Goal: Book appointment/travel/reservation

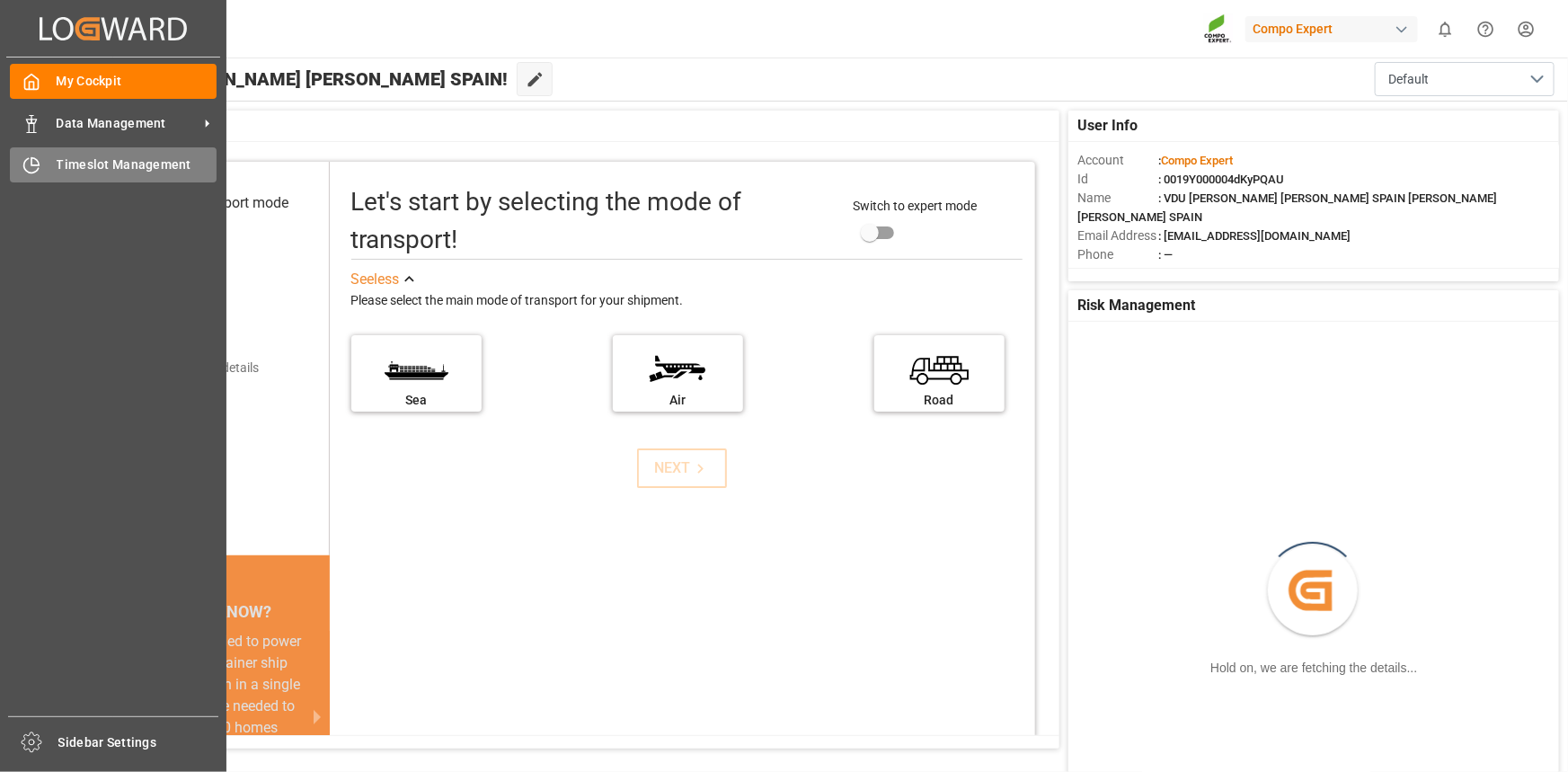
click at [110, 179] on div "Timeslot Management Timeslot Management" at bounding box center [113, 165] width 206 height 35
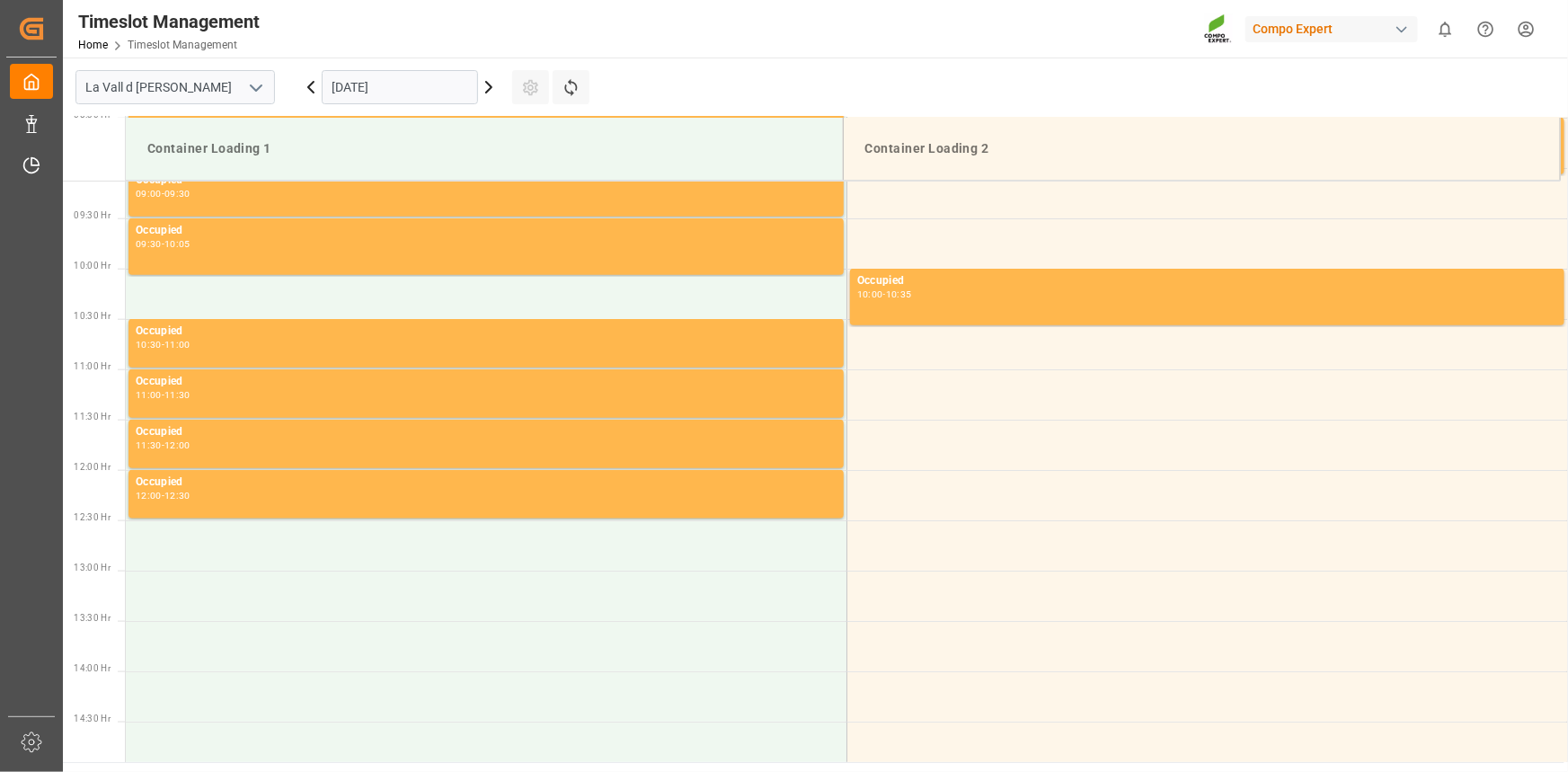
scroll to position [994, 0]
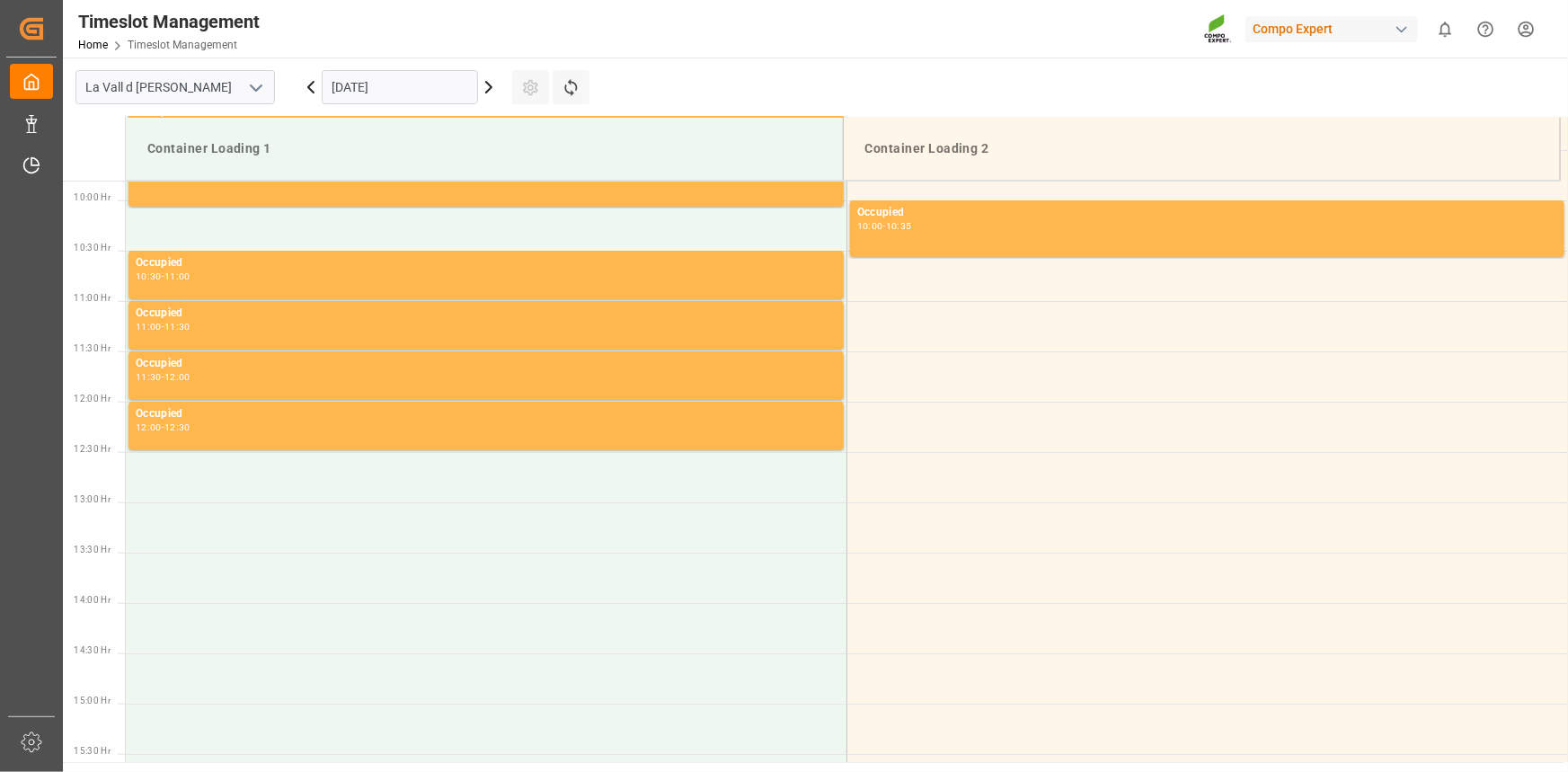
click at [340, 105] on div "[DATE]" at bounding box center [399, 87] width 225 height 59
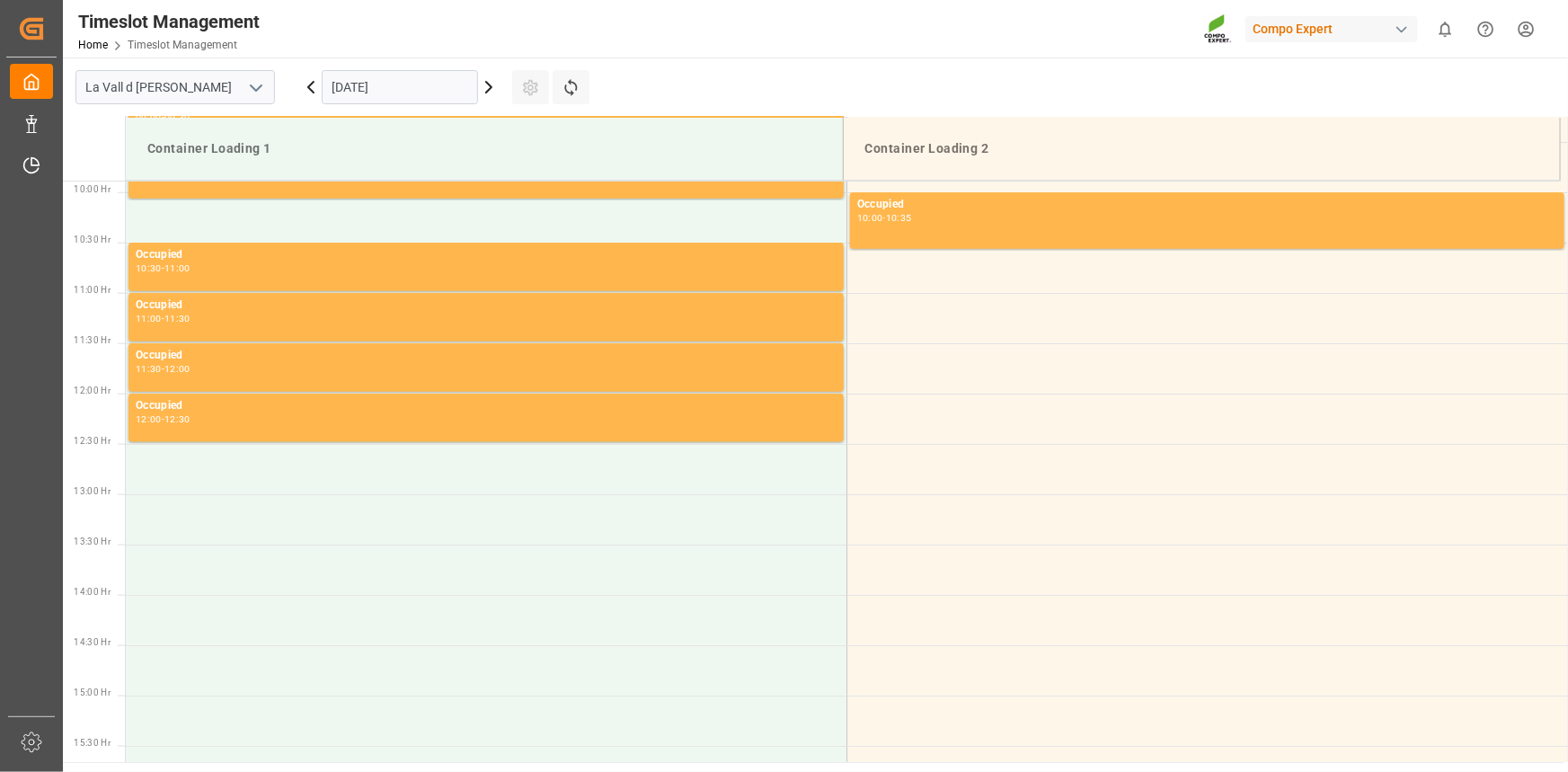
click at [372, 91] on input "[DATE]" at bounding box center [399, 87] width 157 height 34
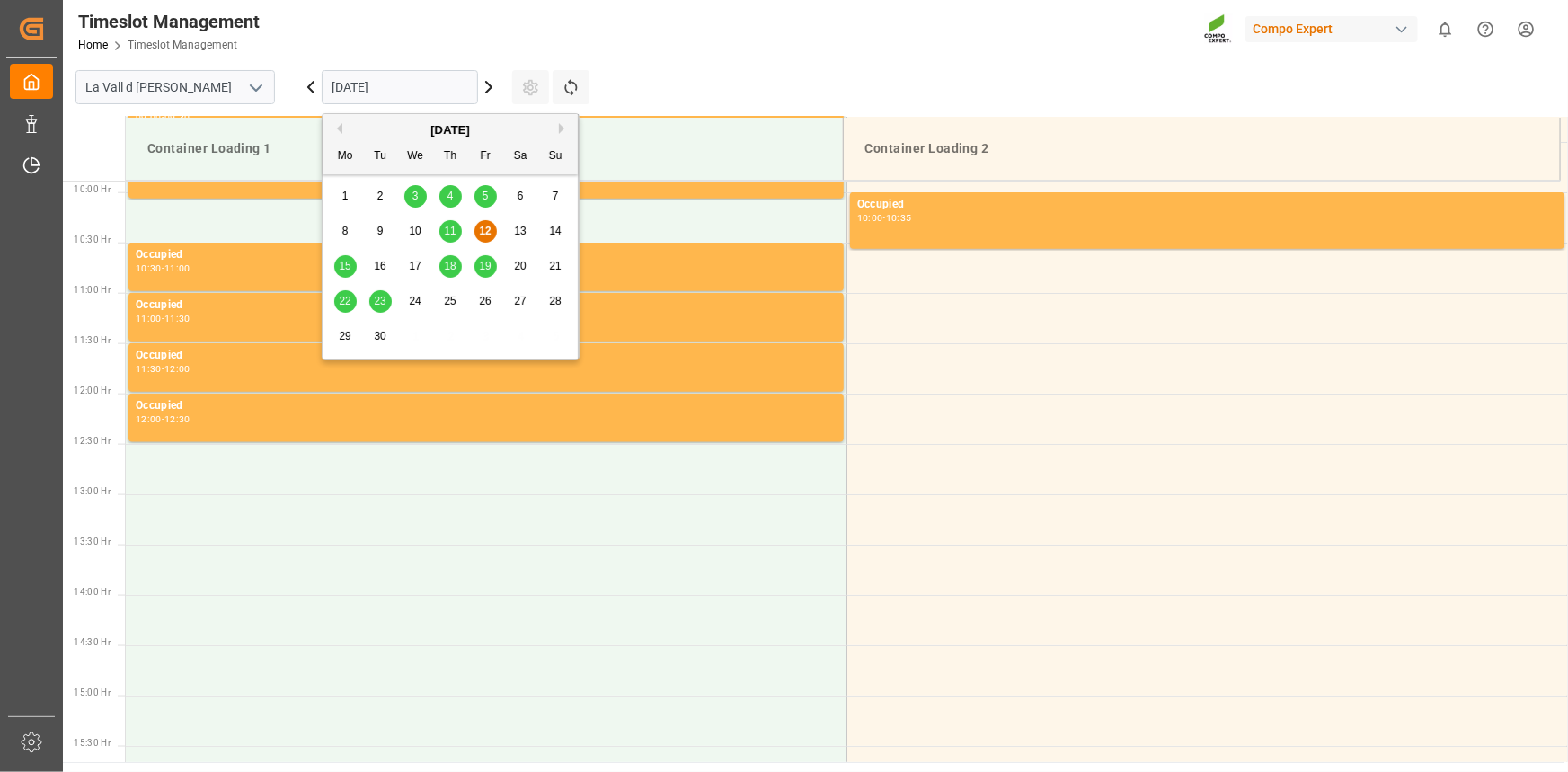
click at [343, 262] on span "15" at bounding box center [345, 266] width 12 height 13
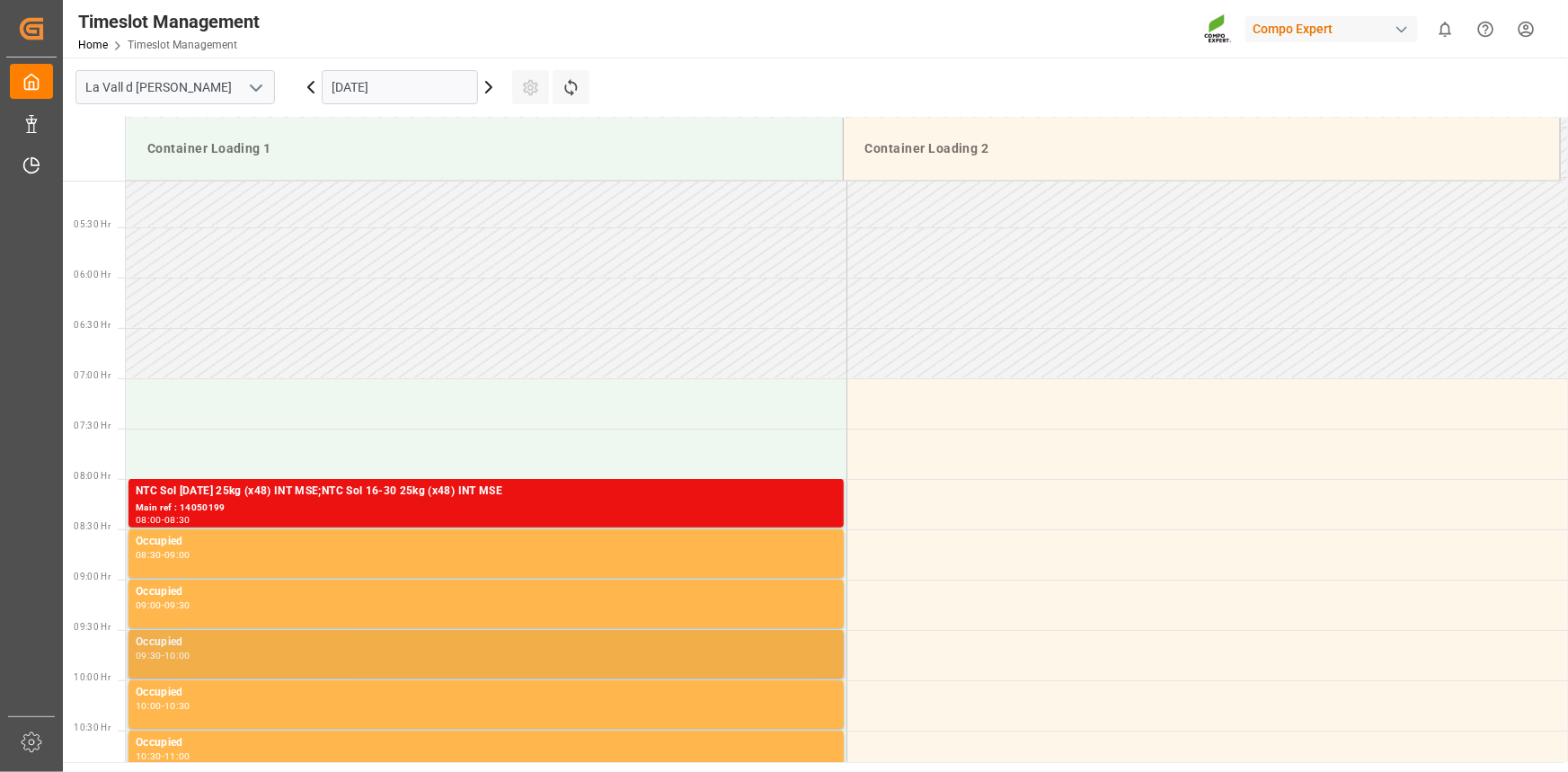
scroll to position [504, 0]
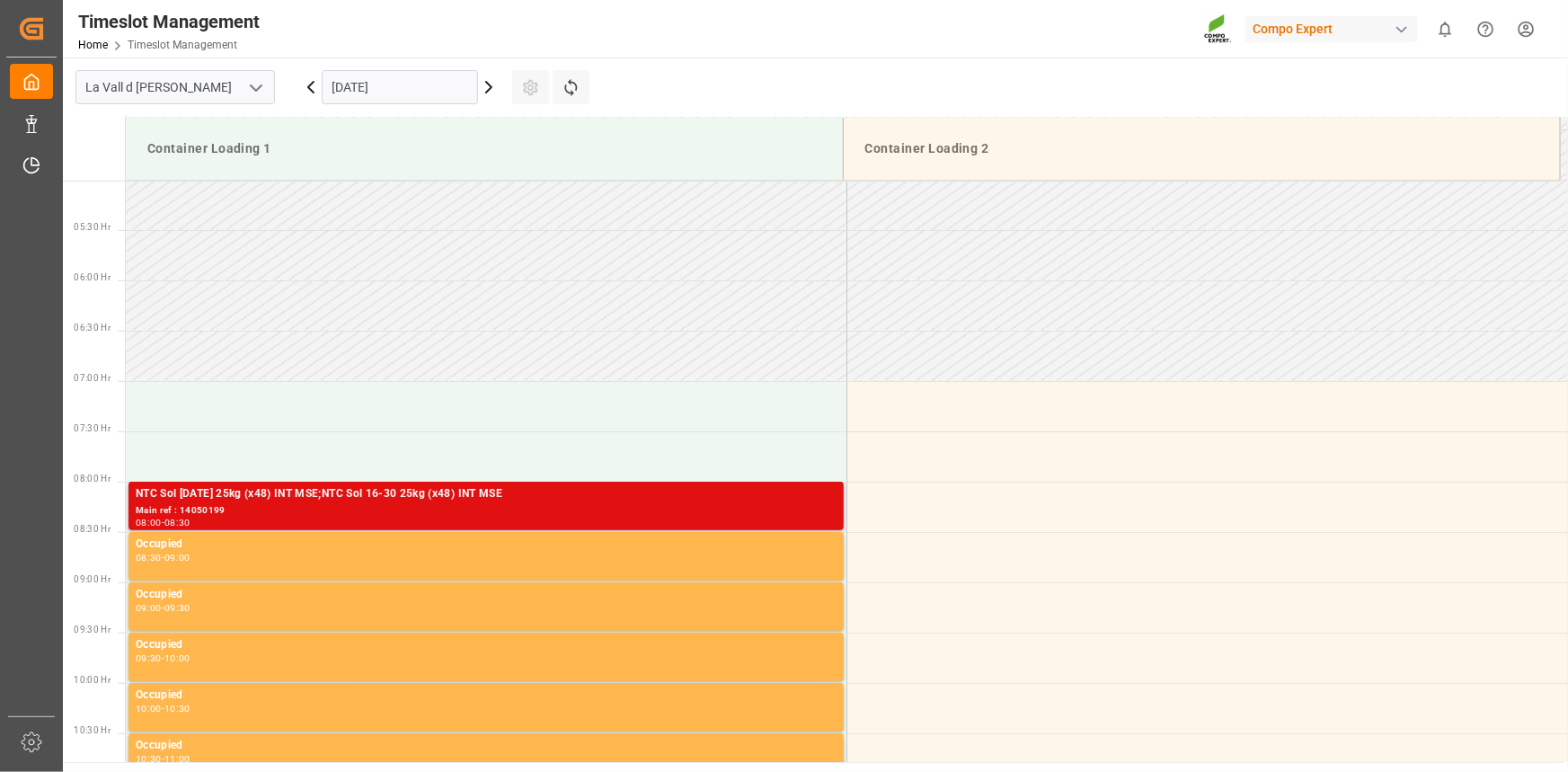
click at [299, 494] on div "NTC Sol [DATE] 25kg (x48) INT MSE;NTC Sol 16-30 25kg (x48) INT MSE" at bounding box center [486, 494] width 701 height 18
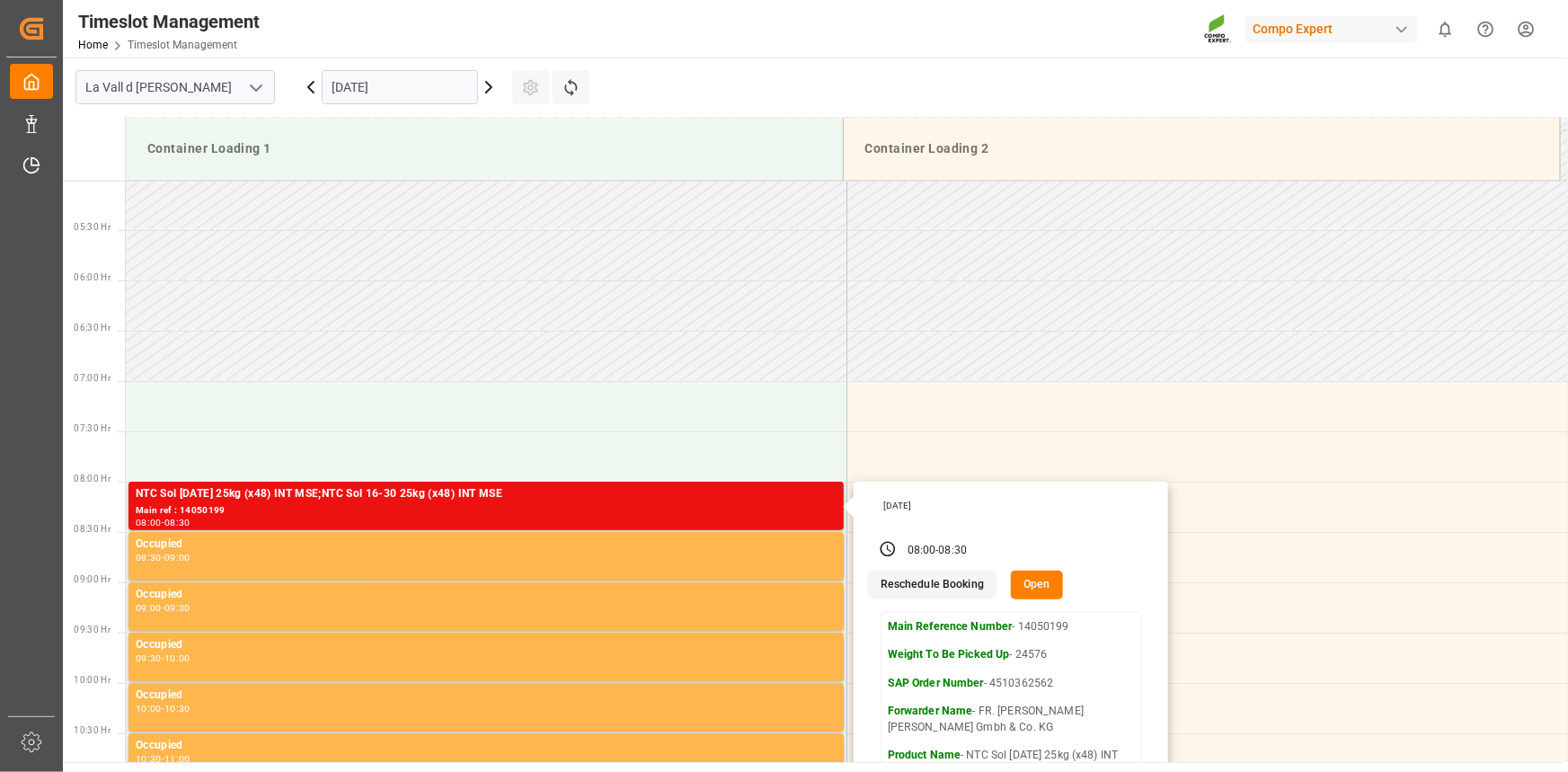
click at [327, 81] on input "[DATE]" at bounding box center [399, 87] width 157 height 34
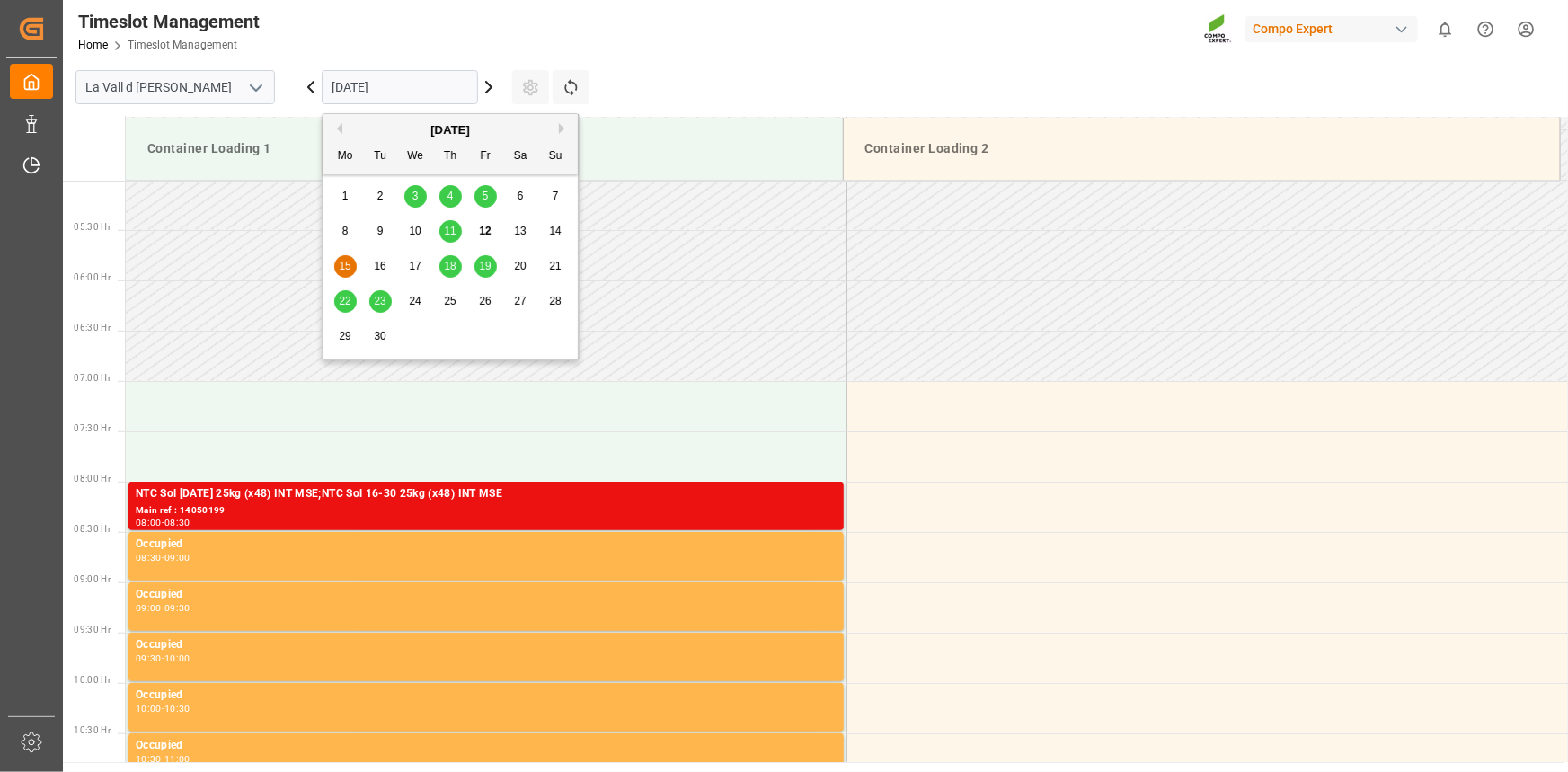
click at [448, 297] on span "25" at bounding box center [450, 301] width 12 height 13
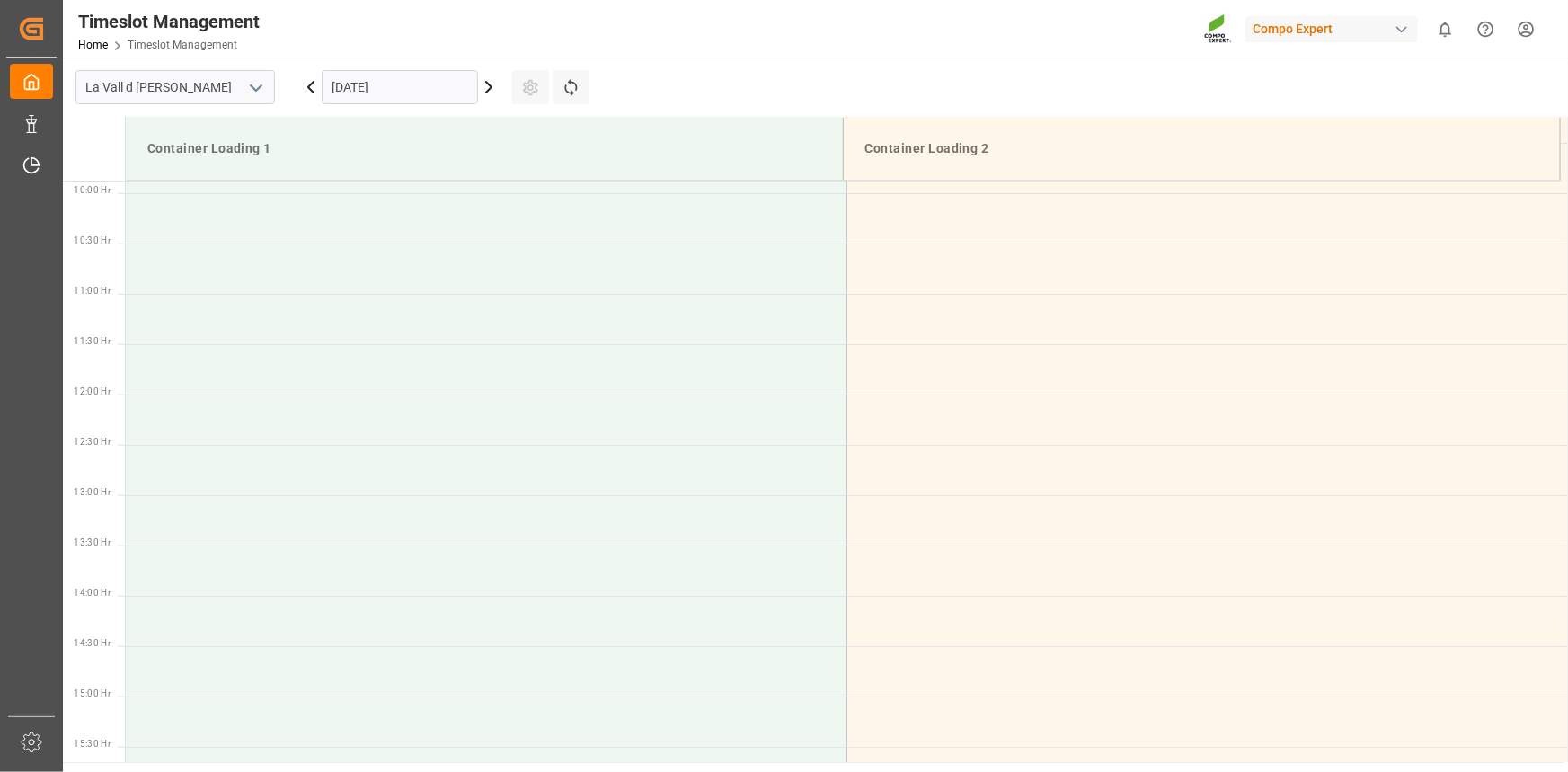
scroll to position [994, 0]
click at [426, 91] on input "[DATE]" at bounding box center [399, 87] width 157 height 34
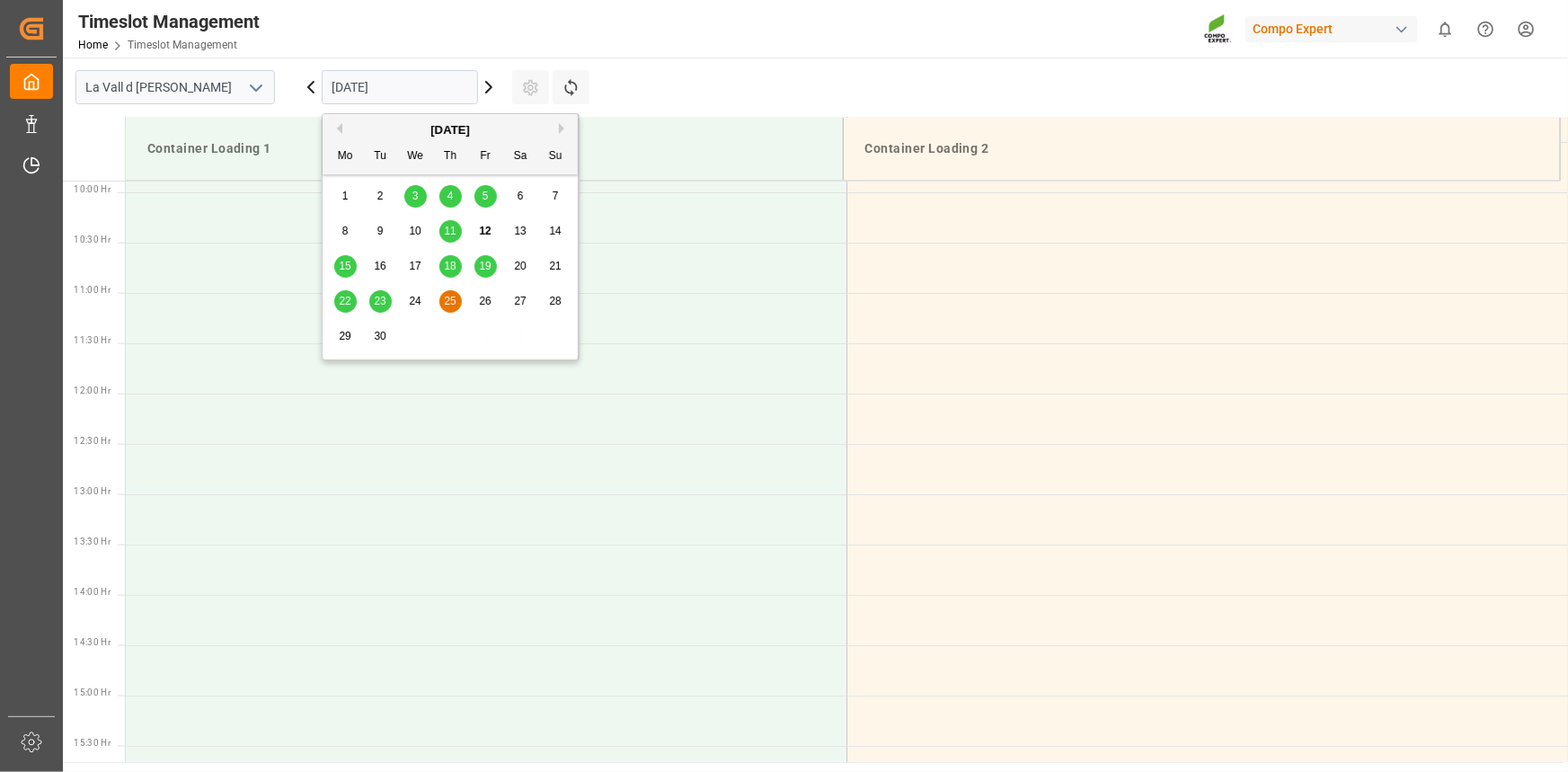
click at [410, 301] on span "24" at bounding box center [415, 301] width 12 height 13
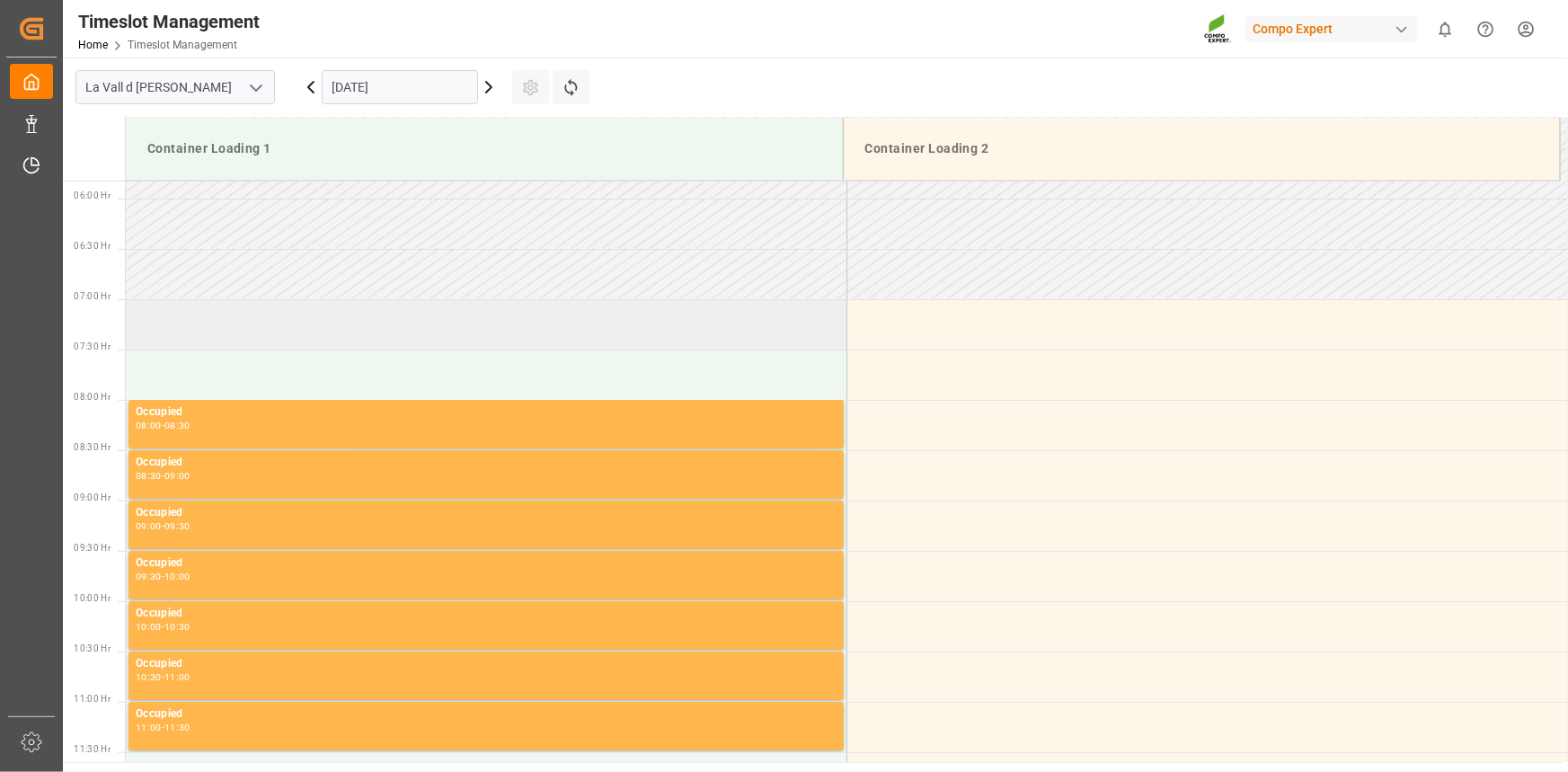
scroll to position [668, 0]
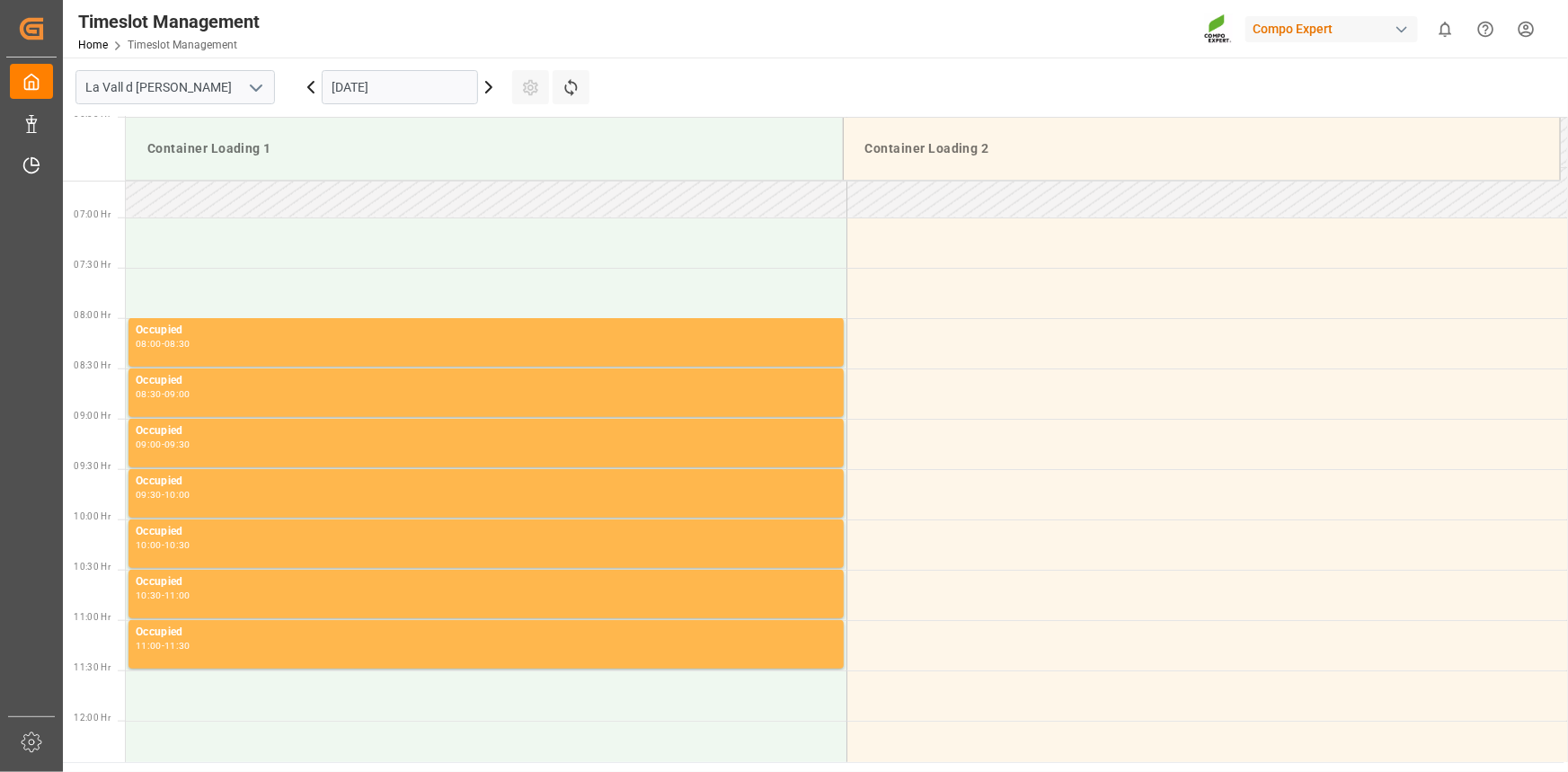
click at [404, 81] on input "[DATE]" at bounding box center [399, 87] width 157 height 34
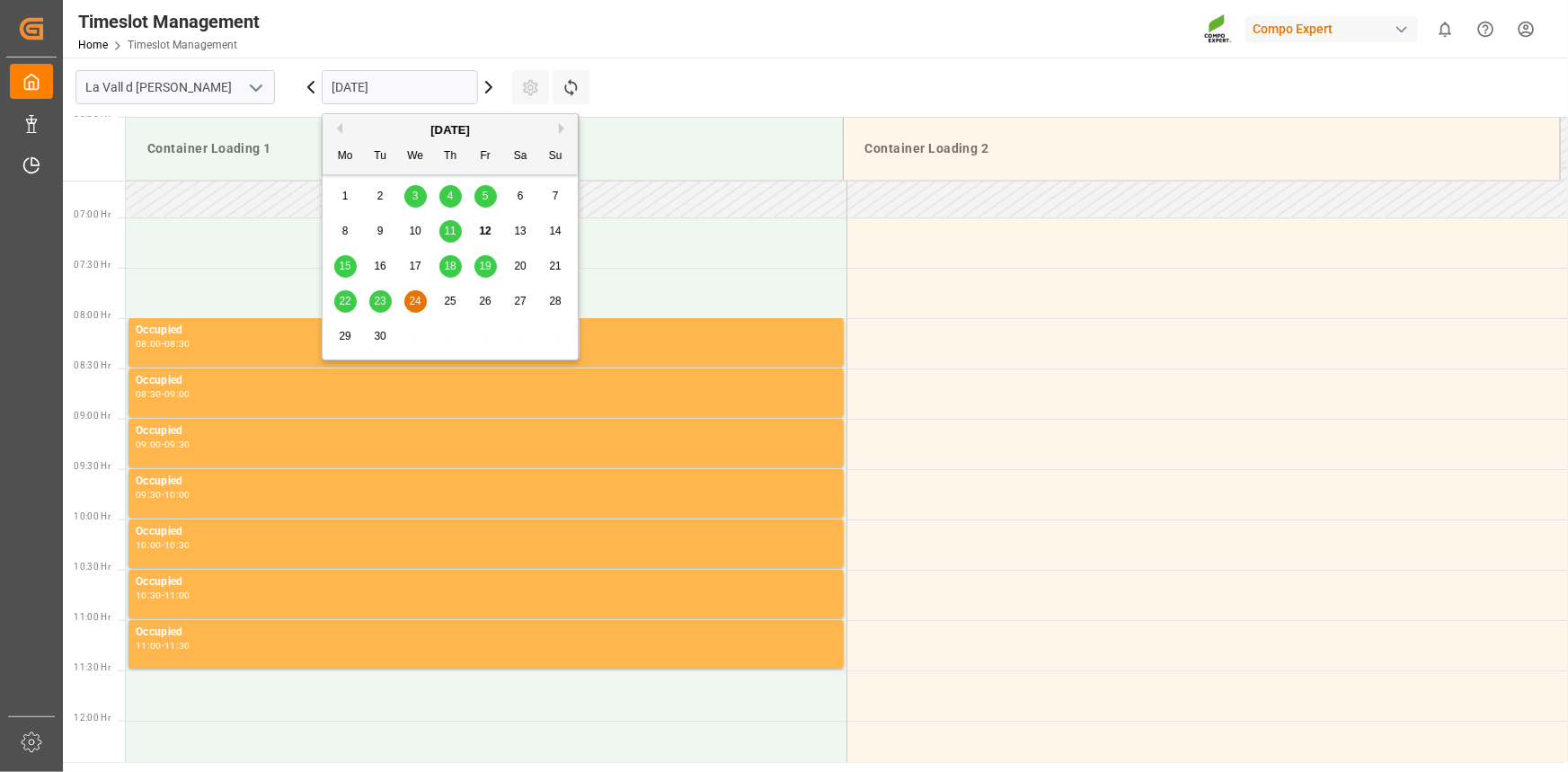
click at [404, 81] on input "[DATE]" at bounding box center [399, 87] width 157 height 34
click at [384, 305] on span "23" at bounding box center [380, 301] width 12 height 13
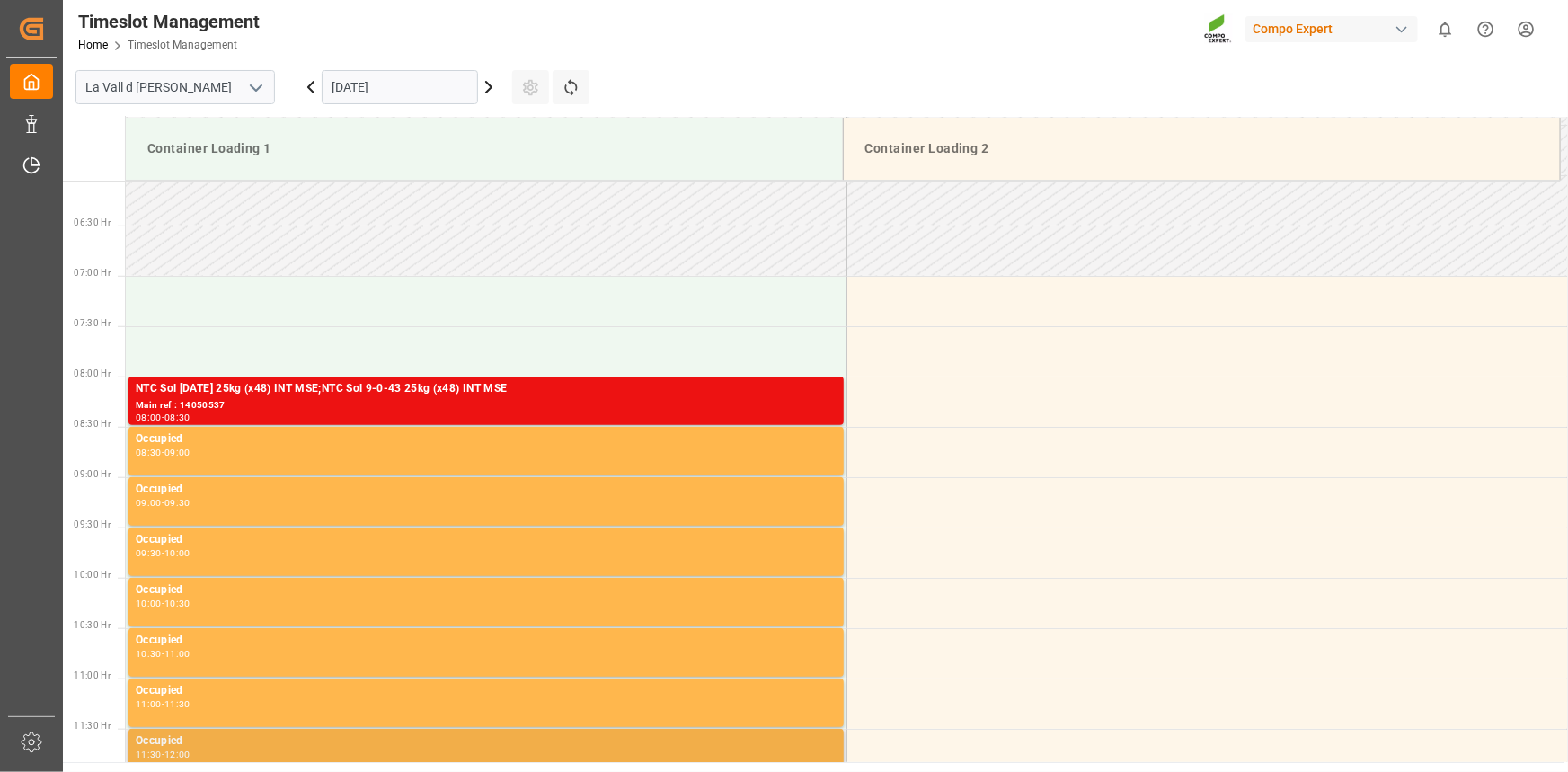
scroll to position [586, 0]
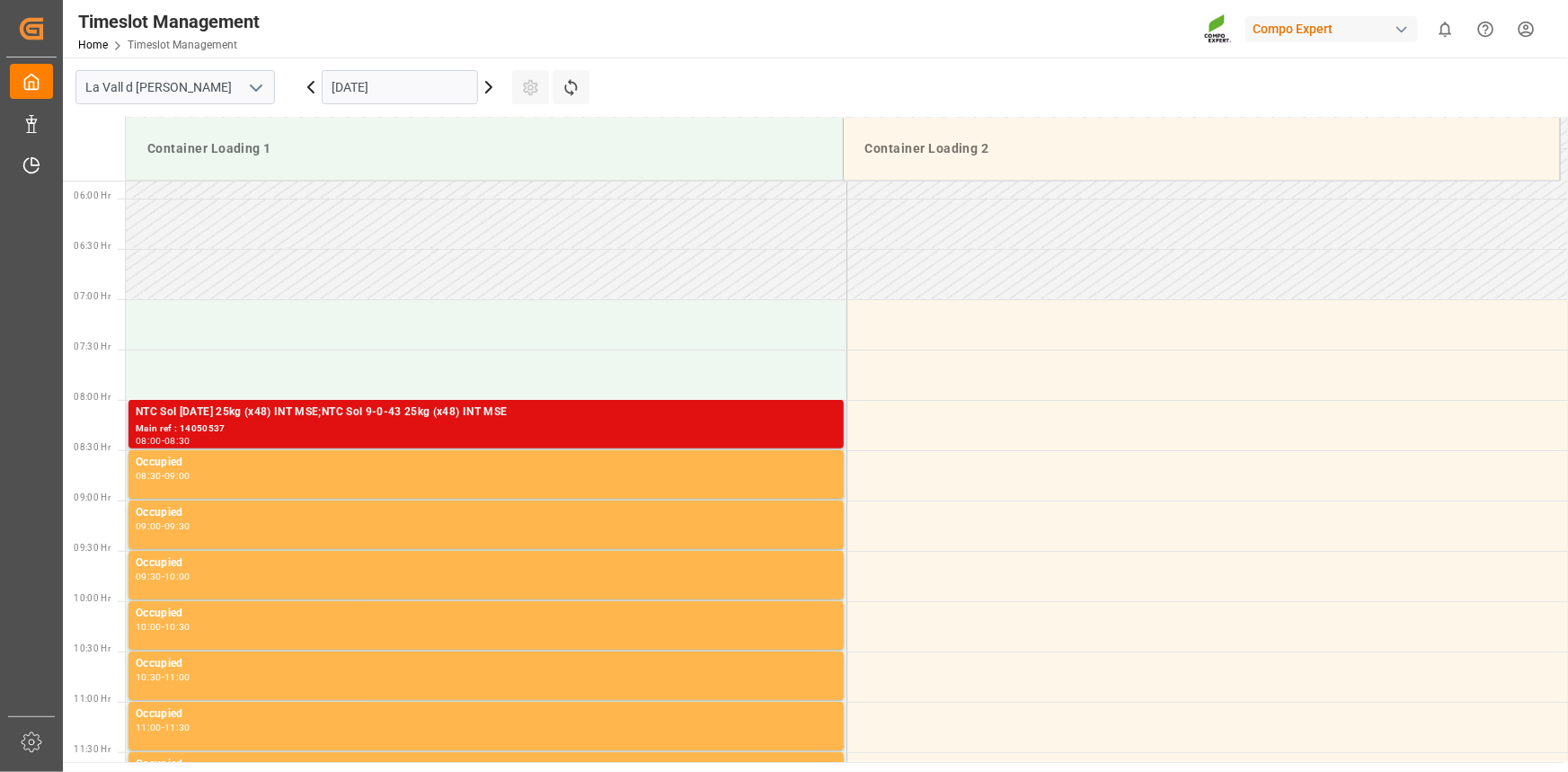
click at [345, 419] on div "NTC Sol [DATE] 25kg (x48) INT MSE;NTC Sol 9-0-43 25kg (x48) INT MSE" at bounding box center [486, 412] width 701 height 18
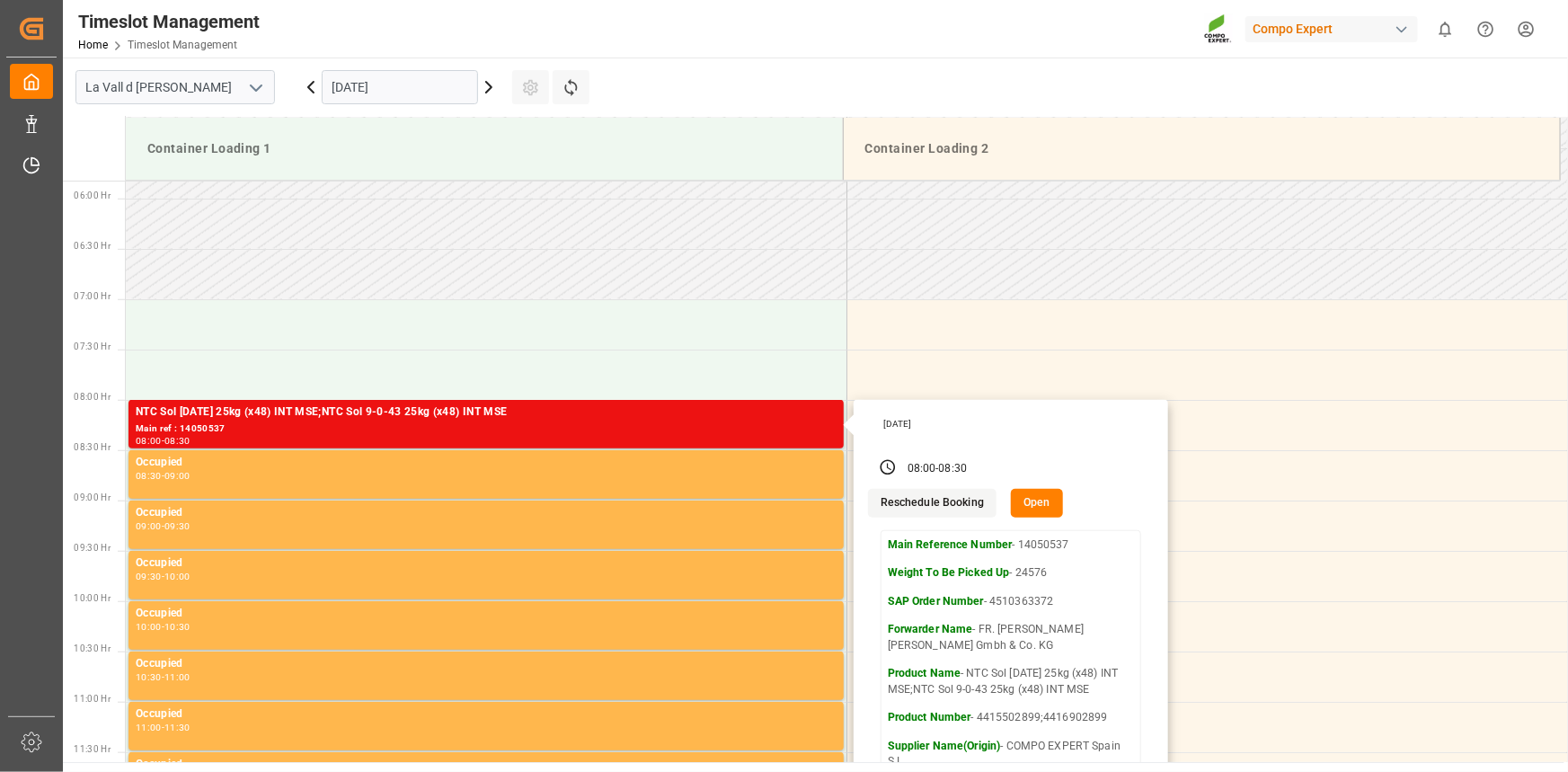
click at [441, 88] on input "[DATE]" at bounding box center [399, 87] width 157 height 34
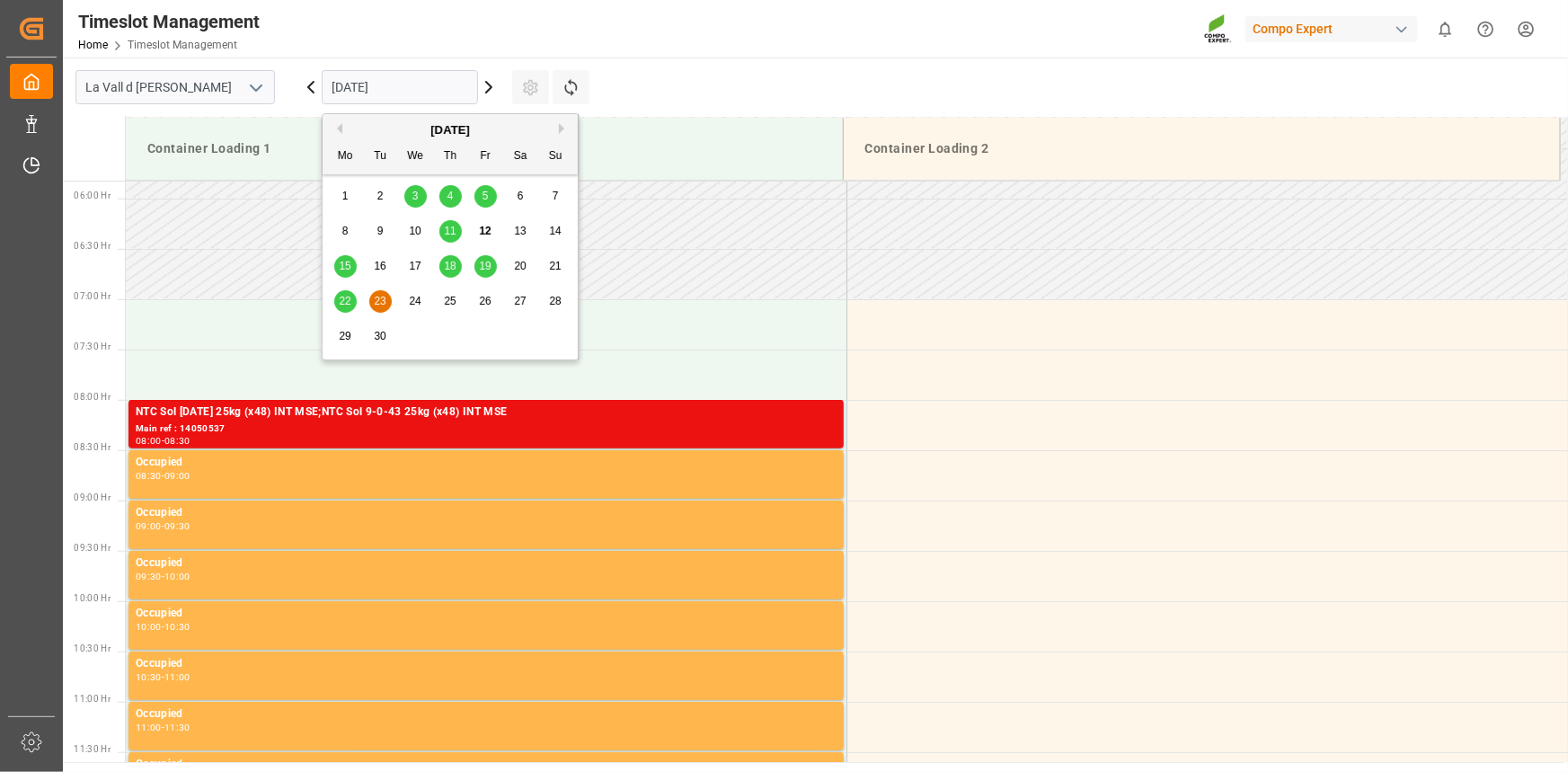
click at [416, 306] on span "24" at bounding box center [415, 301] width 12 height 13
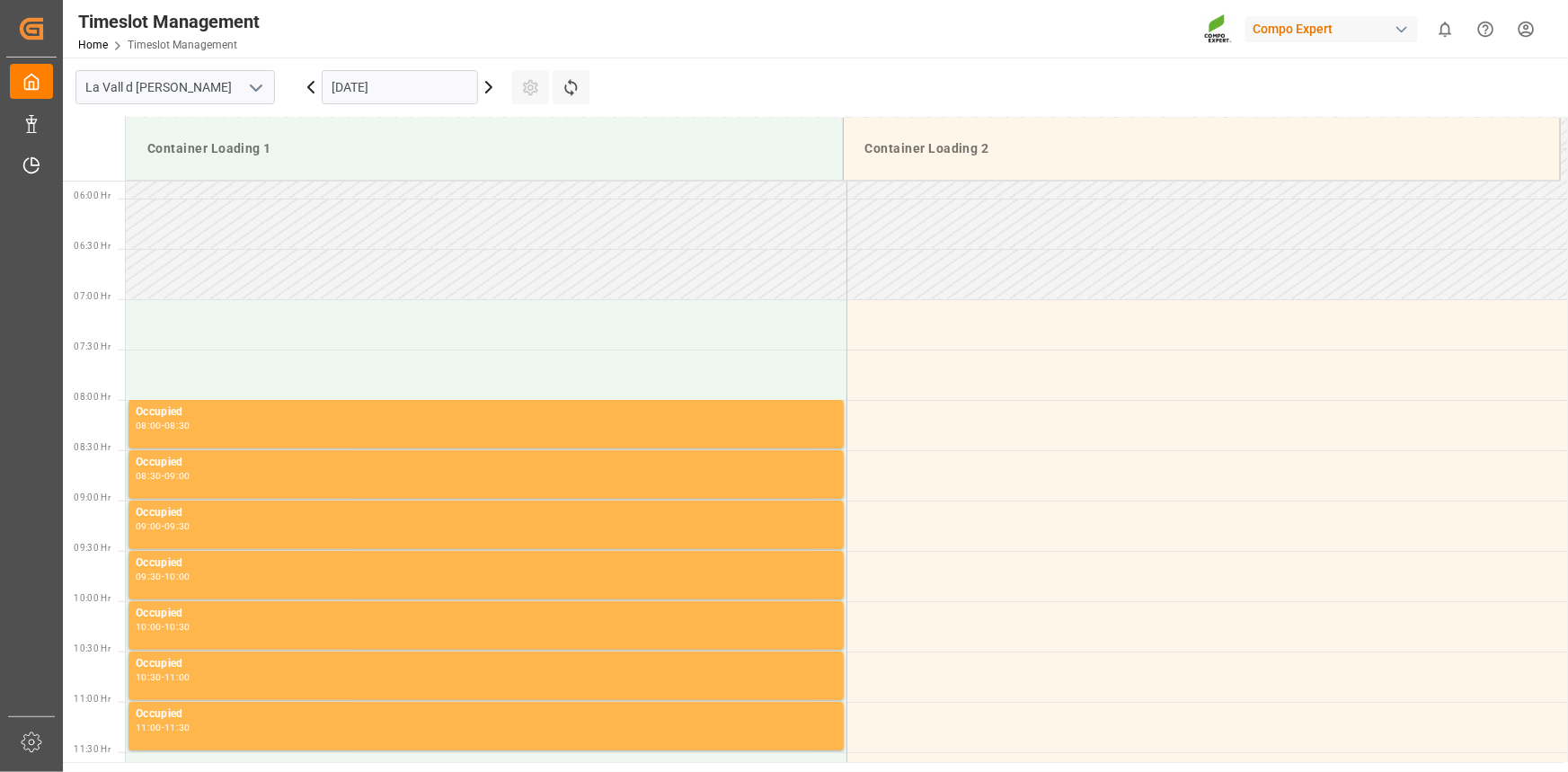
click at [447, 92] on input "[DATE]" at bounding box center [399, 87] width 157 height 34
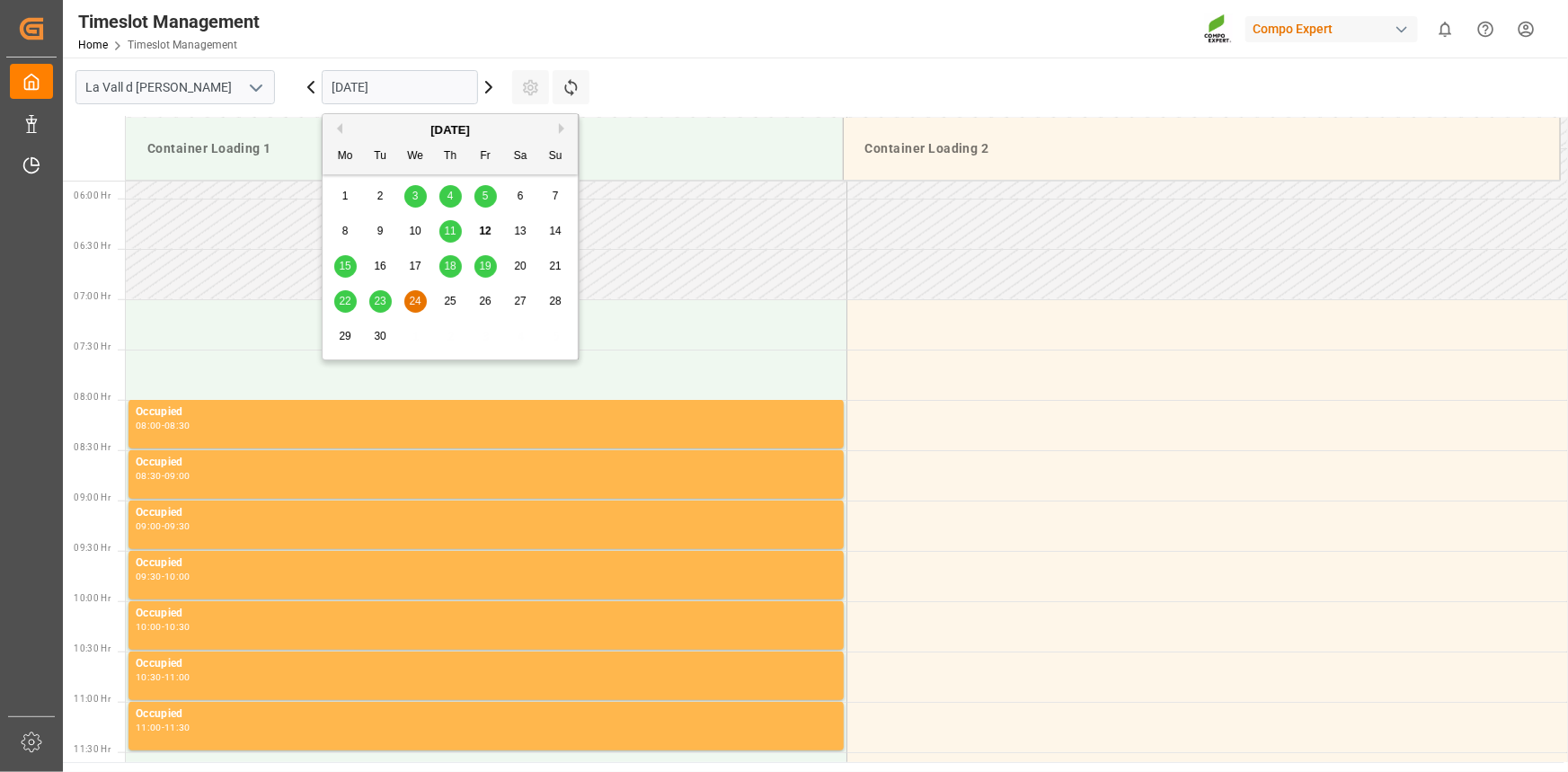
click at [440, 302] on div "25" at bounding box center [450, 302] width 22 height 21
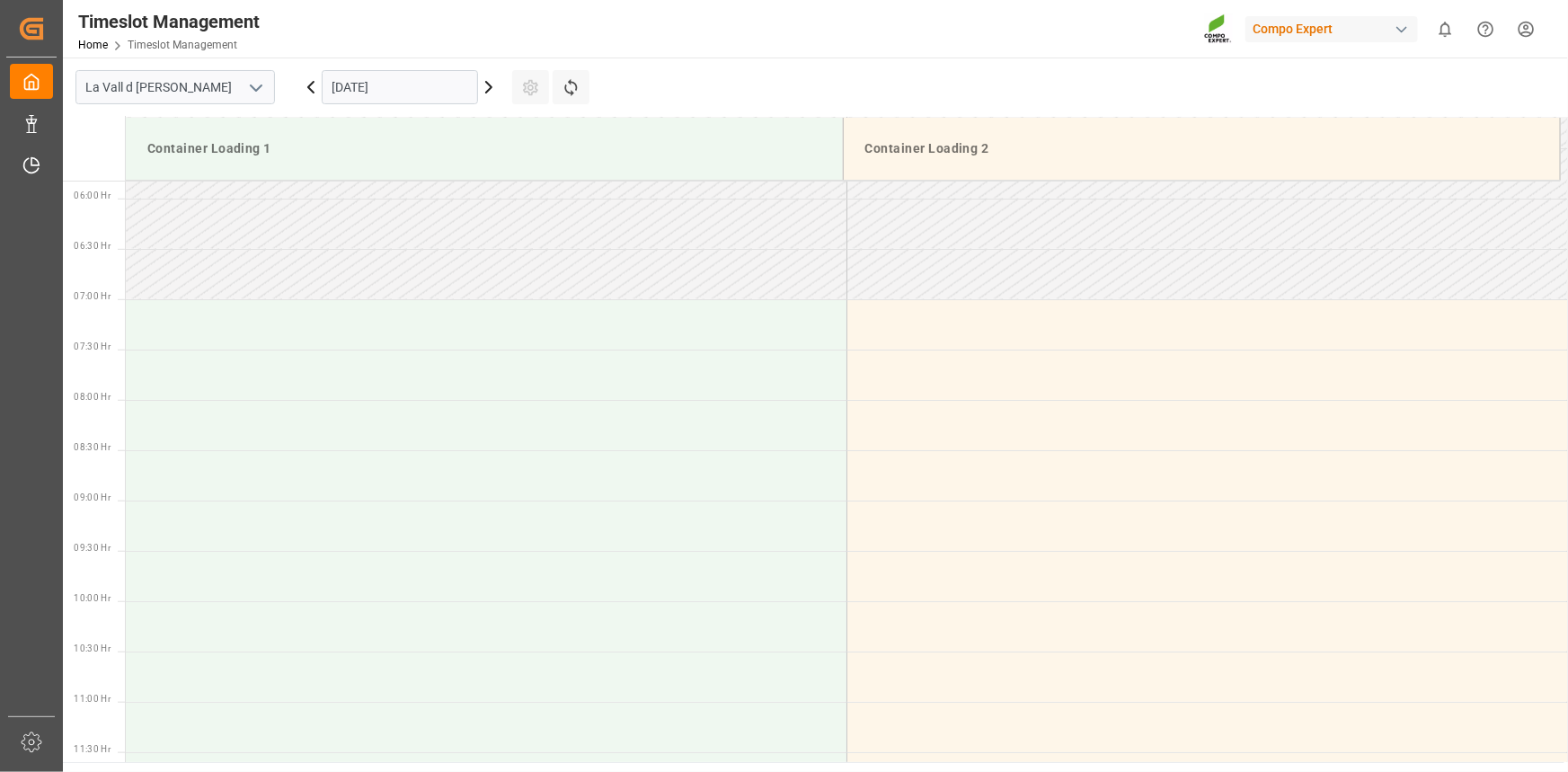
click at [400, 102] on input "[DATE]" at bounding box center [399, 87] width 157 height 34
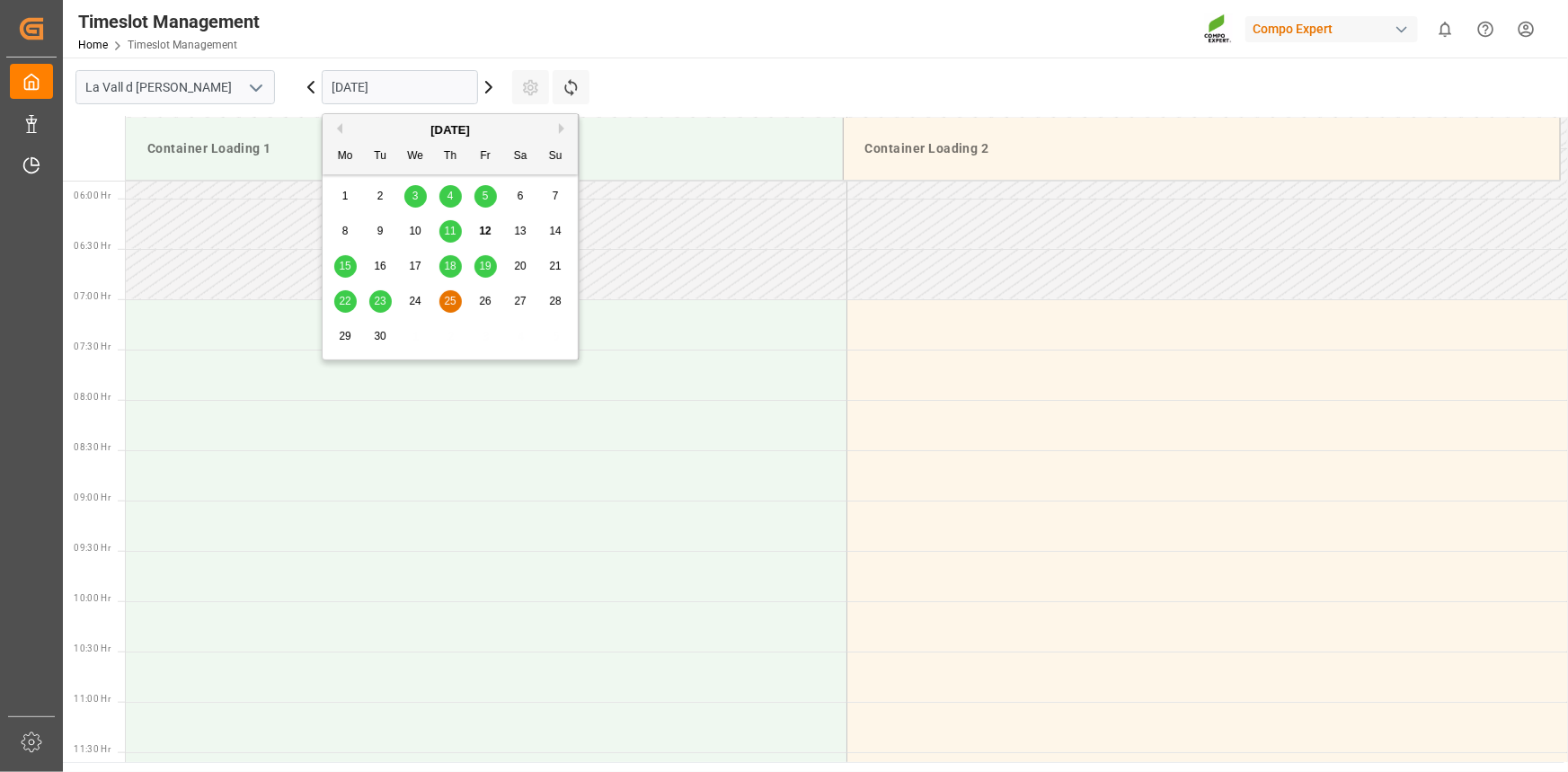
click at [384, 299] on span "23" at bounding box center [380, 301] width 12 height 13
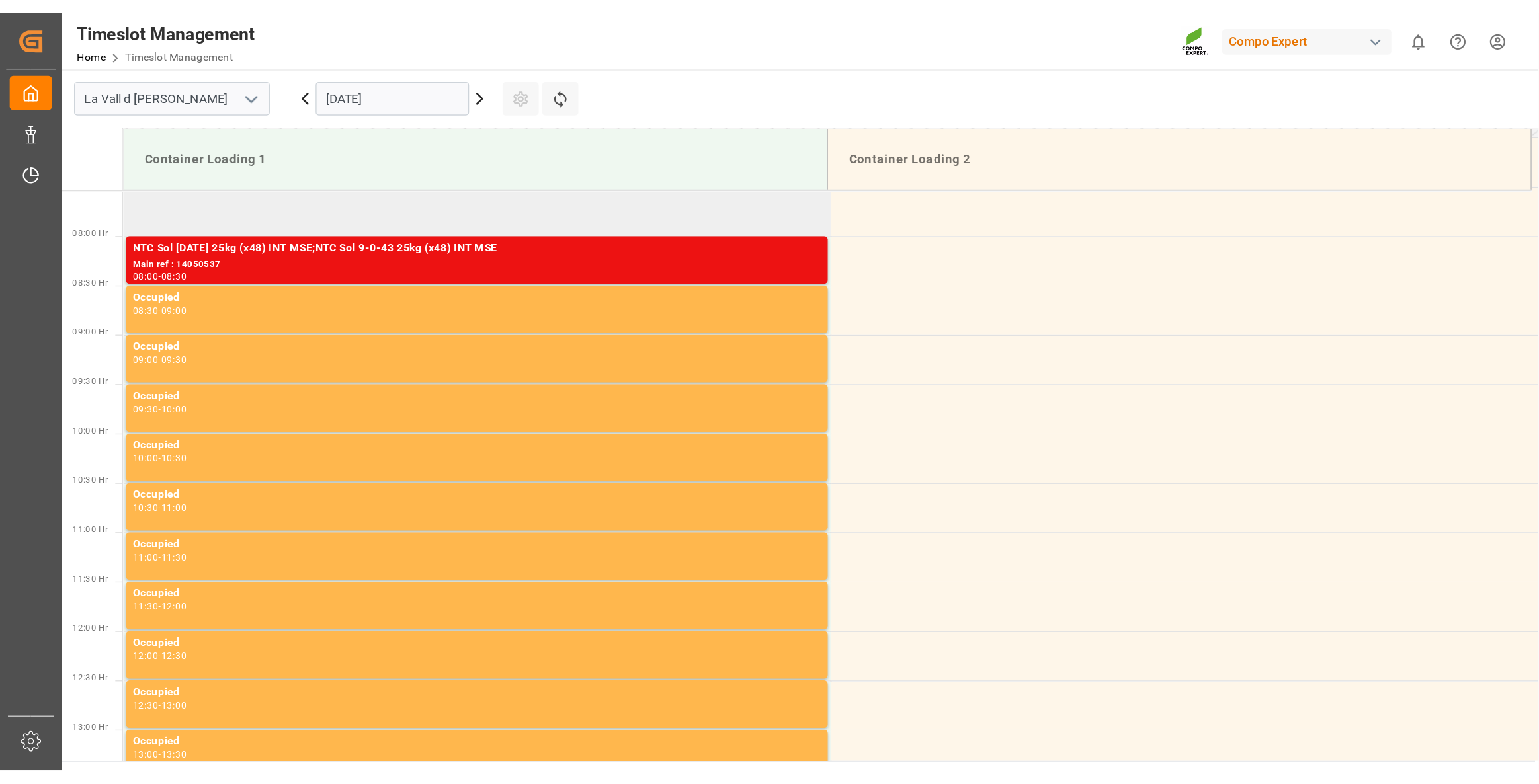
scroll to position [492, 0]
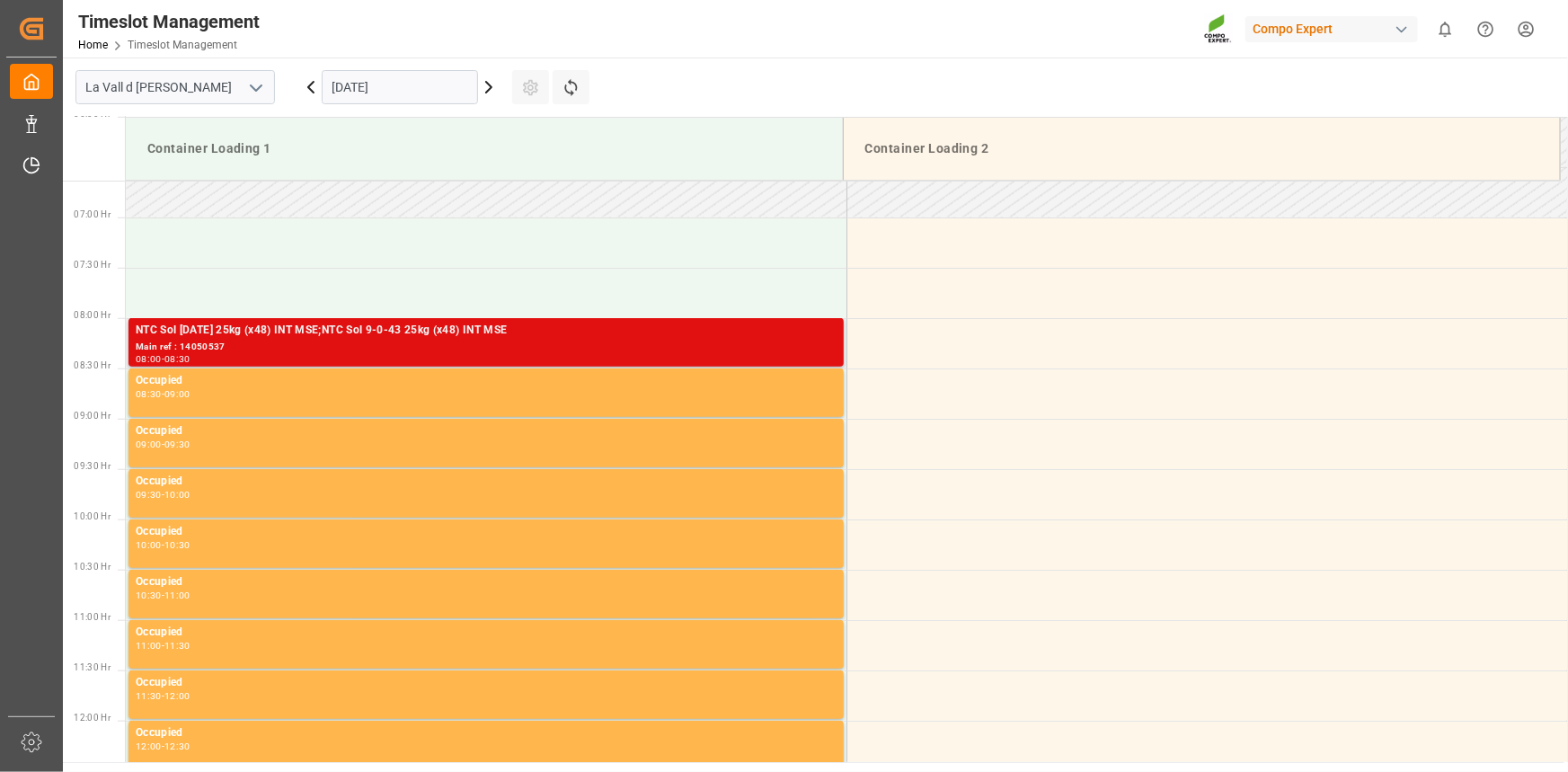
click at [394, 348] on div "Main ref : 14050537" at bounding box center [486, 348] width 701 height 16
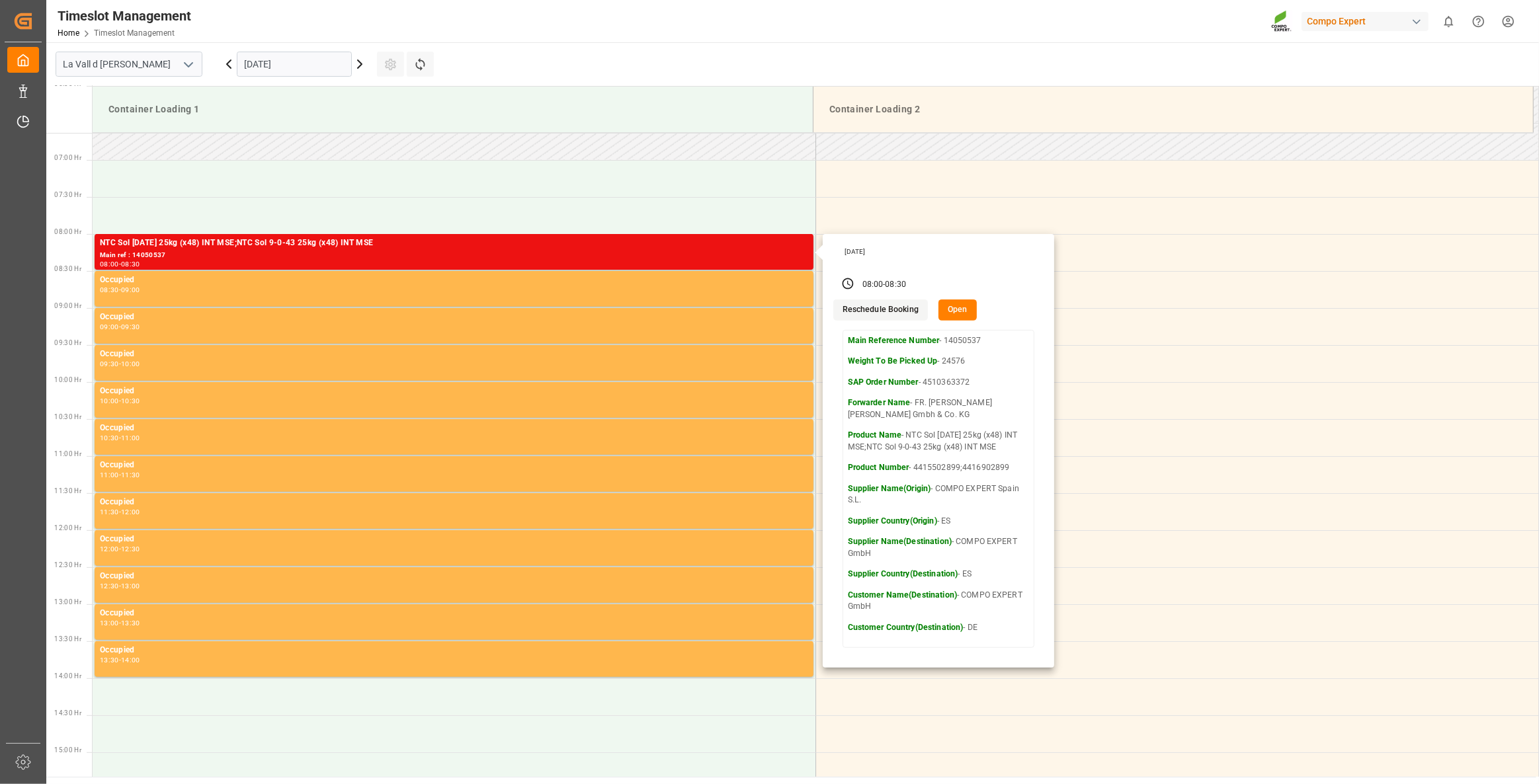
click at [285, 68] on input "[DATE]" at bounding box center [294, 64] width 115 height 25
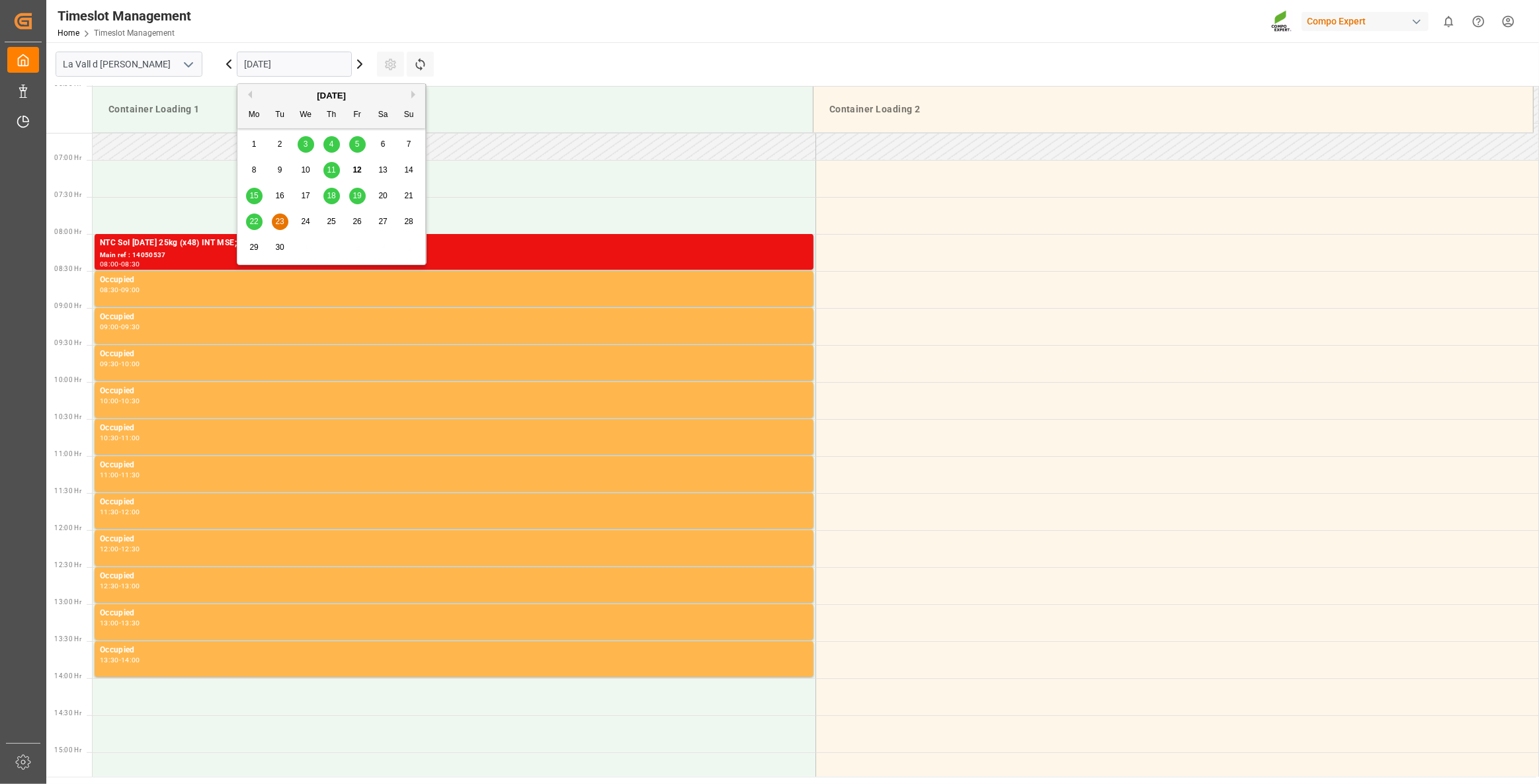
click at [257, 224] on span "22" at bounding box center [254, 221] width 9 height 9
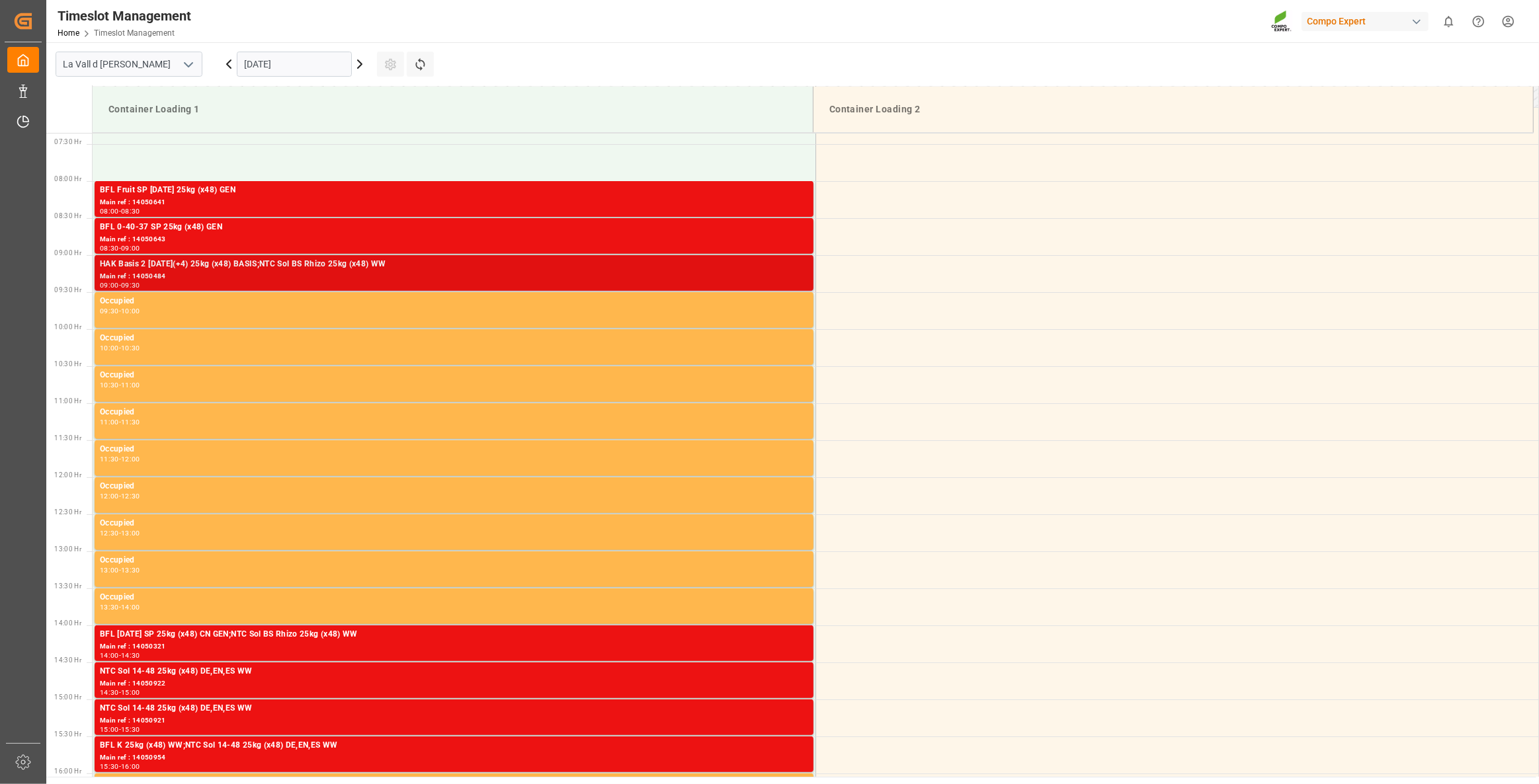
scroll to position [505, 0]
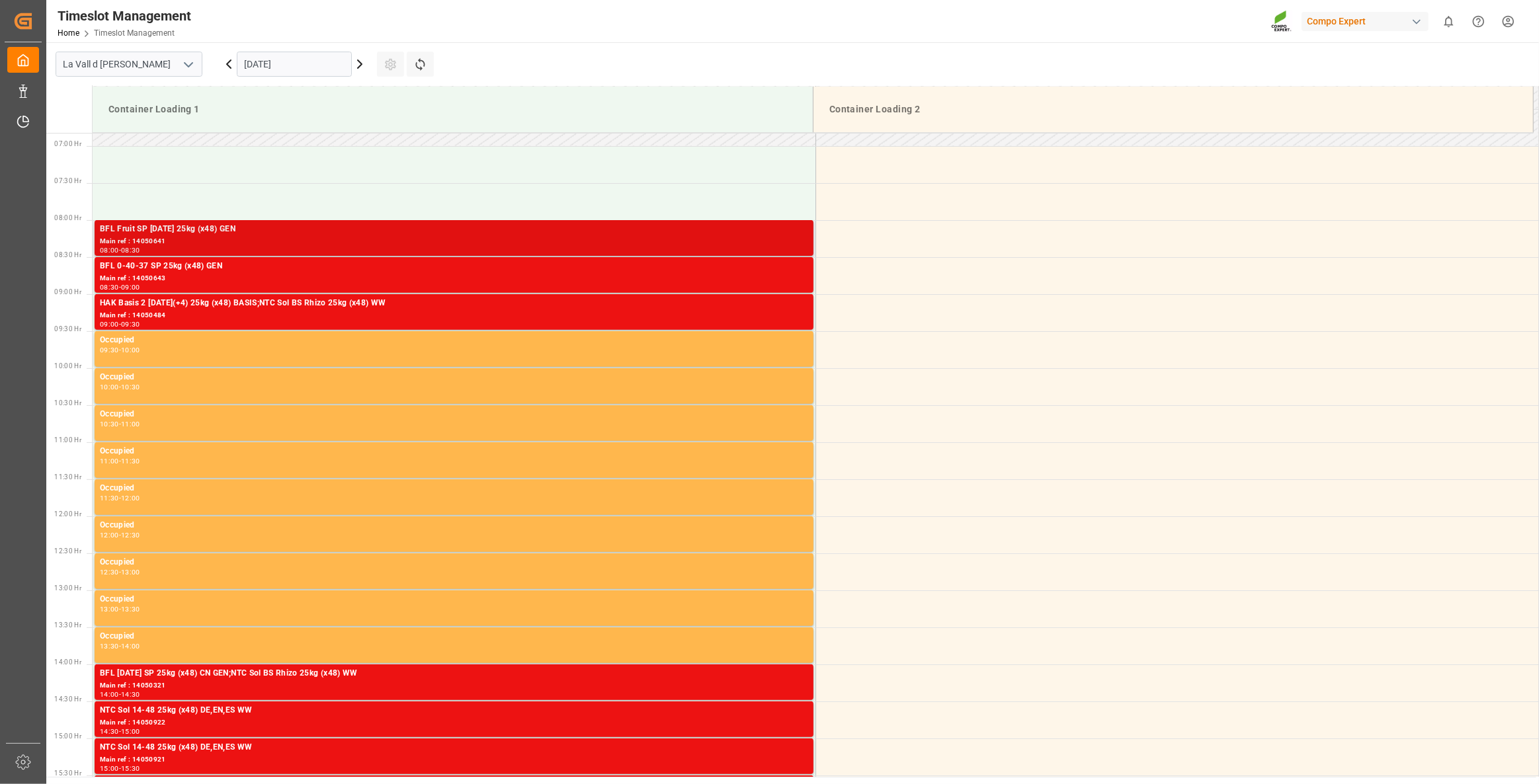
click at [280, 242] on div "Main ref : 14050641" at bounding box center [454, 242] width 708 height 11
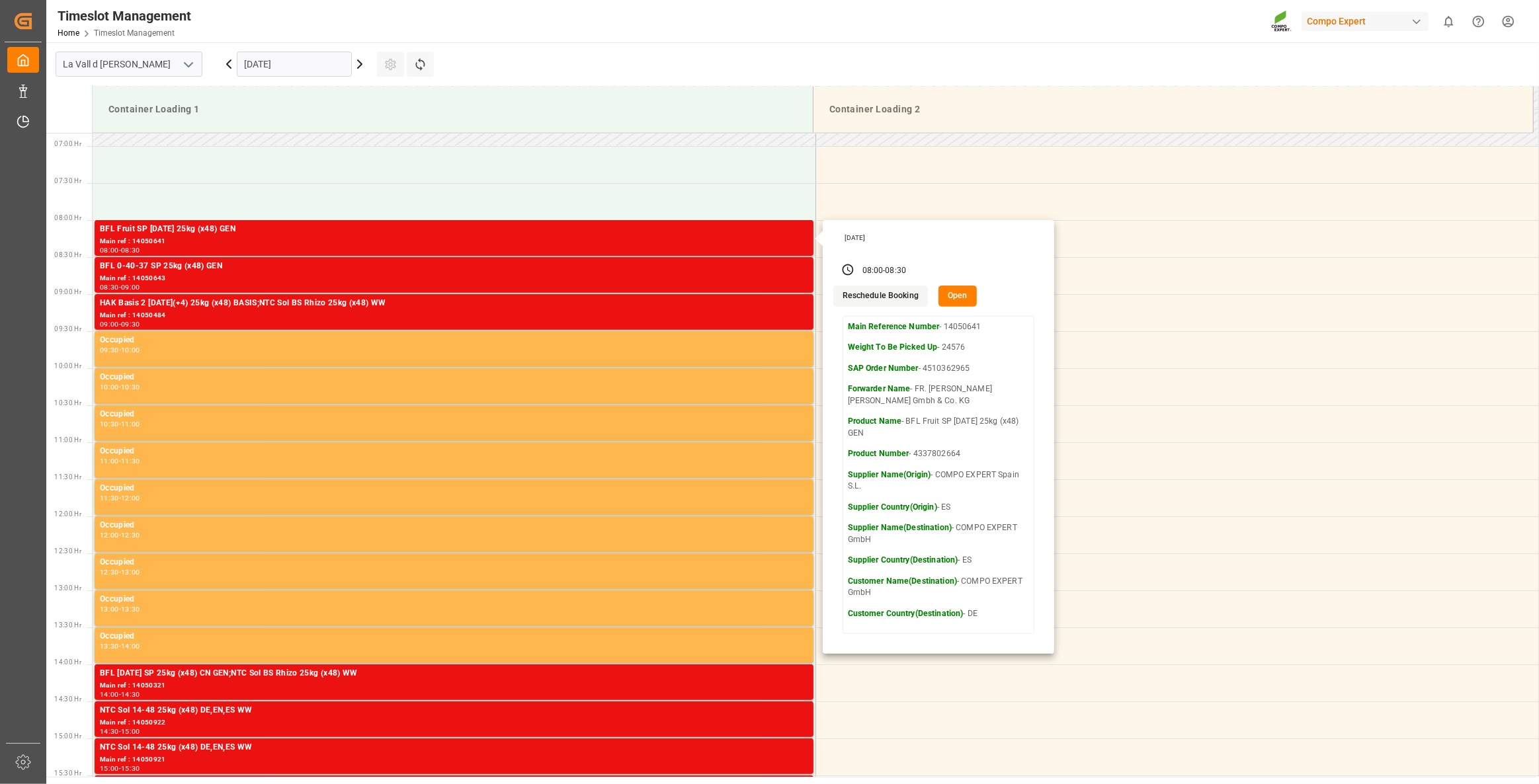
click at [958, 303] on button "Open" at bounding box center [958, 297] width 39 height 21
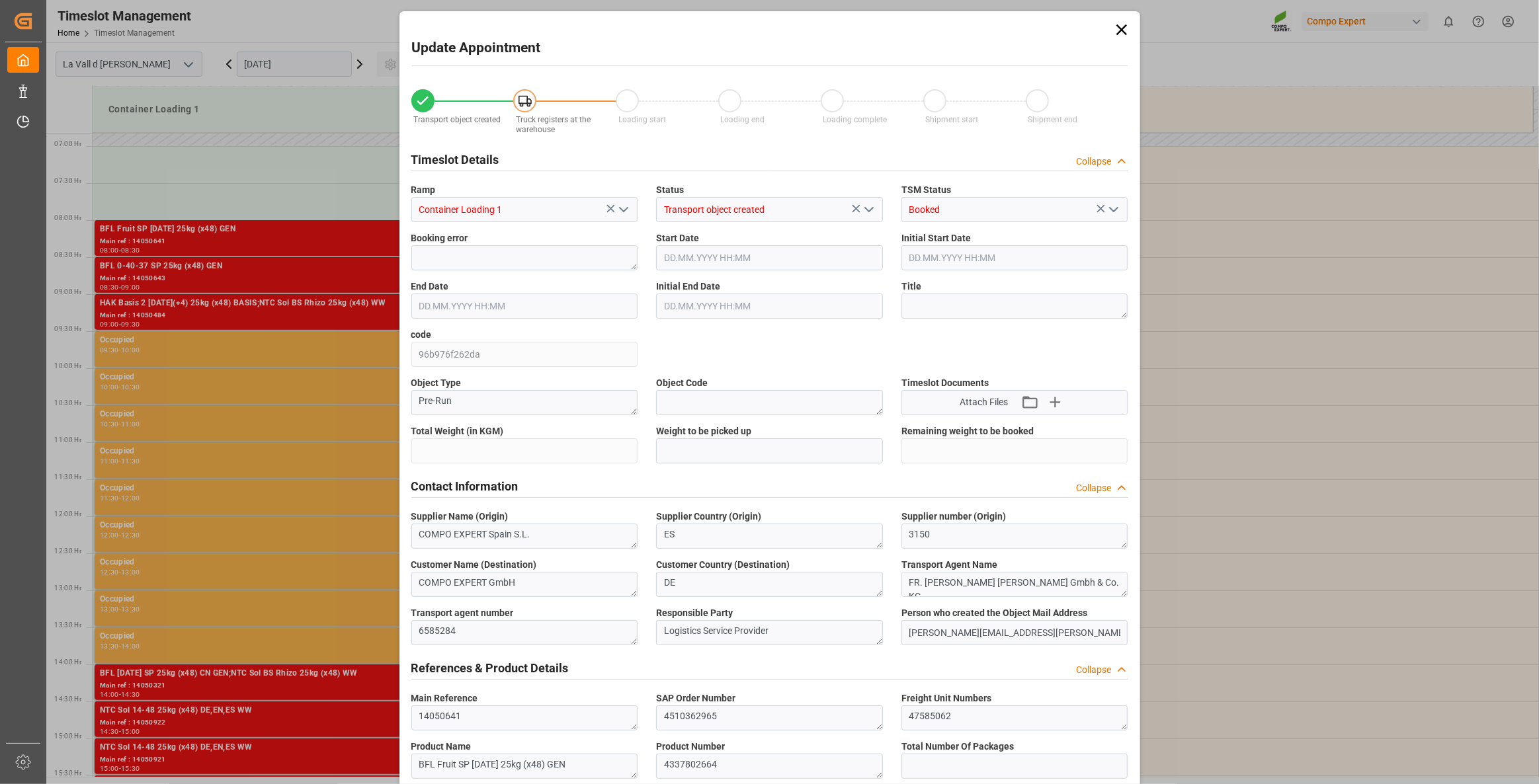
type input "24576"
type input "20"
type input "[DATE] 08:00"
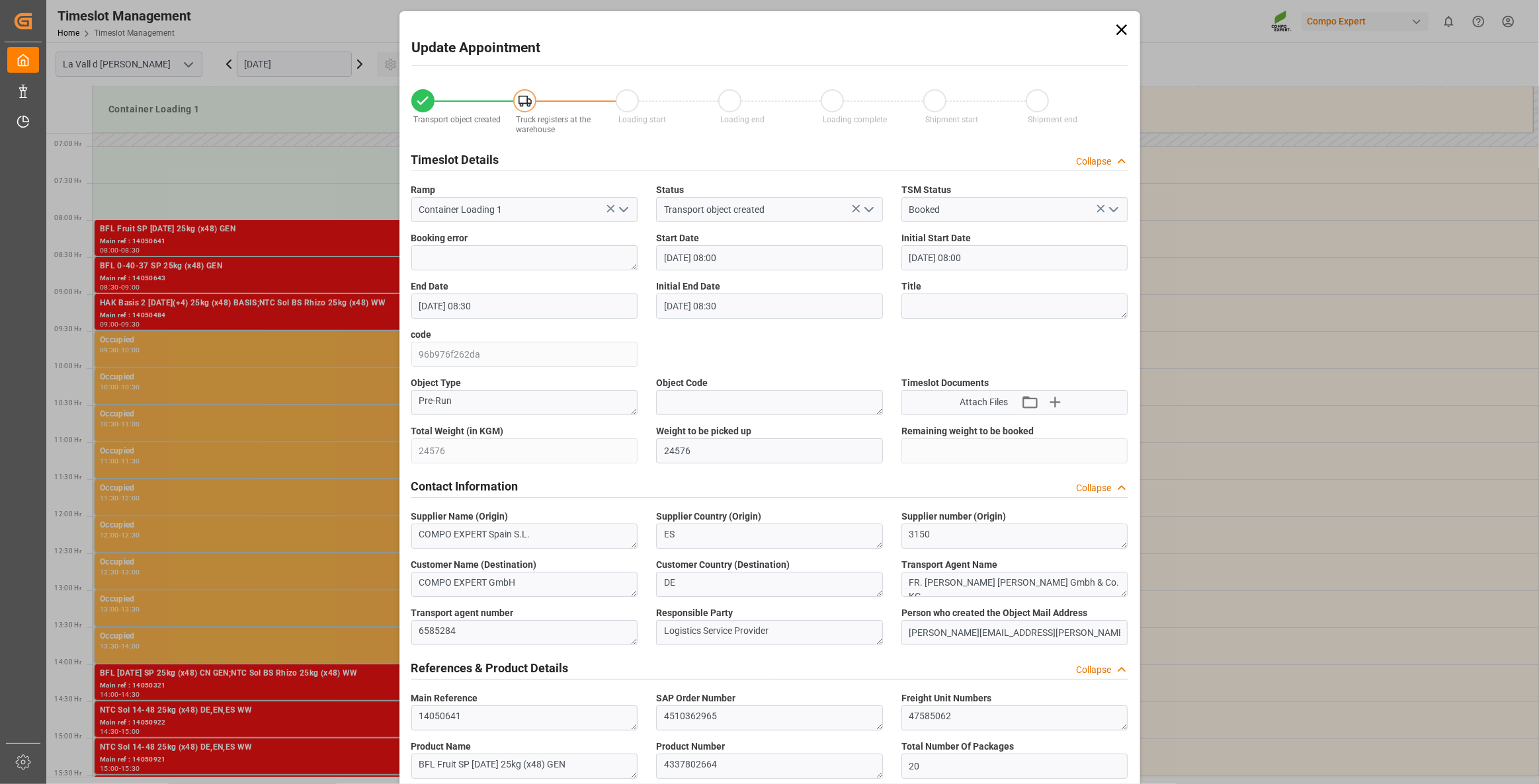
type input "[DATE] 08:30"
type input "[DATE] 11:21"
type input "[DATE] 10:19"
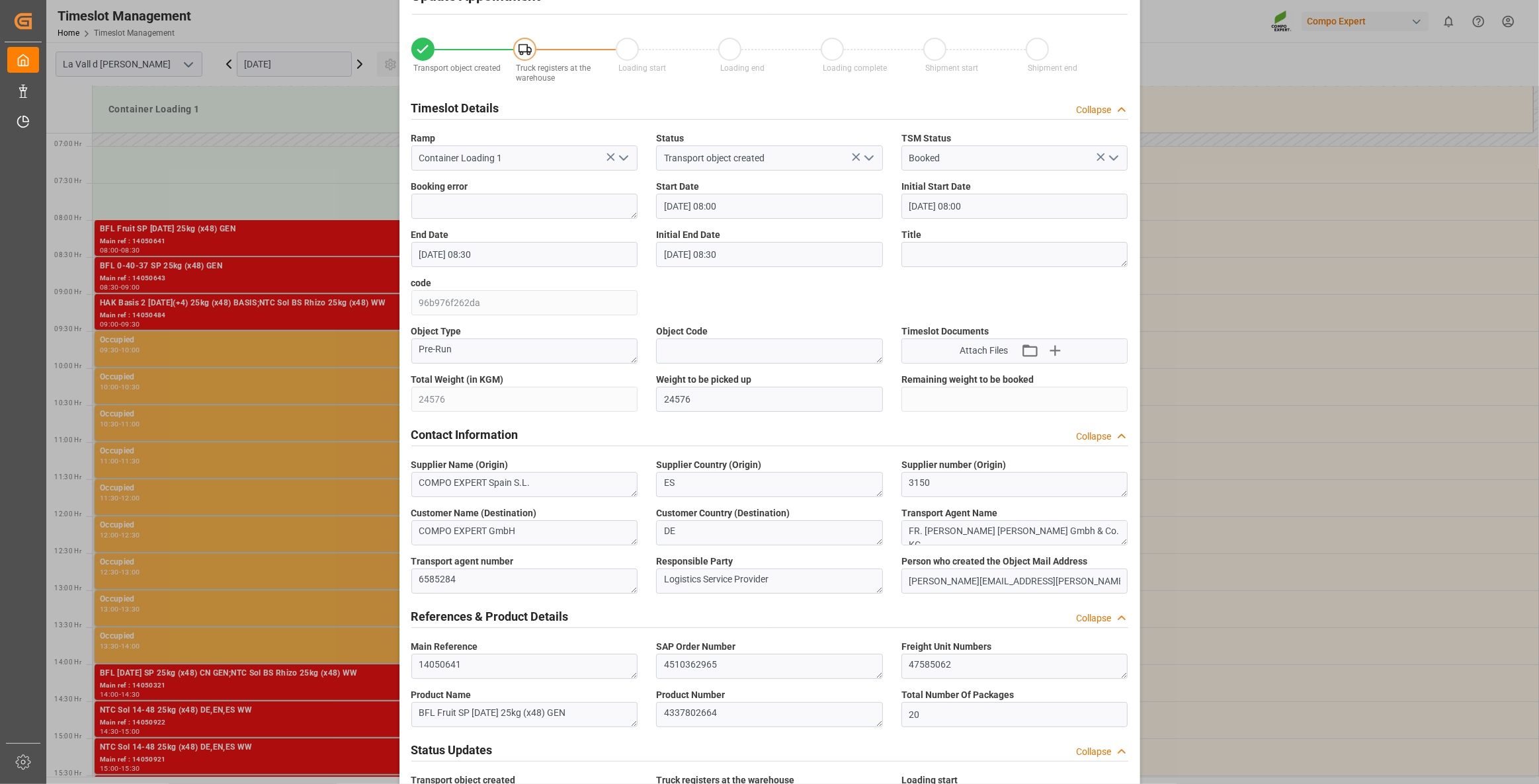
scroll to position [0, 0]
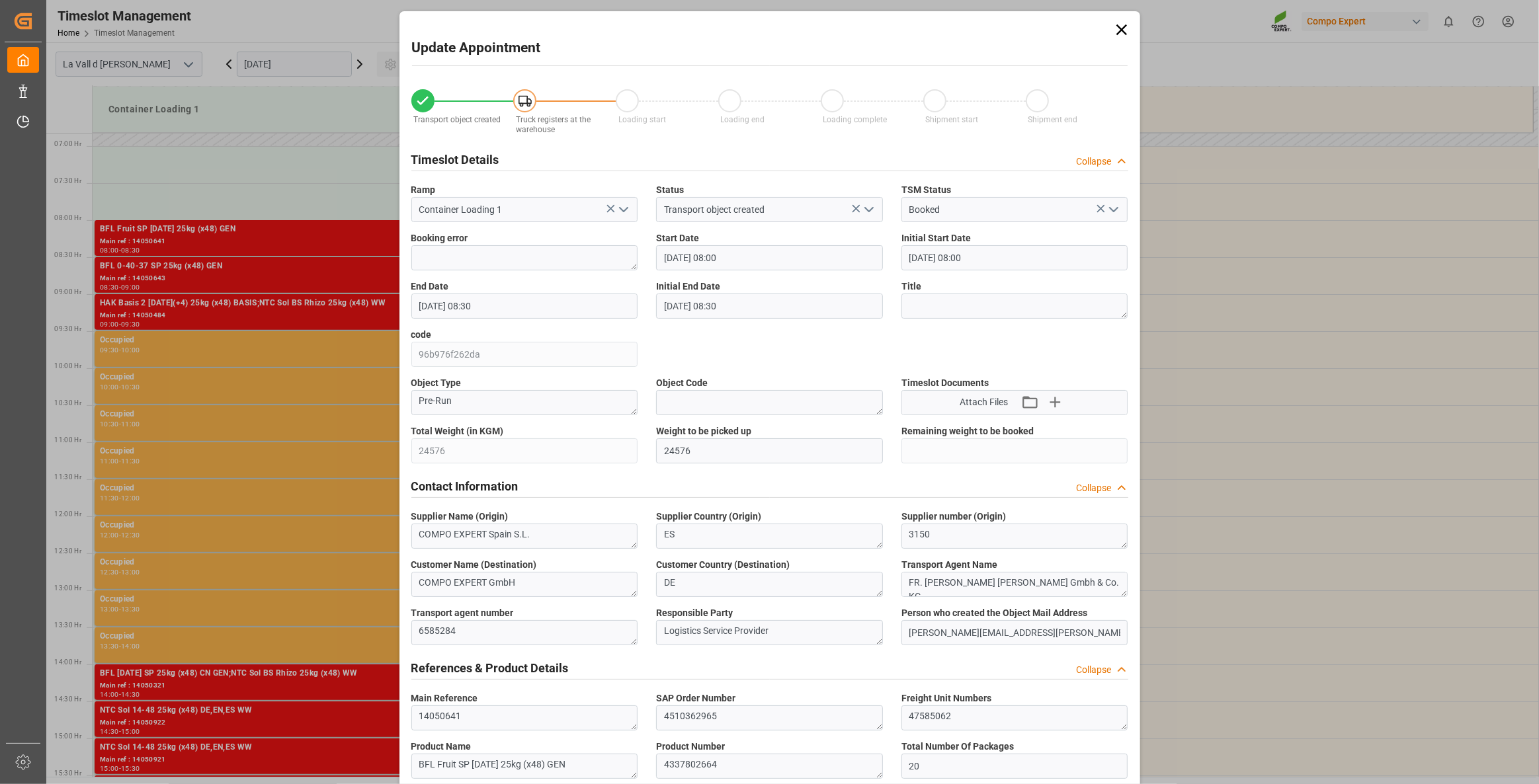
click at [748, 261] on input "[DATE] 08:00" at bounding box center [769, 257] width 227 height 25
click at [827, 285] on div "[DATE]" at bounding box center [748, 289] width 188 height 13
click at [831, 287] on button "Next Month" at bounding box center [832, 287] width 8 height 8
click at [770, 333] on div "3" at bounding box center [774, 338] width 16 height 16
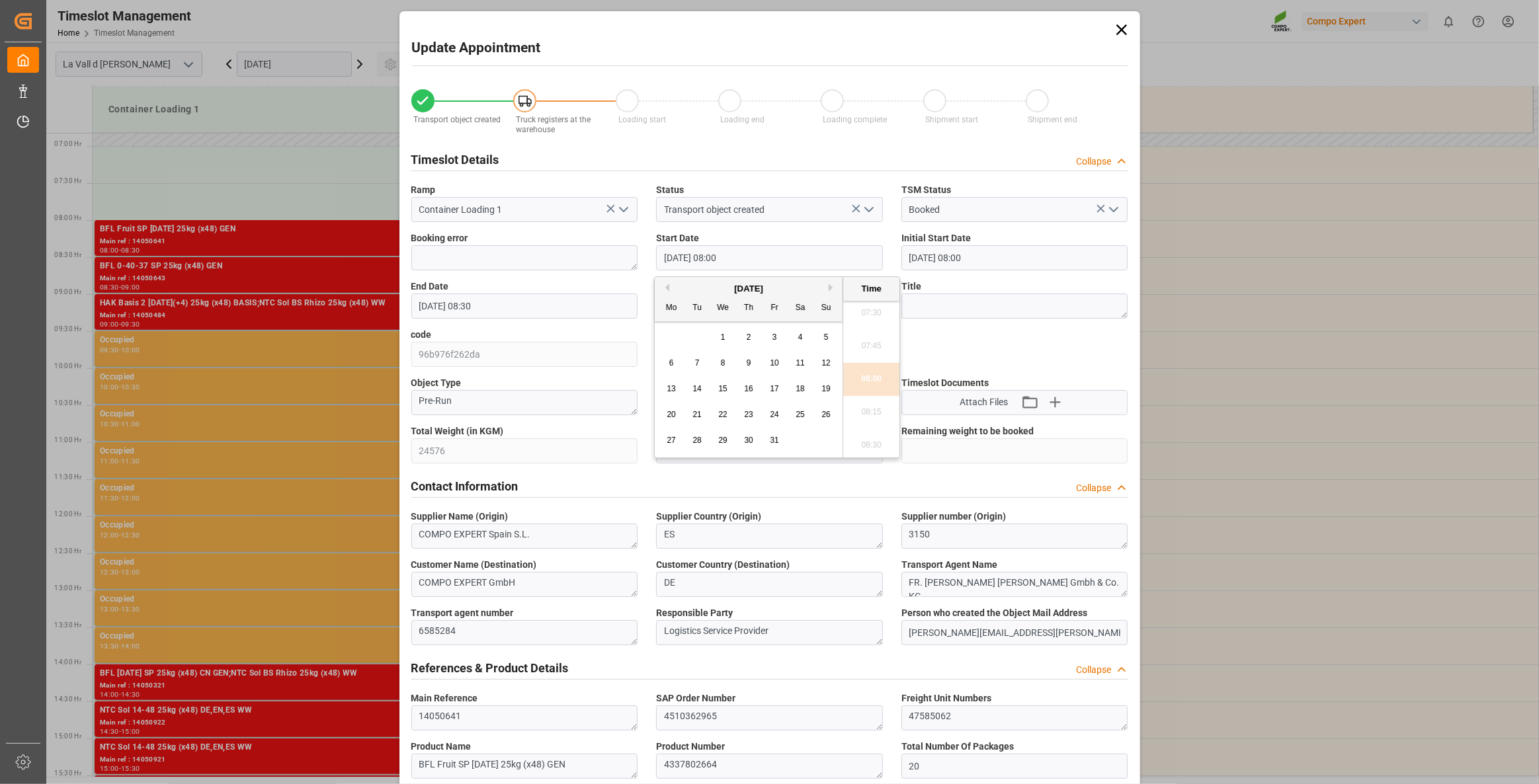
type input "[DATE] 08:00"
click at [876, 374] on li "08:00" at bounding box center [871, 380] width 56 height 33
click at [501, 303] on input "[DATE] 08:30" at bounding box center [525, 306] width 227 height 25
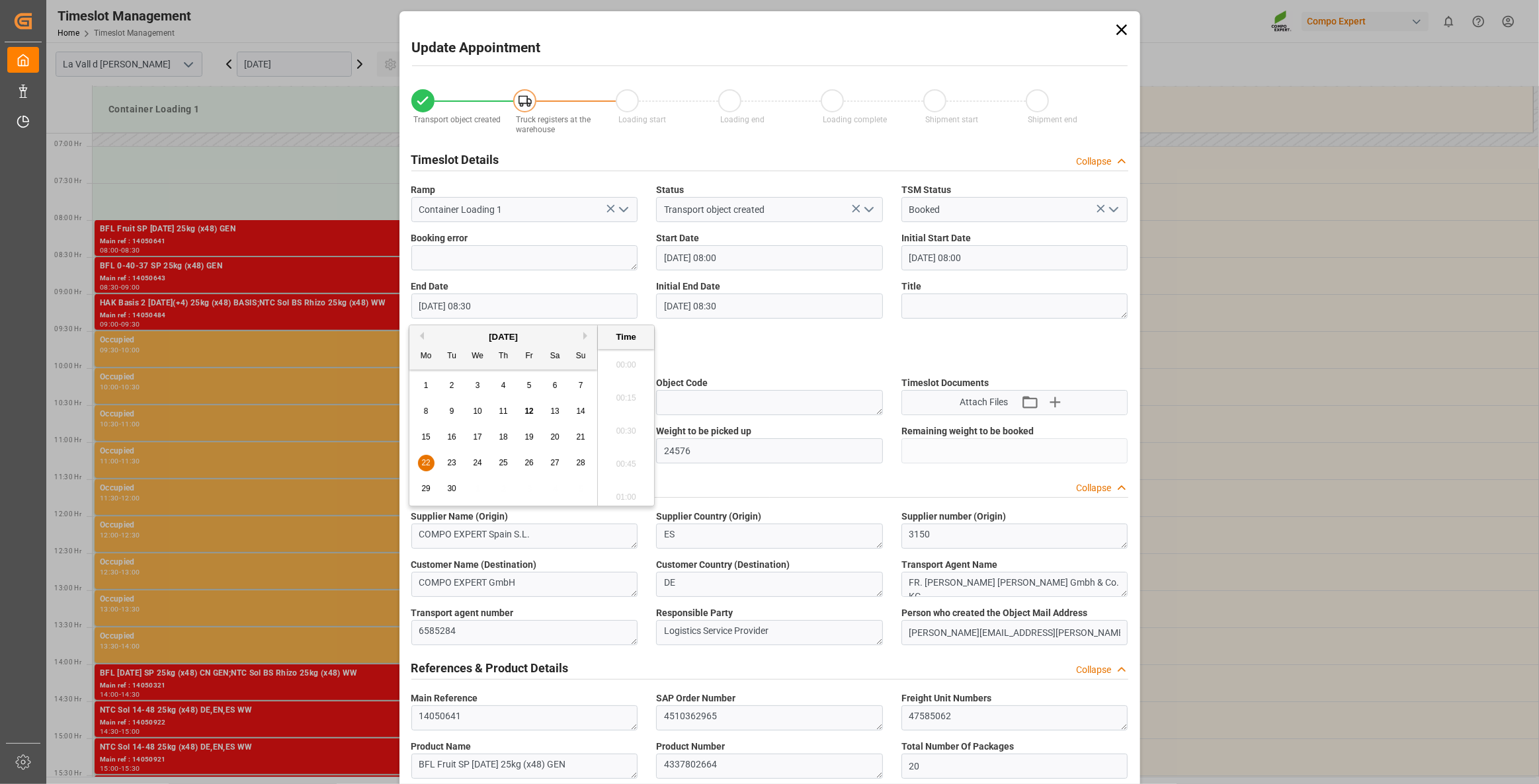
scroll to position [1062, 0]
click at [587, 333] on button "Next Month" at bounding box center [587, 335] width 8 height 8
click at [530, 386] on span "3" at bounding box center [529, 385] width 4 height 9
type input "[DATE] 08:30"
click at [624, 425] on li "08:30" at bounding box center [626, 428] width 56 height 33
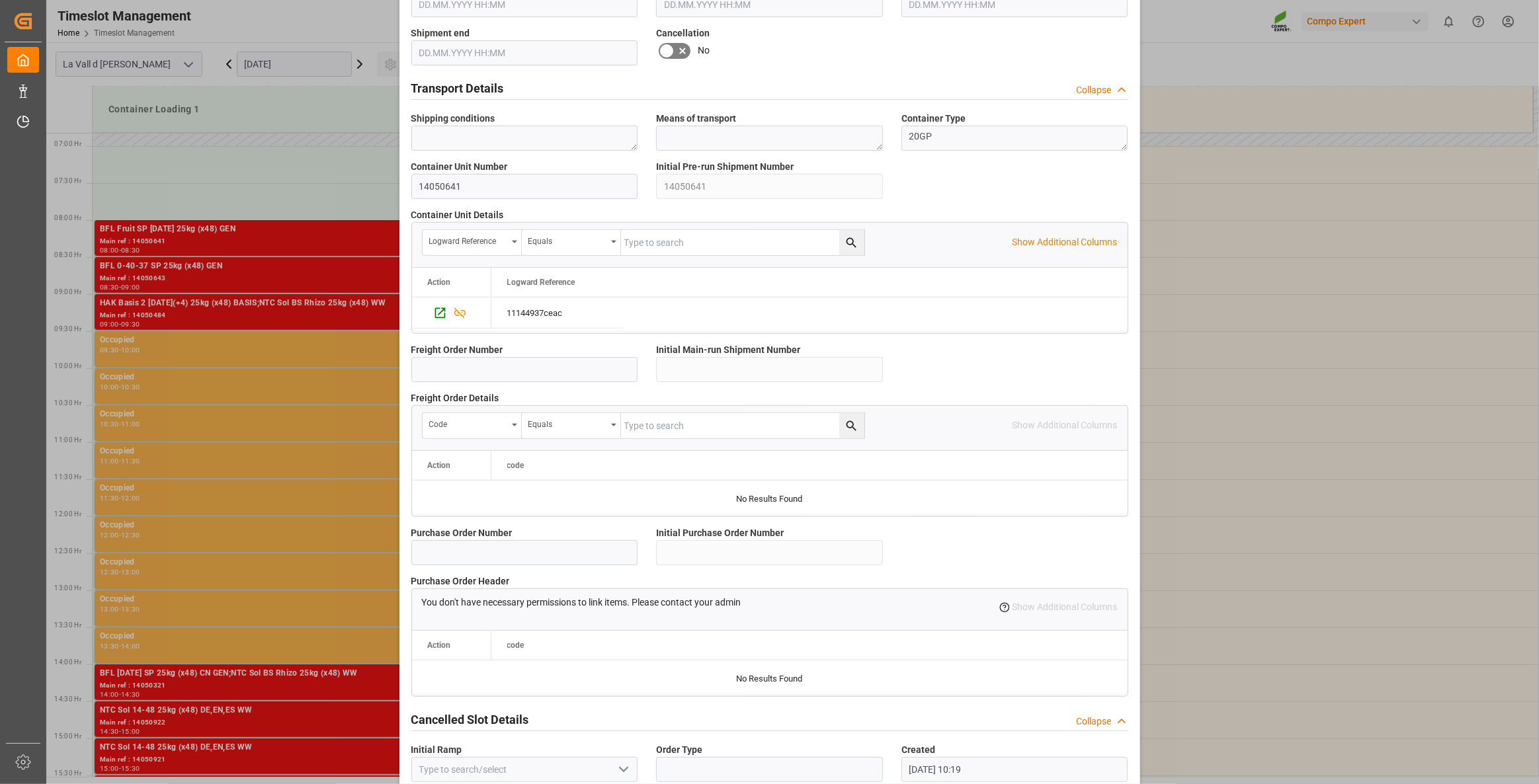
scroll to position [959, 0]
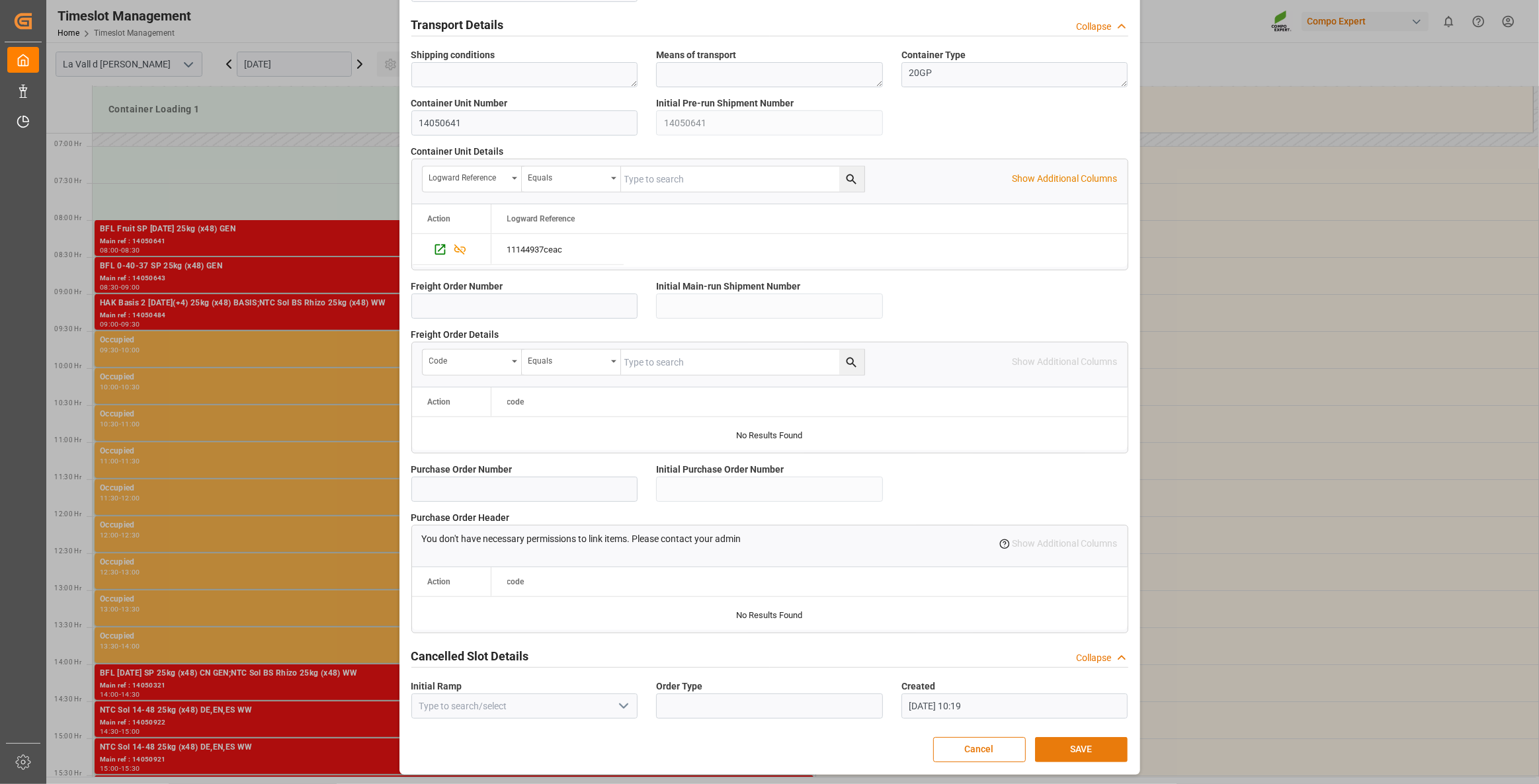
click at [1072, 568] on button "SAVE" at bounding box center [1081, 750] width 92 height 25
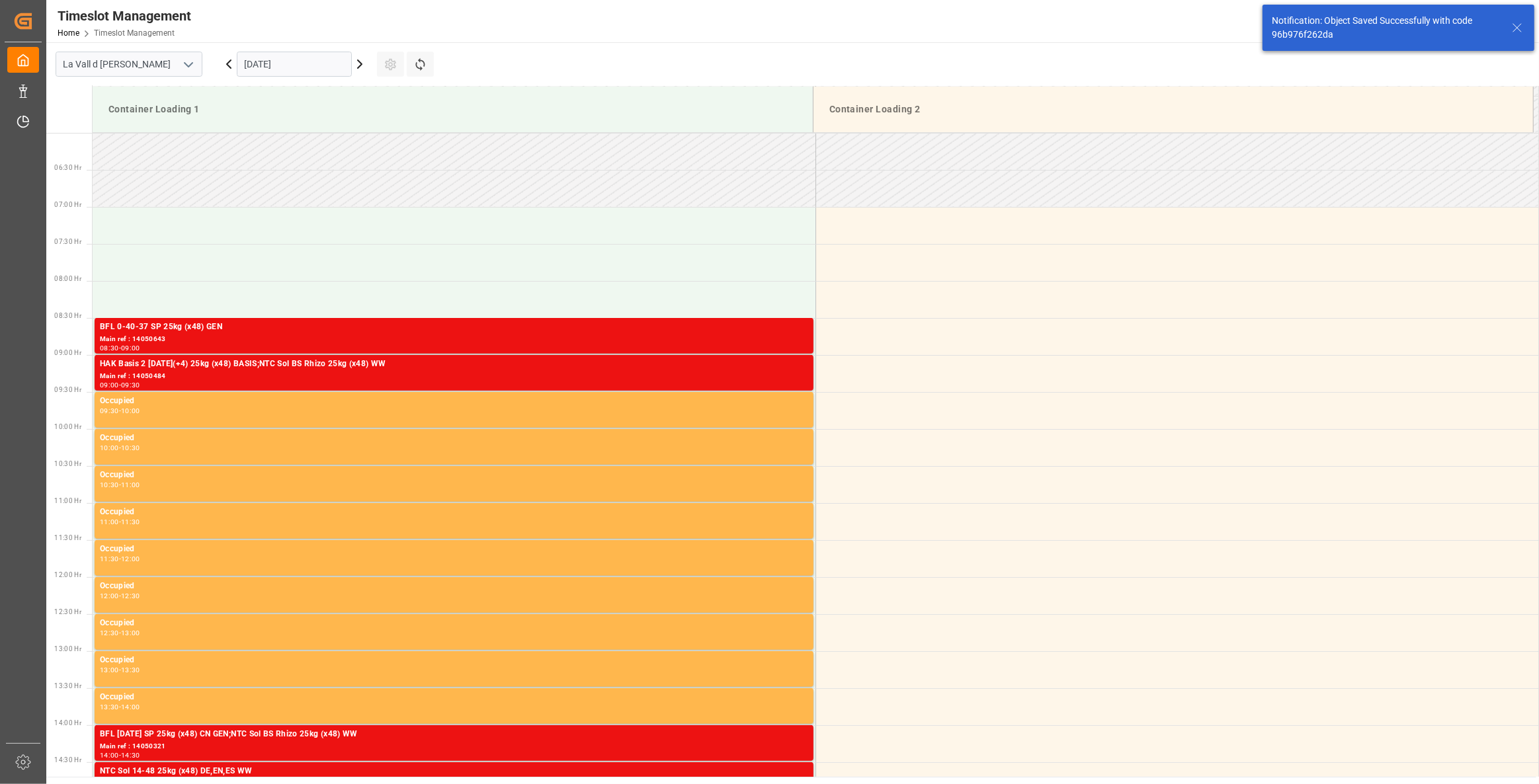
scroll to position [509, 0]
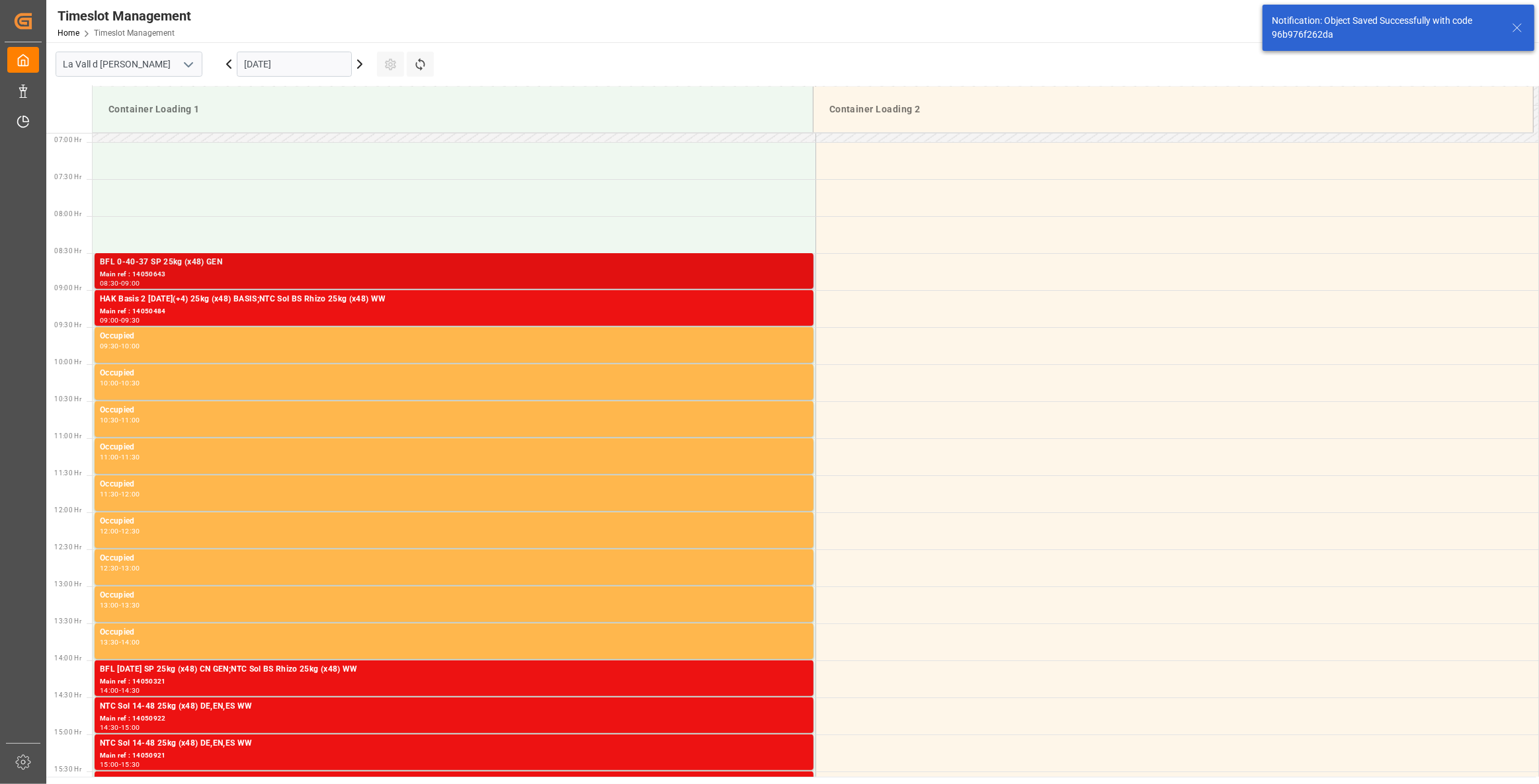
click at [324, 273] on div "Main ref : 14050643" at bounding box center [454, 275] width 708 height 11
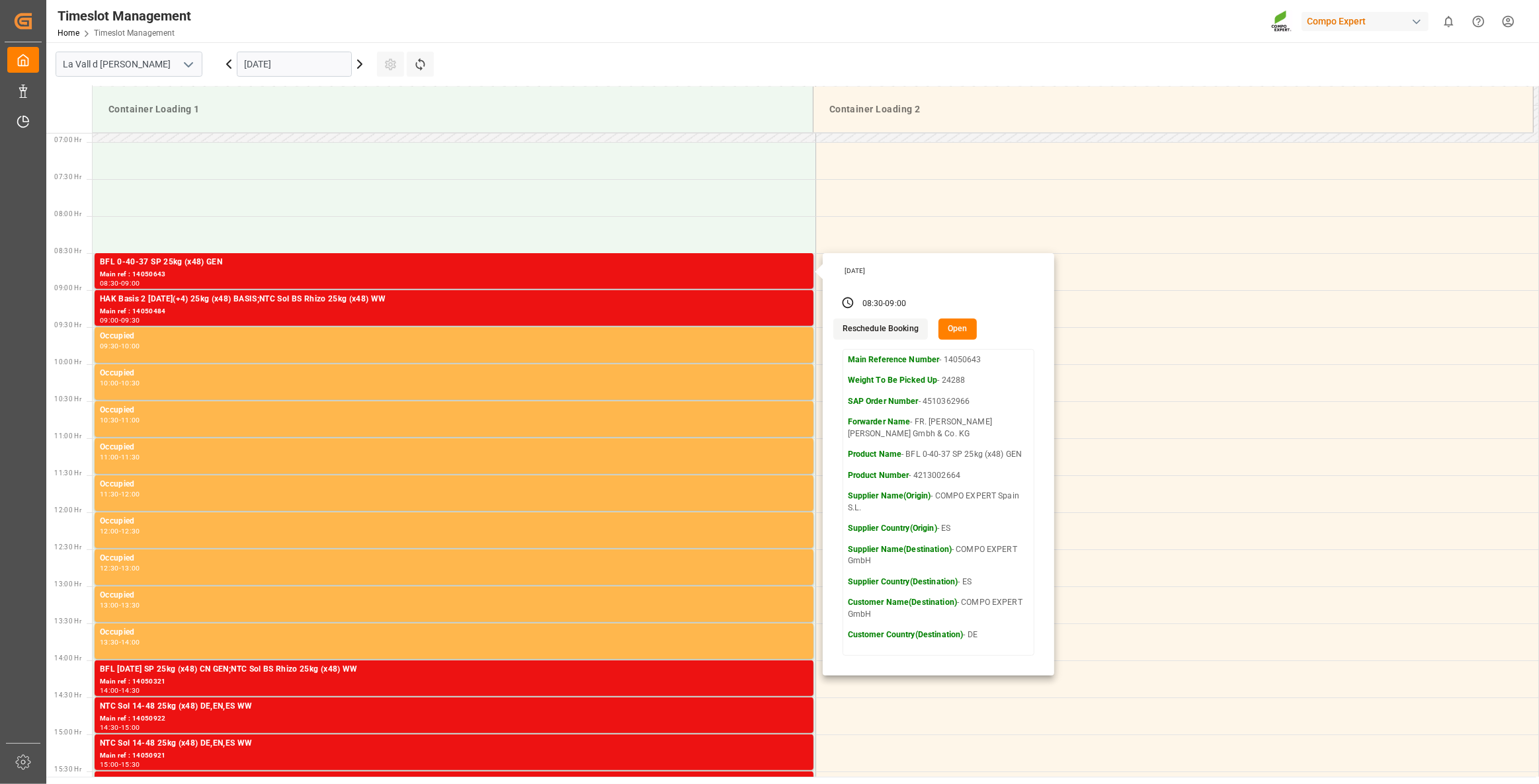
click at [961, 330] on button "Open" at bounding box center [958, 330] width 39 height 21
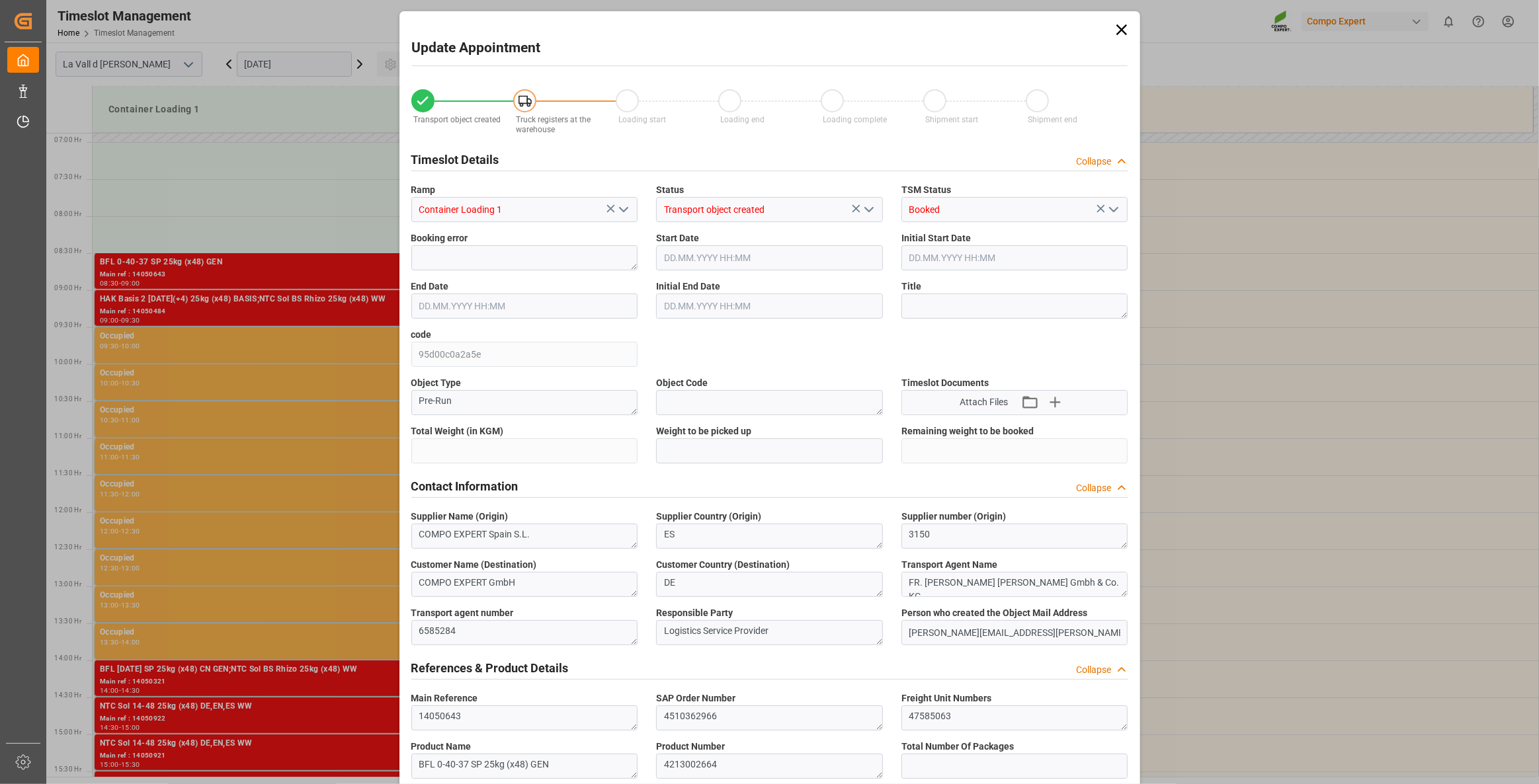
type input "24288"
type input "20"
type input "[DATE] 08:30"
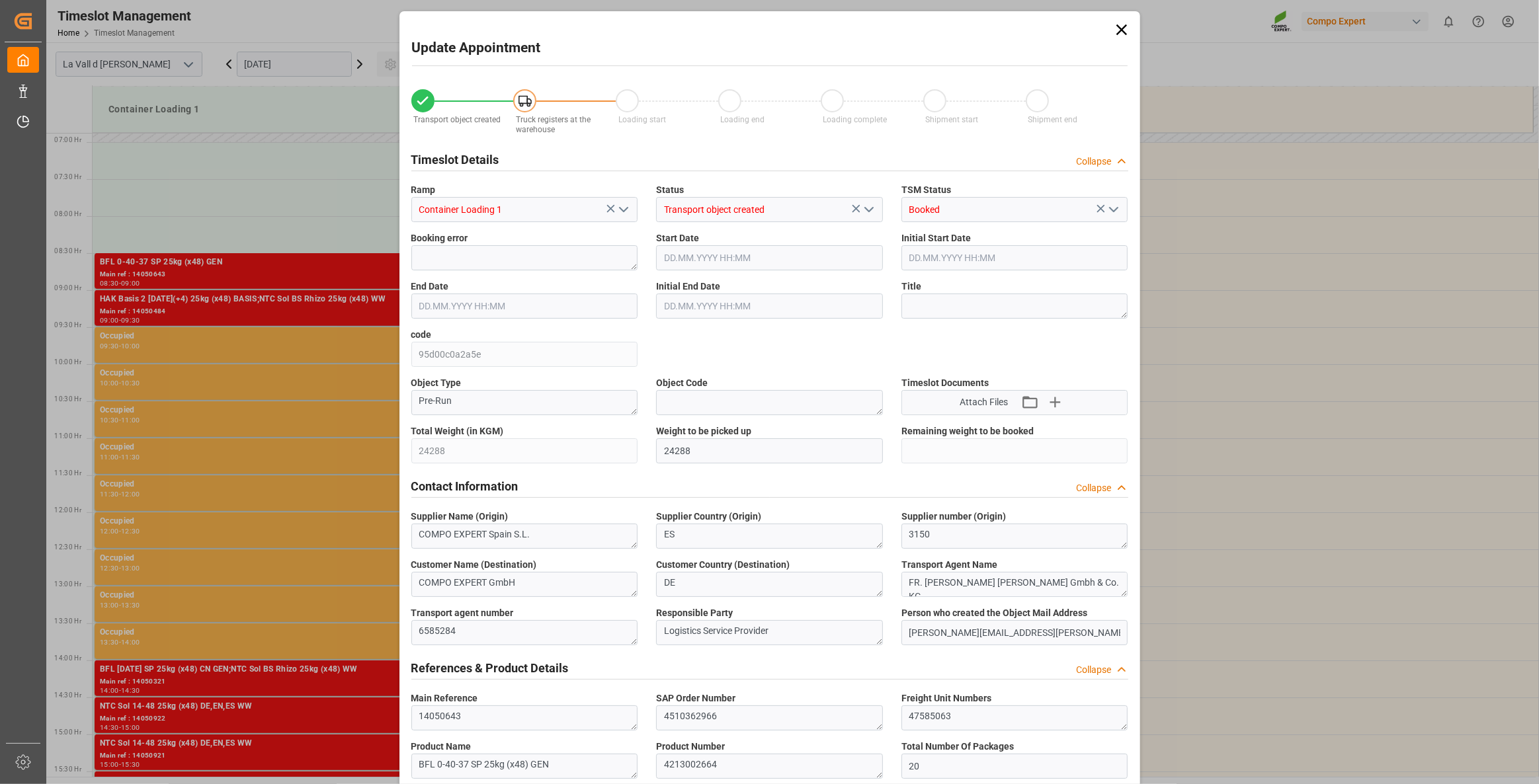
type input "[DATE] 09:00"
type input "[DATE] 11:29"
type input "[DATE] 10:21"
click at [740, 262] on input "[DATE] 08:30" at bounding box center [769, 257] width 227 height 25
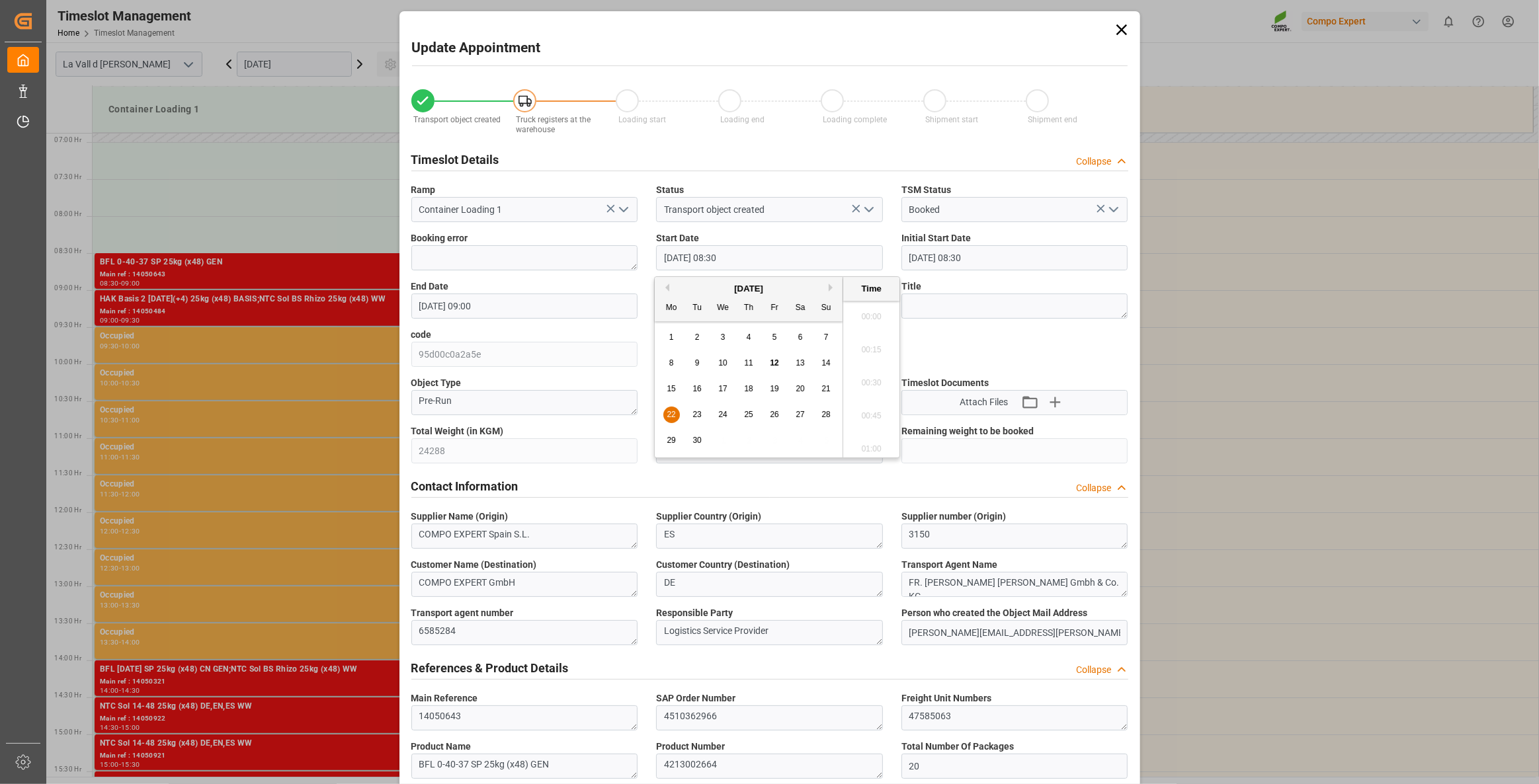
scroll to position [1062, 0]
click at [834, 286] on button "Next Month" at bounding box center [832, 287] width 8 height 8
click at [770, 338] on div "3" at bounding box center [774, 338] width 16 height 16
type input "[DATE] 08:30"
click at [880, 386] on li "08:30" at bounding box center [871, 380] width 56 height 33
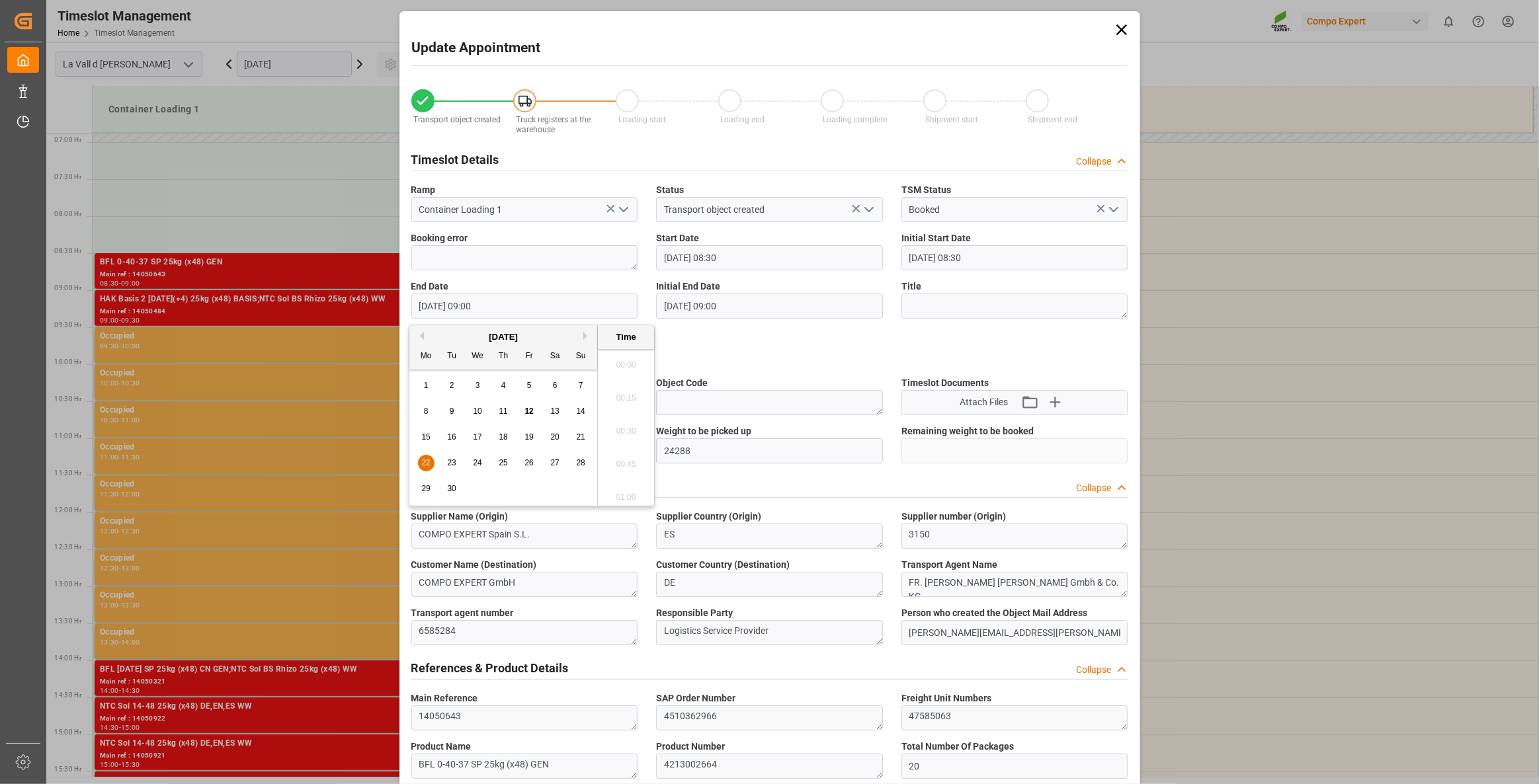
click at [517, 305] on input "[DATE] 09:00" at bounding box center [525, 306] width 227 height 25
click at [583, 335] on button "Next Month" at bounding box center [587, 335] width 8 height 8
click at [532, 381] on div "3" at bounding box center [529, 386] width 16 height 16
type input "[DATE] 09:00"
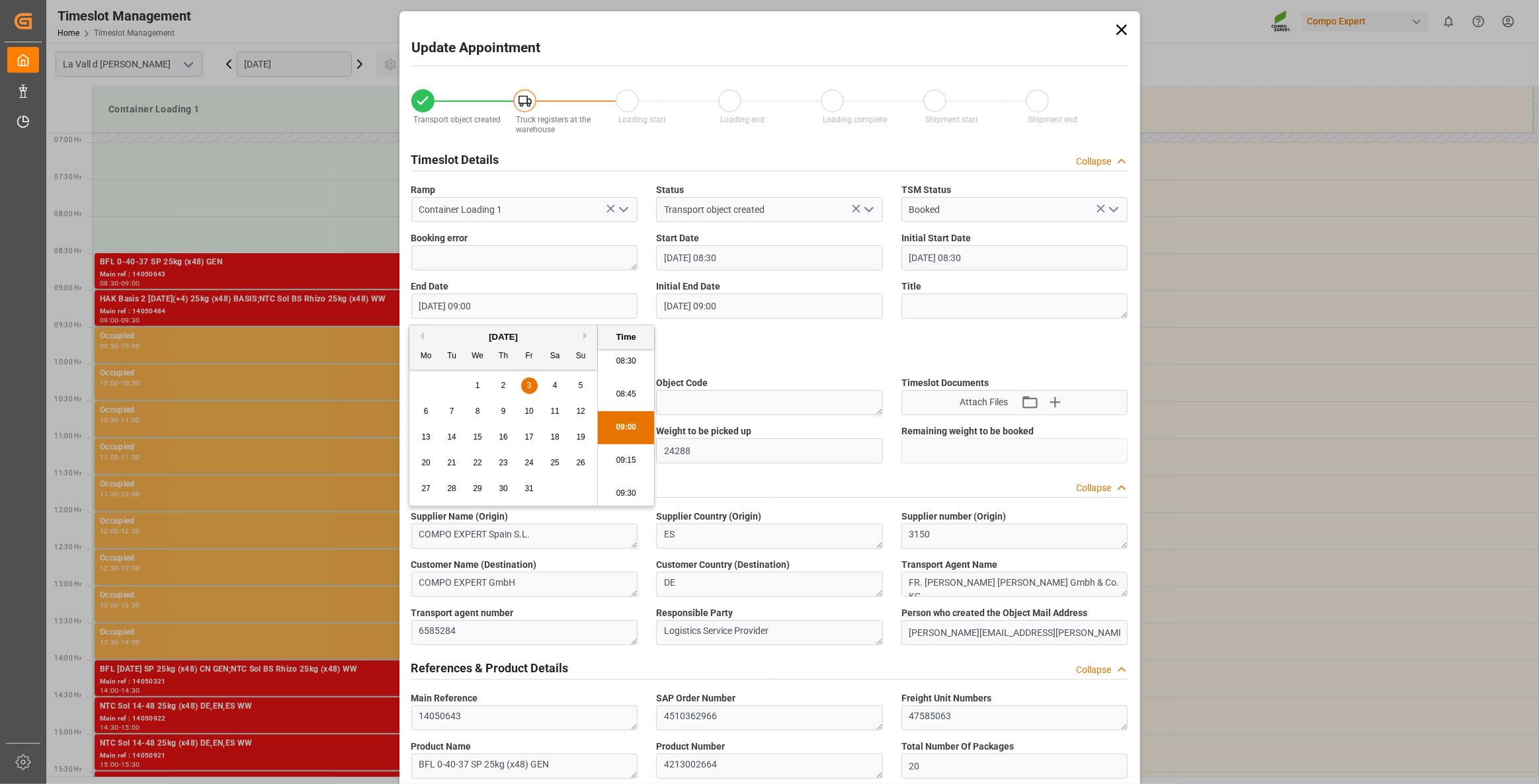
click at [626, 426] on li "09:00" at bounding box center [626, 428] width 56 height 33
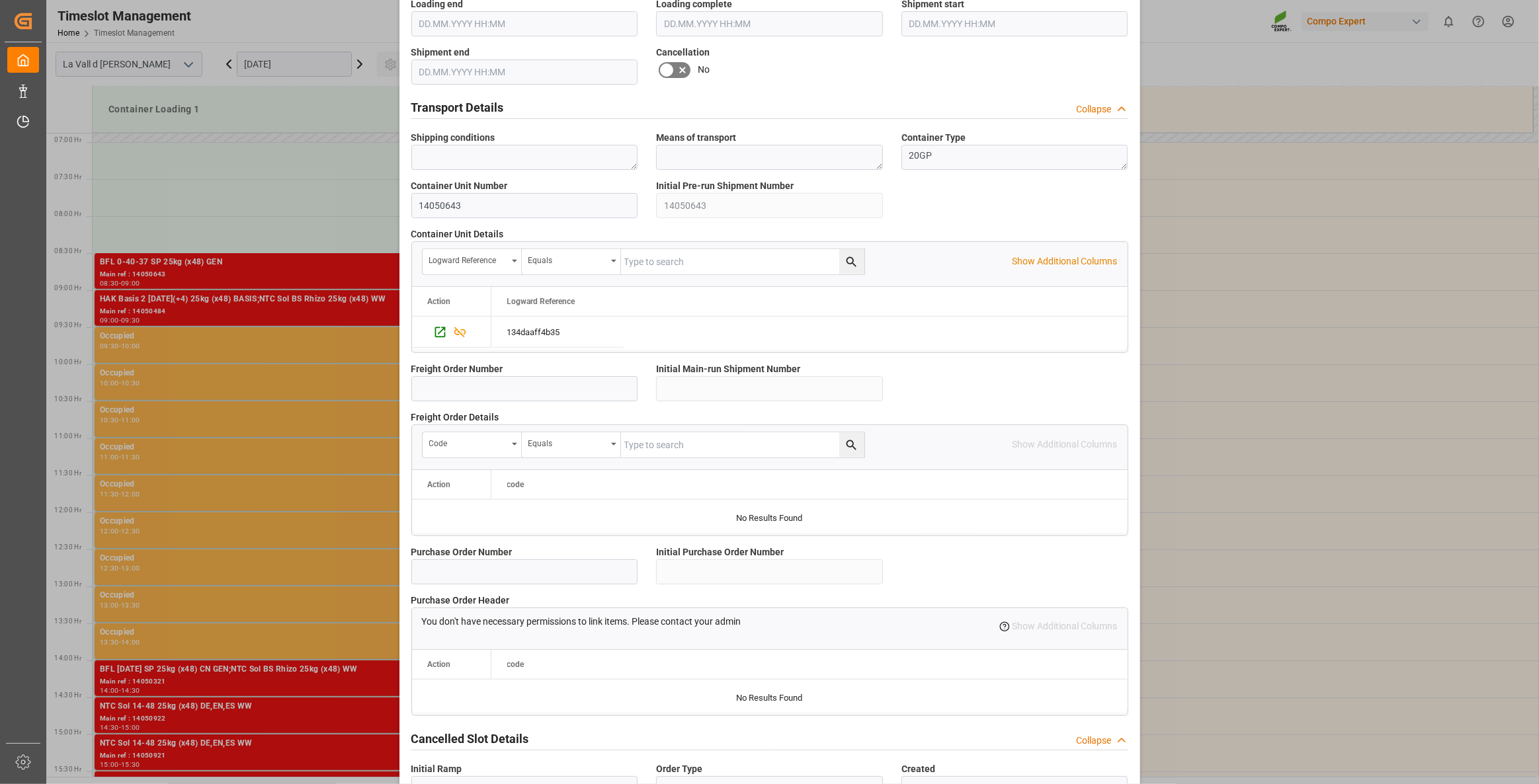
scroll to position [959, 0]
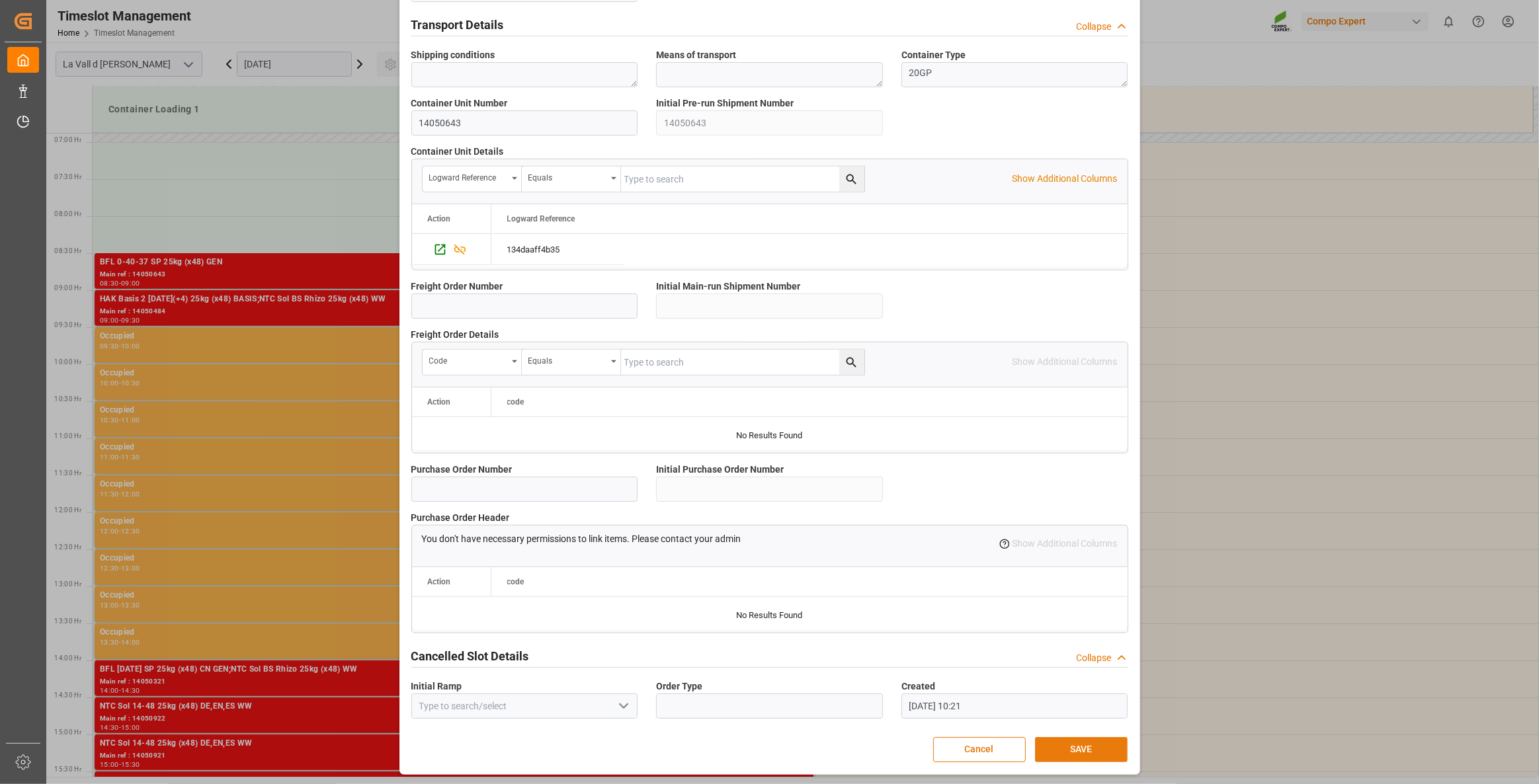
click at [1101, 568] on button "SAVE" at bounding box center [1081, 750] width 92 height 25
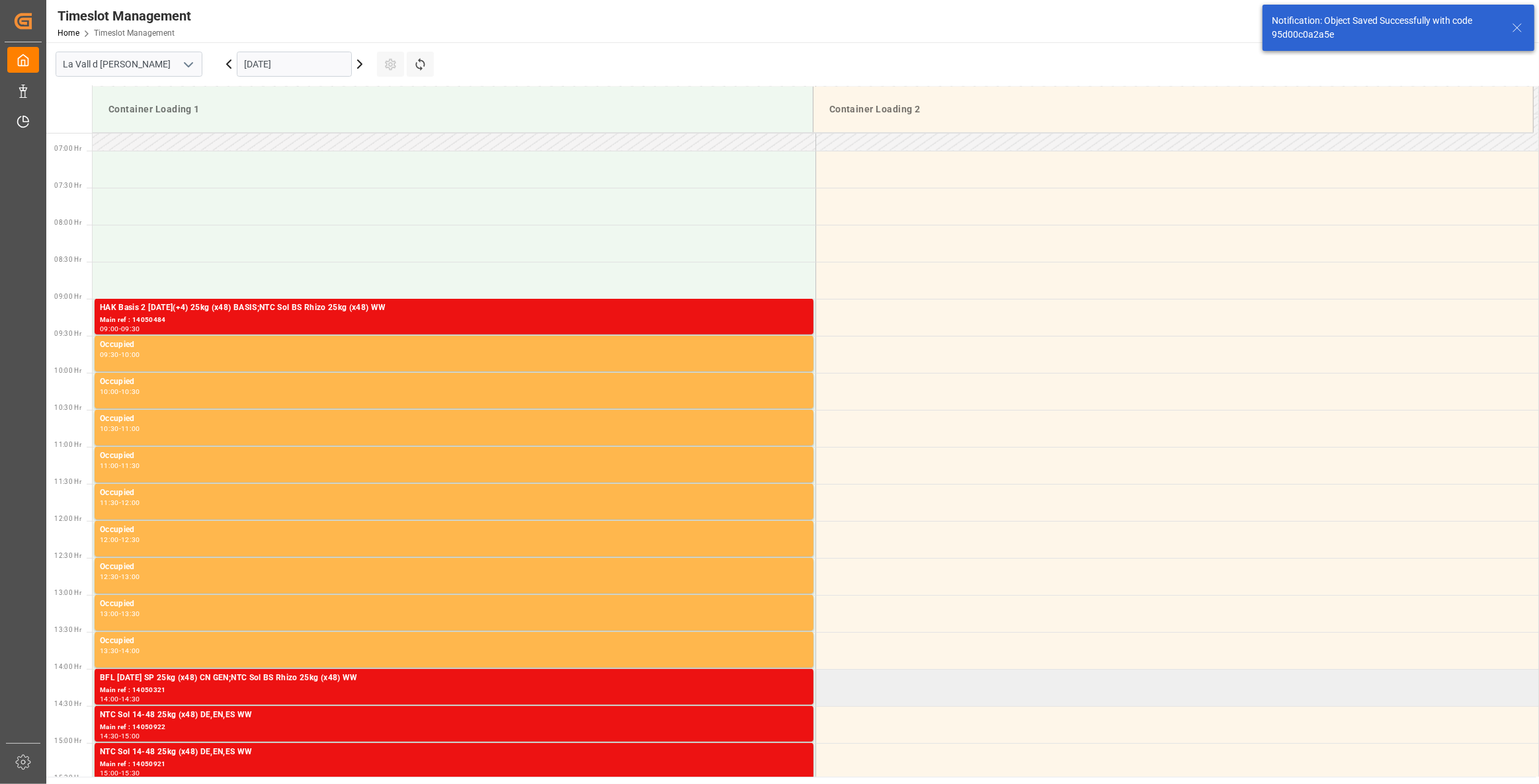
scroll to position [509, 0]
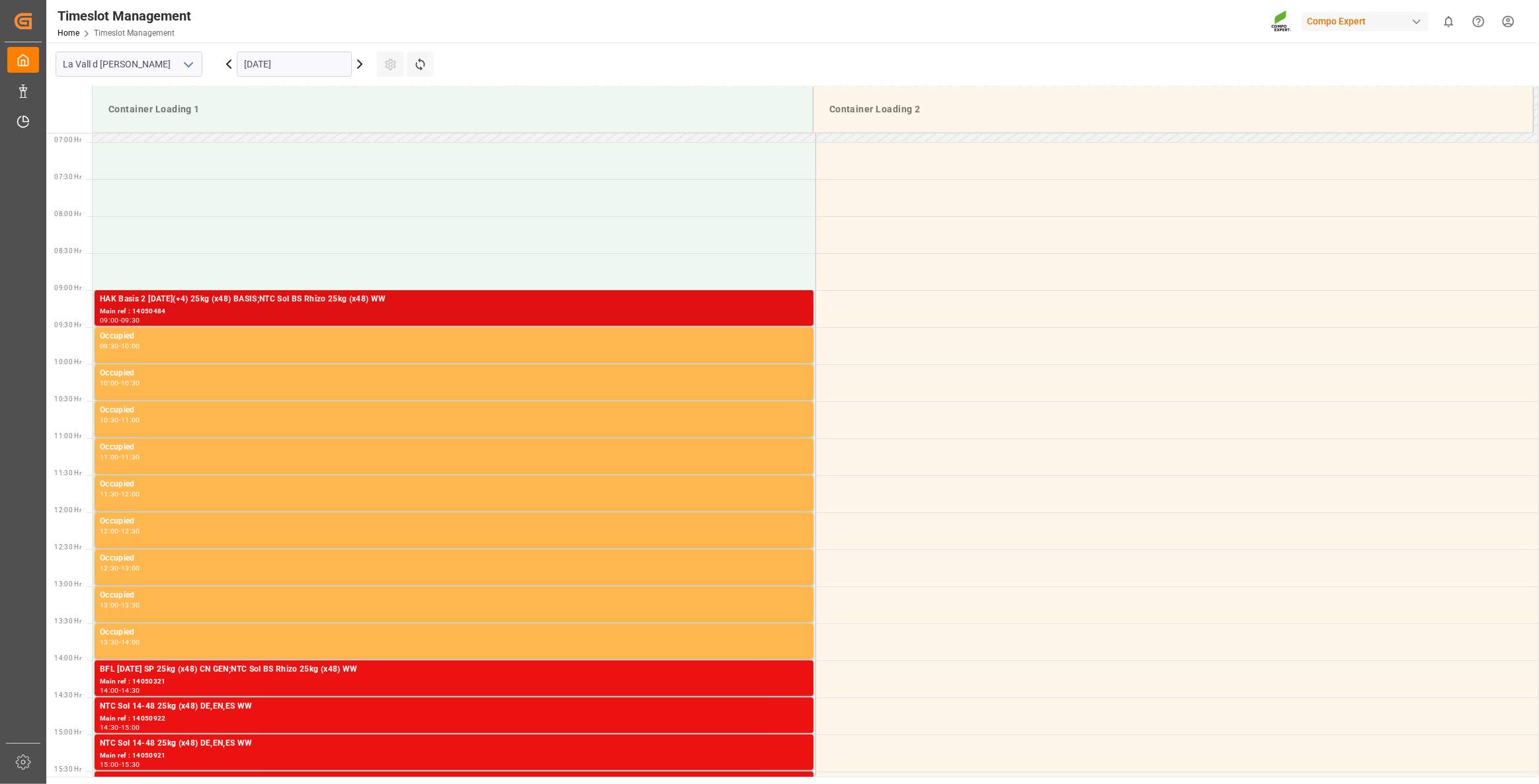
click at [406, 310] on div "Main ref : 14050484" at bounding box center [454, 312] width 708 height 11
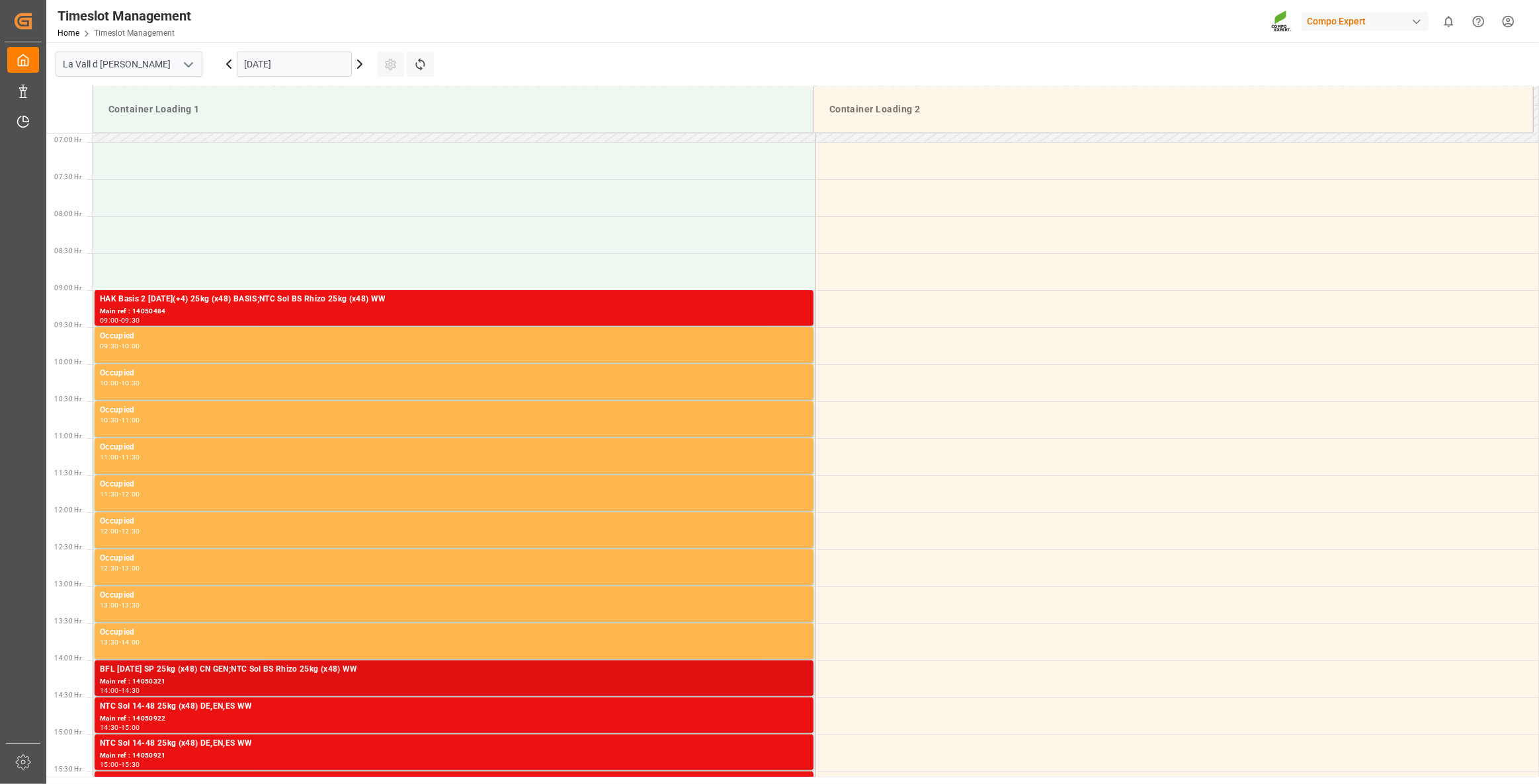
click at [481, 568] on div "Main ref : 14050321" at bounding box center [454, 682] width 708 height 11
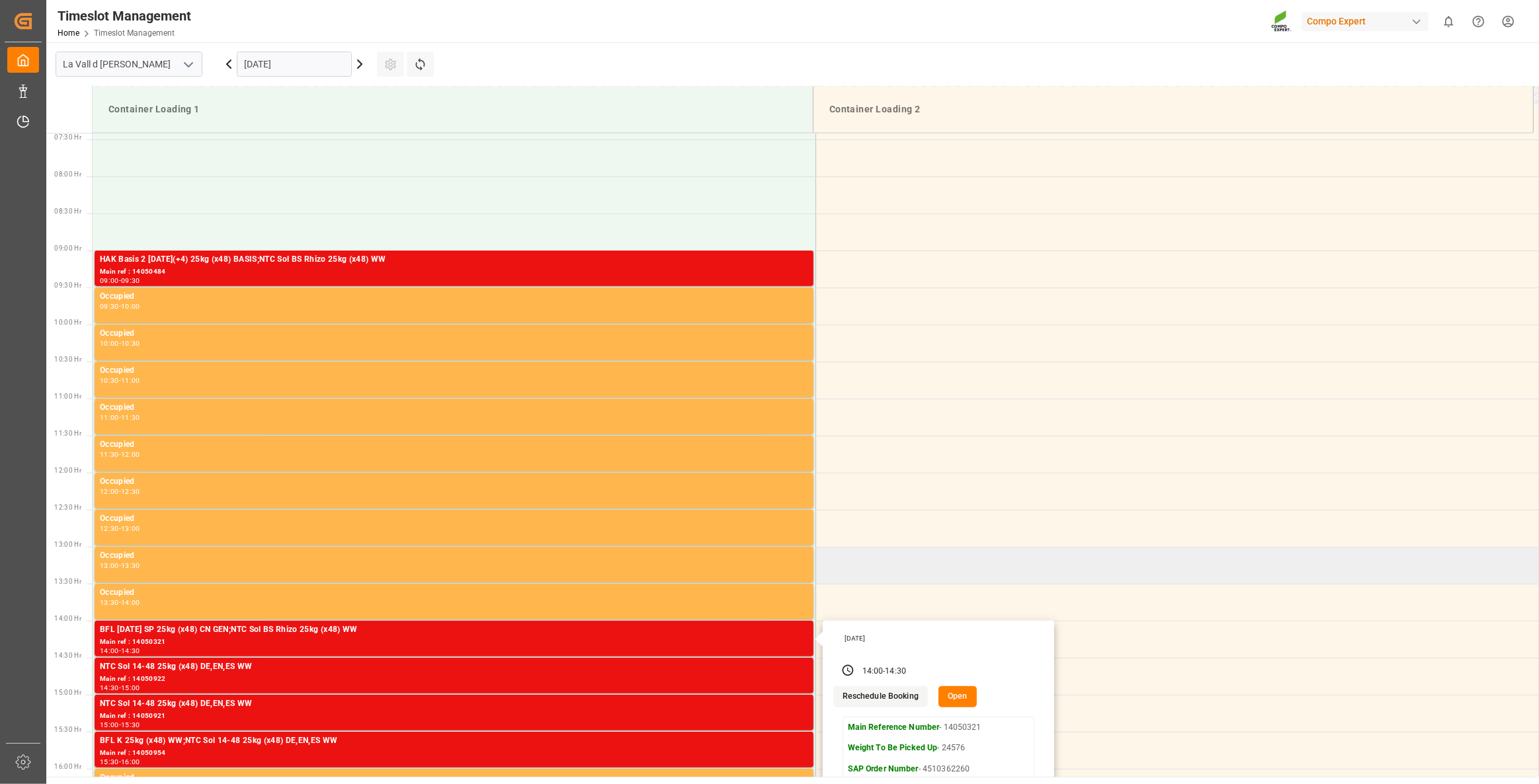
scroll to position [569, 0]
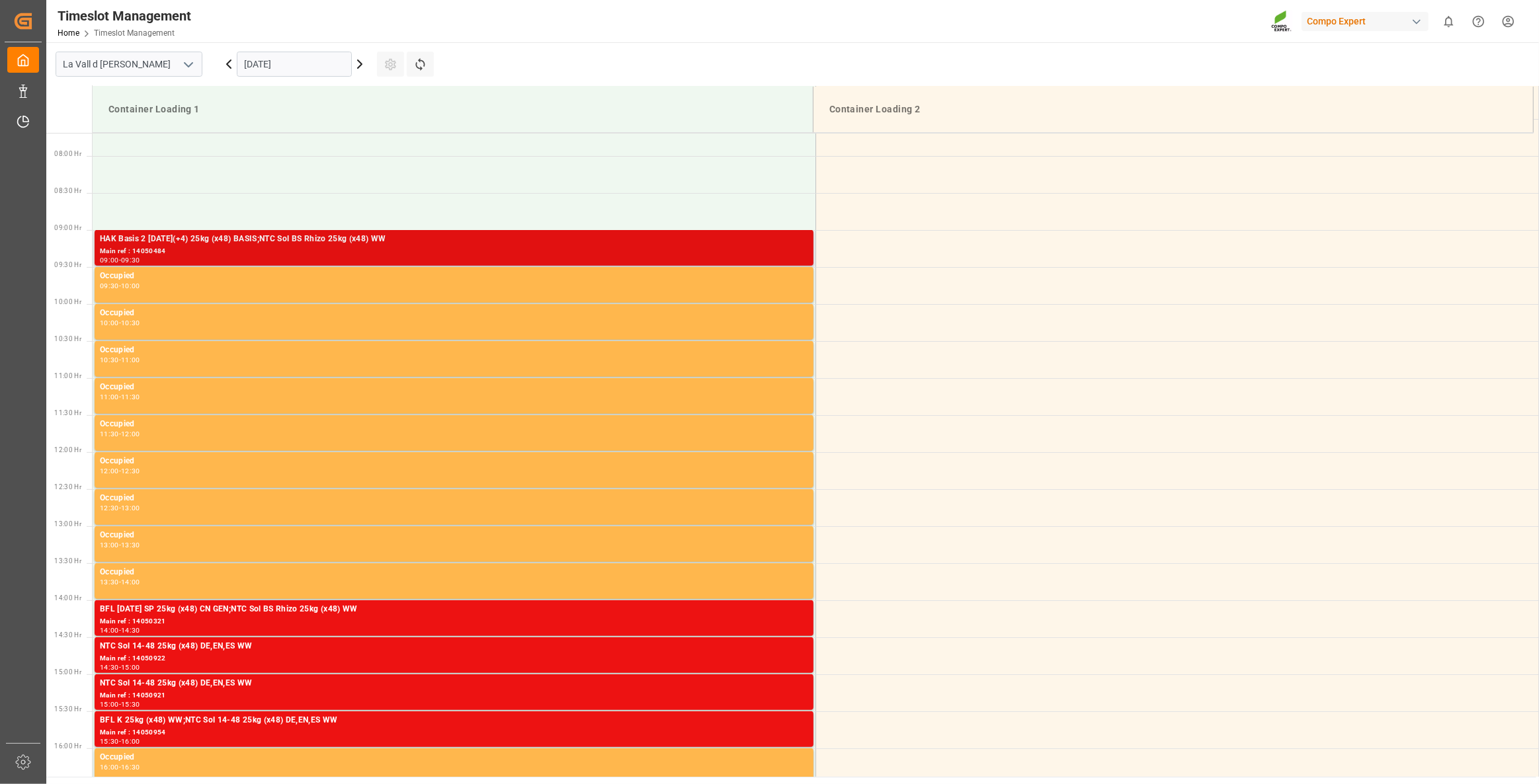
click at [619, 253] on div "Main ref : 14050484" at bounding box center [454, 252] width 708 height 11
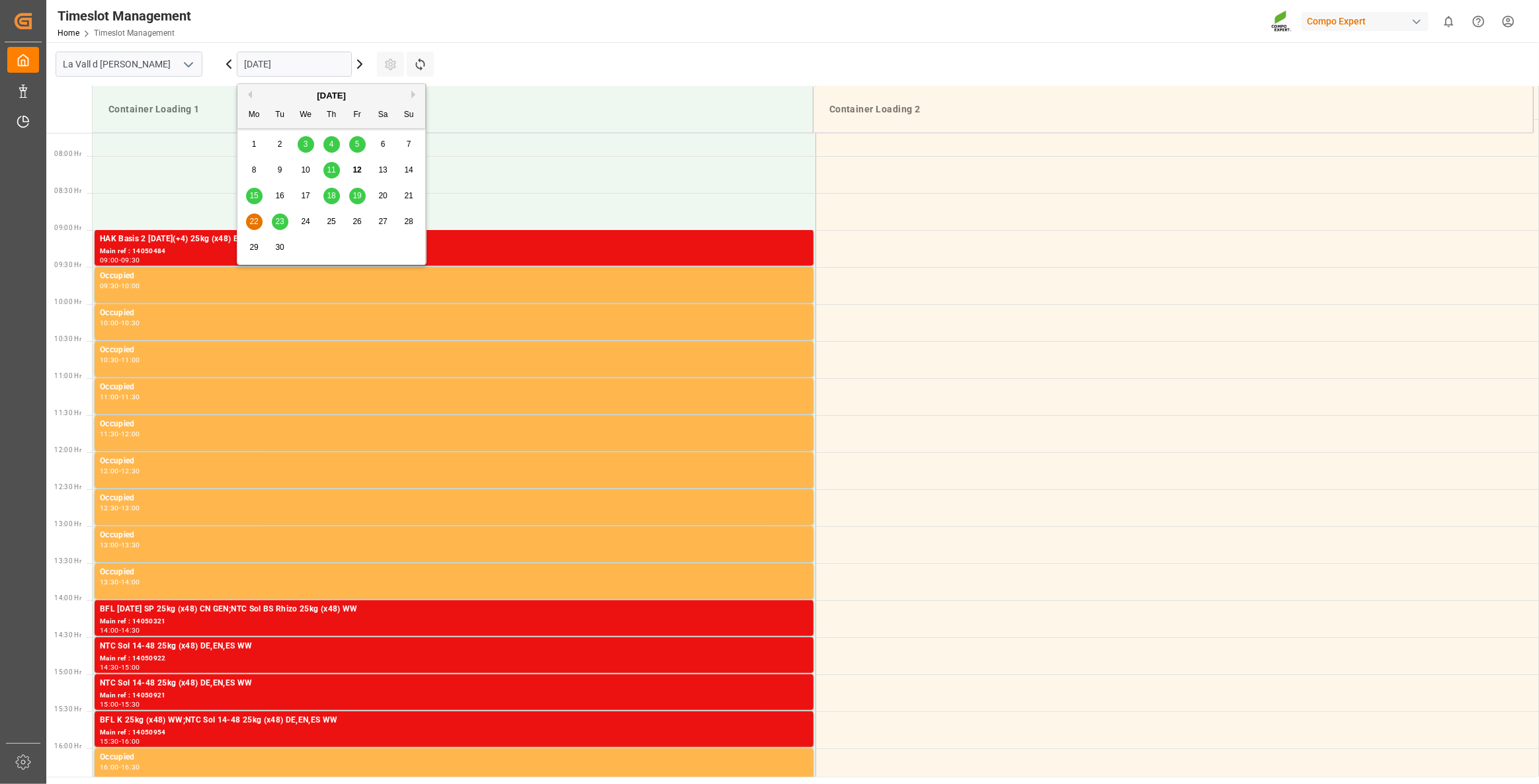
click at [326, 56] on input "[DATE]" at bounding box center [294, 64] width 115 height 25
click at [308, 143] on div "3" at bounding box center [305, 145] width 16 height 16
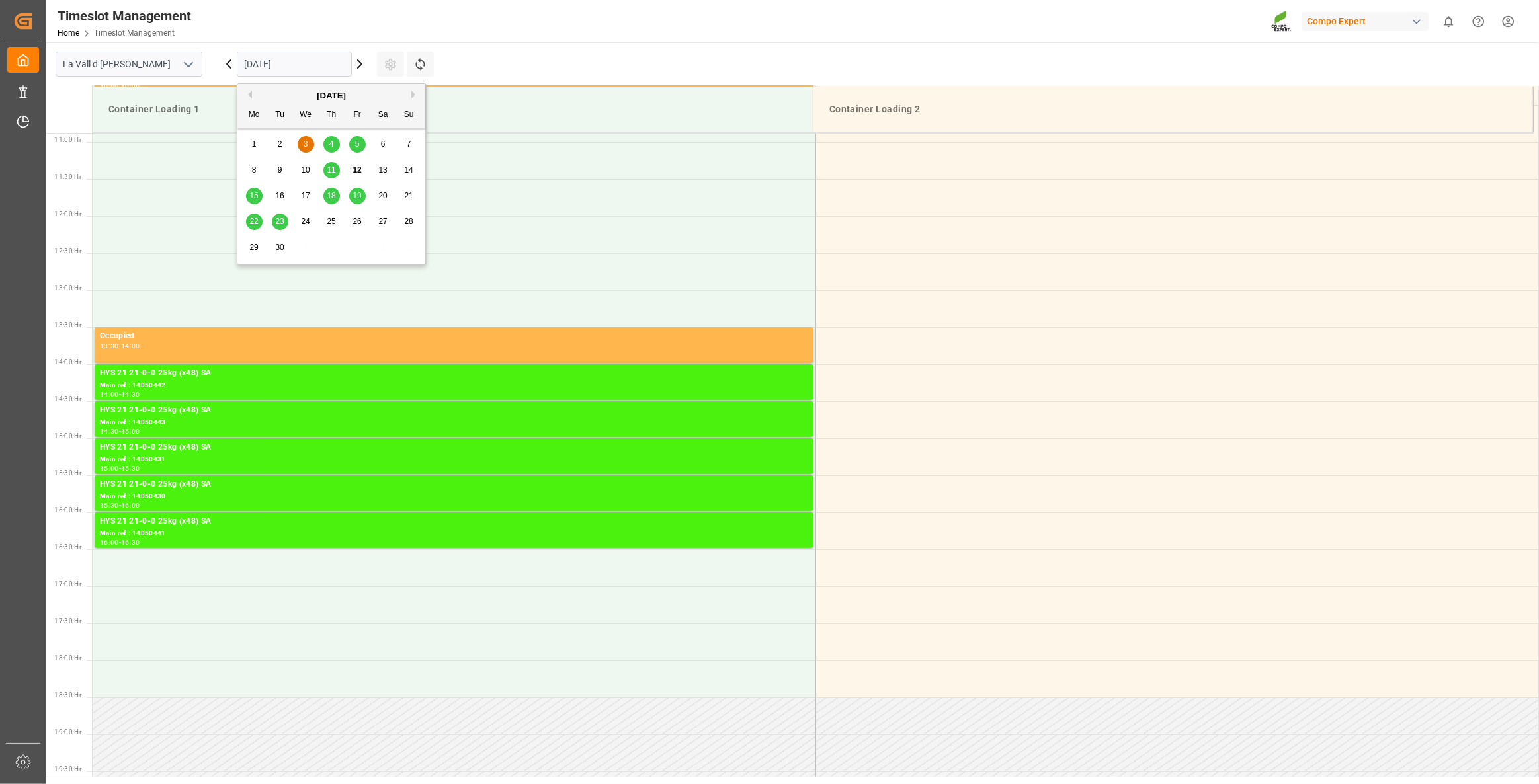
scroll to position [806, 0]
click at [308, 67] on input "[DATE]" at bounding box center [294, 64] width 115 height 25
click at [414, 92] on button "Next Month" at bounding box center [415, 94] width 8 height 8
click at [359, 145] on div "3" at bounding box center [357, 145] width 16 height 16
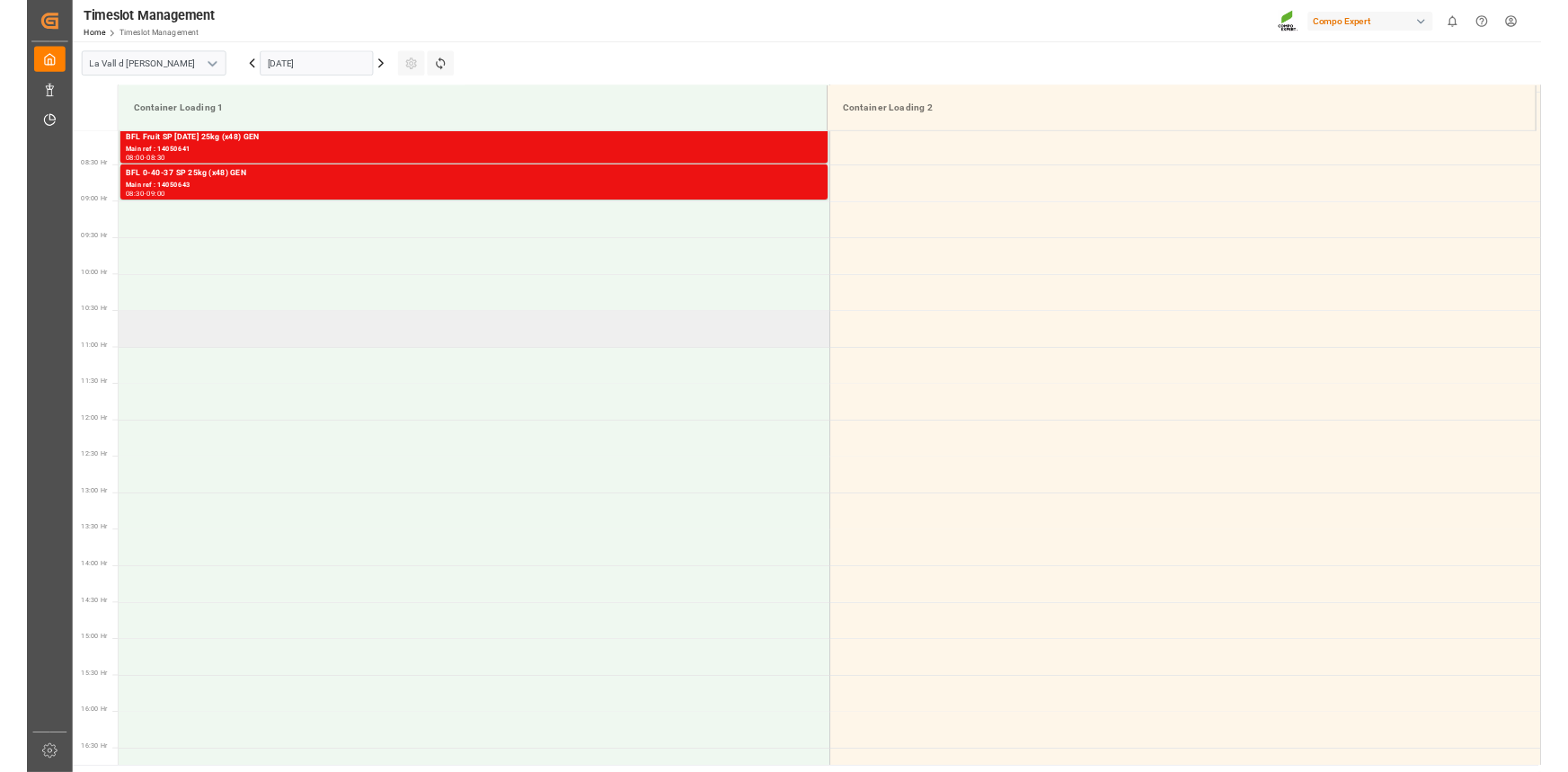
scroll to position [686, 0]
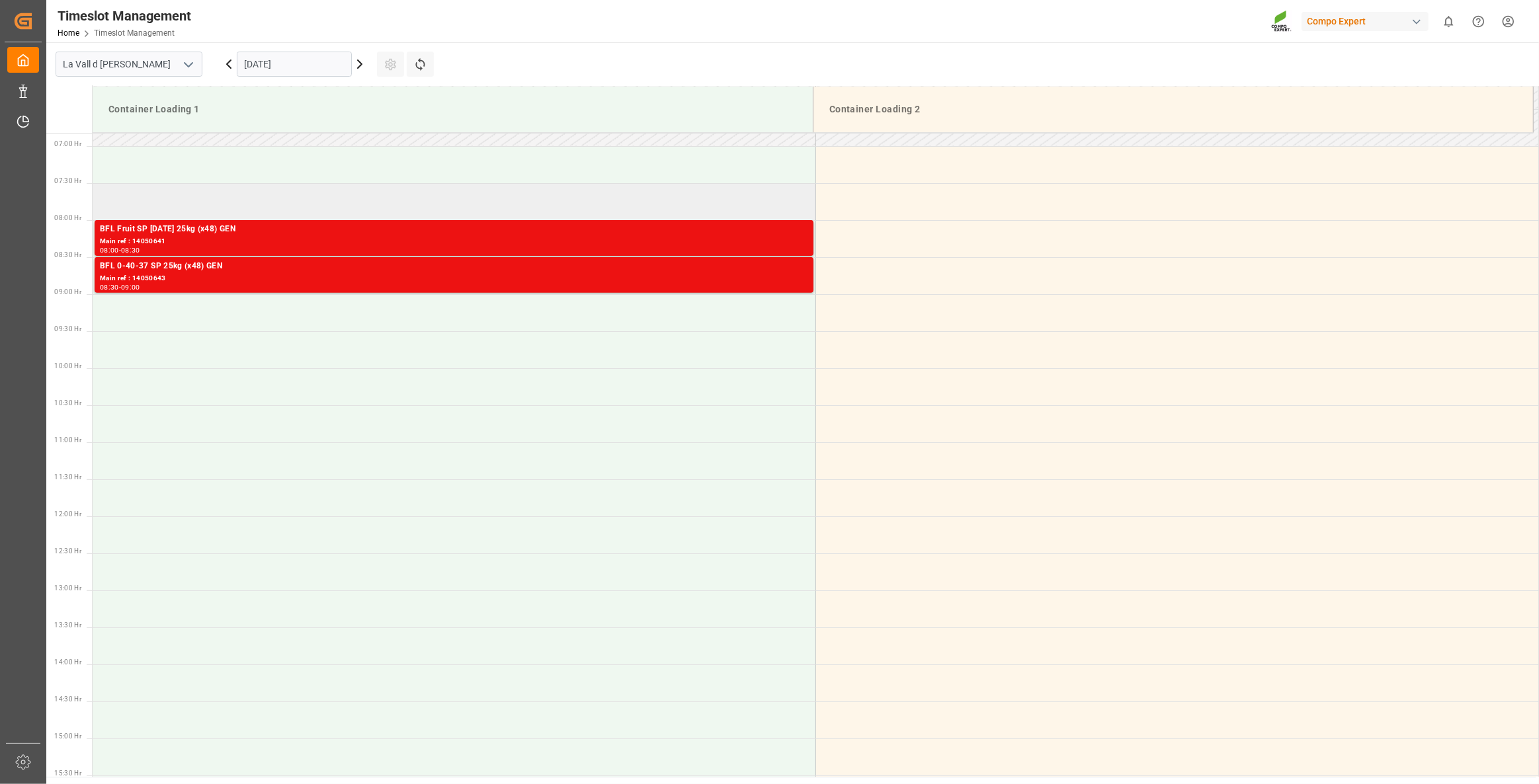
click at [261, 218] on td at bounding box center [454, 202] width 723 height 37
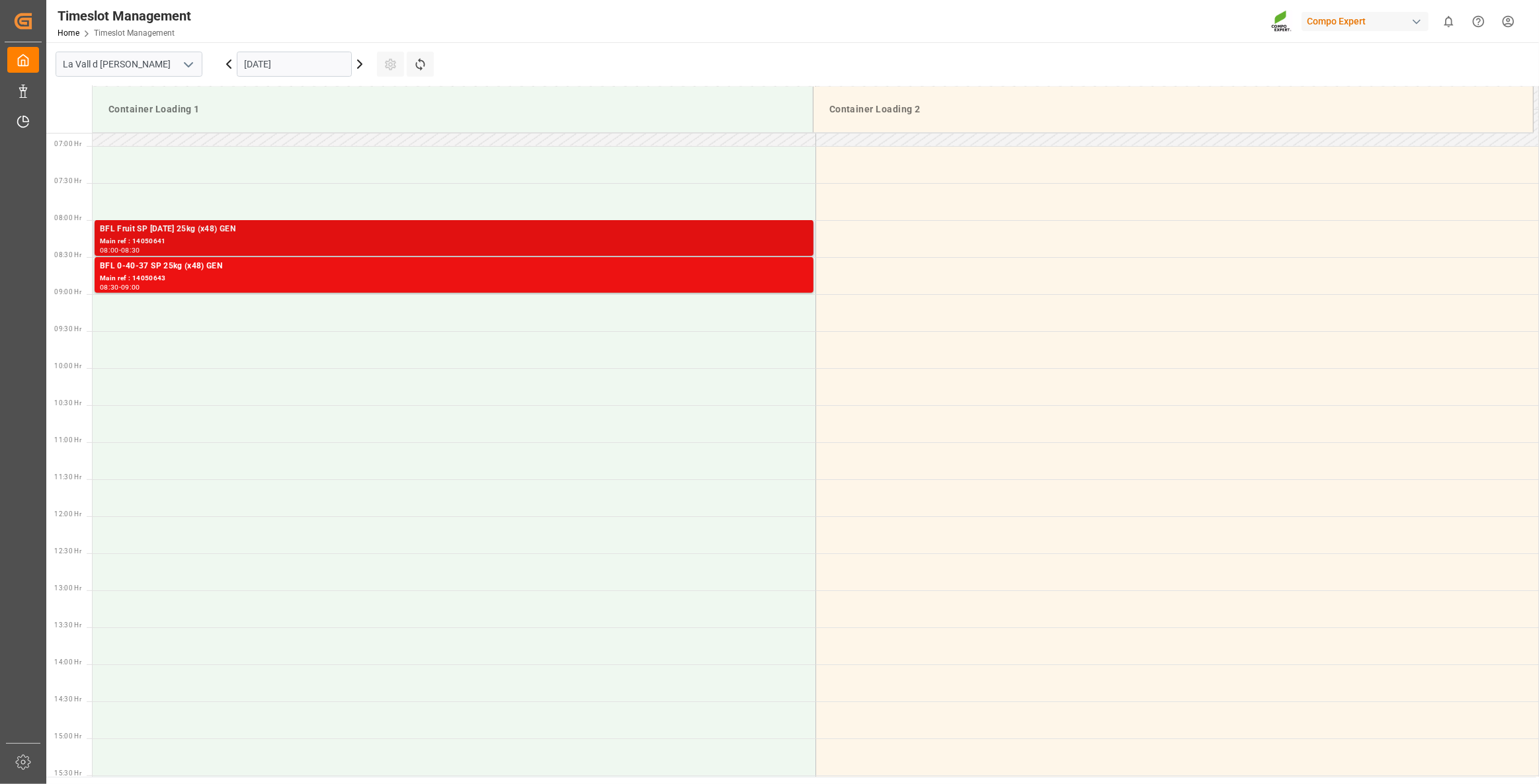
click at [280, 234] on div "BFL Fruit SP [DATE] 25kg (x48) GEN" at bounding box center [454, 229] width 708 height 13
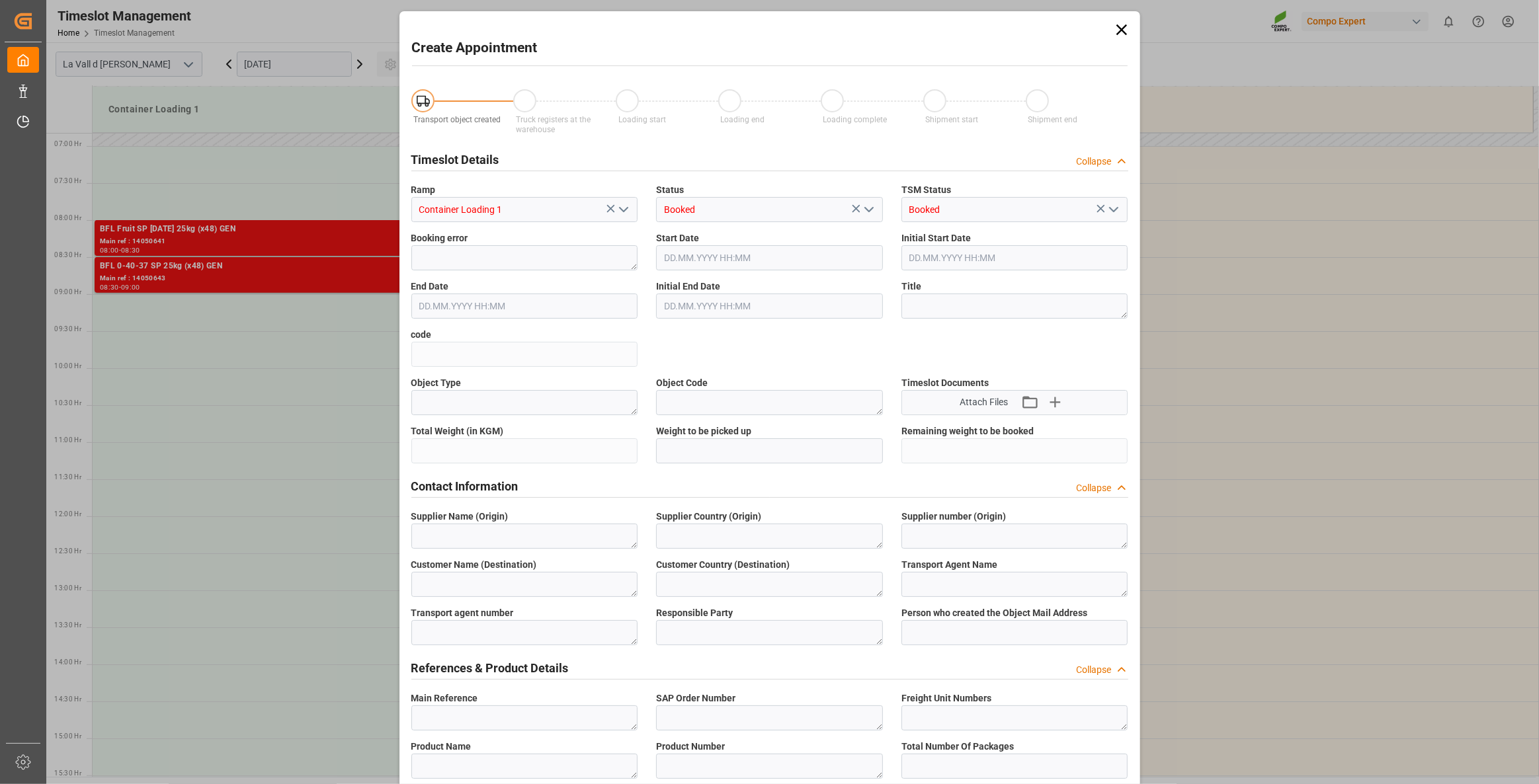
type input "[DATE] 07:30"
type input "[DATE] 08:00"
click at [1120, 24] on icon at bounding box center [1122, 30] width 19 height 19
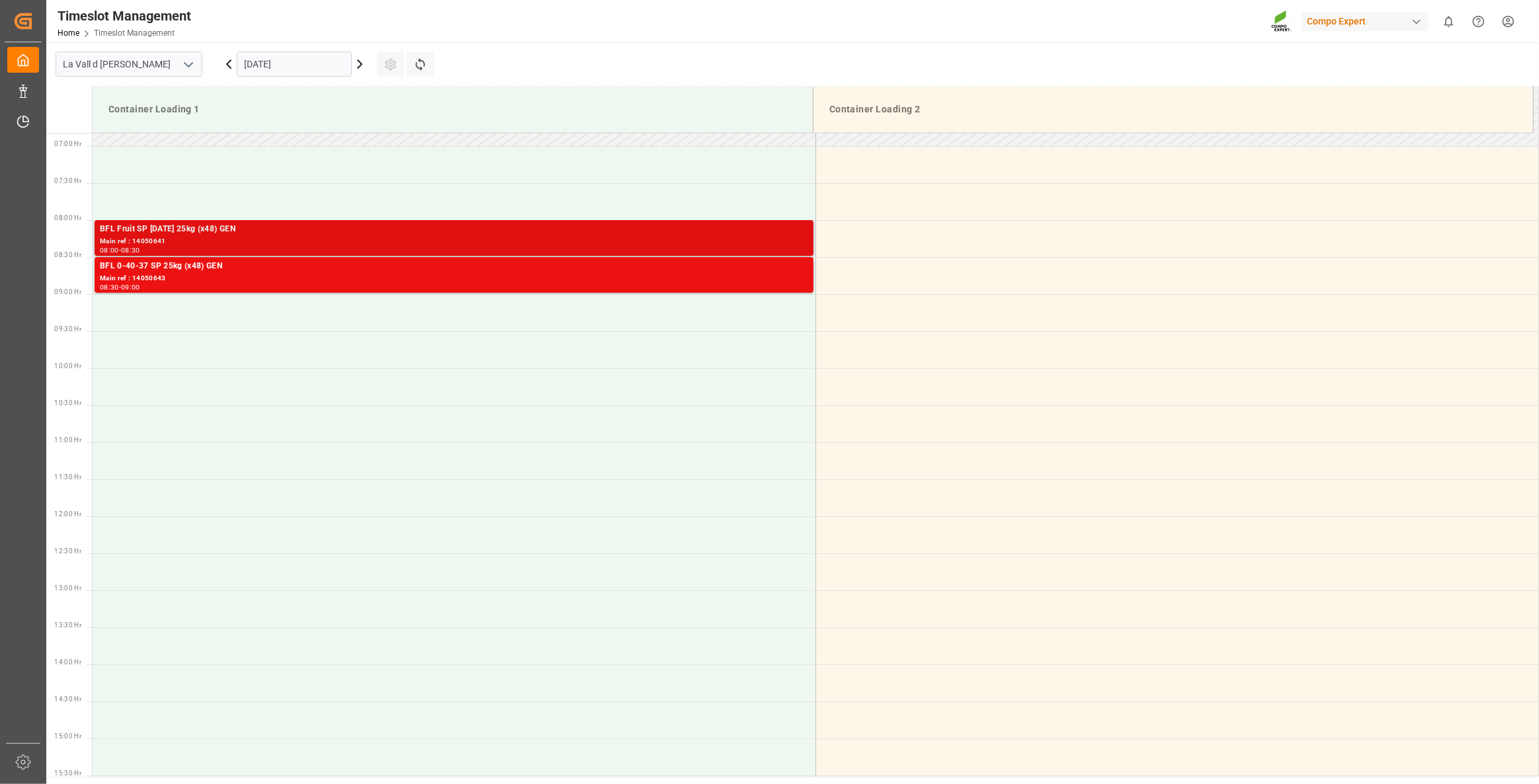
click at [601, 242] on div "Main ref : 14050641" at bounding box center [454, 242] width 708 height 11
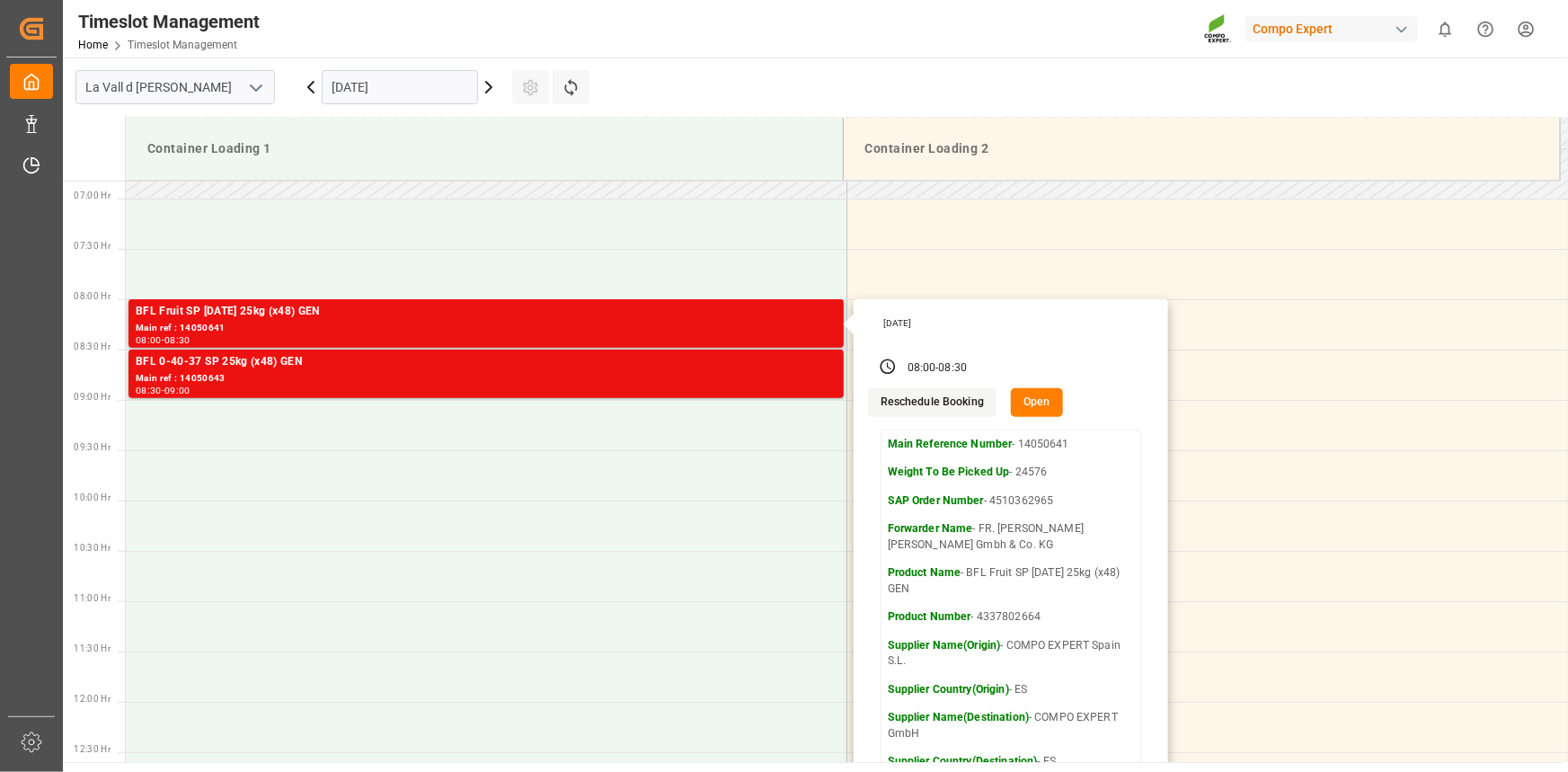
click at [1030, 395] on button "Open" at bounding box center [1037, 403] width 53 height 29
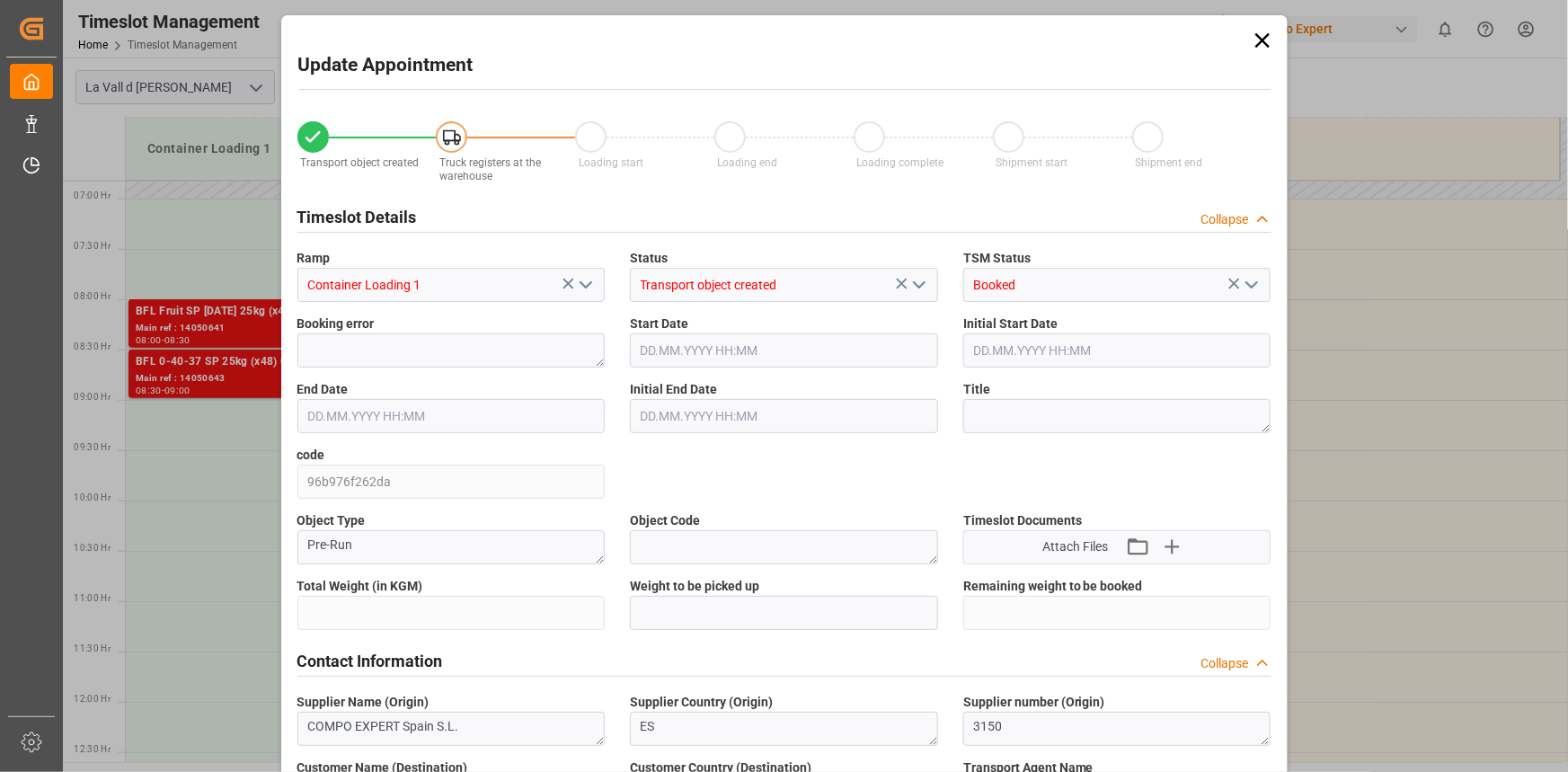
type input "24576"
type input "20"
type input "[DATE] 08:00"
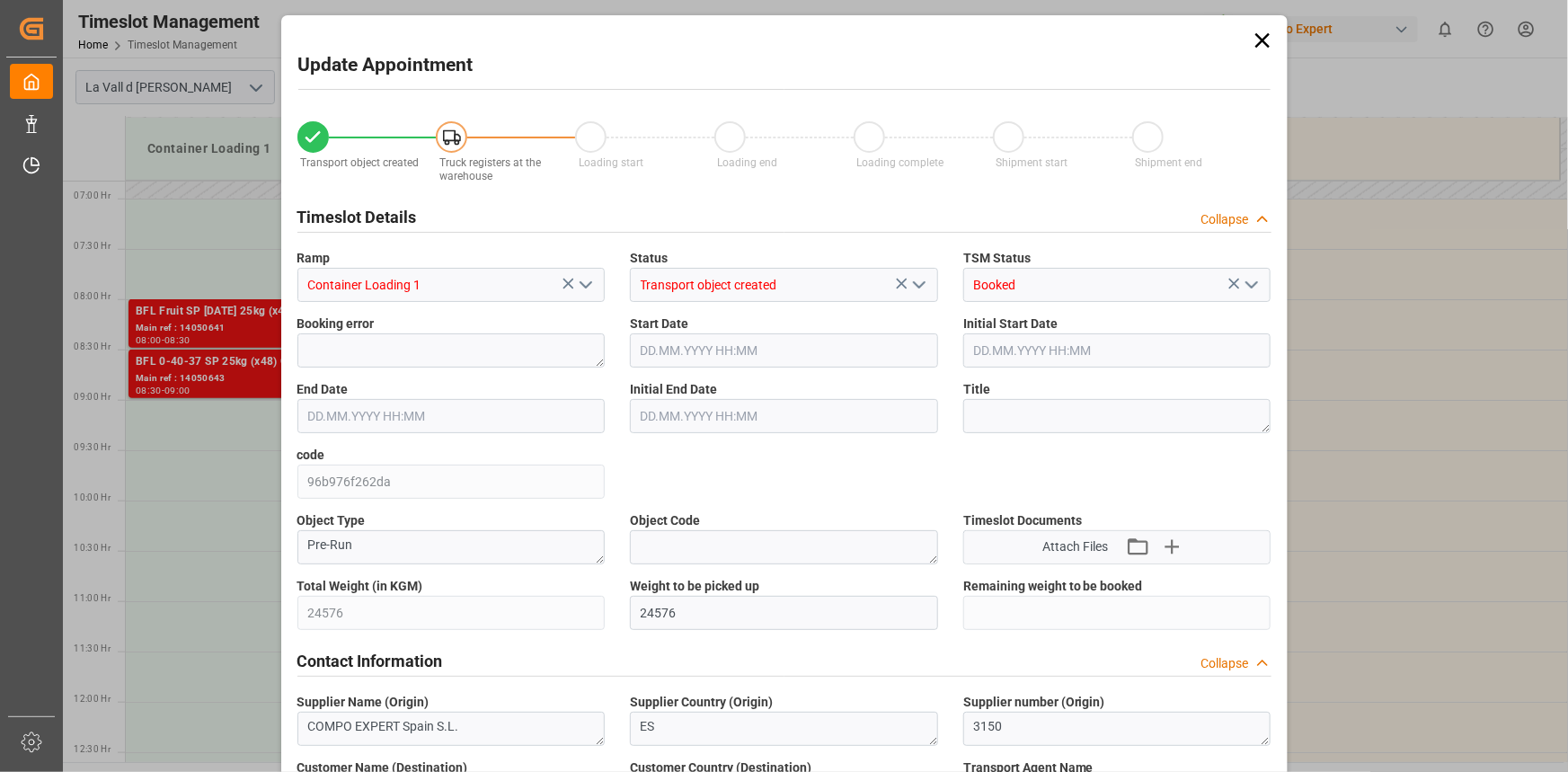
type input "[DATE] 08:30"
type input "[DATE] 11:21"
type input "[DATE] 10:19"
click at [719, 354] on input "[DATE] 08:00" at bounding box center [784, 349] width 308 height 34
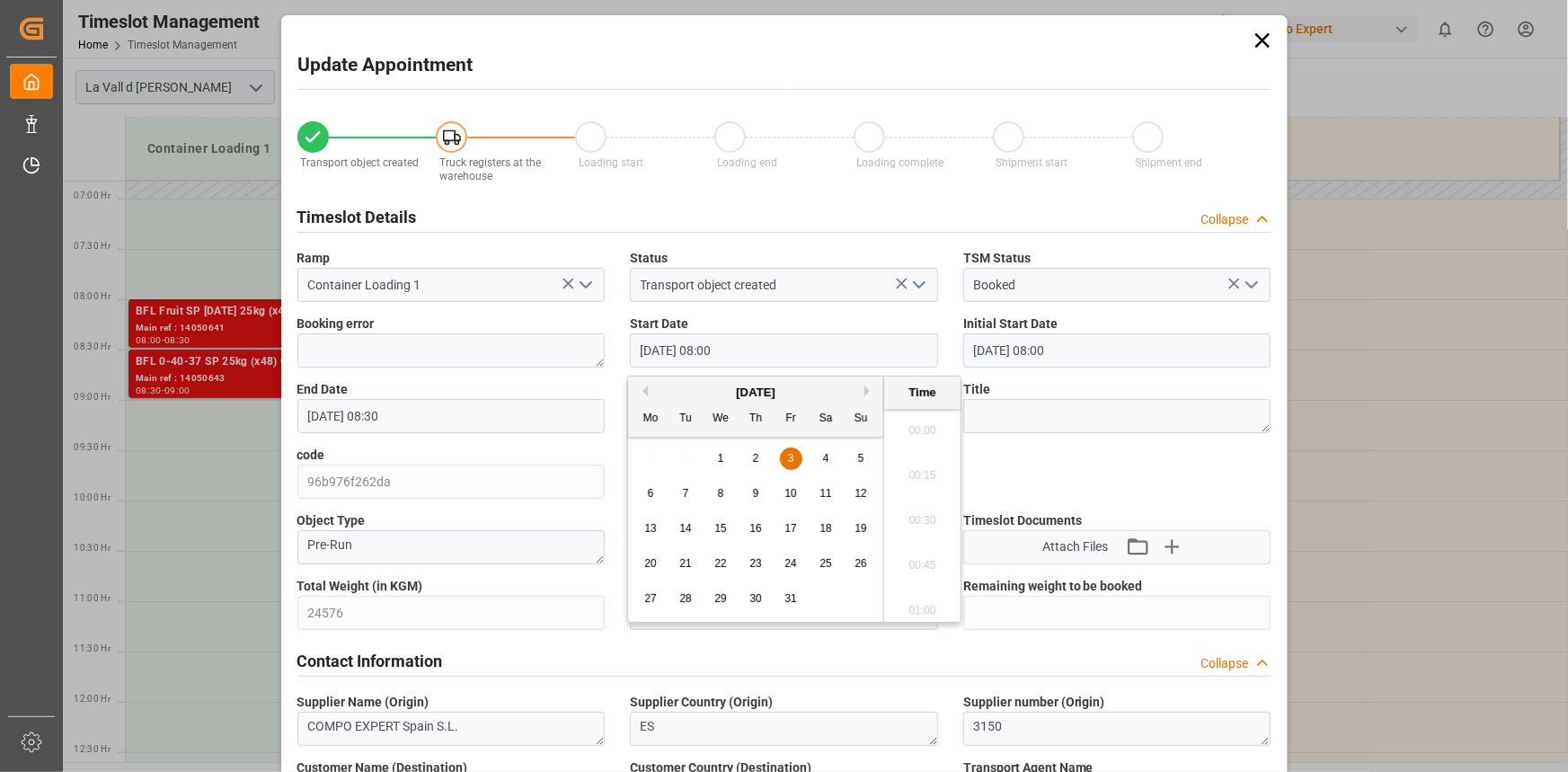
scroll to position [1353, 0]
click at [643, 387] on button "Previous Month" at bounding box center [642, 390] width 11 height 11
click at [646, 559] on span "22" at bounding box center [651, 563] width 12 height 13
type input "[DATE] 08:00"
click at [913, 521] on li "08:00" at bounding box center [922, 516] width 76 height 45
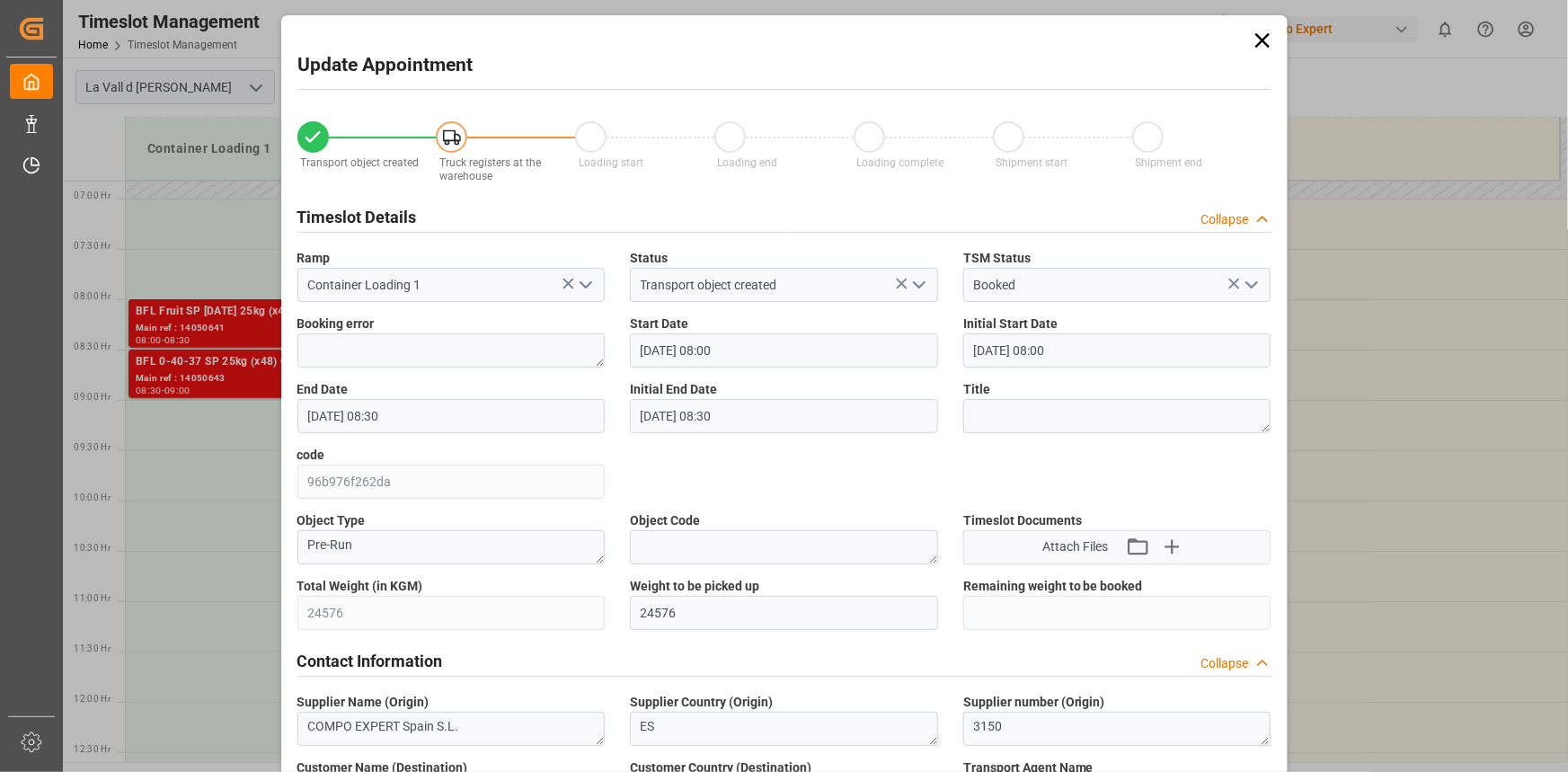
click at [485, 435] on div "End Date [DATE] 08:30" at bounding box center [452, 406] width 333 height 65
click at [509, 423] on input "[DATE] 08:30" at bounding box center [451, 416] width 308 height 34
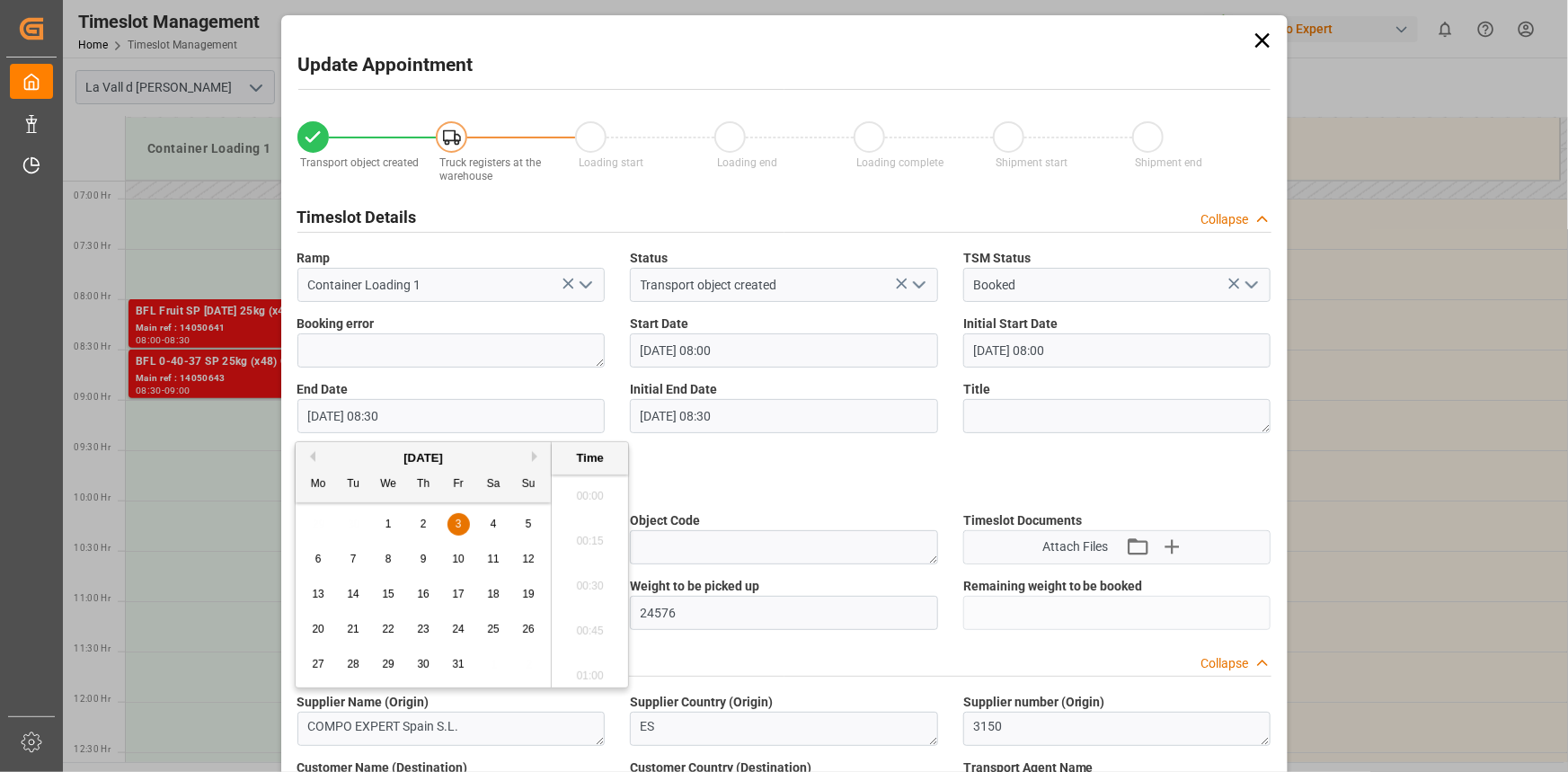
scroll to position [1443, 0]
click at [314, 459] on button "Previous Month" at bounding box center [310, 456] width 11 height 11
click at [317, 633] on span "22" at bounding box center [317, 628] width 12 height 13
type input "[DATE] 08:30"
click at [575, 580] on li "08:30" at bounding box center [590, 581] width 76 height 45
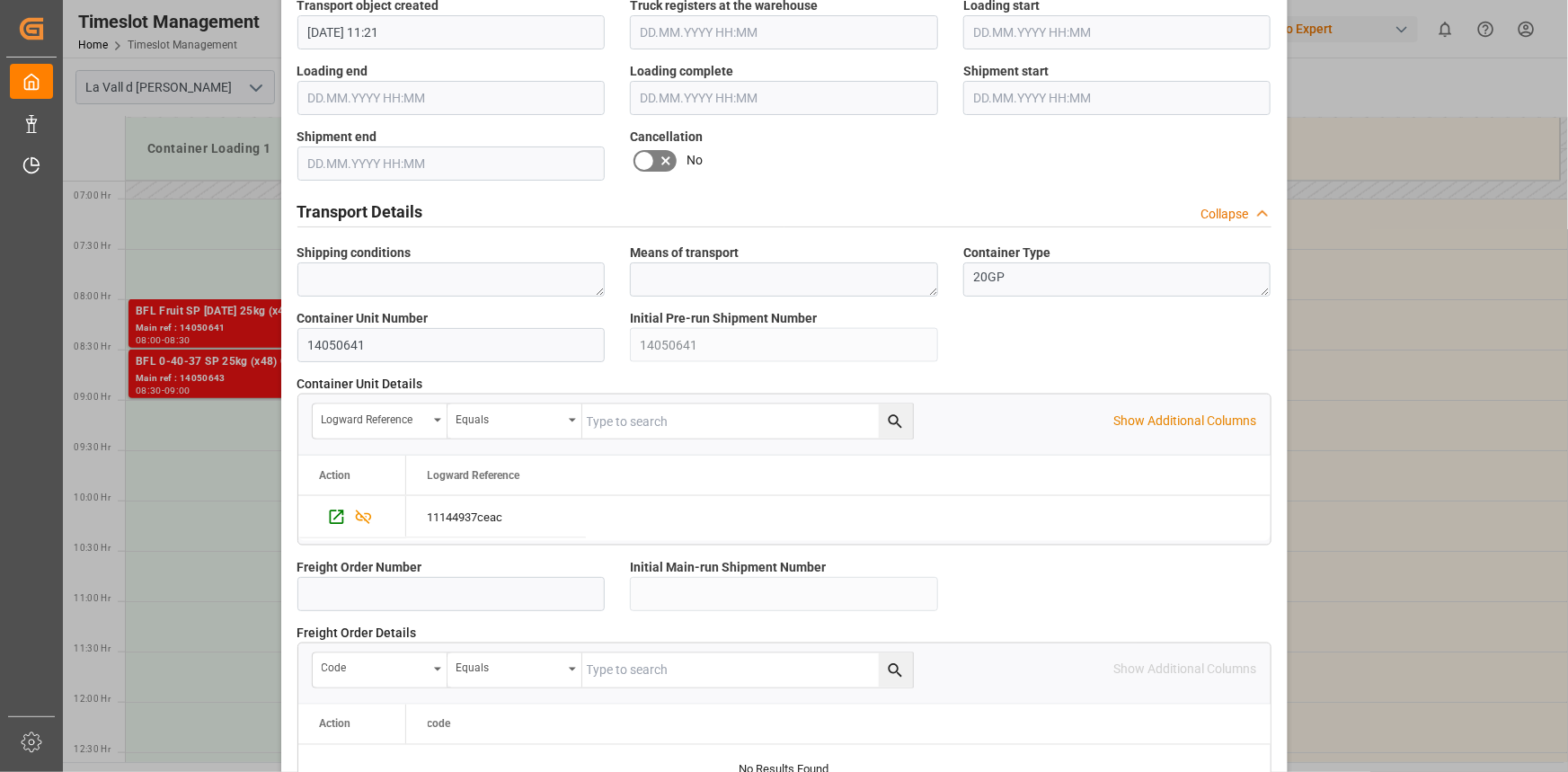
scroll to position [1597, 0]
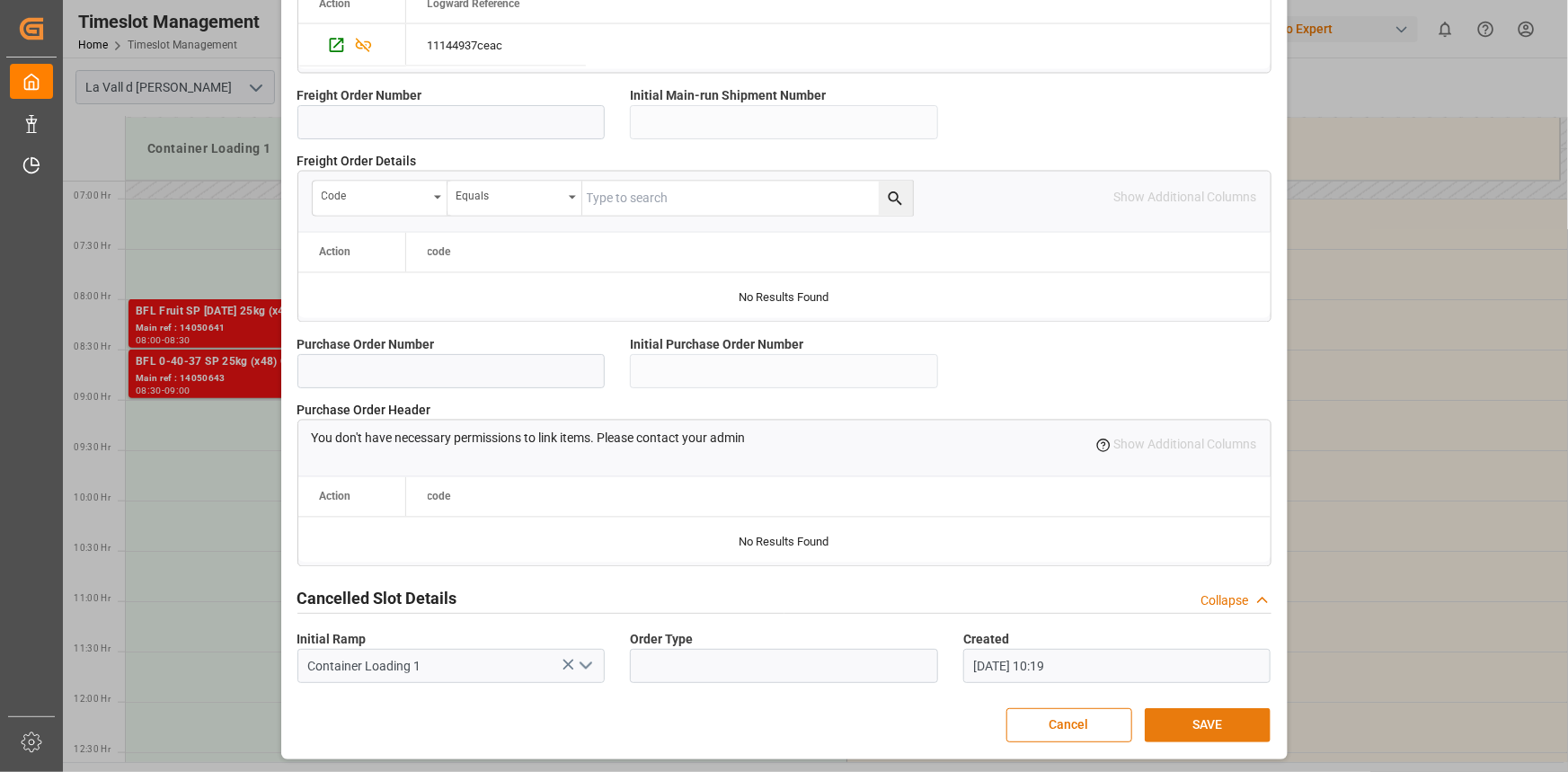
click at [1232, 728] on button "SAVE" at bounding box center [1208, 724] width 126 height 34
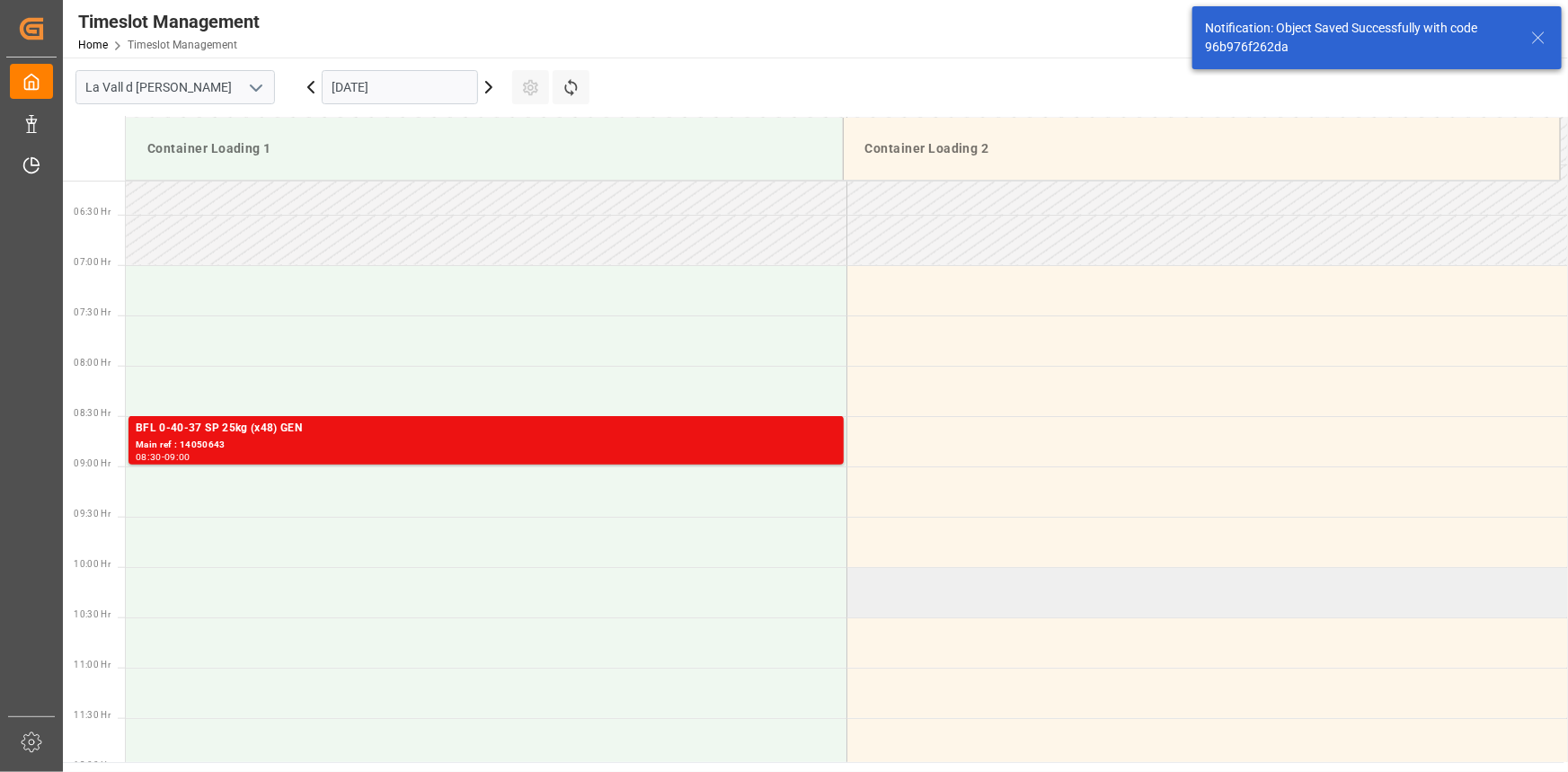
scroll to position [691, 0]
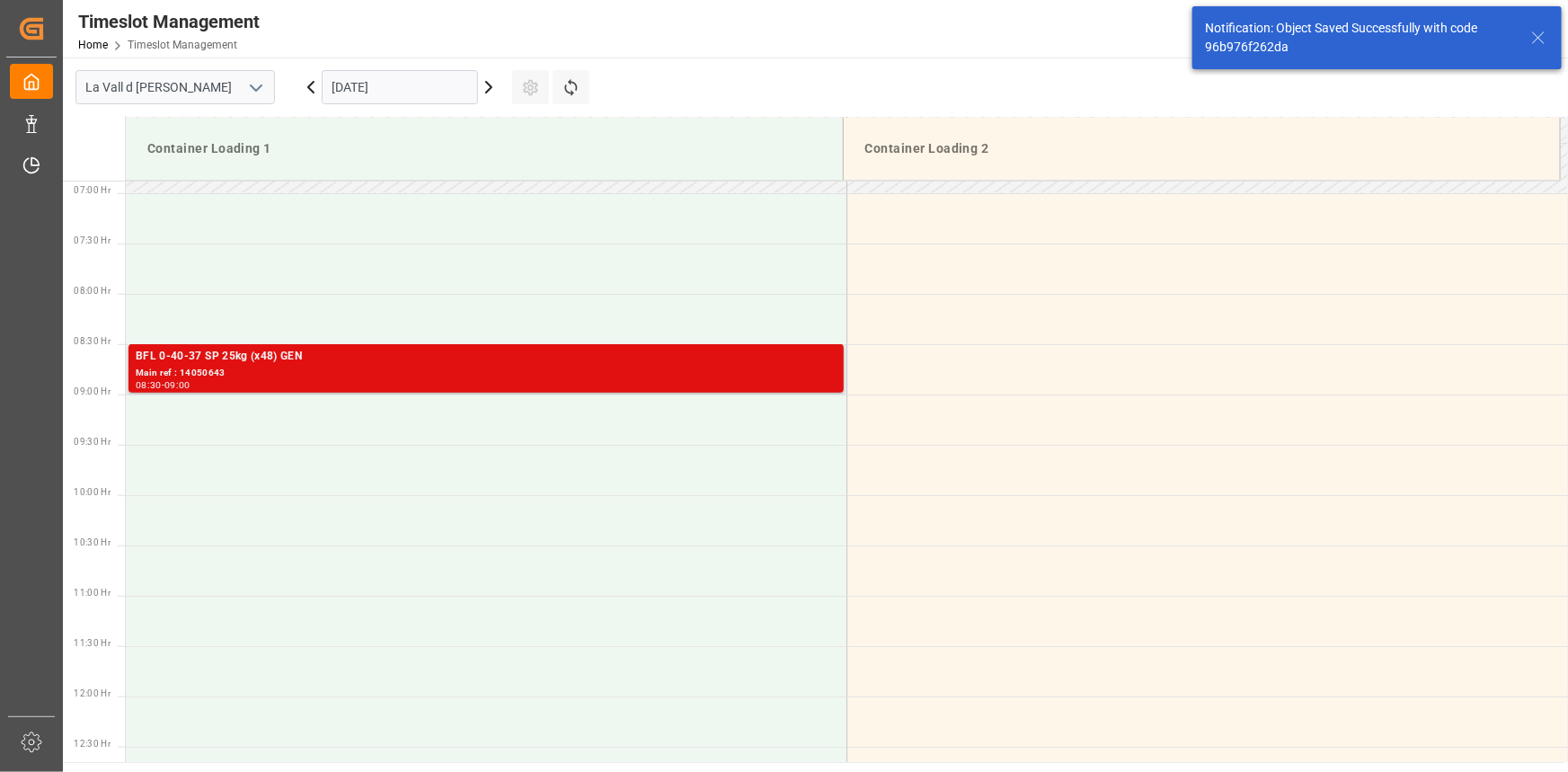
click at [545, 373] on div "Main ref : 14050643" at bounding box center [486, 374] width 701 height 16
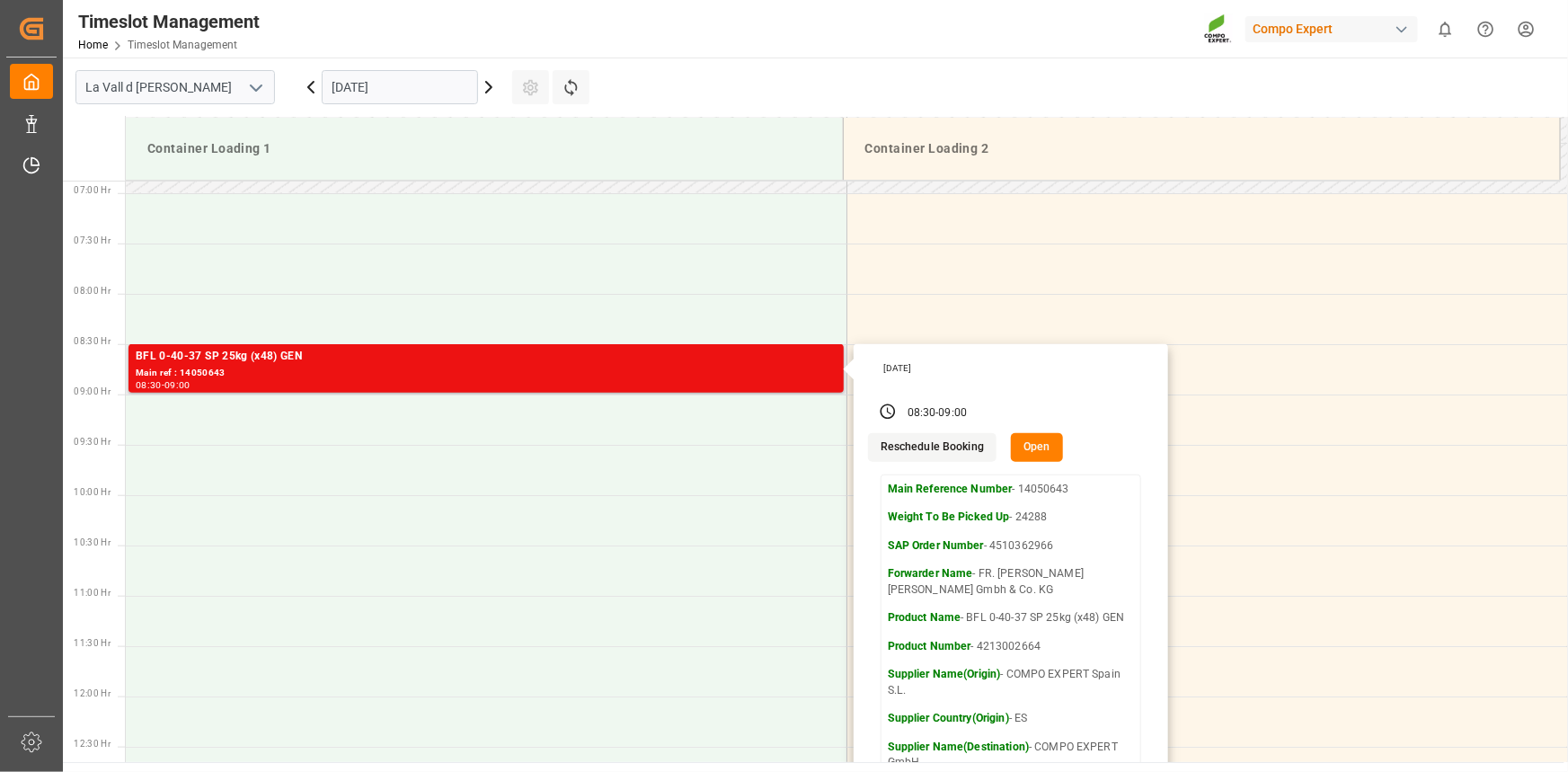
click at [1040, 450] on button "Open" at bounding box center [1037, 448] width 53 height 29
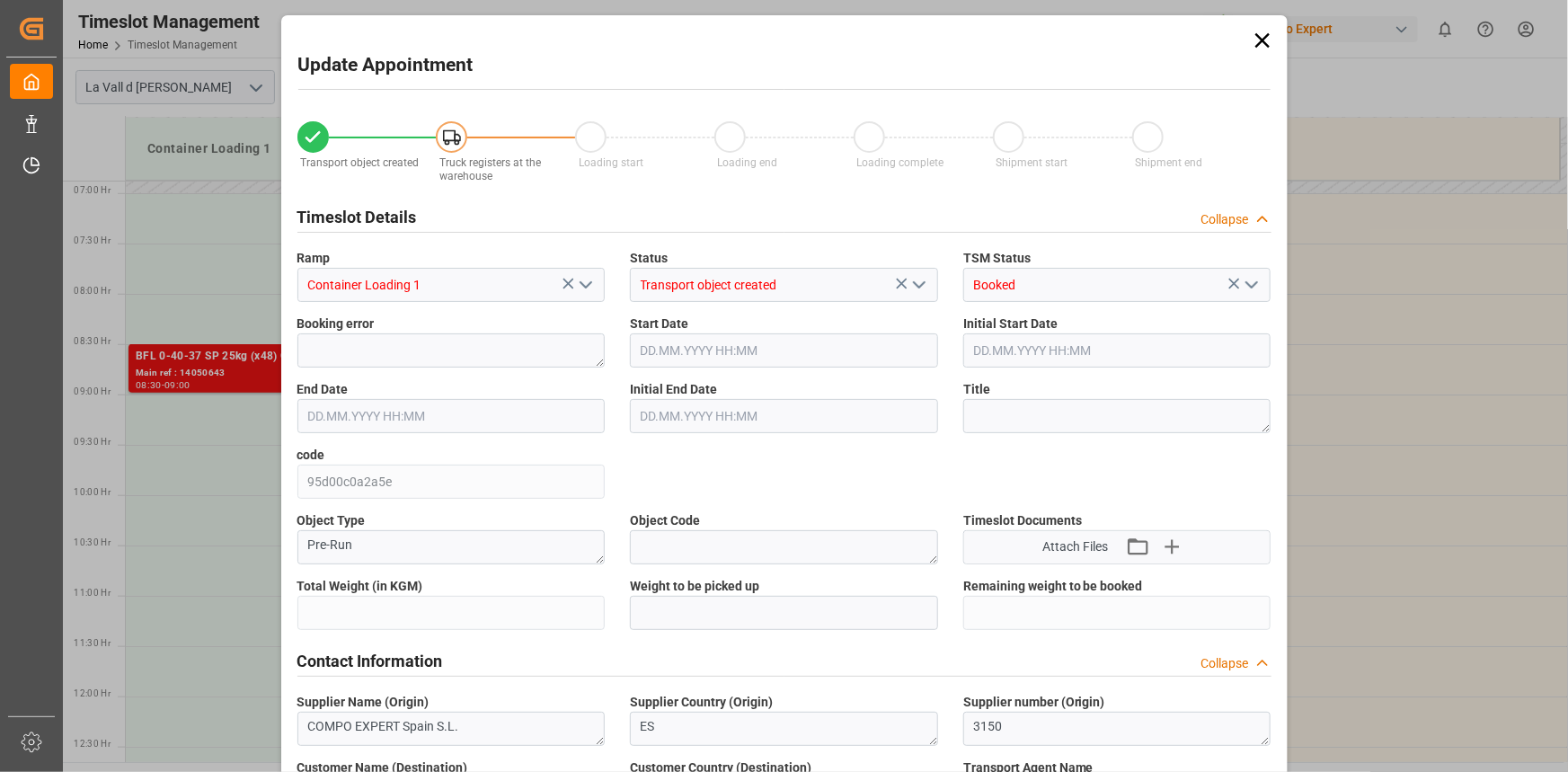
type input "24288"
type input "20"
type input "[DATE] 08:30"
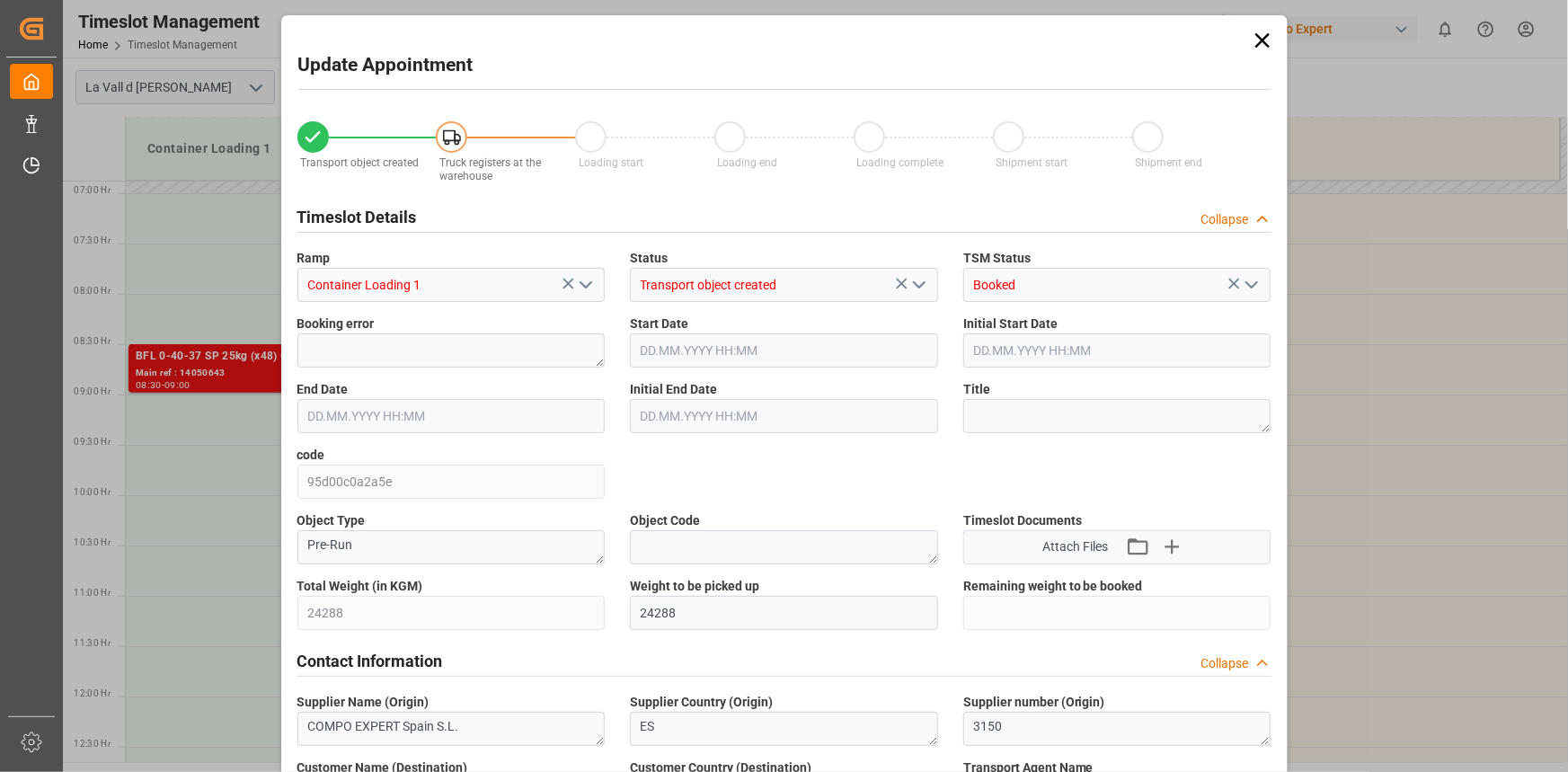
type input "[DATE] 09:00"
type input "[DATE] 11:29"
type input "[DATE] 10:21"
click at [707, 346] on input "[DATE] 08:30" at bounding box center [784, 349] width 308 height 34
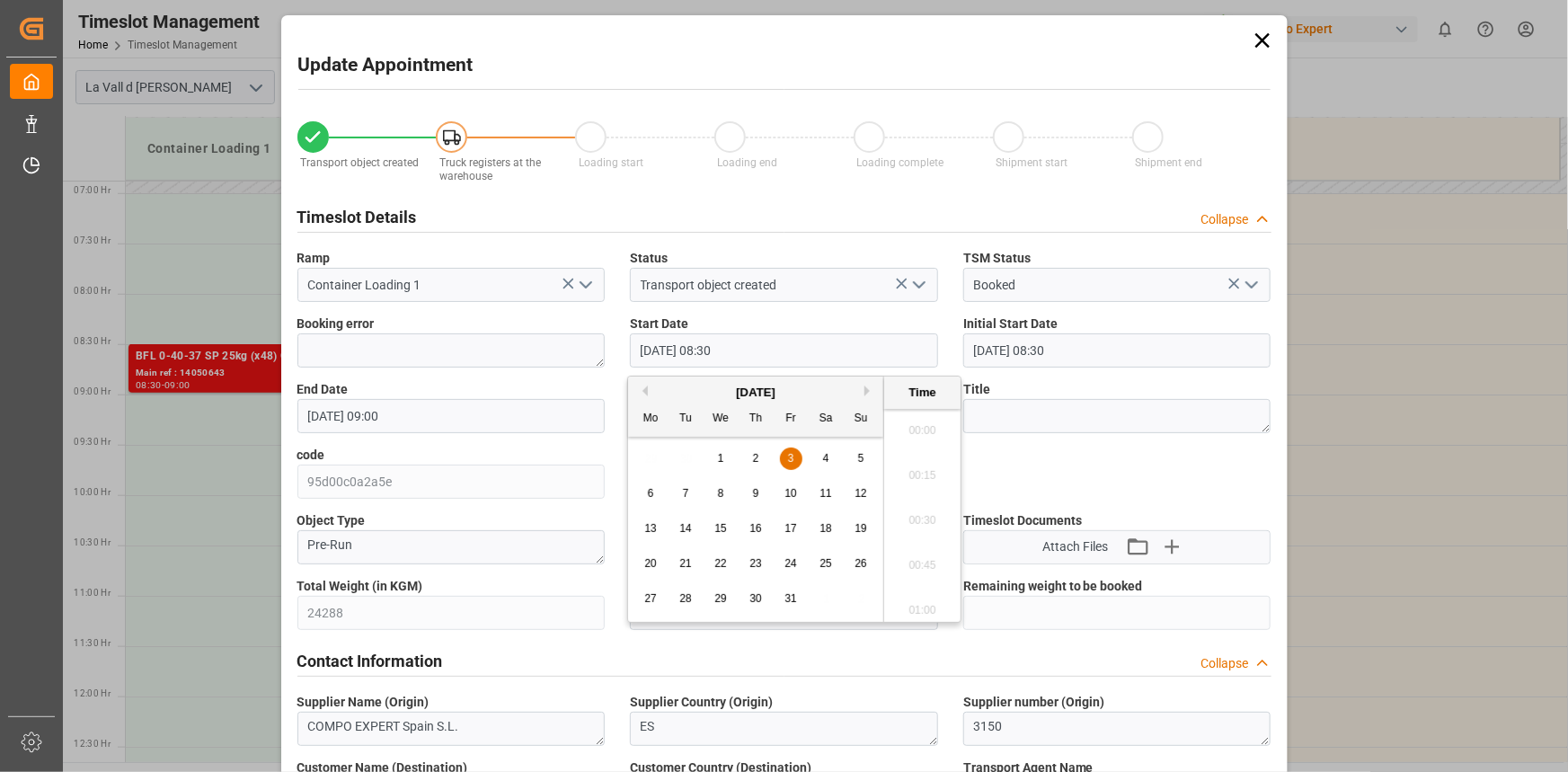
scroll to position [1443, 0]
click at [644, 394] on div "[DATE]" at bounding box center [756, 392] width 255 height 18
click at [644, 386] on button "Previous Month" at bounding box center [642, 390] width 11 height 11
click at [643, 568] on div "22" at bounding box center [651, 564] width 22 height 21
type input "[DATE] 08:30"
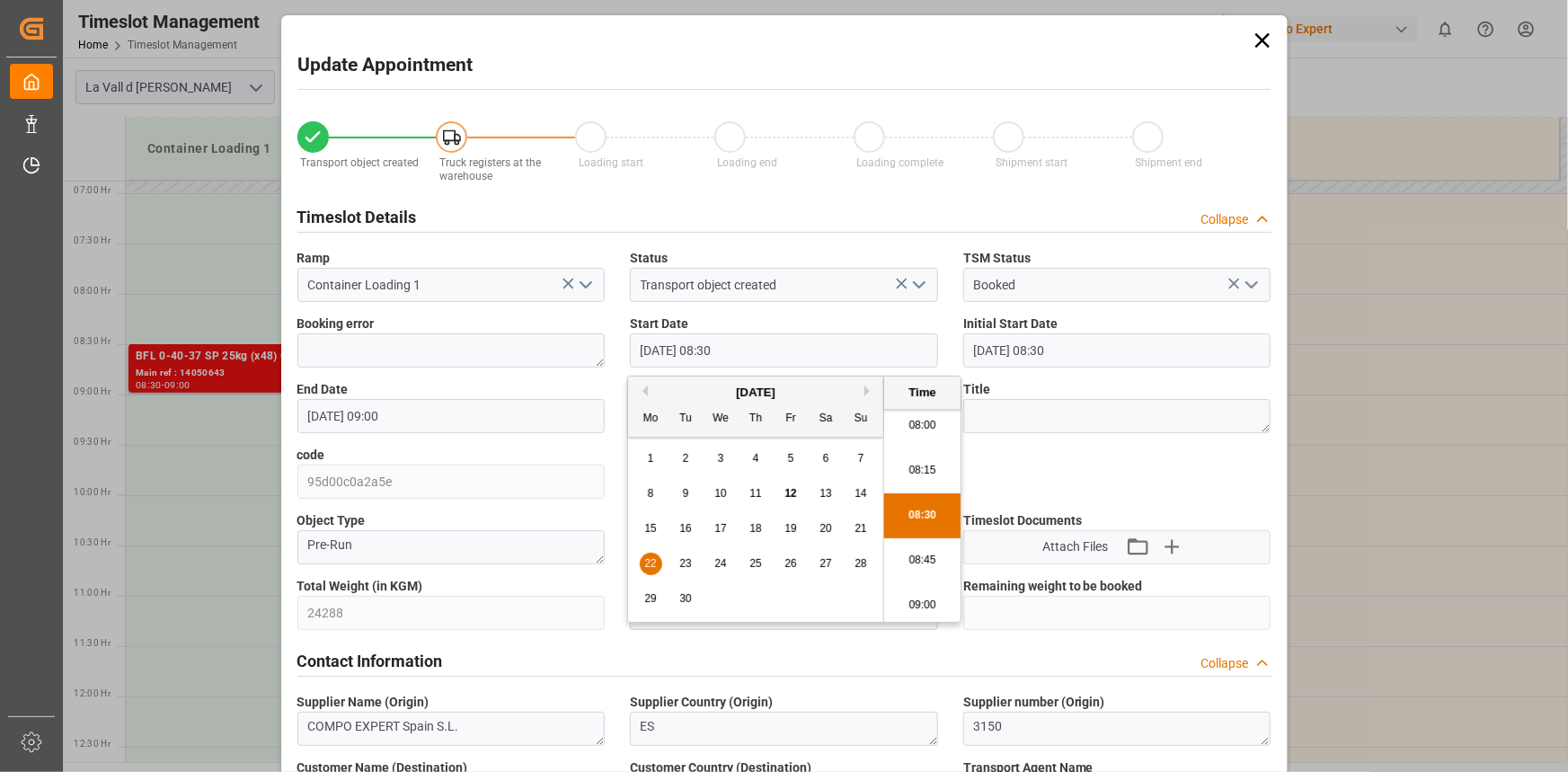
click at [913, 509] on li "08:30" at bounding box center [922, 516] width 76 height 45
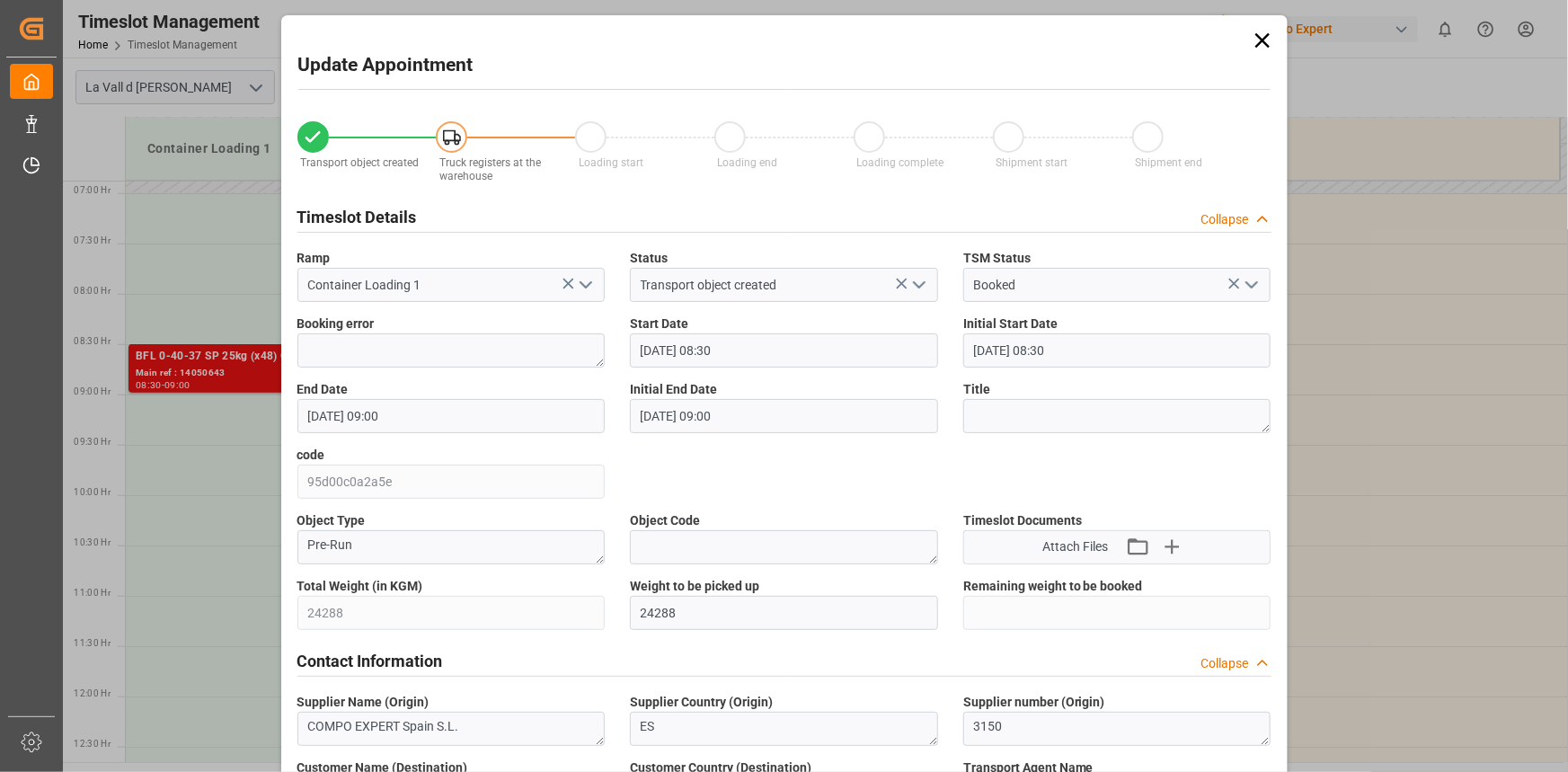
click at [564, 421] on input "[DATE] 09:00" at bounding box center [451, 416] width 308 height 34
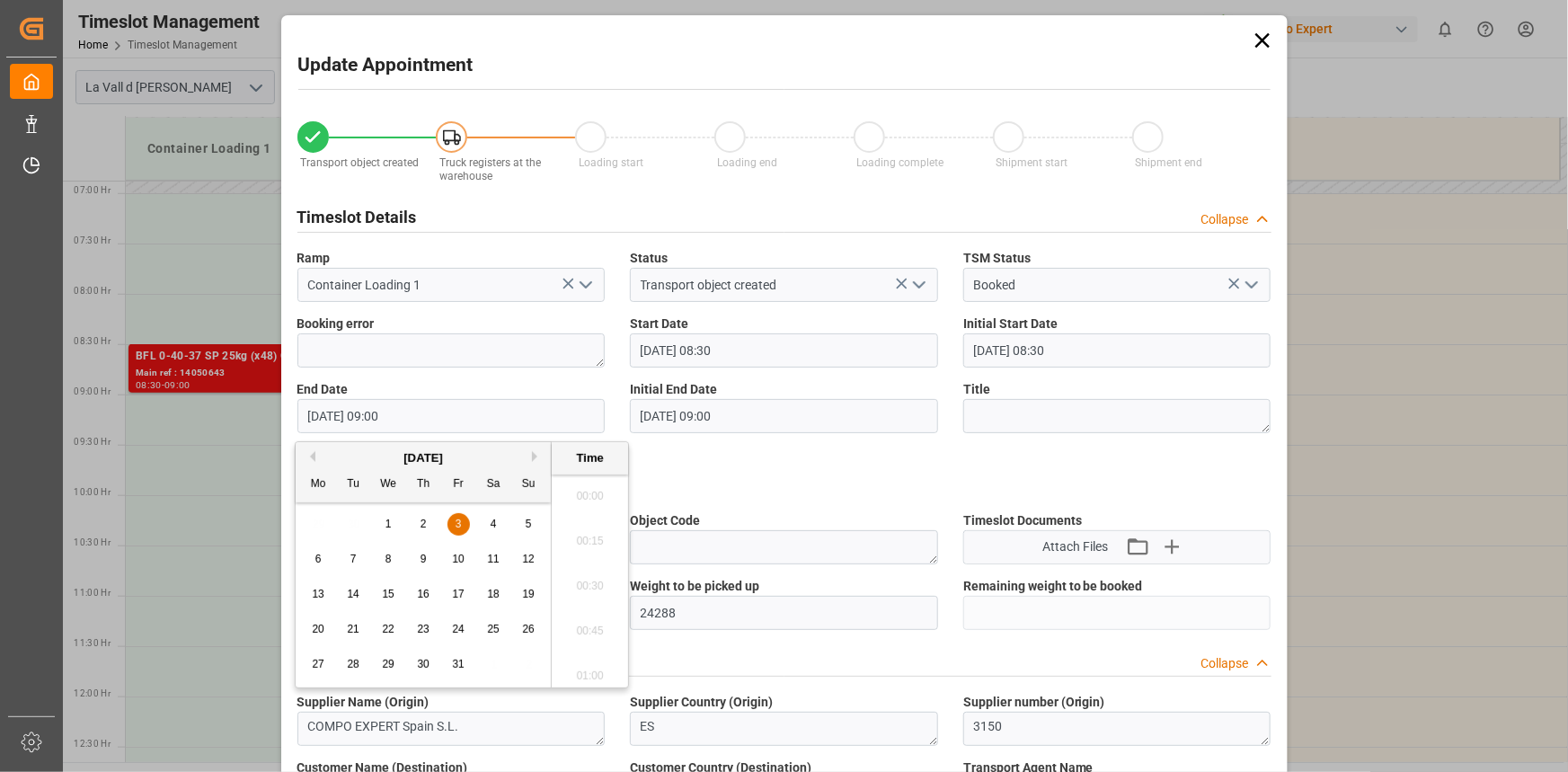
scroll to position [1532, 0]
click at [307, 456] on button "Previous Month" at bounding box center [310, 456] width 11 height 11
click at [320, 629] on span "22" at bounding box center [317, 628] width 12 height 13
type input "[DATE] 09:00"
click at [585, 584] on li "09:00" at bounding box center [590, 581] width 76 height 45
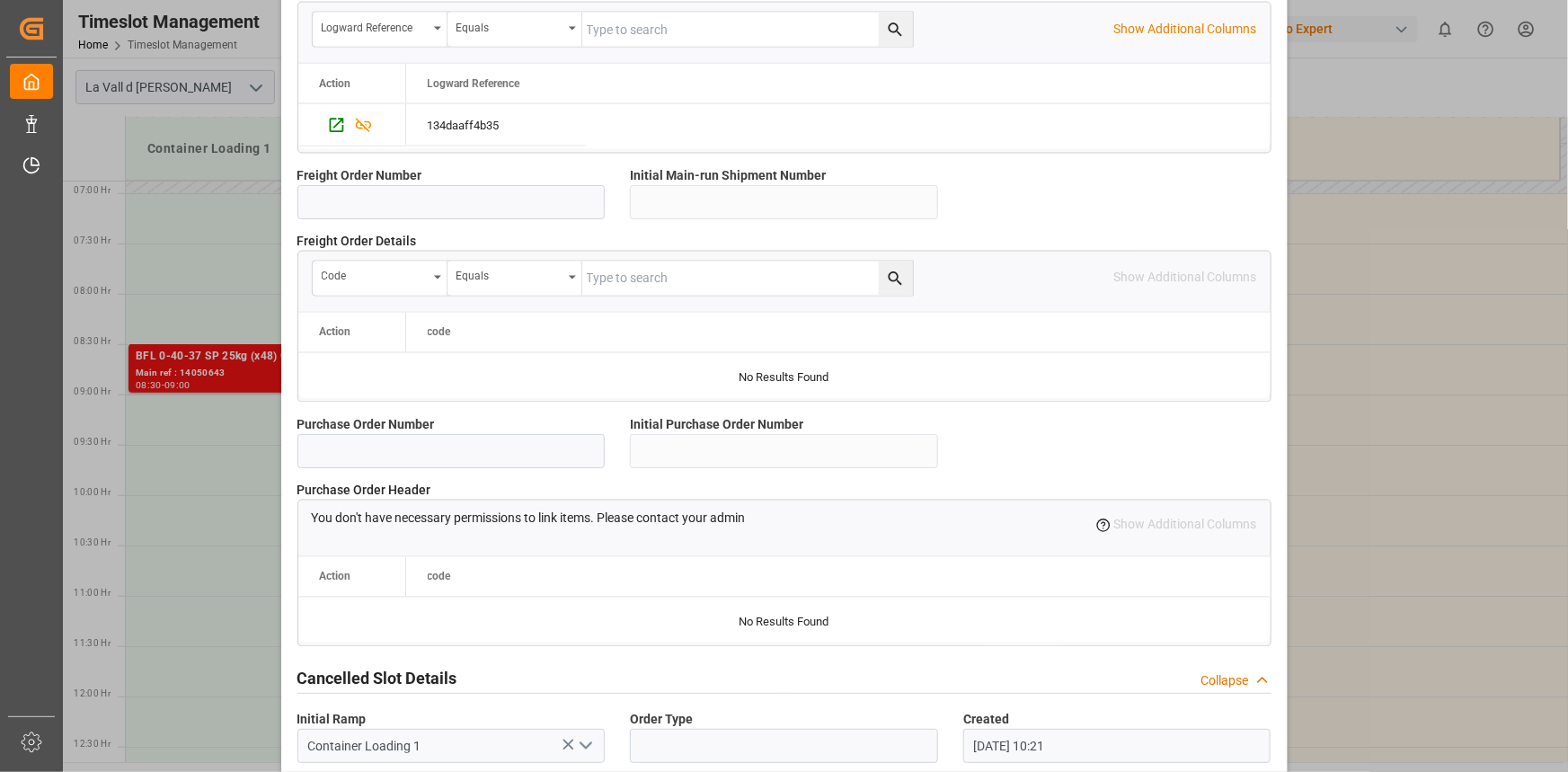
scroll to position [1597, 0]
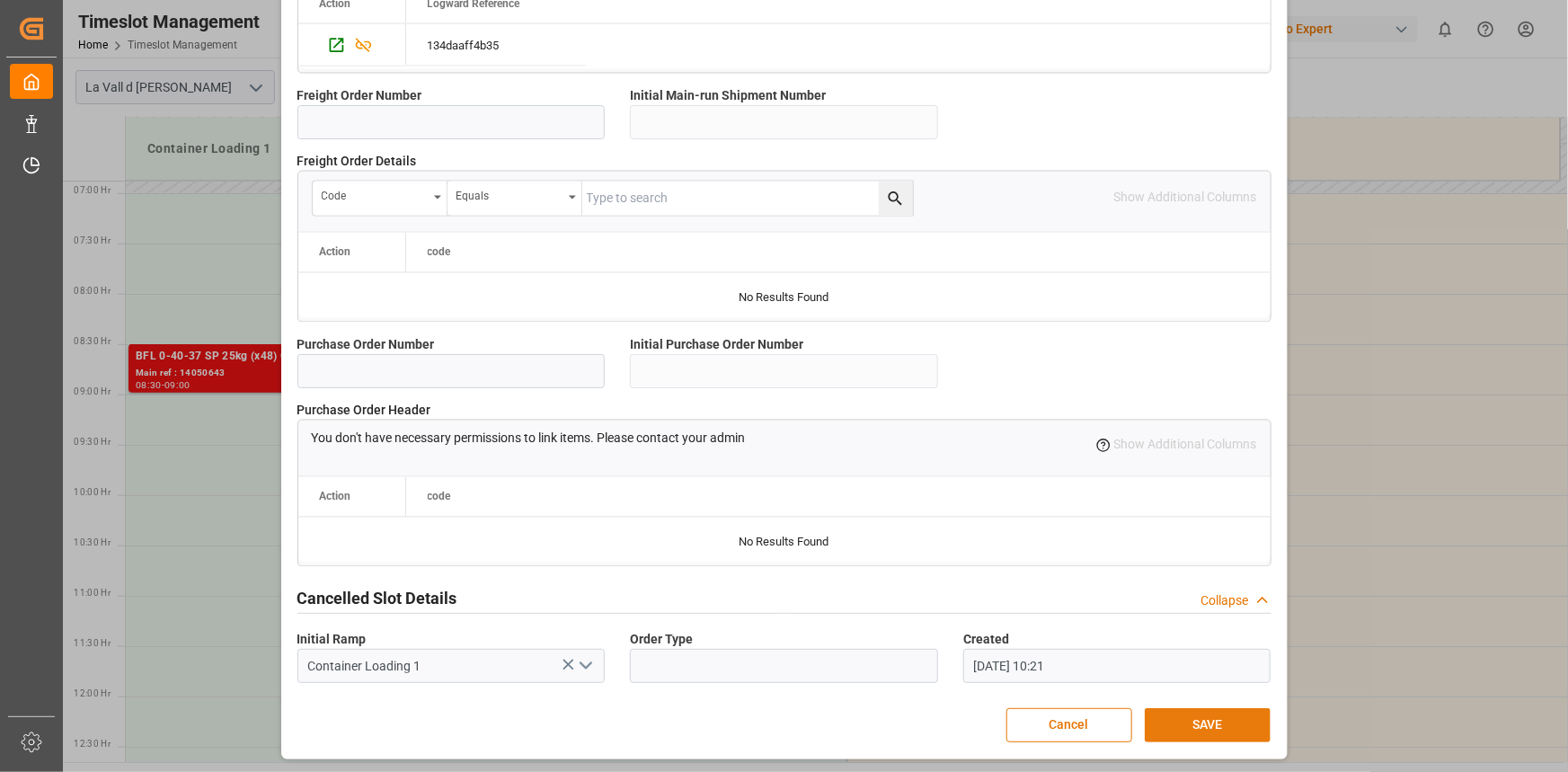
click at [1215, 711] on button "SAVE" at bounding box center [1208, 724] width 126 height 34
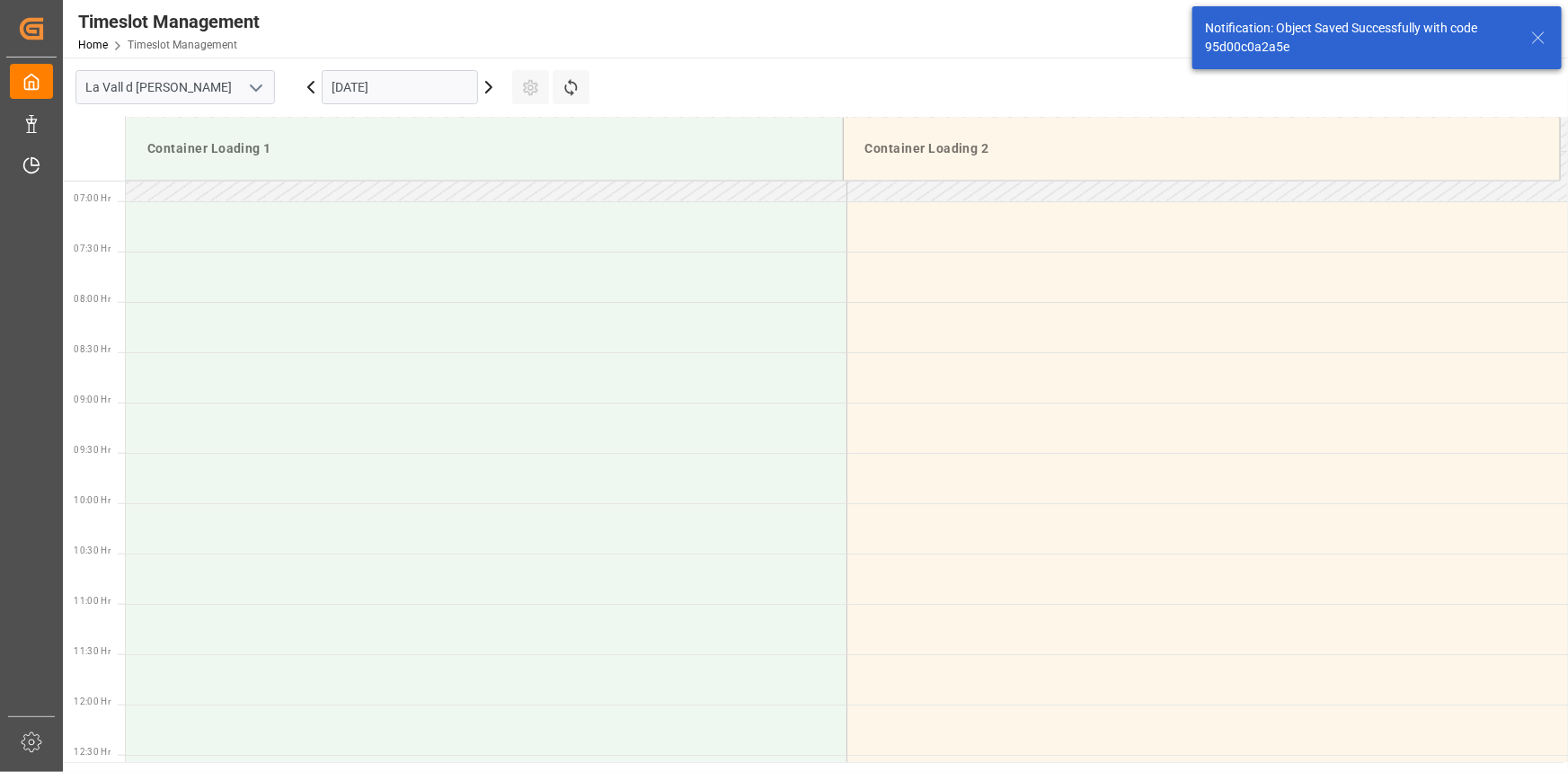
scroll to position [691, 0]
click at [428, 103] on input "[DATE]" at bounding box center [399, 87] width 157 height 34
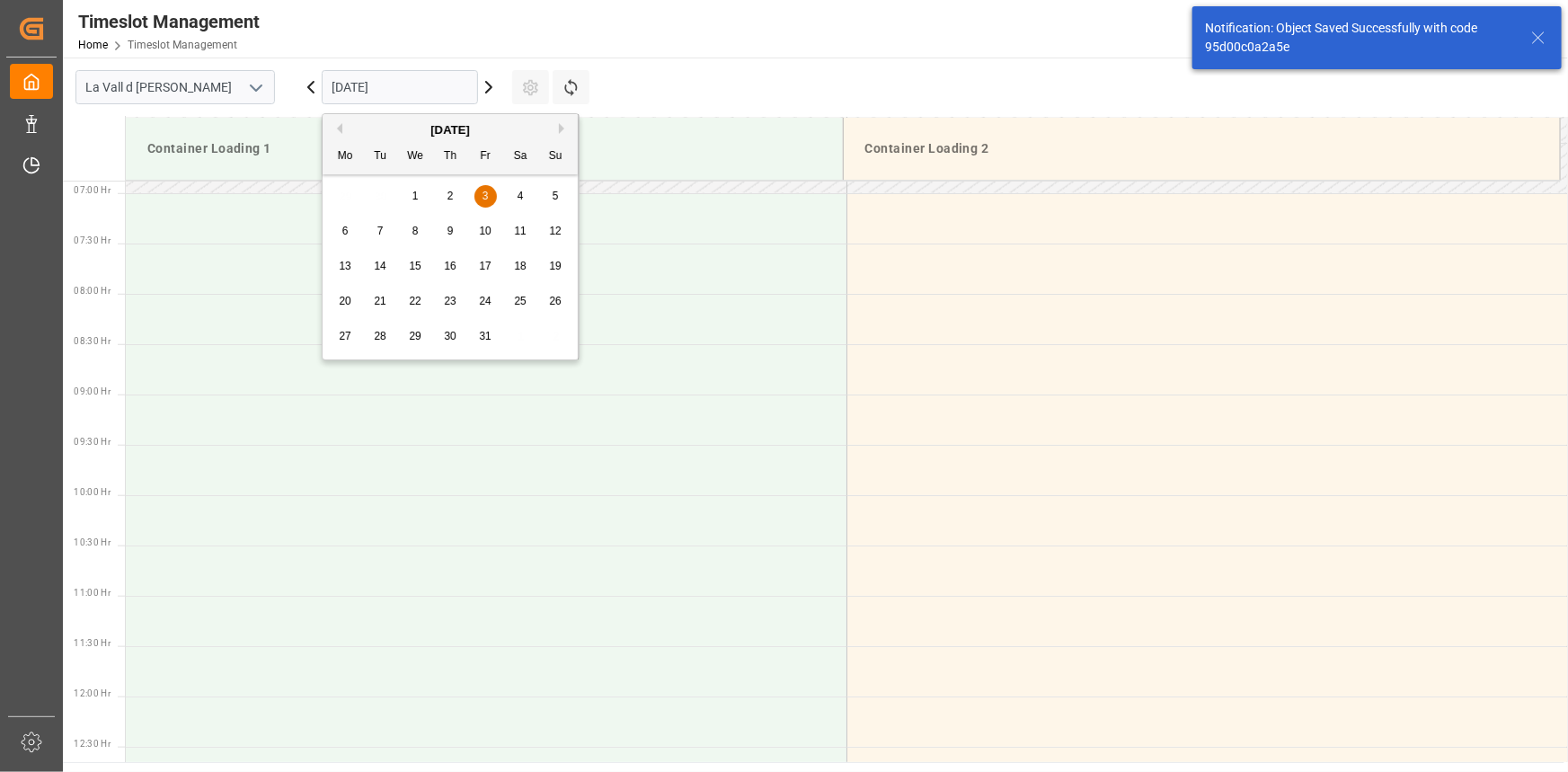
click at [347, 135] on div "[DATE]" at bounding box center [450, 130] width 255 height 18
click at [340, 129] on button "Previous Month" at bounding box center [336, 128] width 11 height 11
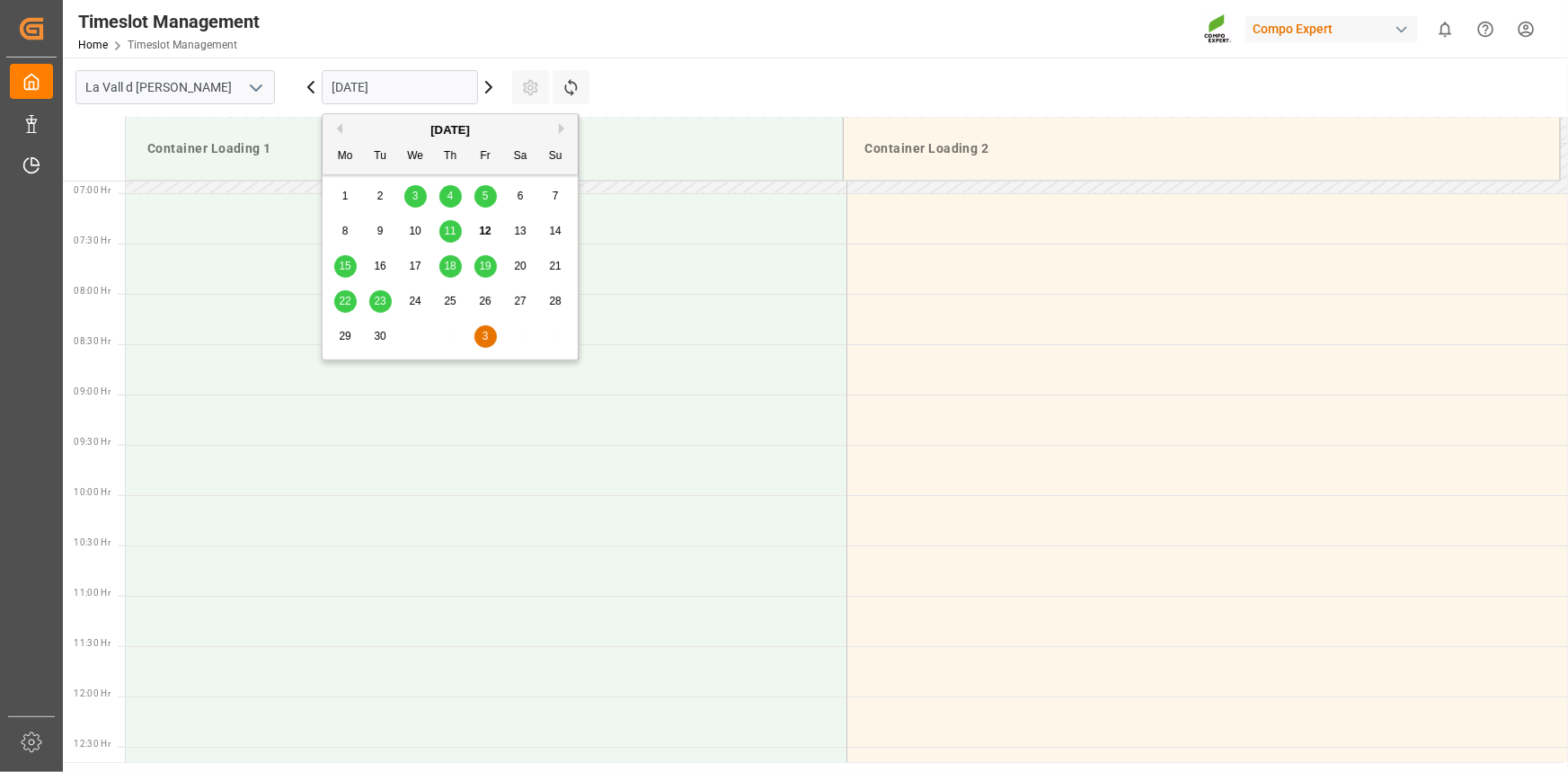
click at [341, 306] on span "22" at bounding box center [345, 301] width 12 height 13
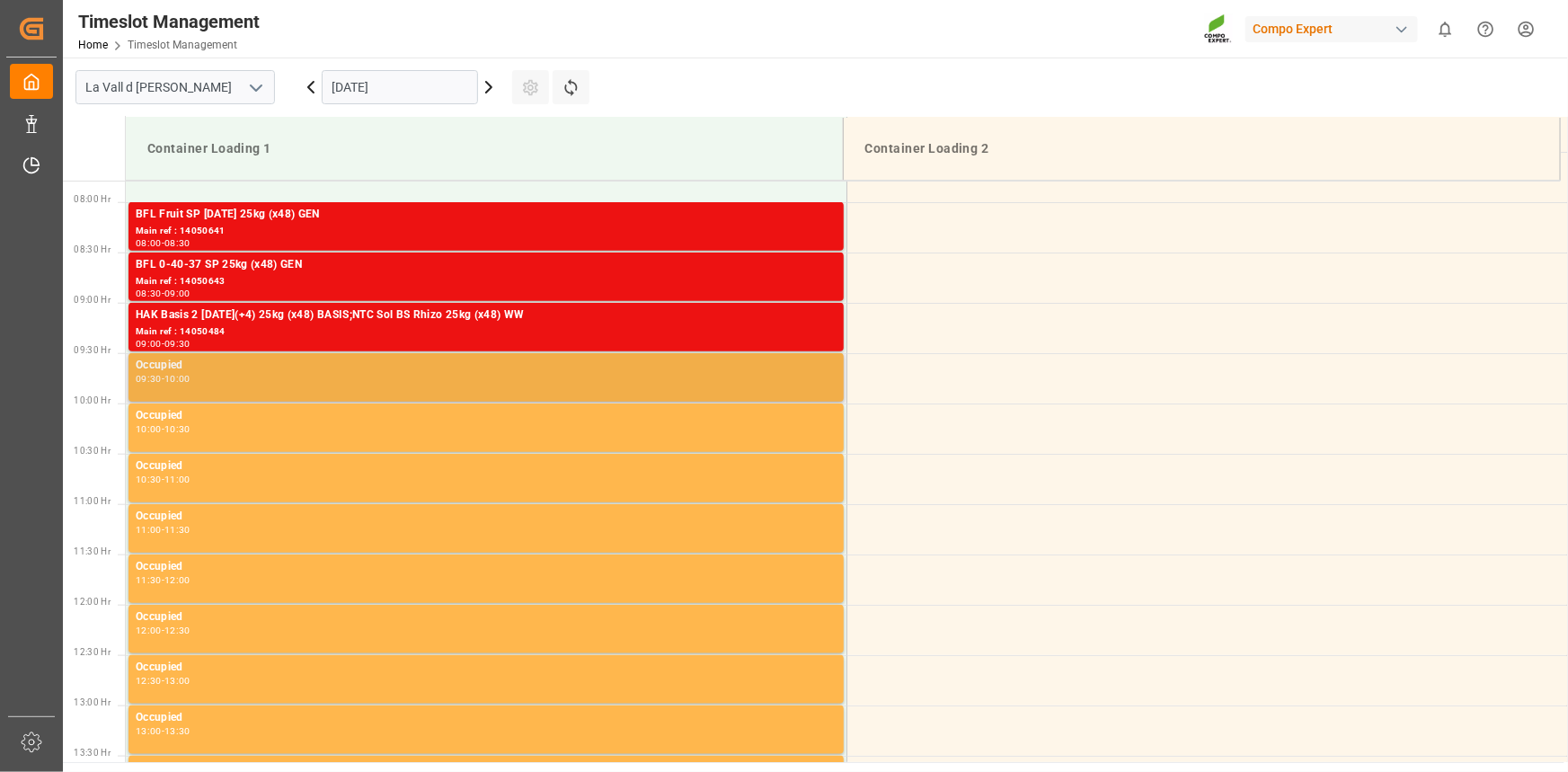
scroll to position [999, 0]
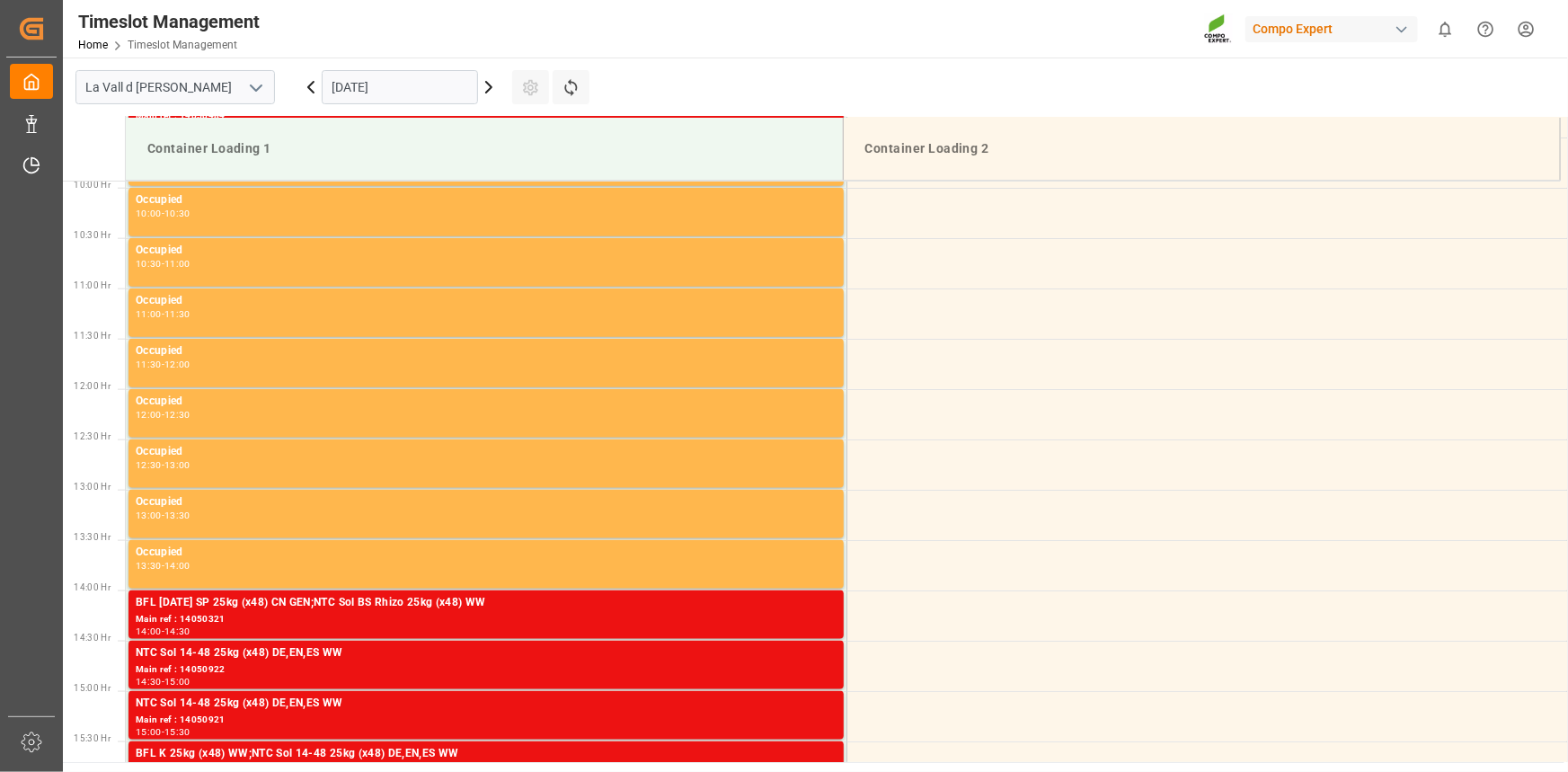
click at [370, 78] on input "[DATE]" at bounding box center [399, 87] width 157 height 34
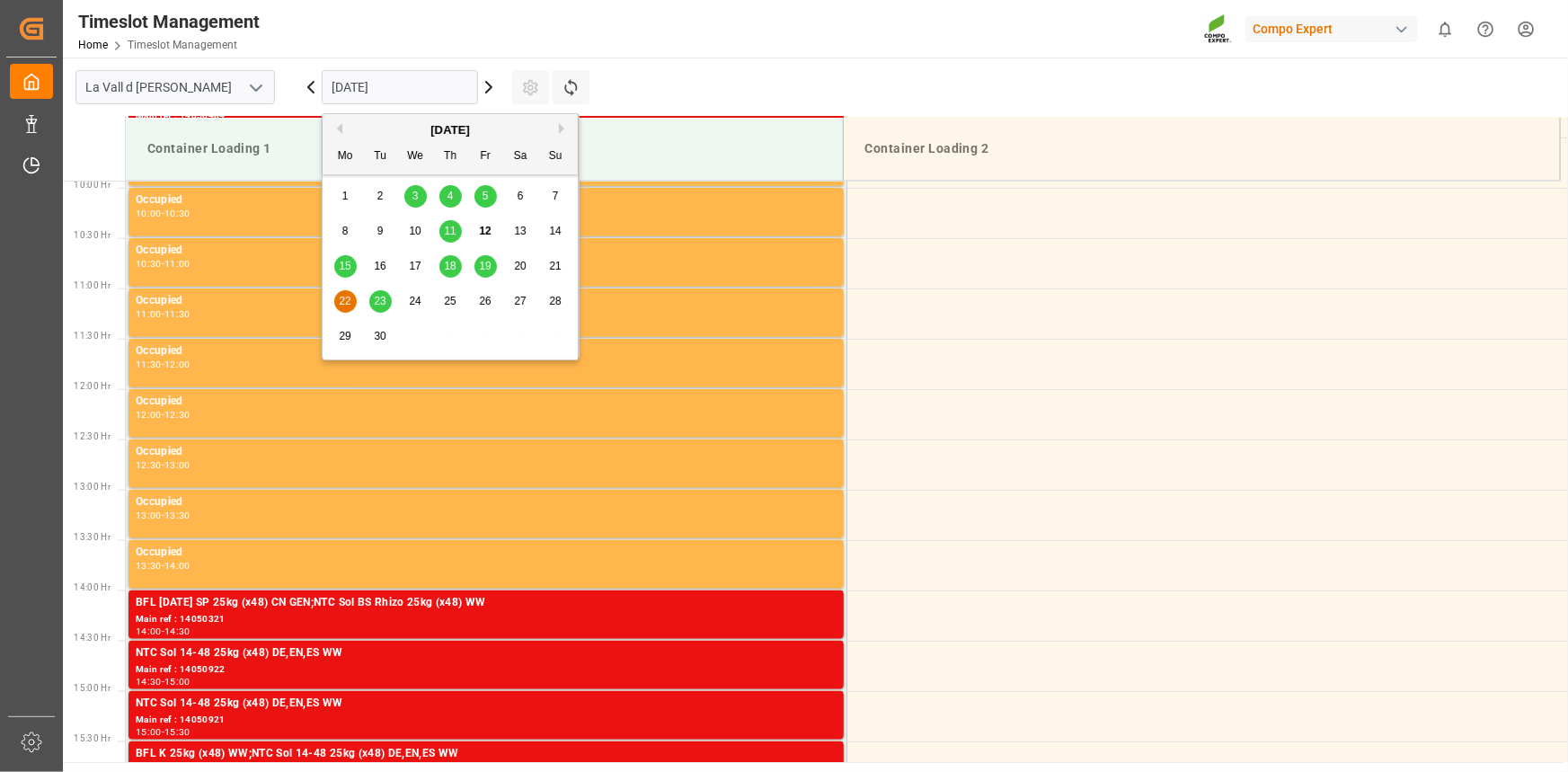
click at [489, 264] on span "19" at bounding box center [485, 266] width 12 height 13
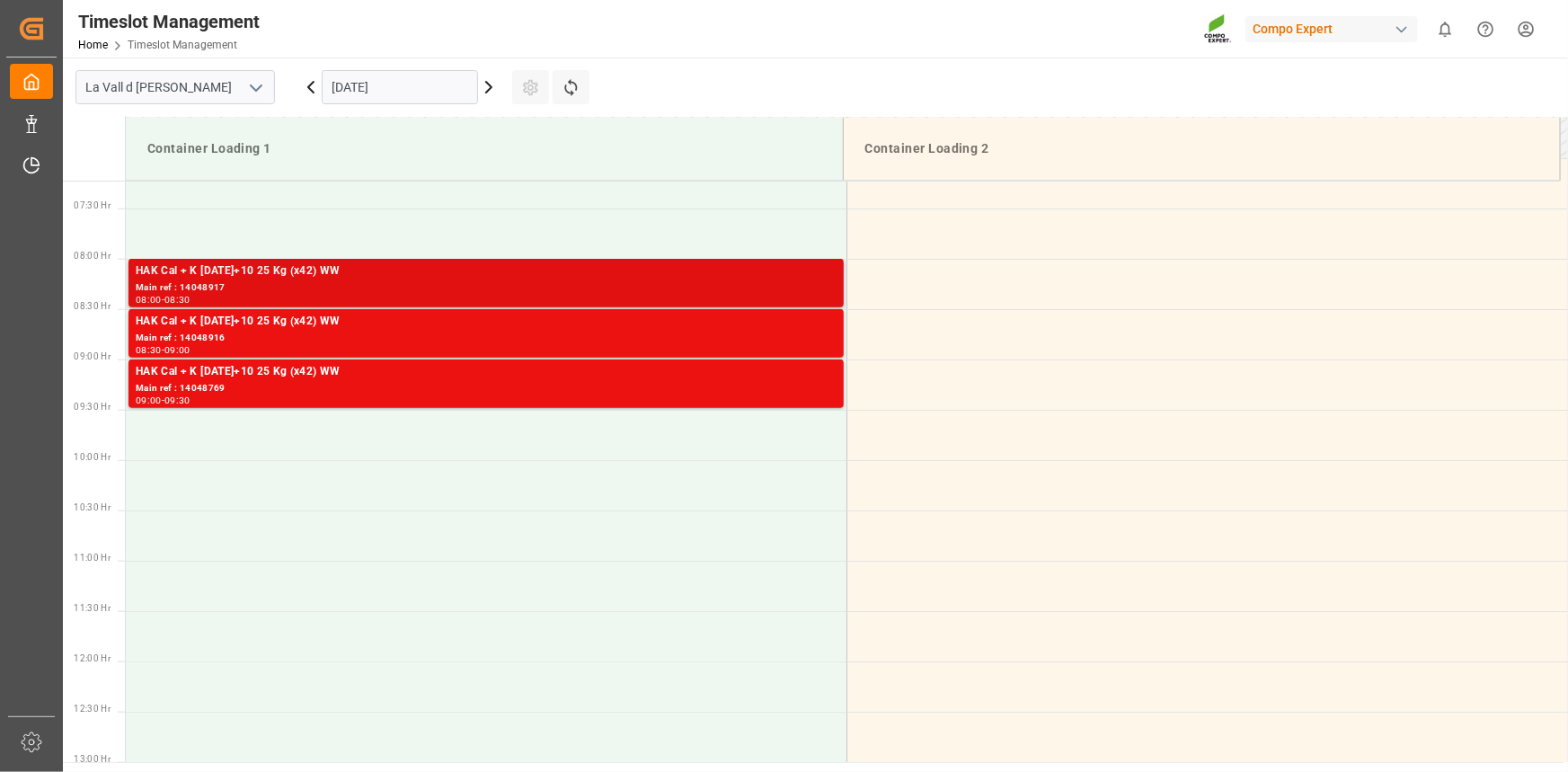
scroll to position [686, 0]
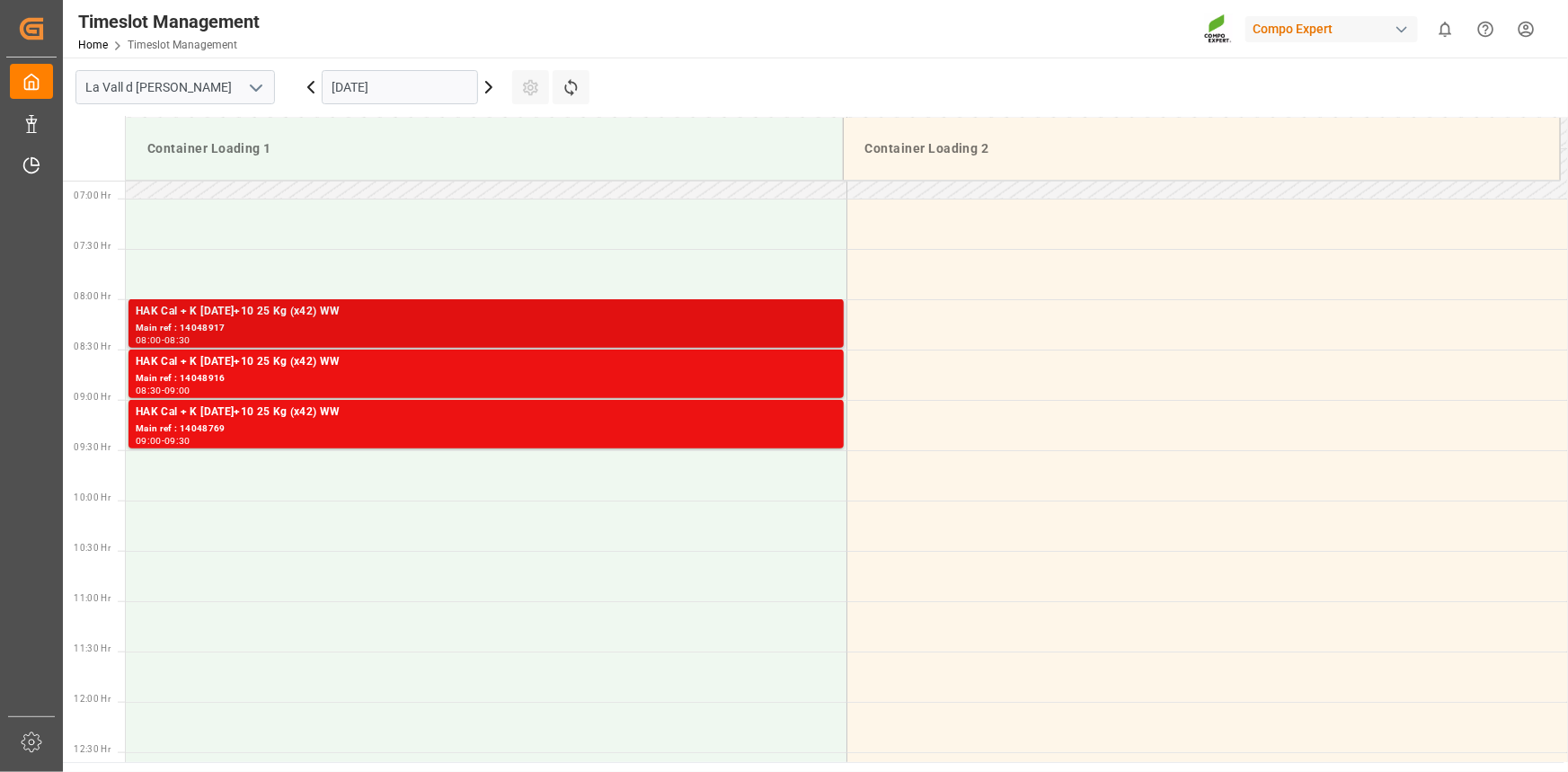
click at [342, 320] on div "Main ref : 14048917" at bounding box center [486, 328] width 701 height 16
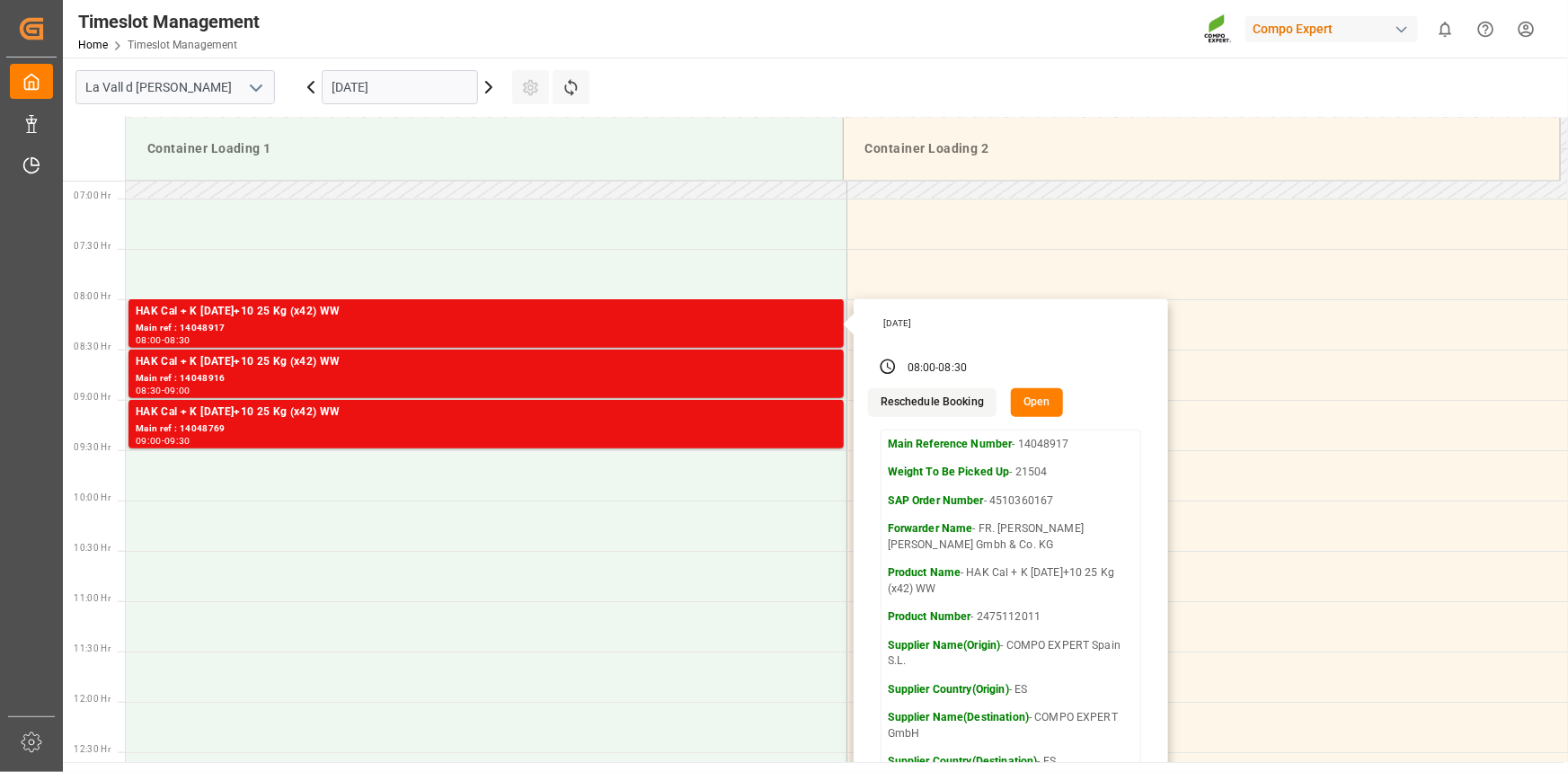
click at [1036, 401] on button "Open" at bounding box center [1037, 403] width 53 height 29
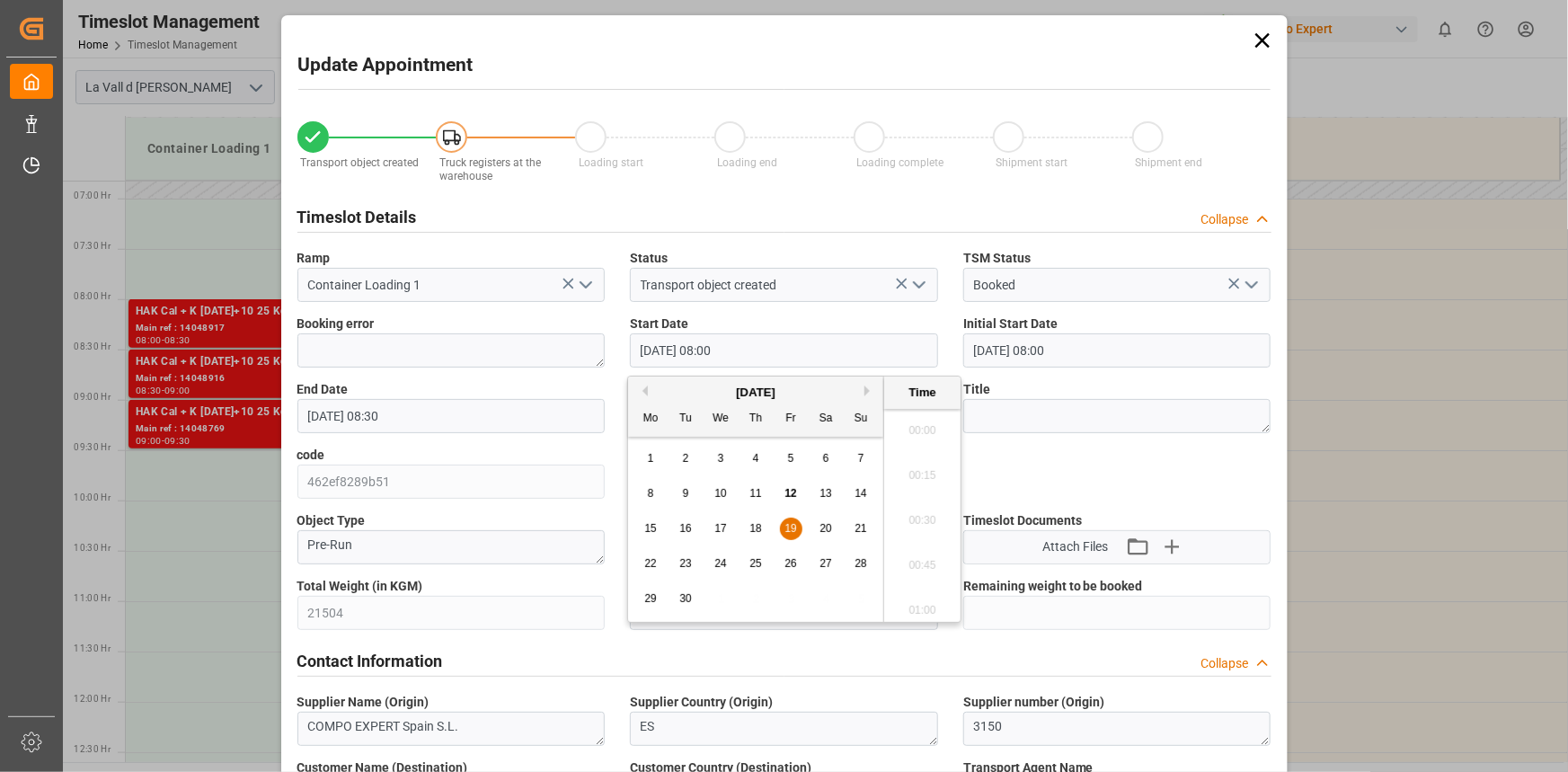
click at [688, 344] on input "[DATE] 08:00" at bounding box center [784, 349] width 308 height 34
click at [872, 386] on button "Next Month" at bounding box center [870, 390] width 11 height 11
click at [784, 457] on div "3" at bounding box center [791, 459] width 22 height 21
type input "[DATE] 08:00"
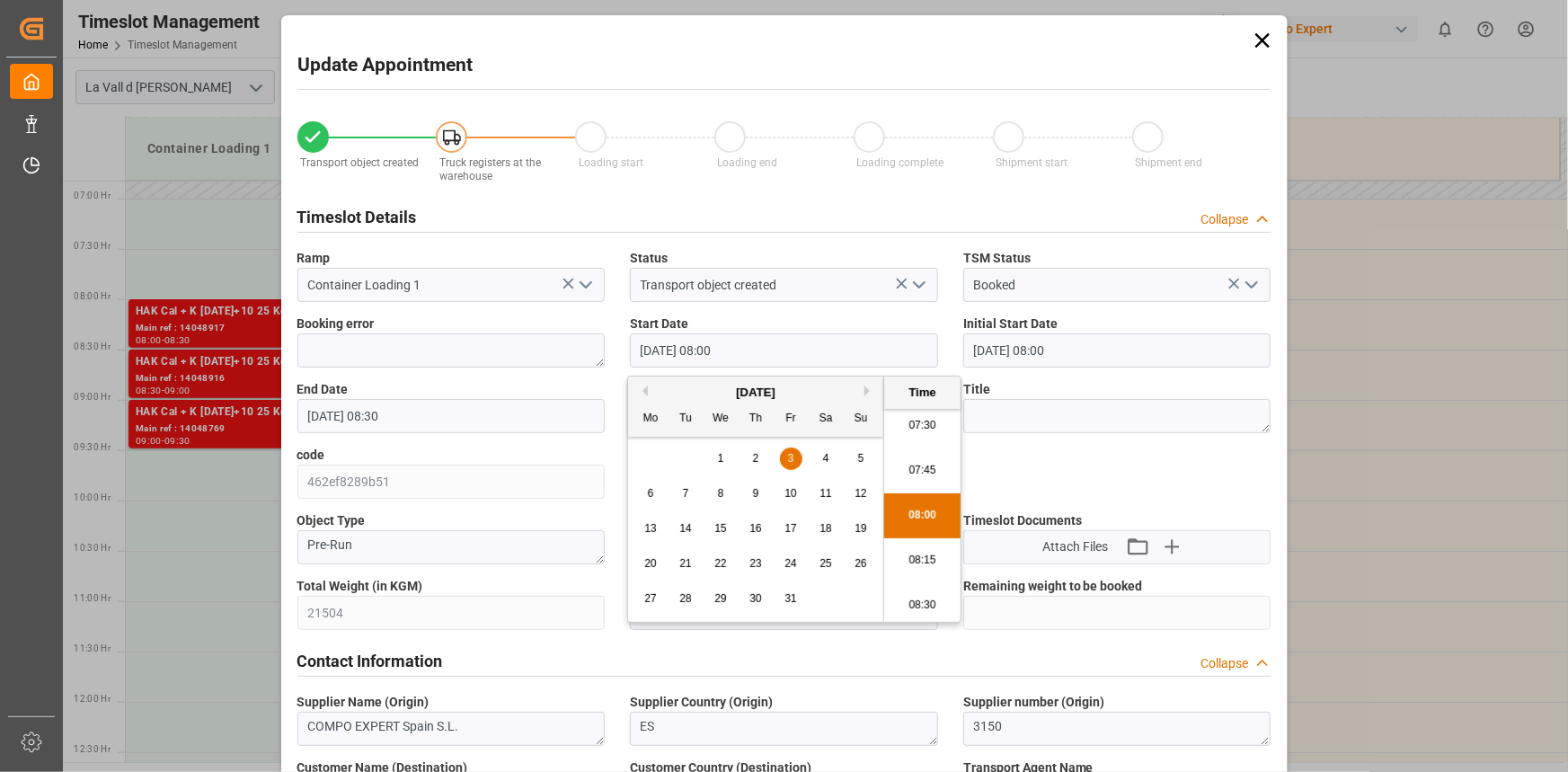
click at [912, 511] on li "08:00" at bounding box center [922, 516] width 76 height 45
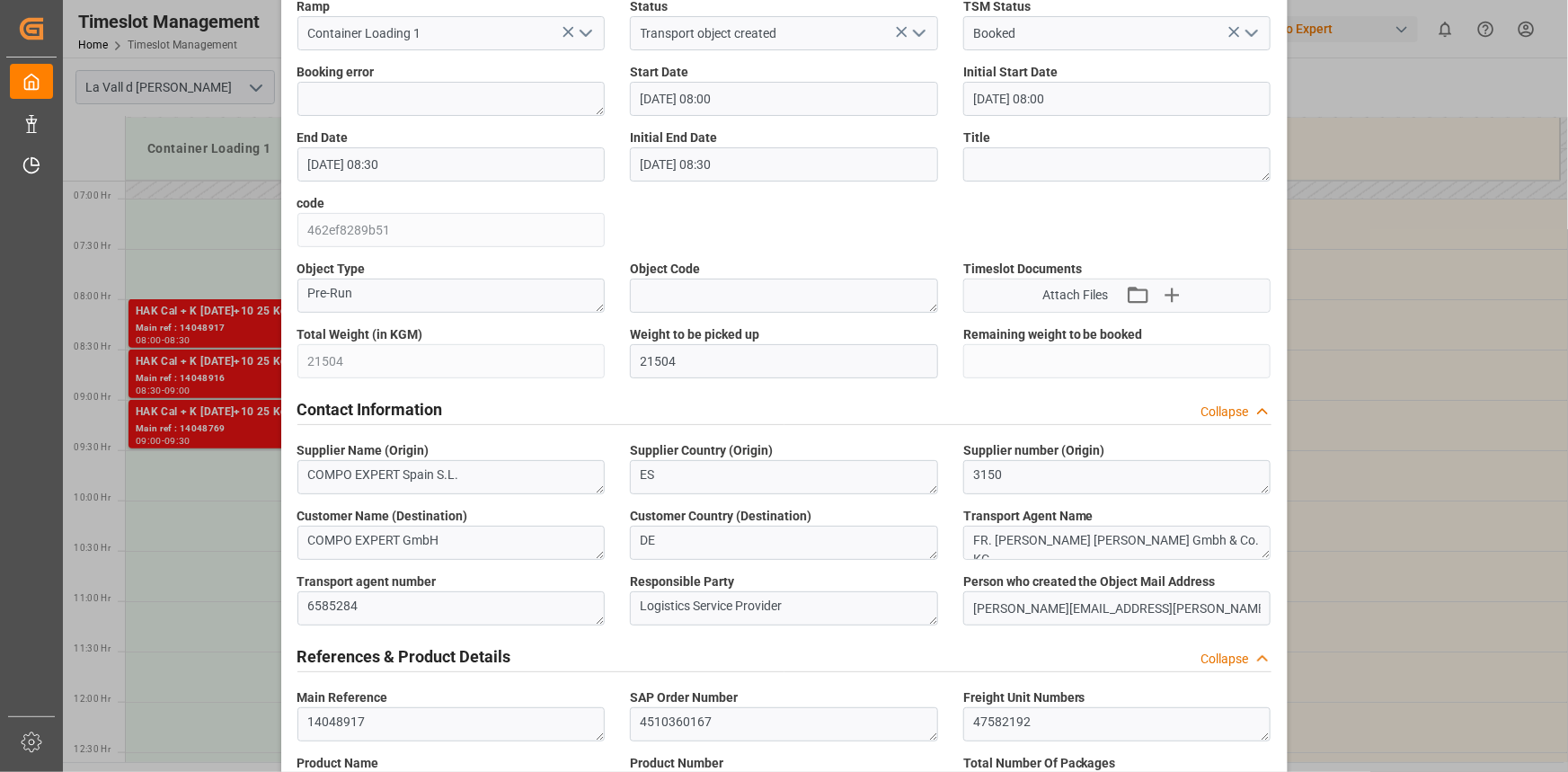
scroll to position [244, 0]
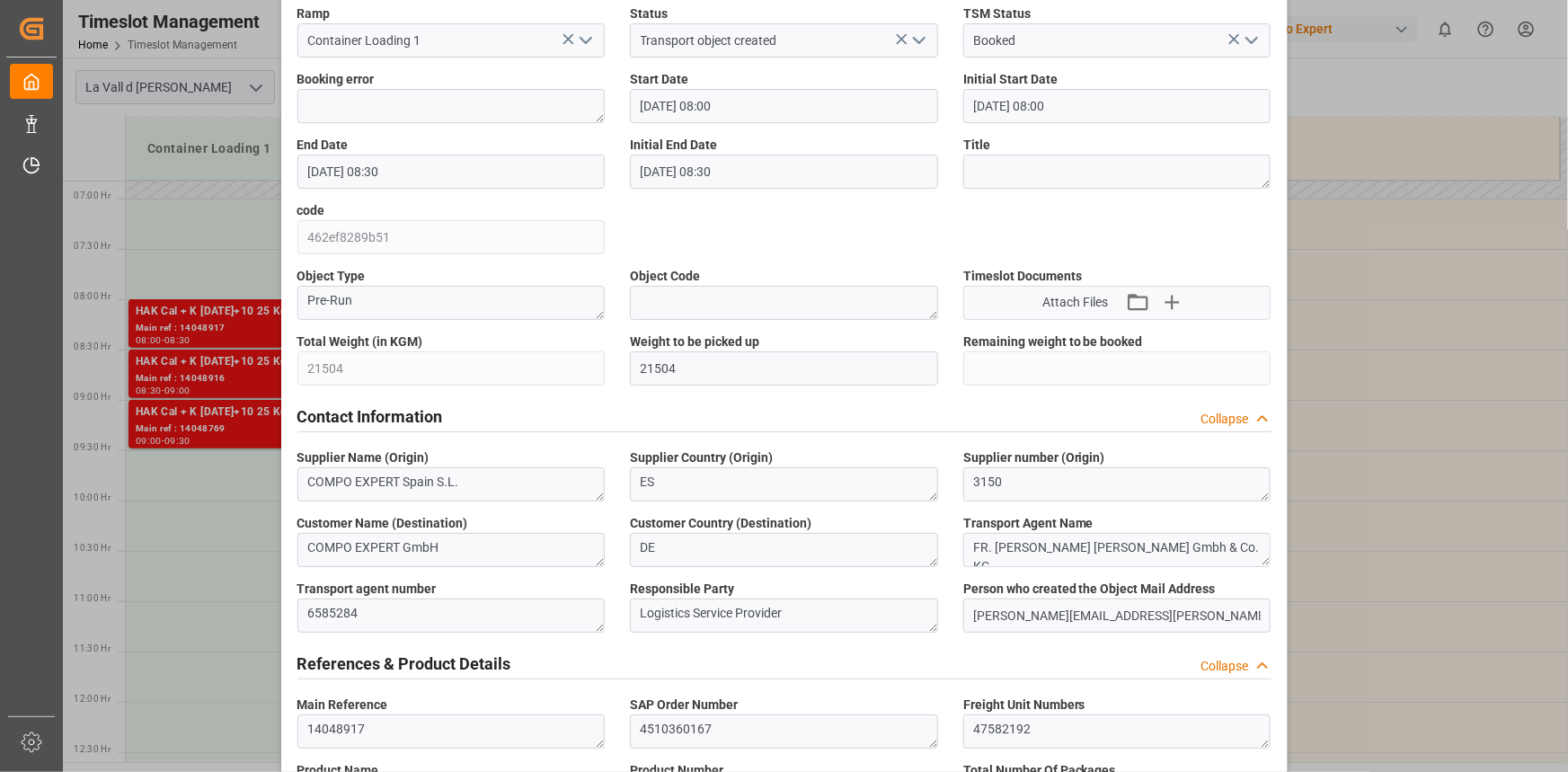
click at [450, 180] on input "[DATE] 08:30" at bounding box center [451, 171] width 308 height 34
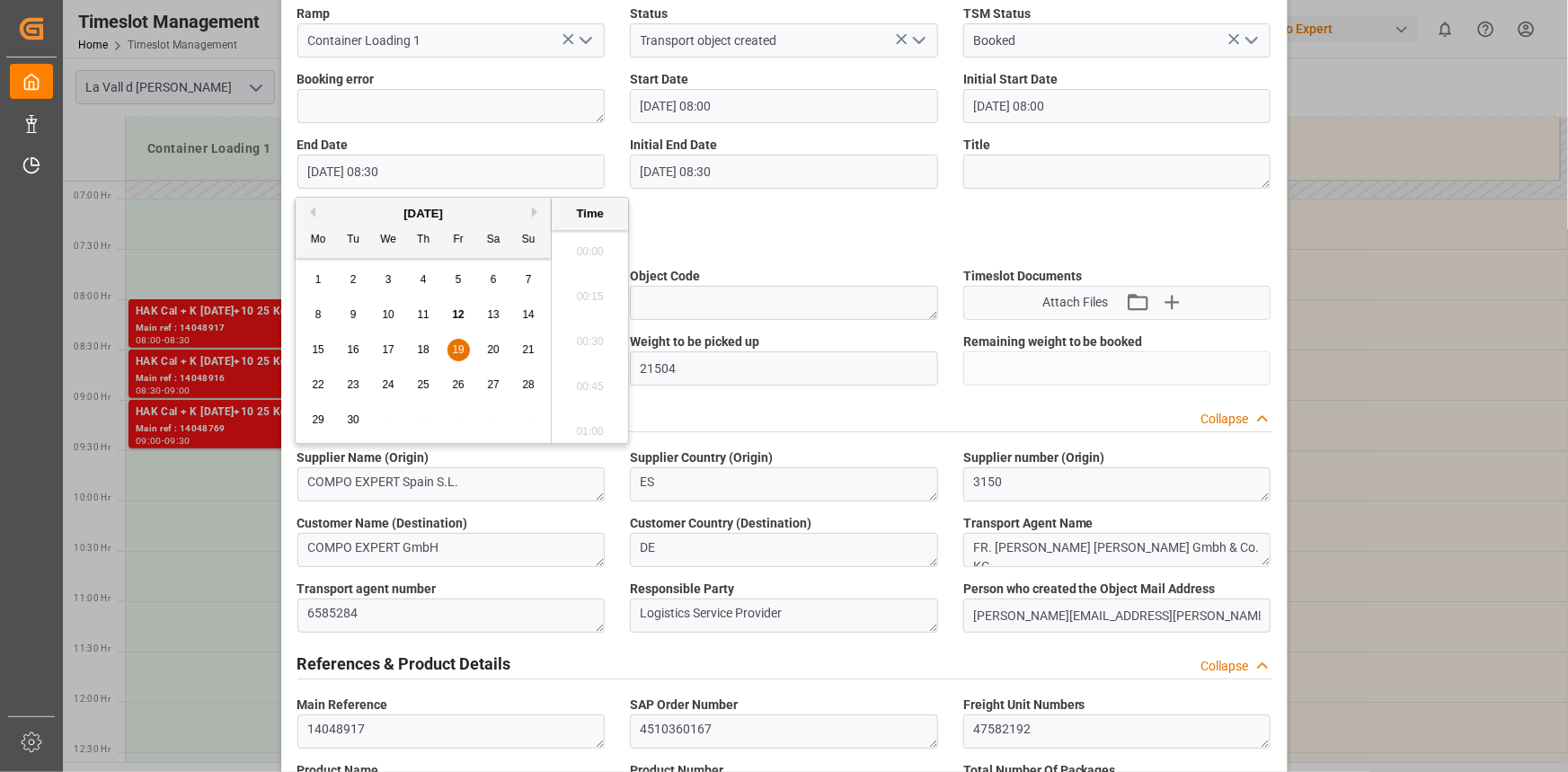
scroll to position [1443, 0]
click at [540, 212] on button "Next Month" at bounding box center [537, 211] width 11 height 11
click at [448, 277] on div "3" at bounding box center [459, 280] width 22 height 21
type input "[DATE] 08:30"
click at [572, 330] on li "08:30" at bounding box center [590, 337] width 76 height 45
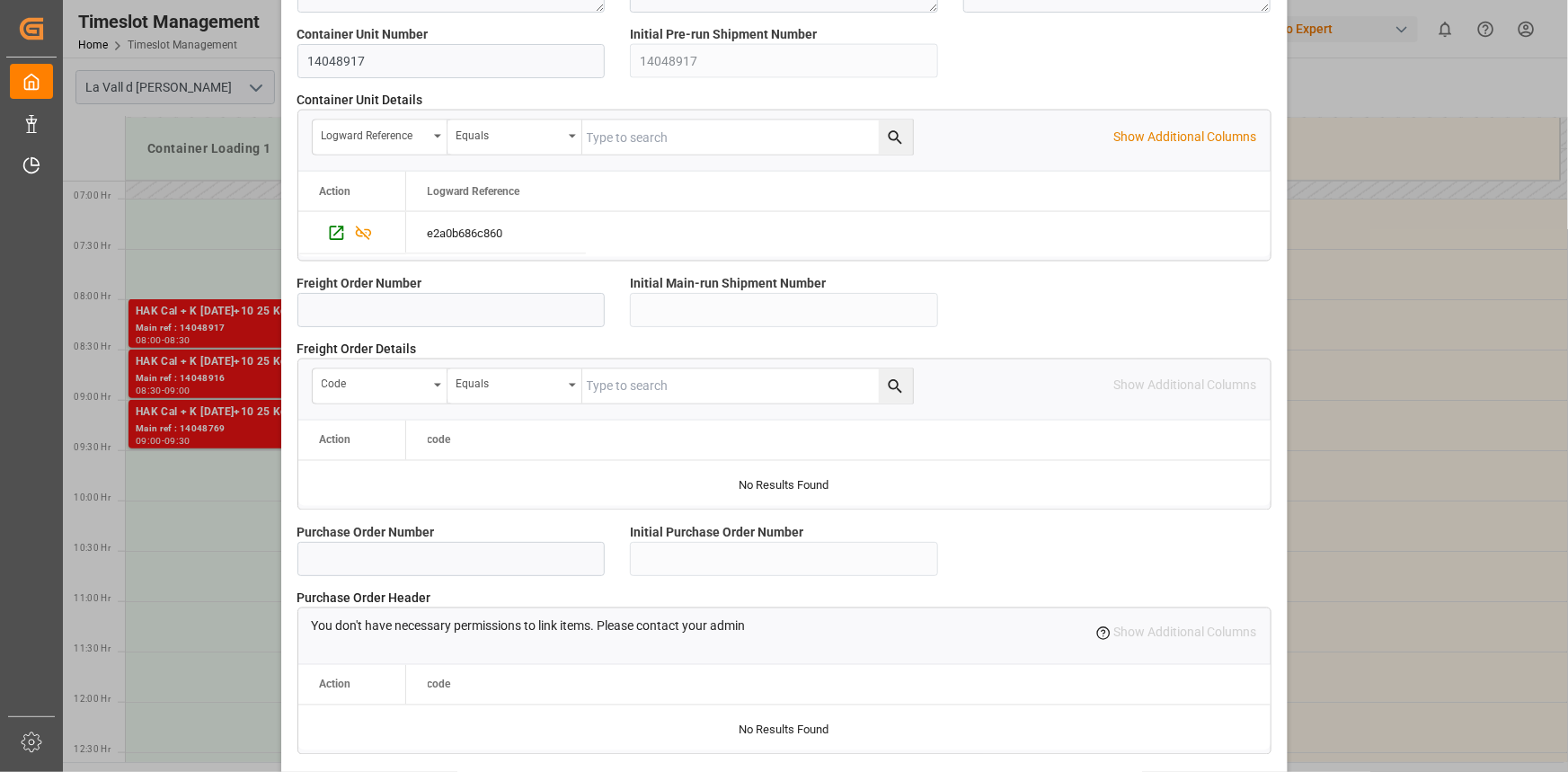
scroll to position [1597, 0]
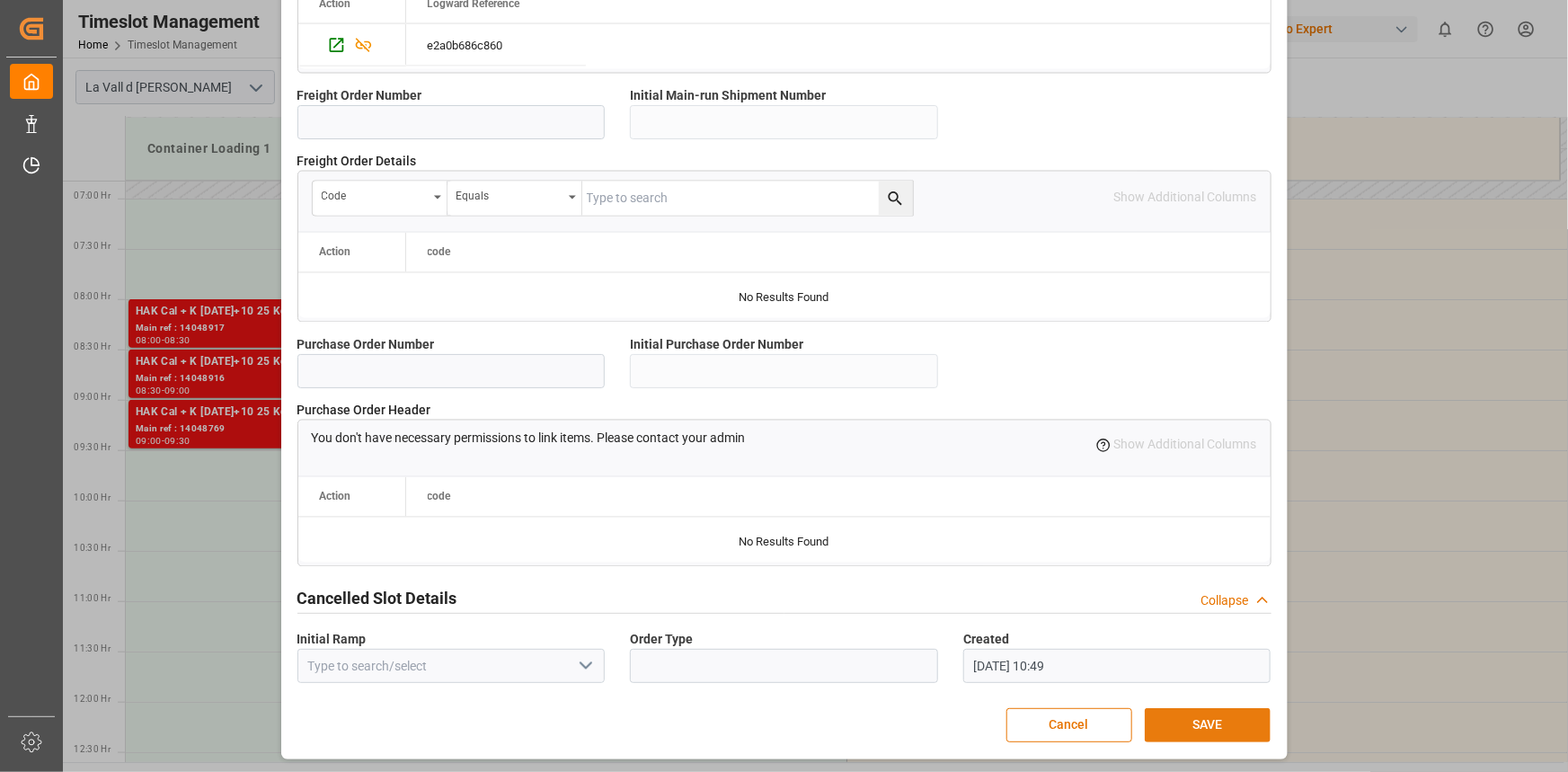
click at [1241, 726] on button "SAVE" at bounding box center [1208, 724] width 126 height 34
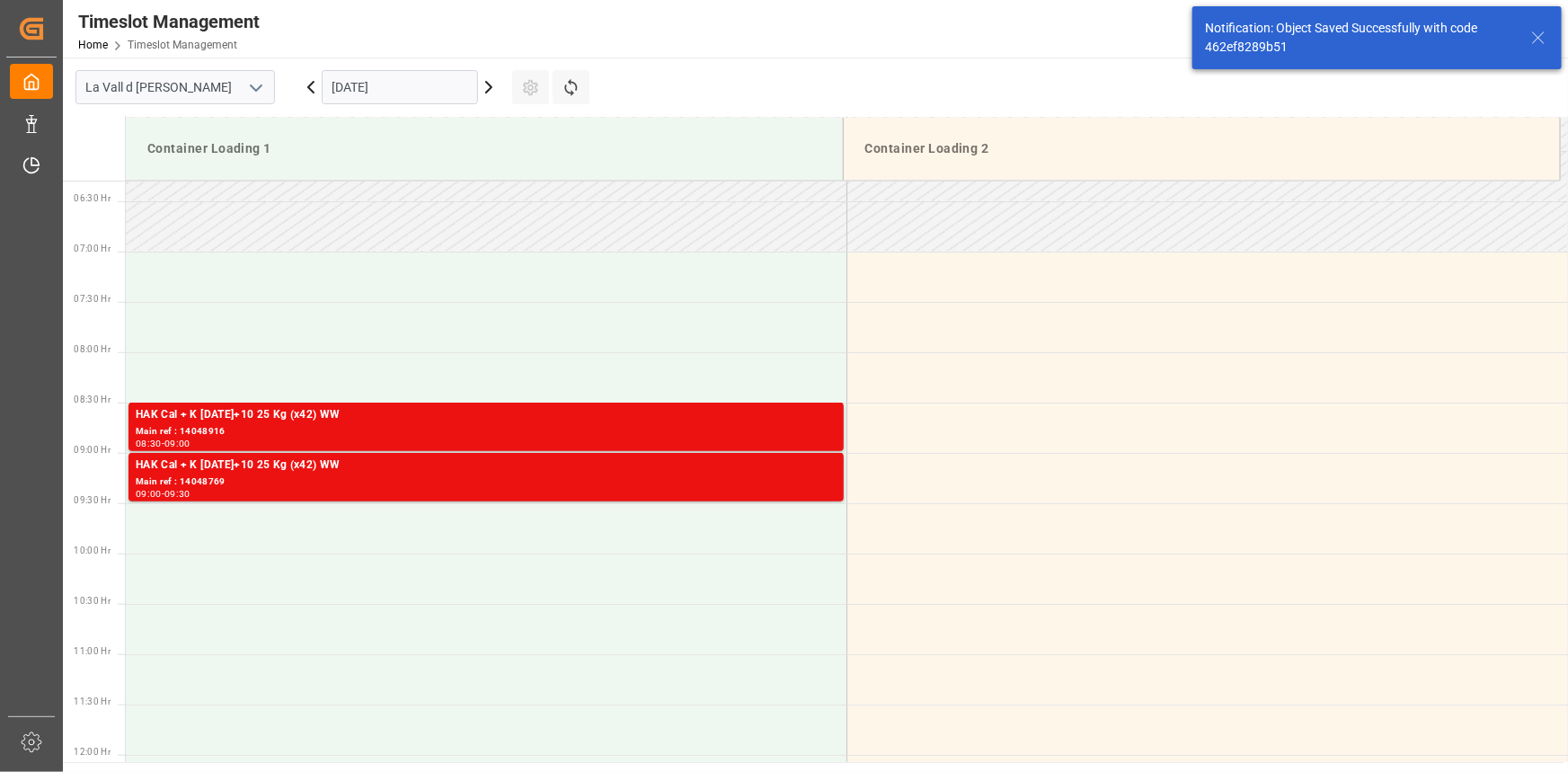
scroll to position [691, 0]
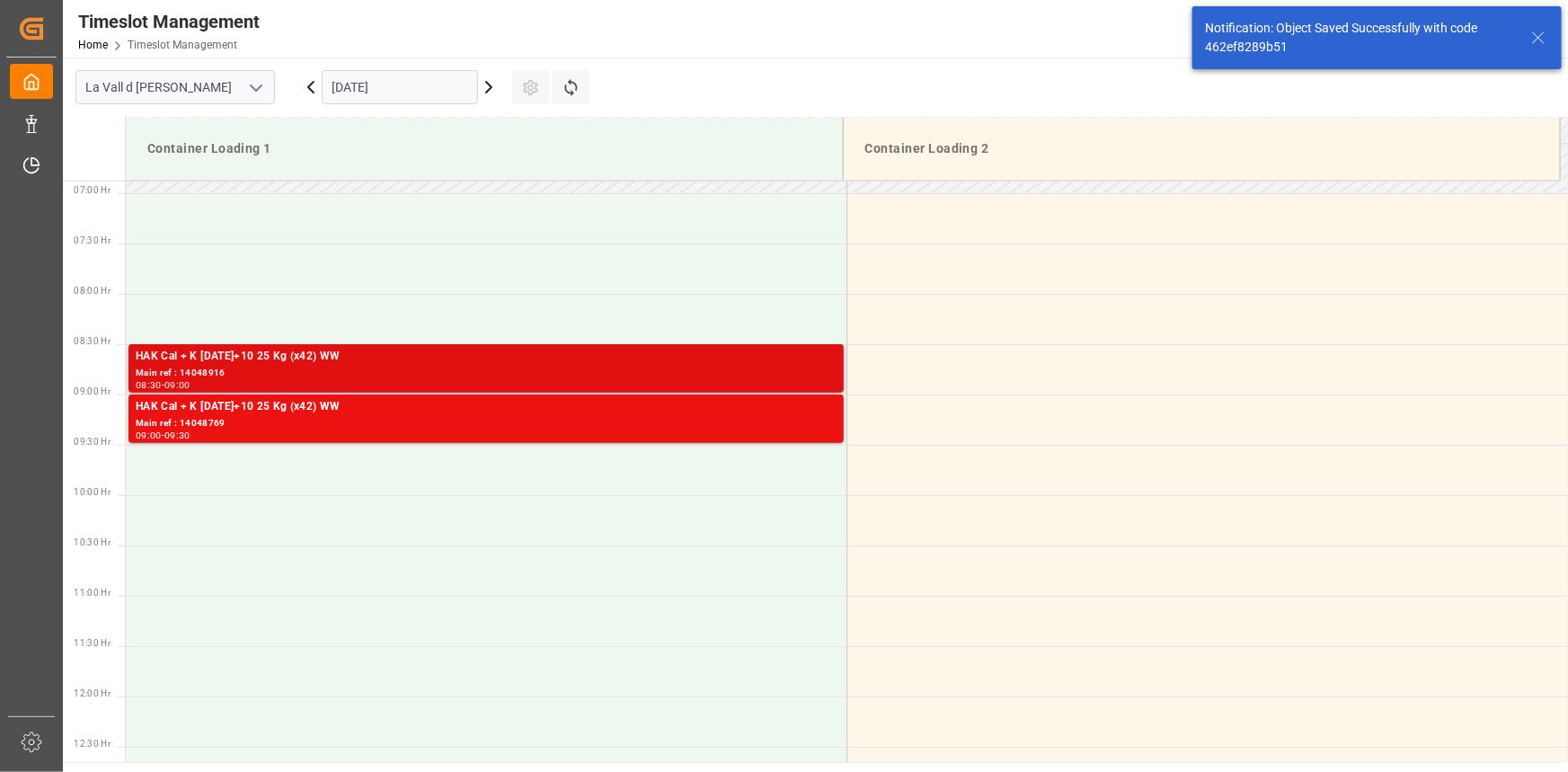
click at [493, 368] on div "Main ref : 14048916" at bounding box center [486, 374] width 701 height 16
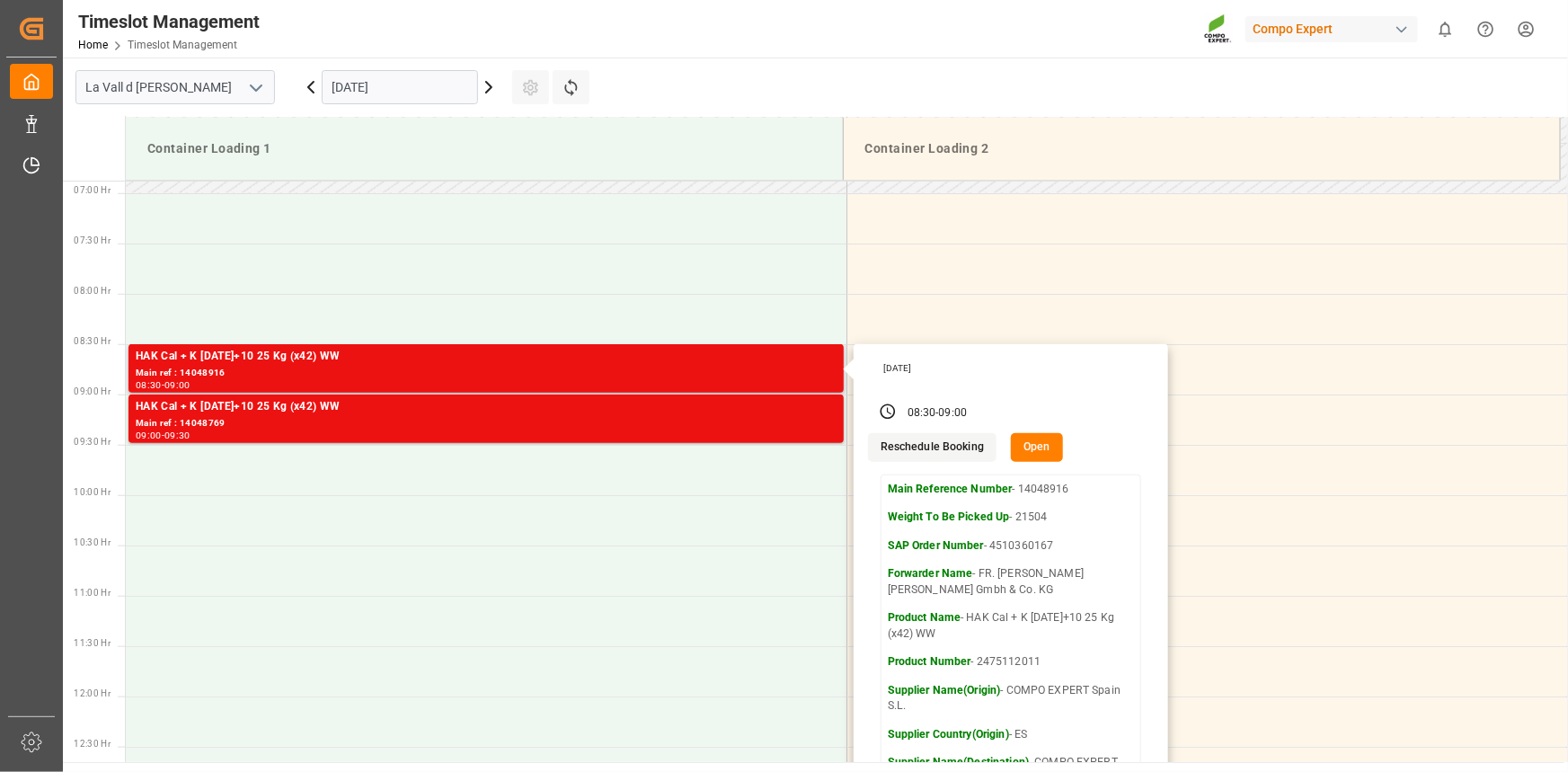
click at [1025, 452] on button "Open" at bounding box center [1037, 448] width 53 height 29
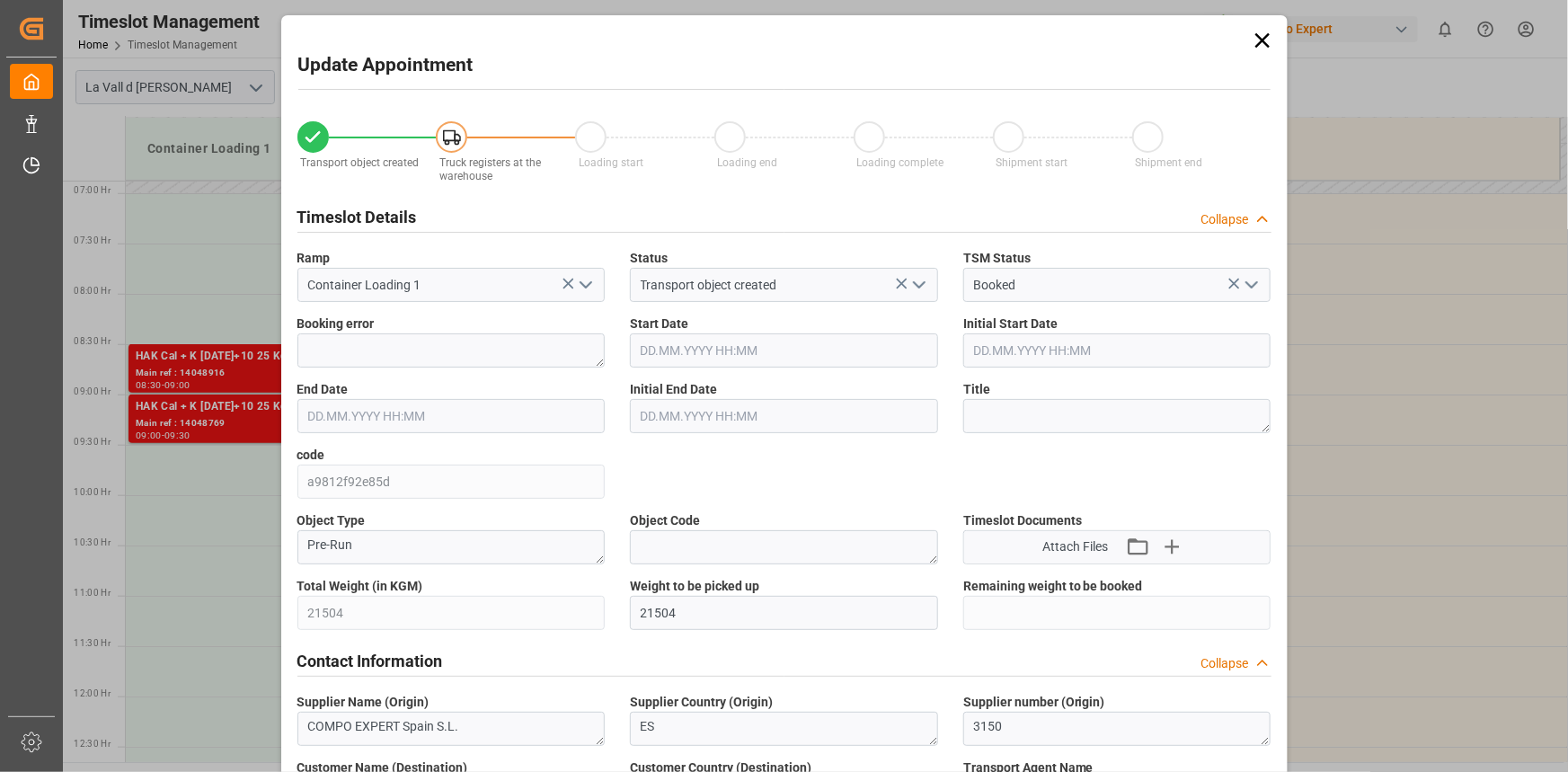
type input "[DATE] 08:30"
type input "[DATE] 09:00"
type input "[DATE] 16:06"
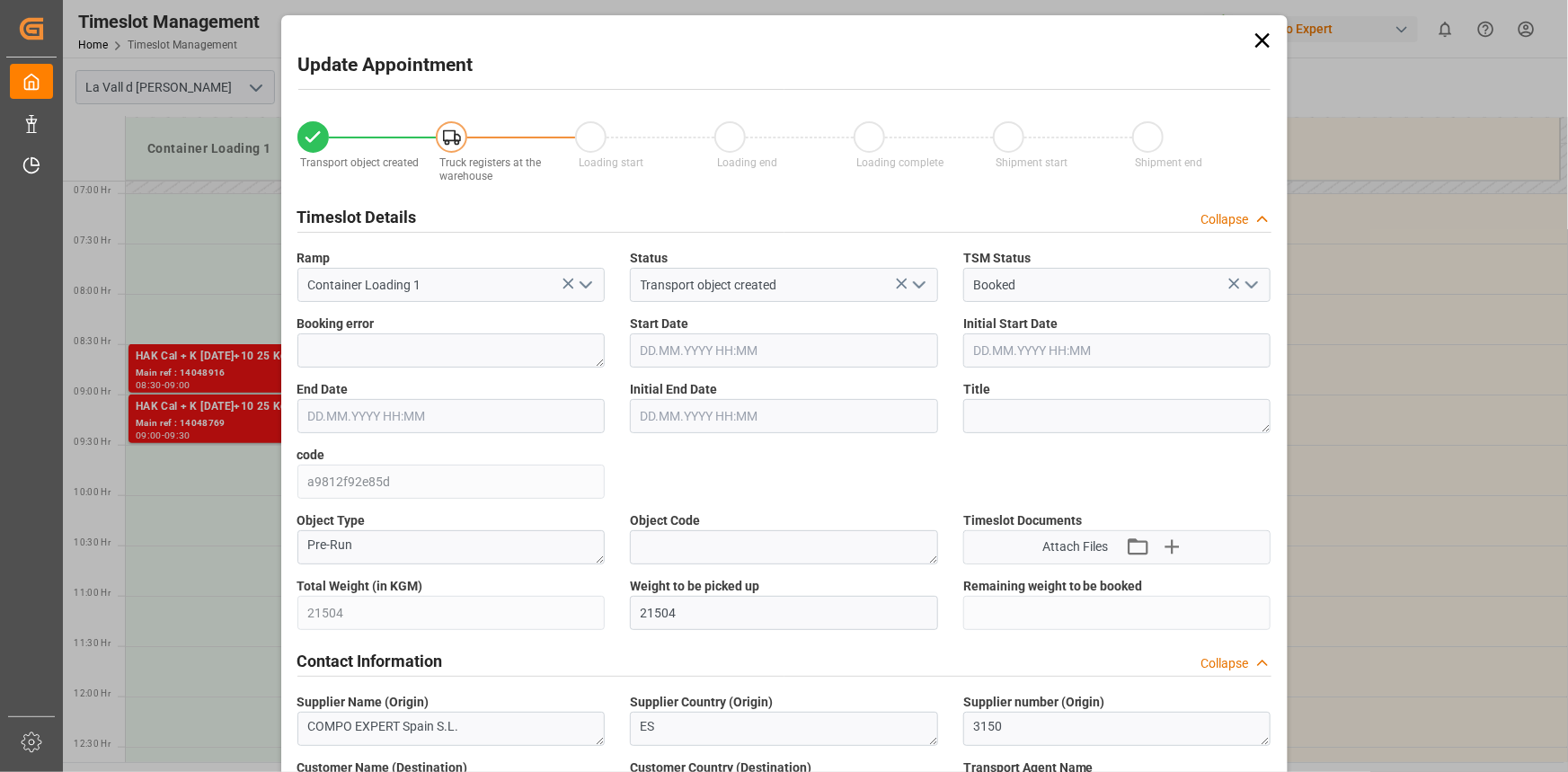
type input "[DATE] 10:49"
click at [762, 353] on input "[DATE] 08:30" at bounding box center [784, 349] width 308 height 34
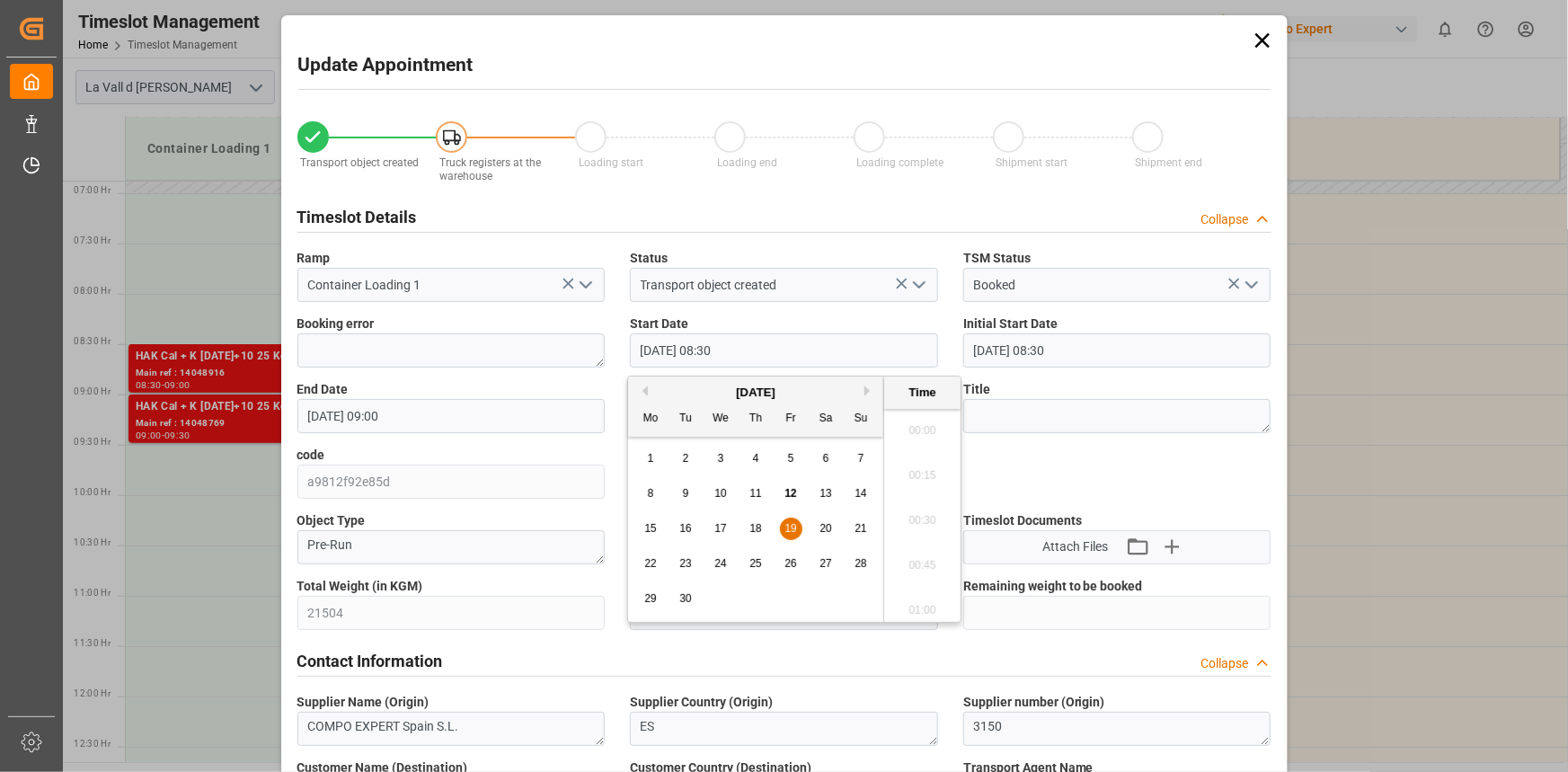
scroll to position [1443, 0]
click at [863, 393] on div "[DATE]" at bounding box center [756, 392] width 255 height 18
click at [867, 391] on button "Next Month" at bounding box center [870, 390] width 11 height 11
click at [789, 453] on span "3" at bounding box center [791, 458] width 6 height 13
type input "[DATE] 08:30"
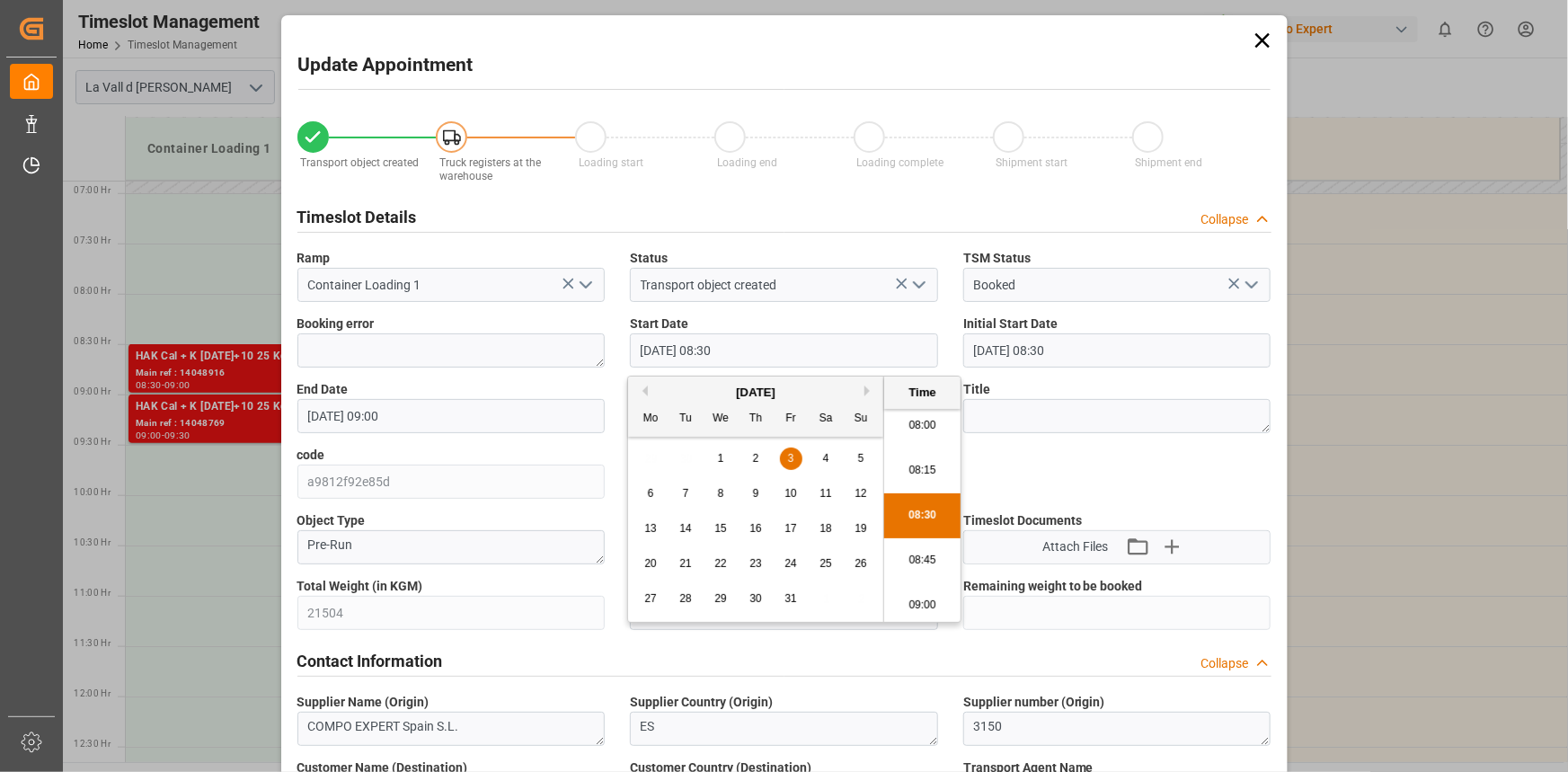
click at [924, 525] on li "08:30" at bounding box center [922, 516] width 76 height 45
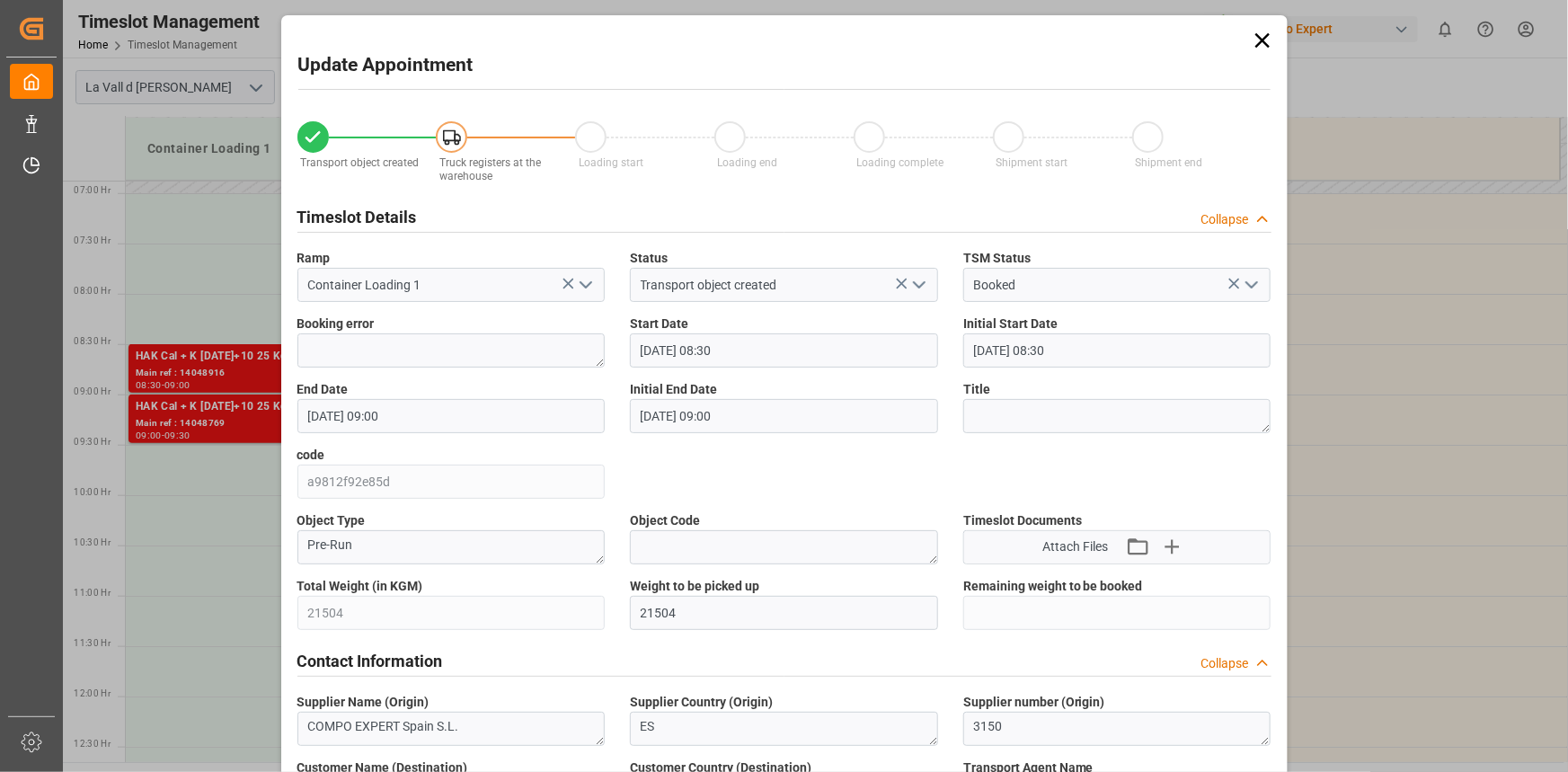
click at [420, 427] on input "[DATE] 09:00" at bounding box center [451, 416] width 308 height 34
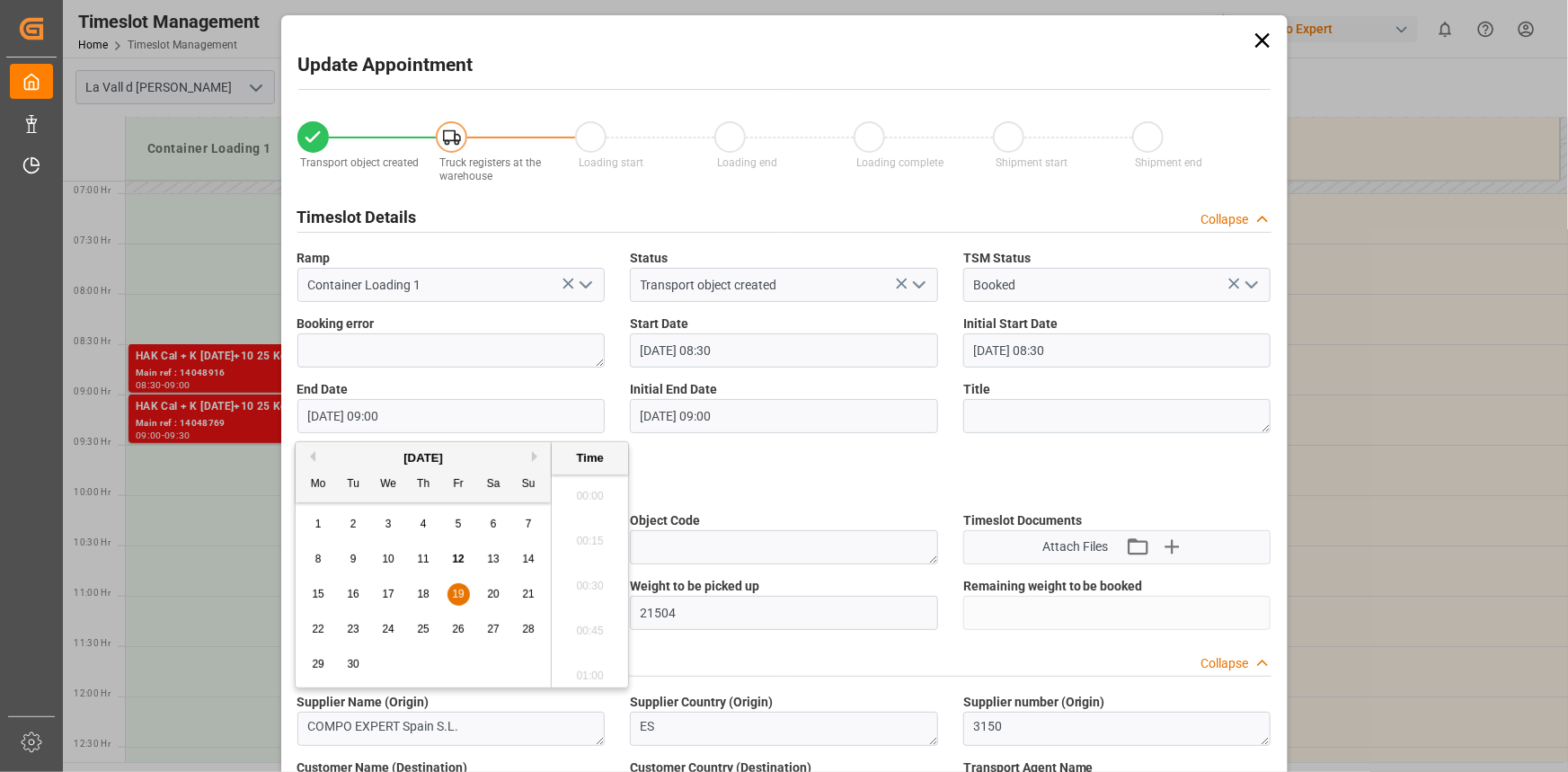
scroll to position [1532, 0]
click at [535, 456] on button "Next Month" at bounding box center [537, 456] width 11 height 11
click at [452, 522] on div "3" at bounding box center [459, 525] width 22 height 21
type input "[DATE] 09:00"
click at [599, 584] on li "09:00" at bounding box center [590, 581] width 76 height 45
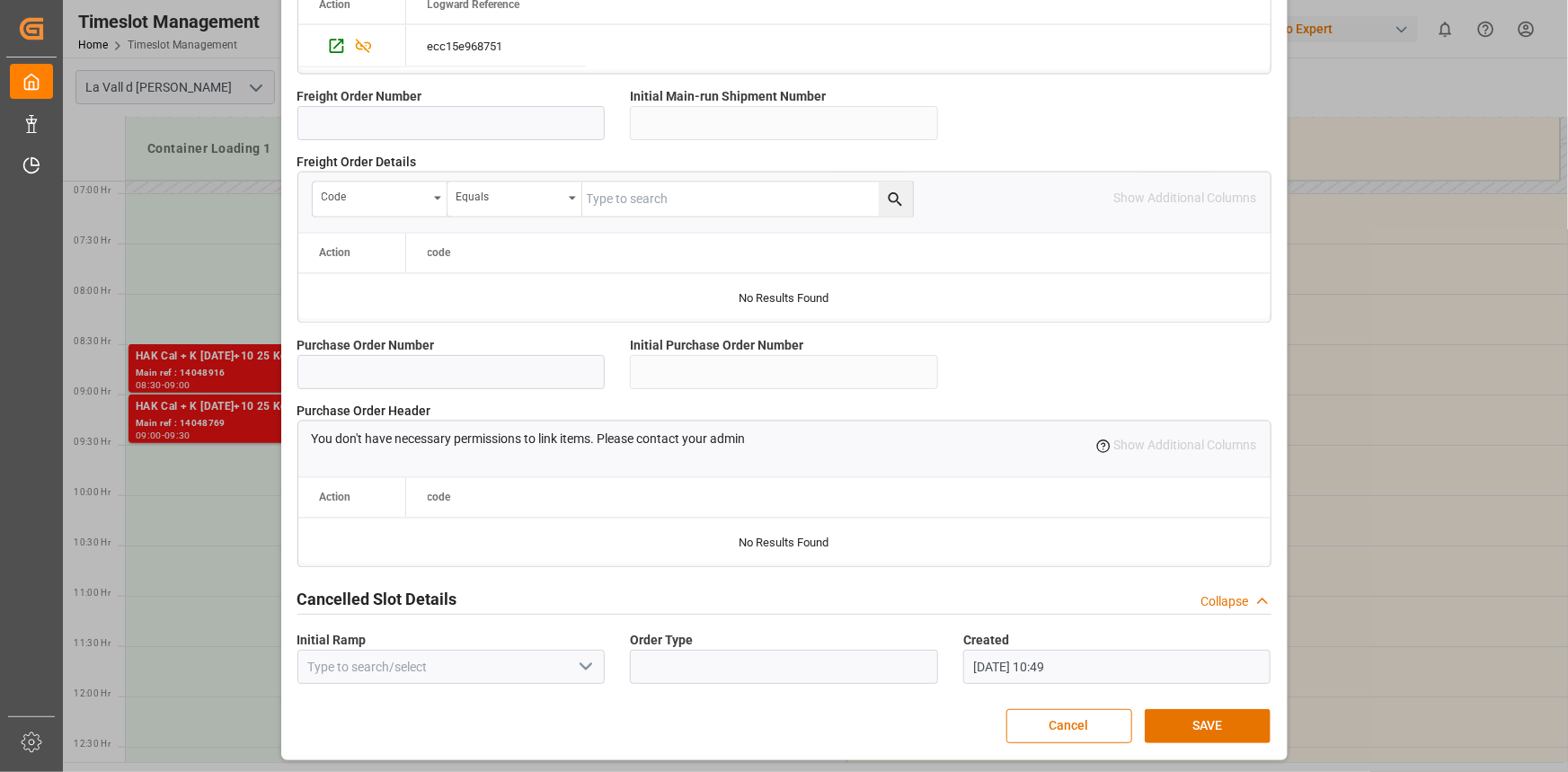
scroll to position [1597, 0]
click at [1241, 714] on button "SAVE" at bounding box center [1208, 724] width 126 height 34
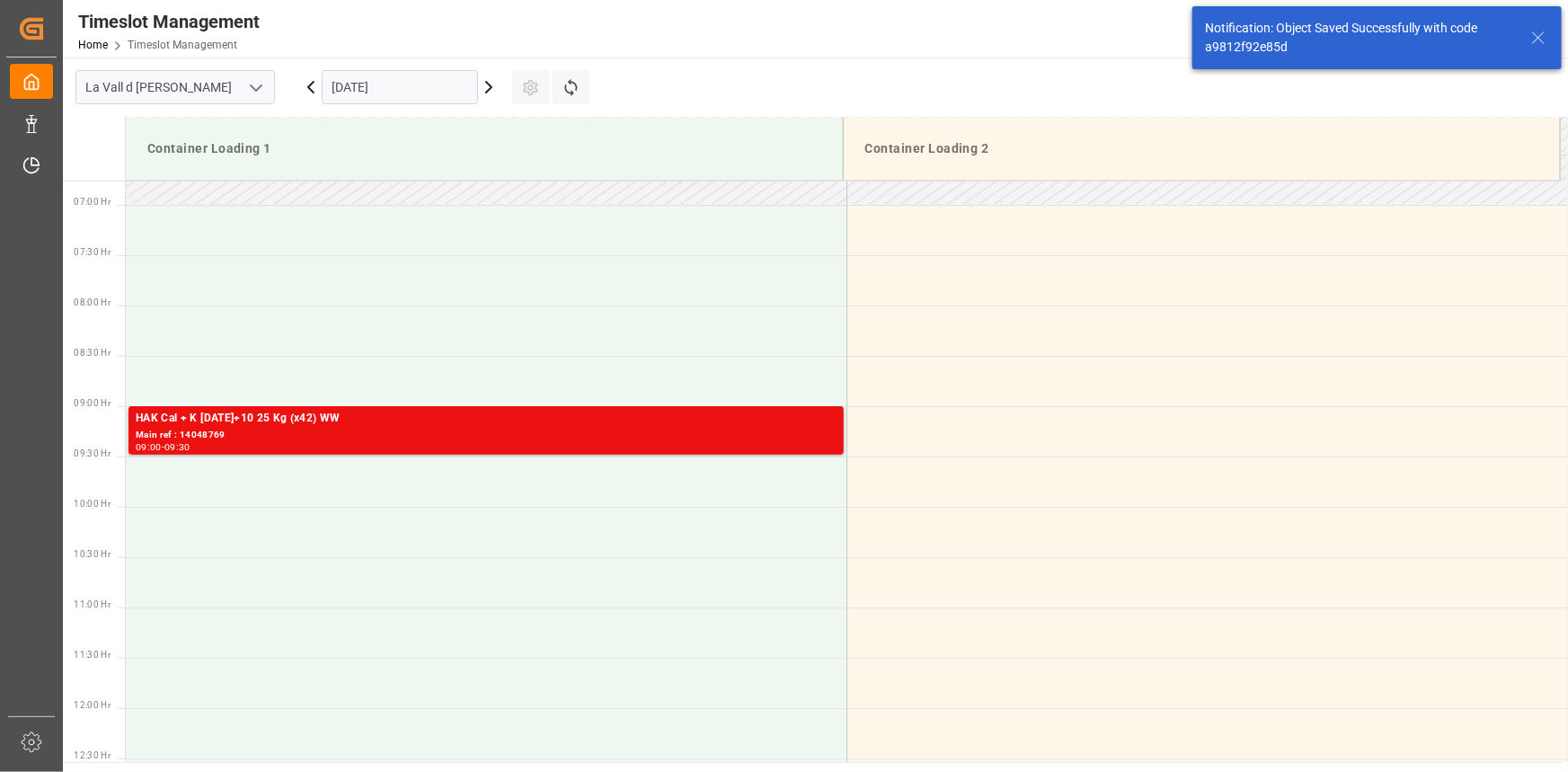
scroll to position [691, 0]
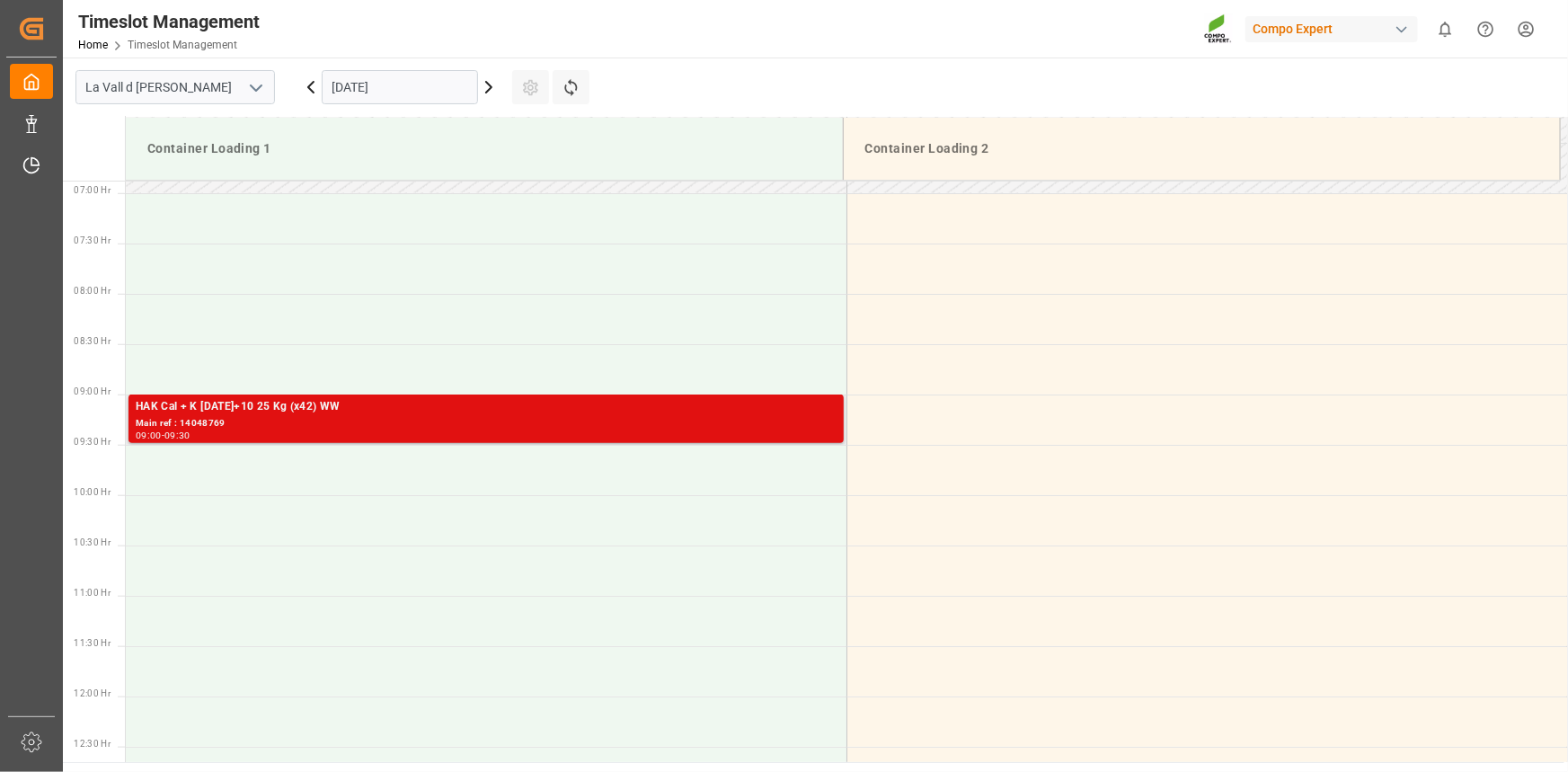
click at [416, 414] on div "HAK Cal + K [DATE]+10 25 Kg (x42) WW" at bounding box center [486, 407] width 701 height 18
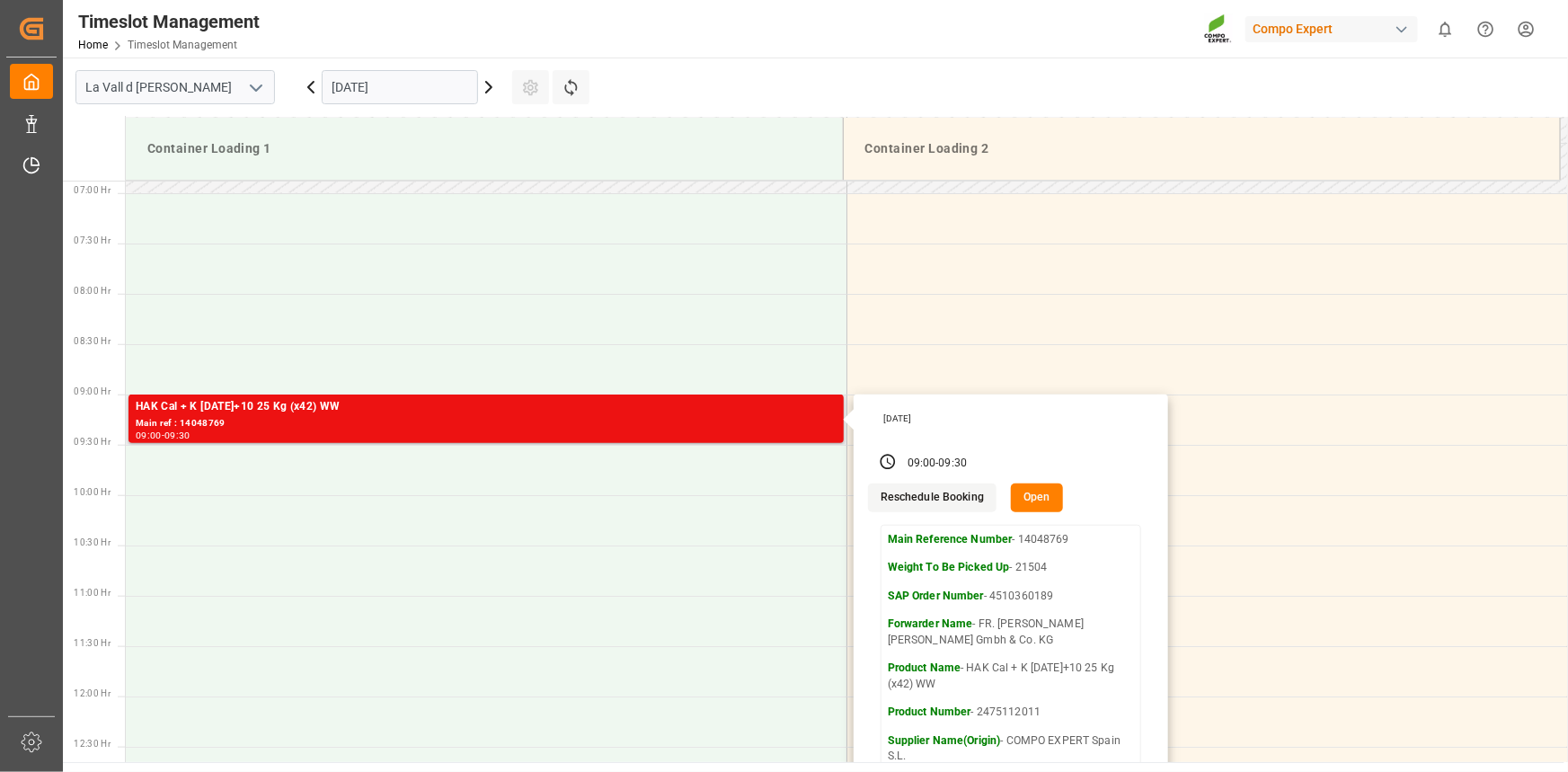
click at [1036, 500] on button "Open" at bounding box center [1037, 497] width 53 height 29
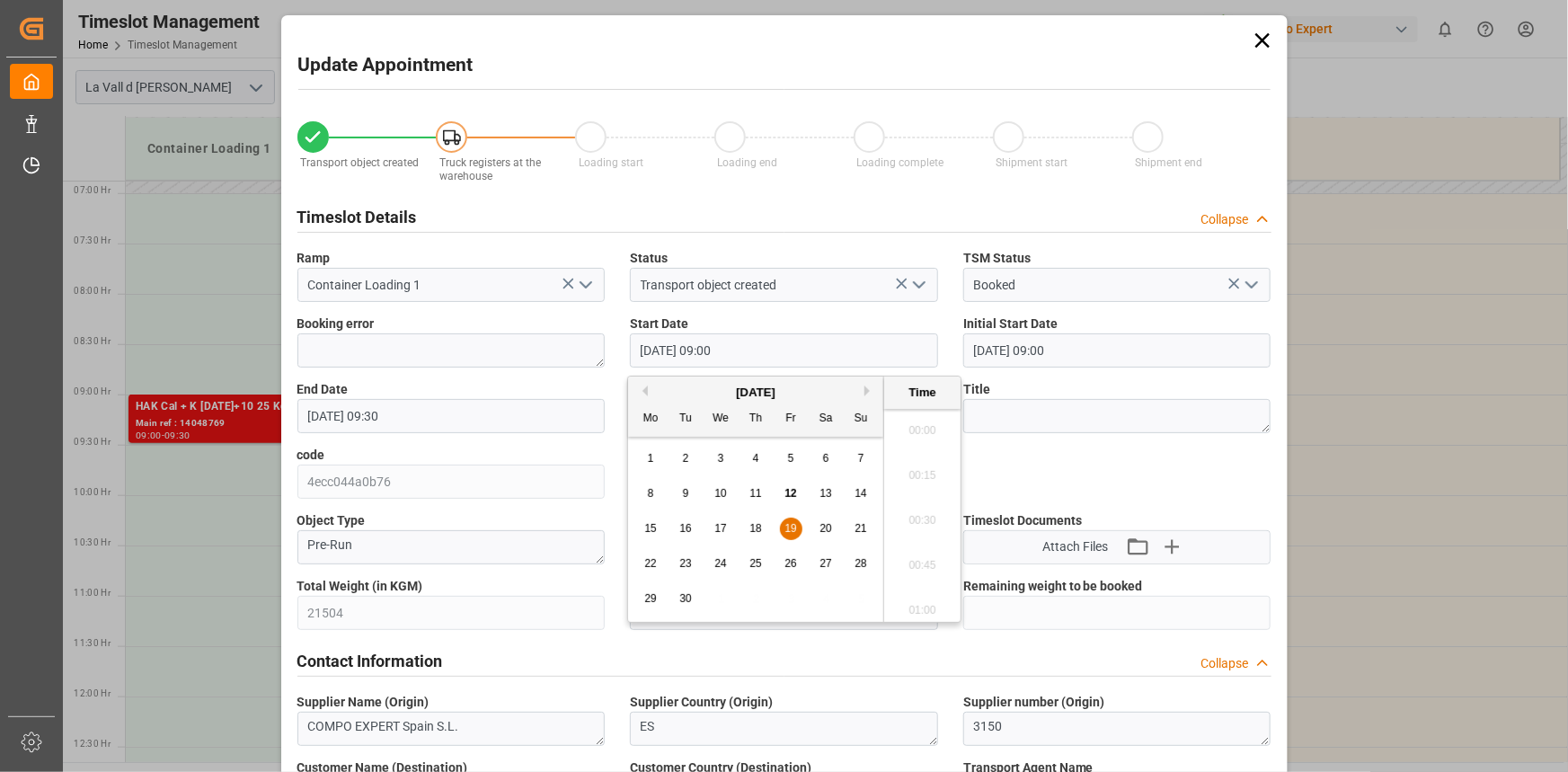
click at [831, 343] on input "[DATE] 09:00" at bounding box center [784, 349] width 308 height 34
click at [870, 395] on div "[DATE]" at bounding box center [756, 392] width 255 height 18
click at [867, 389] on button "Next Month" at bounding box center [870, 390] width 11 height 11
click at [789, 460] on span "3" at bounding box center [791, 458] width 6 height 13
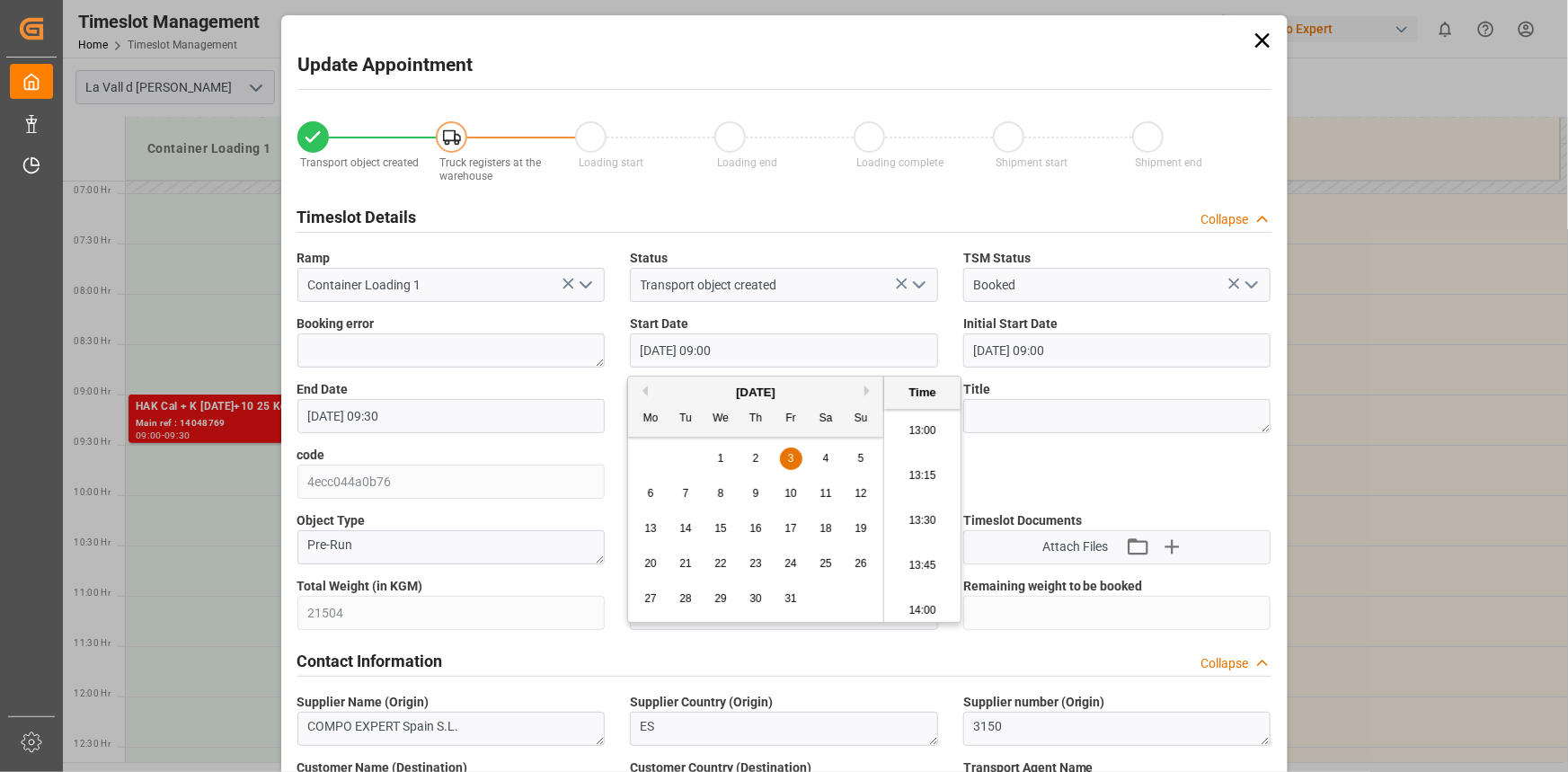
scroll to position [2349, 0]
click at [925, 584] on li "14:00" at bounding box center [922, 598] width 76 height 45
type input "[DATE] 14:00"
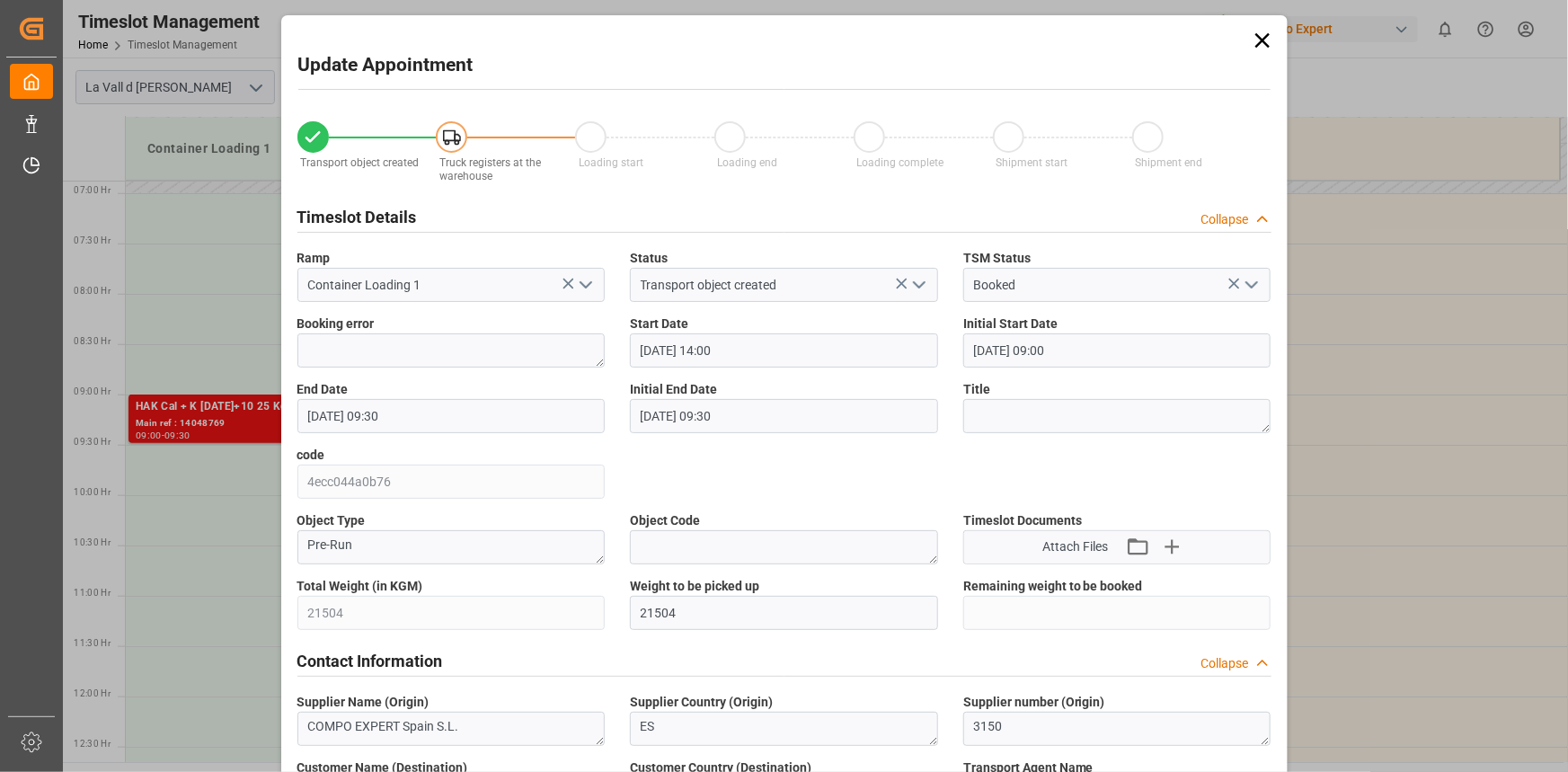
click at [466, 422] on input "[DATE] 09:30" at bounding box center [451, 416] width 308 height 34
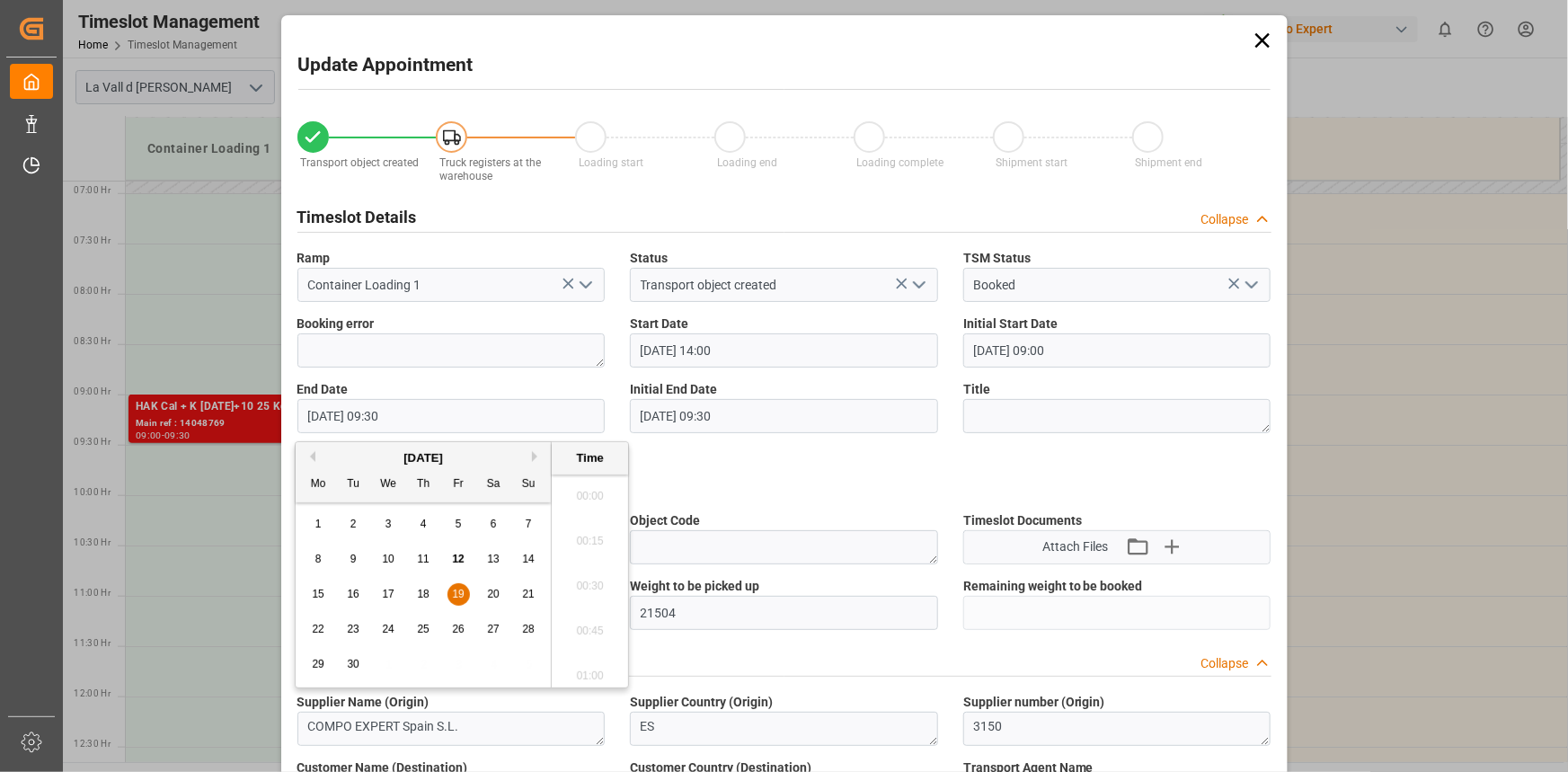
scroll to position [1622, 0]
click at [537, 458] on button "Next Month" at bounding box center [537, 456] width 11 height 11
click at [458, 529] on span "3" at bounding box center [459, 523] width 6 height 13
click at [590, 647] on li "14:30" at bounding box center [590, 663] width 76 height 45
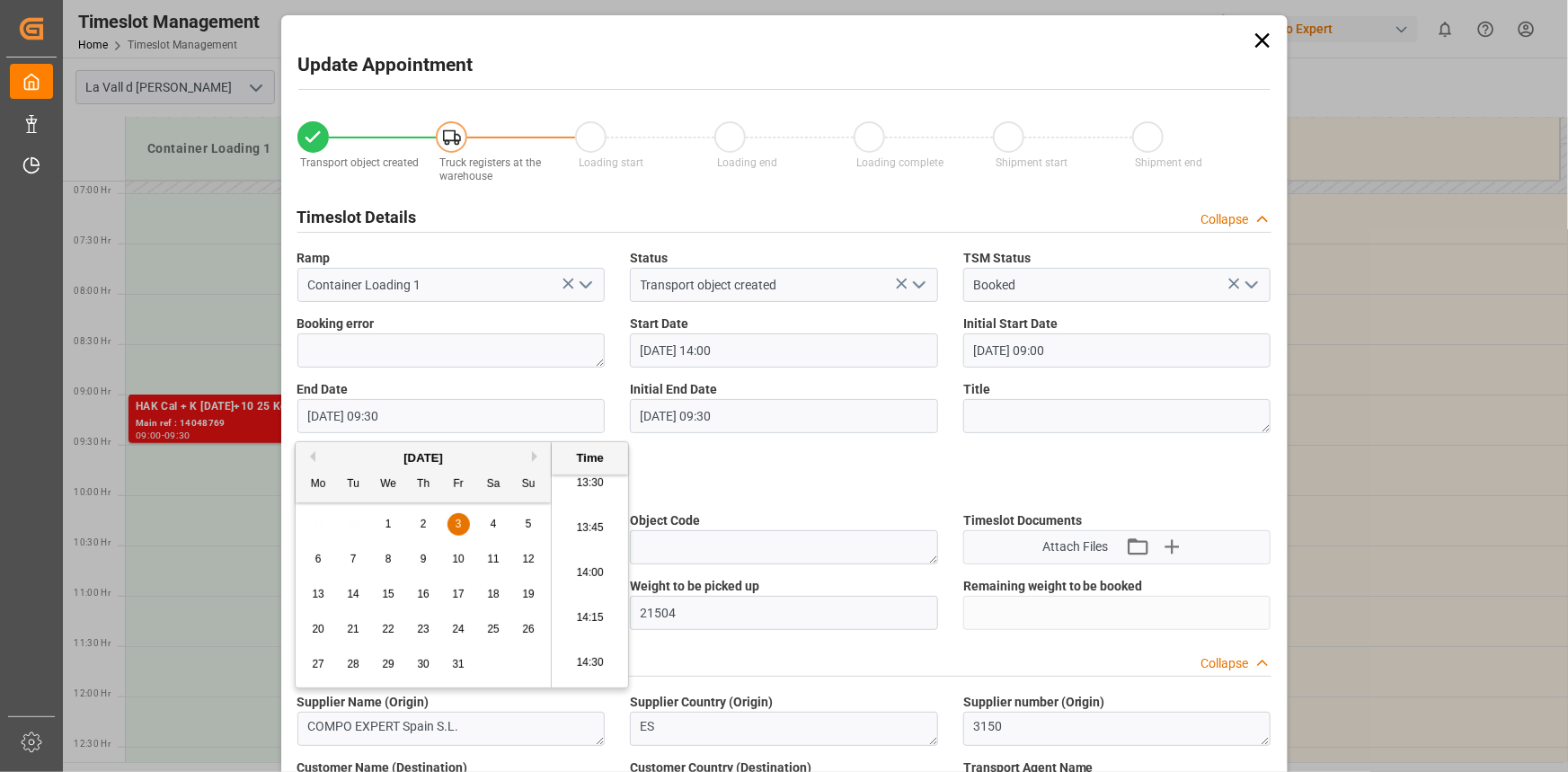
type input "[DATE] 14:30"
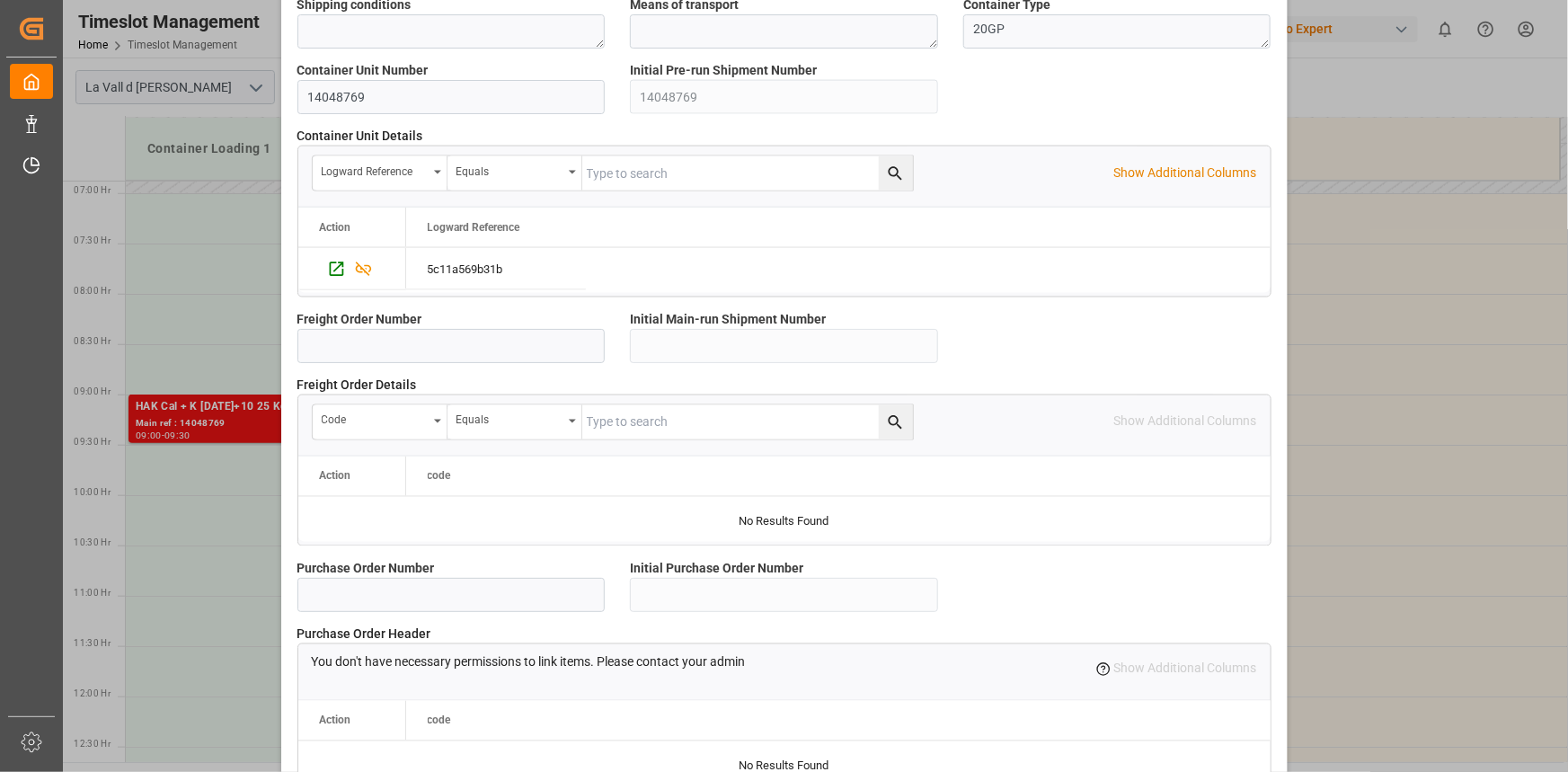
scroll to position [1597, 0]
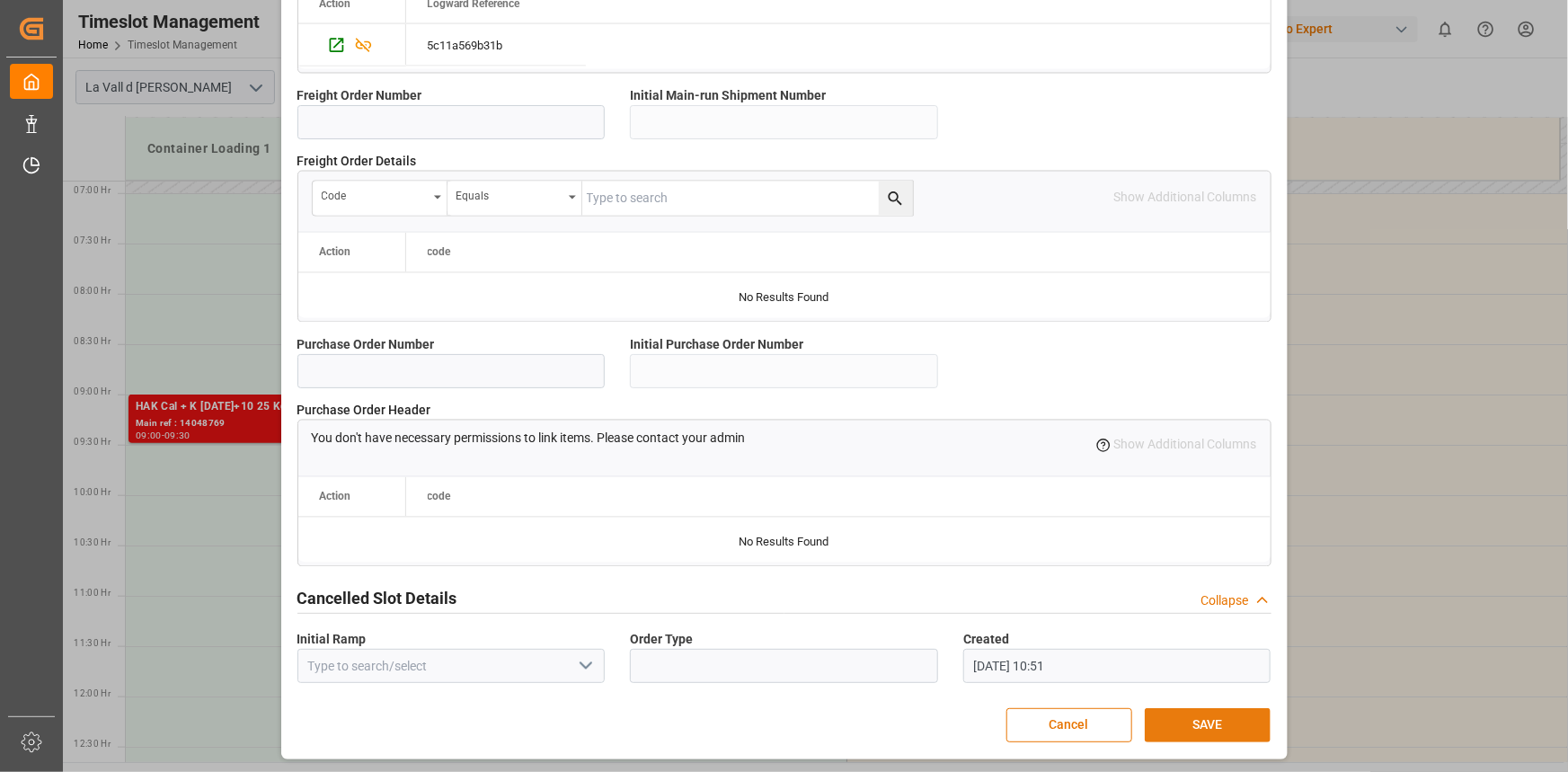
click at [1221, 715] on button "SAVE" at bounding box center [1208, 724] width 126 height 34
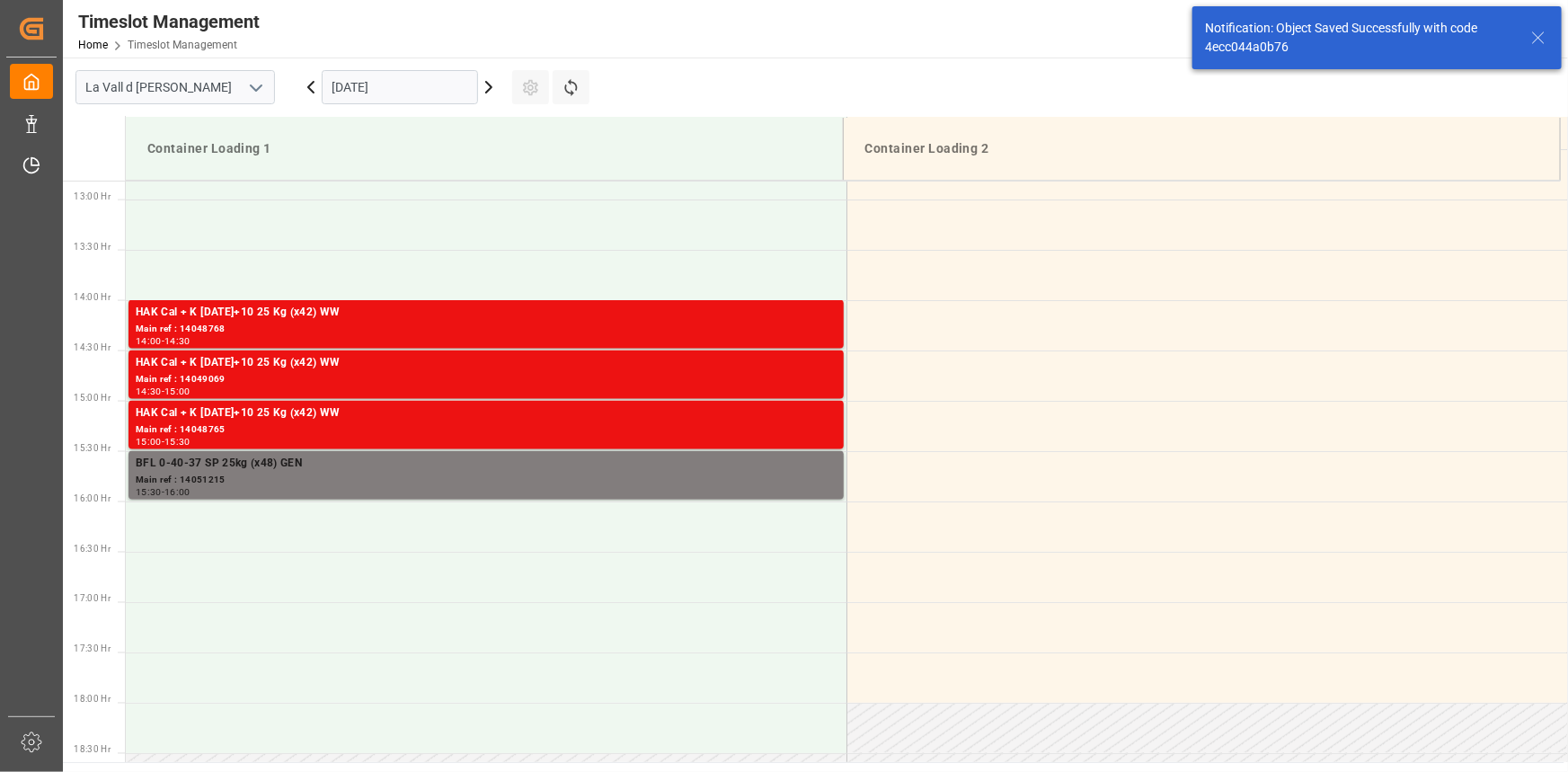
scroll to position [1296, 0]
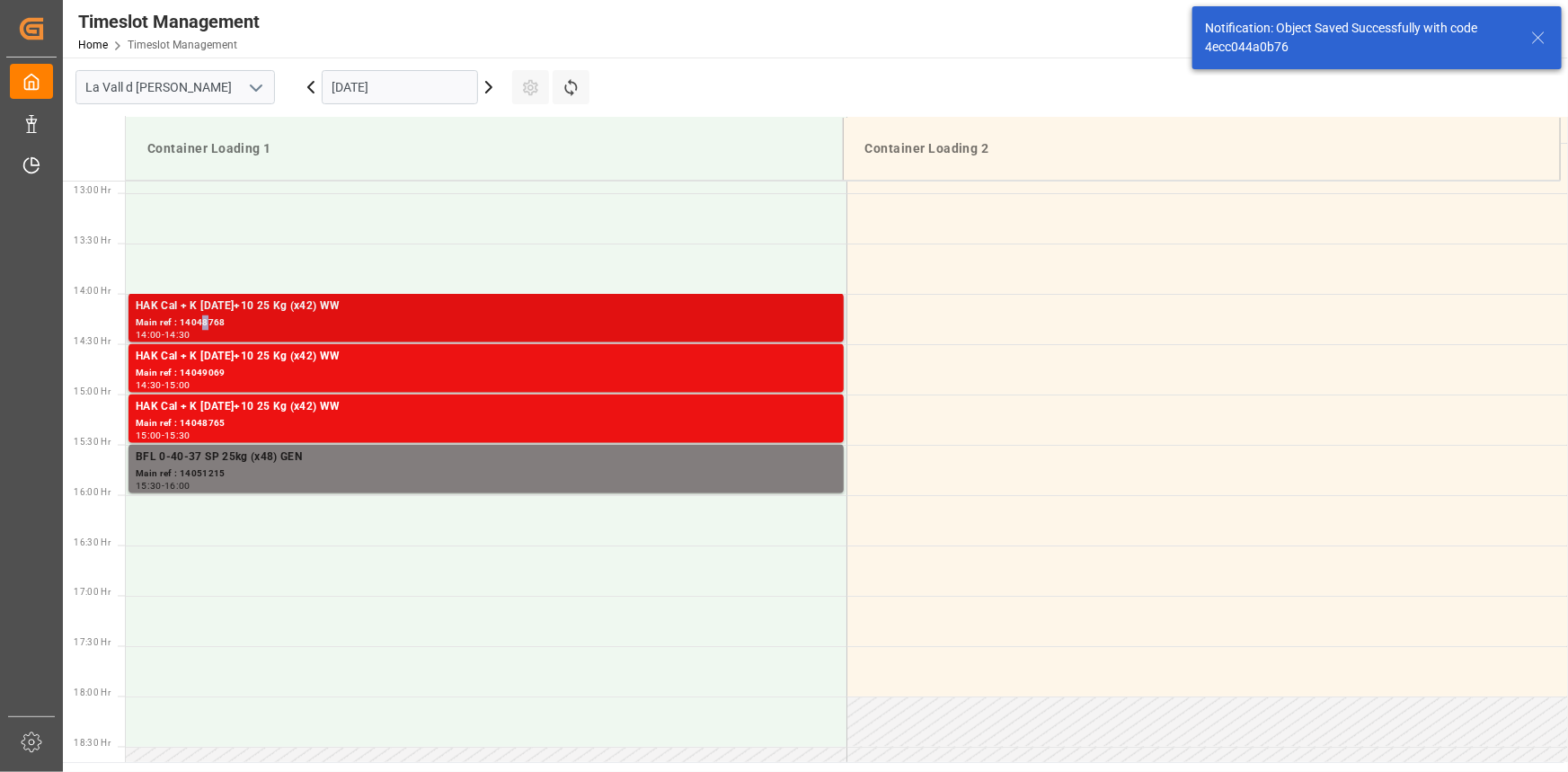
click at [205, 317] on div "Main ref : 14048768" at bounding box center [486, 323] width 701 height 16
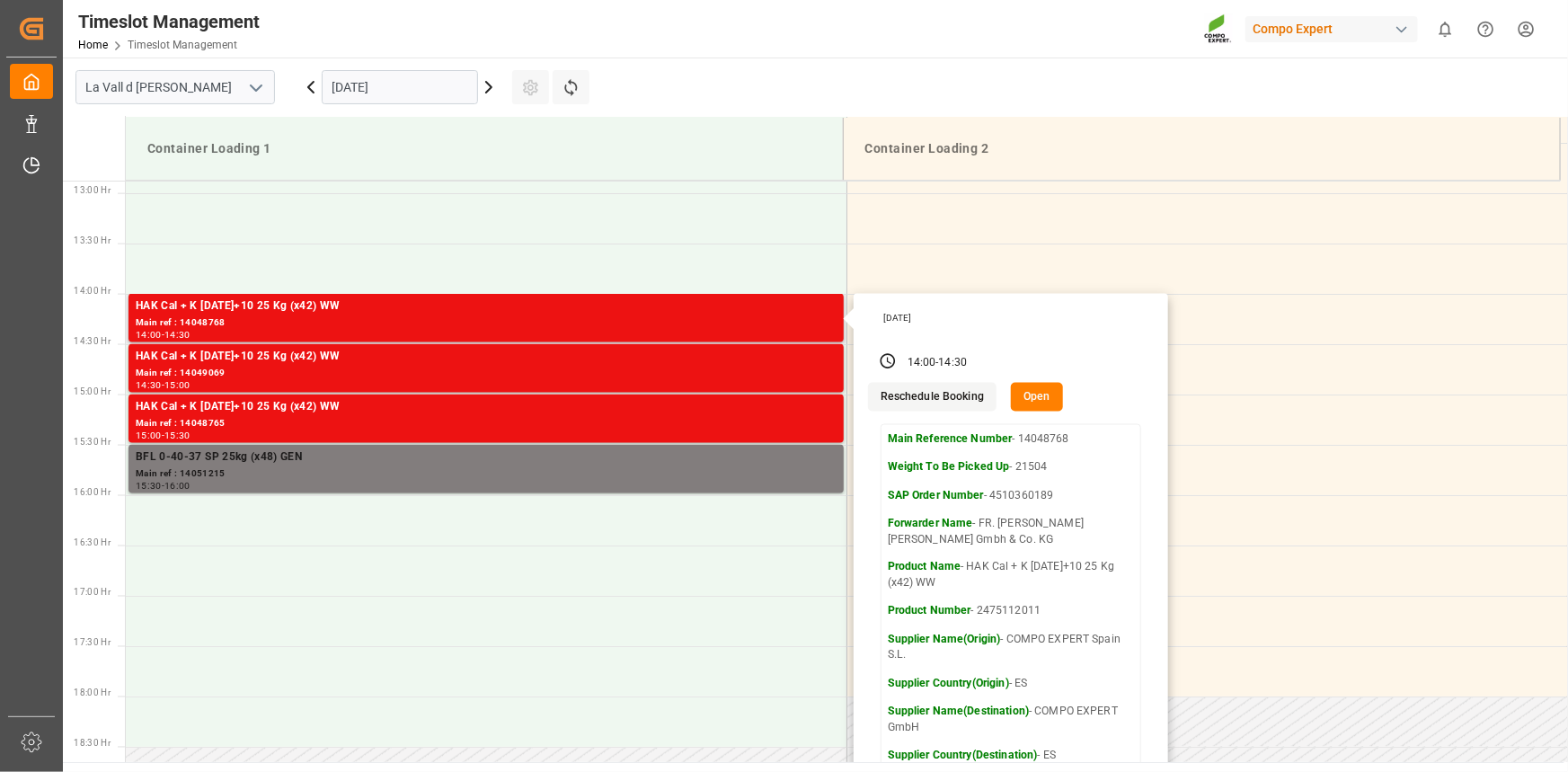
click at [1042, 399] on button "Open" at bounding box center [1037, 397] width 53 height 29
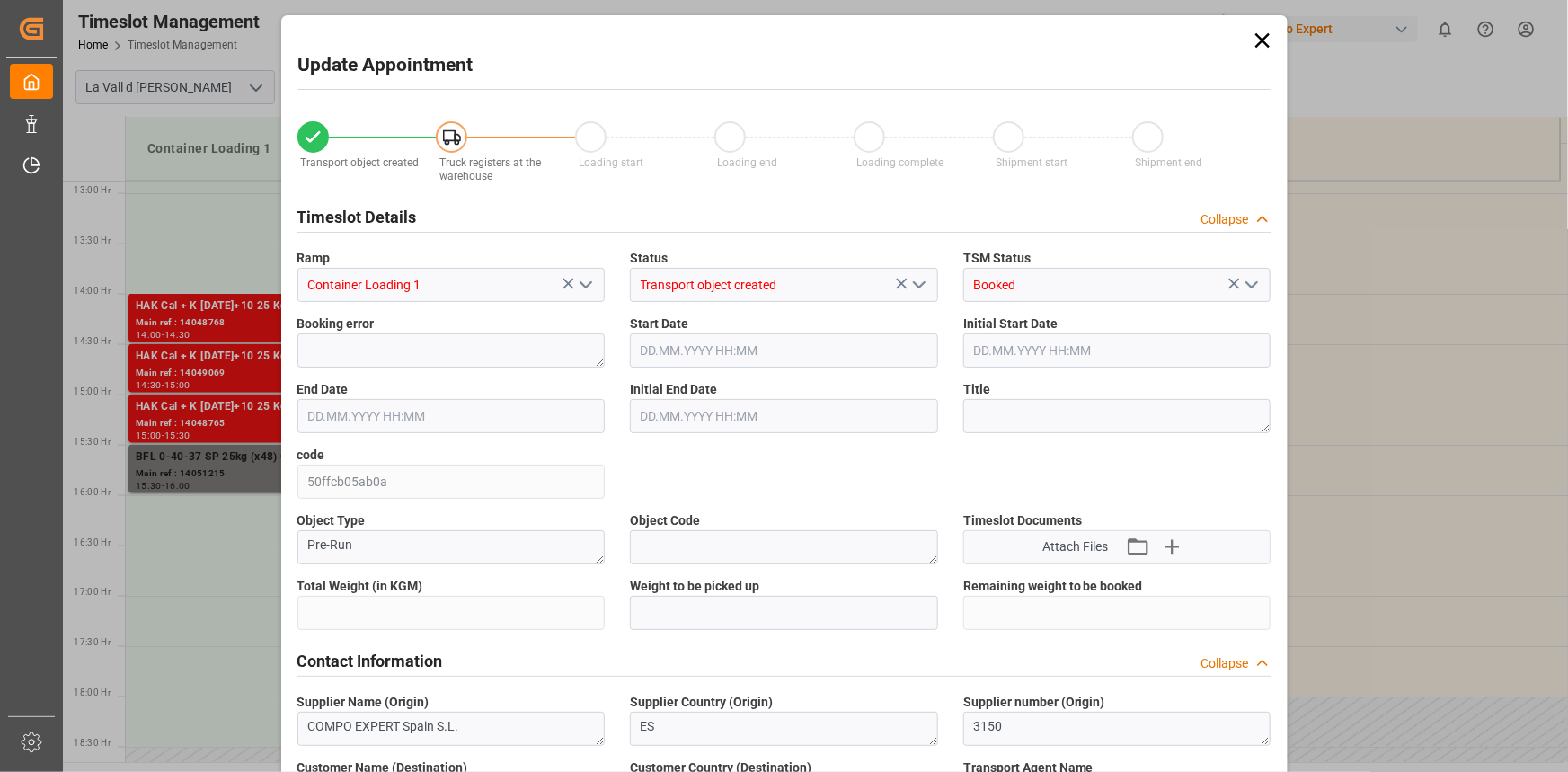
type input "21504"
type input "40"
type input "[DATE] 14:00"
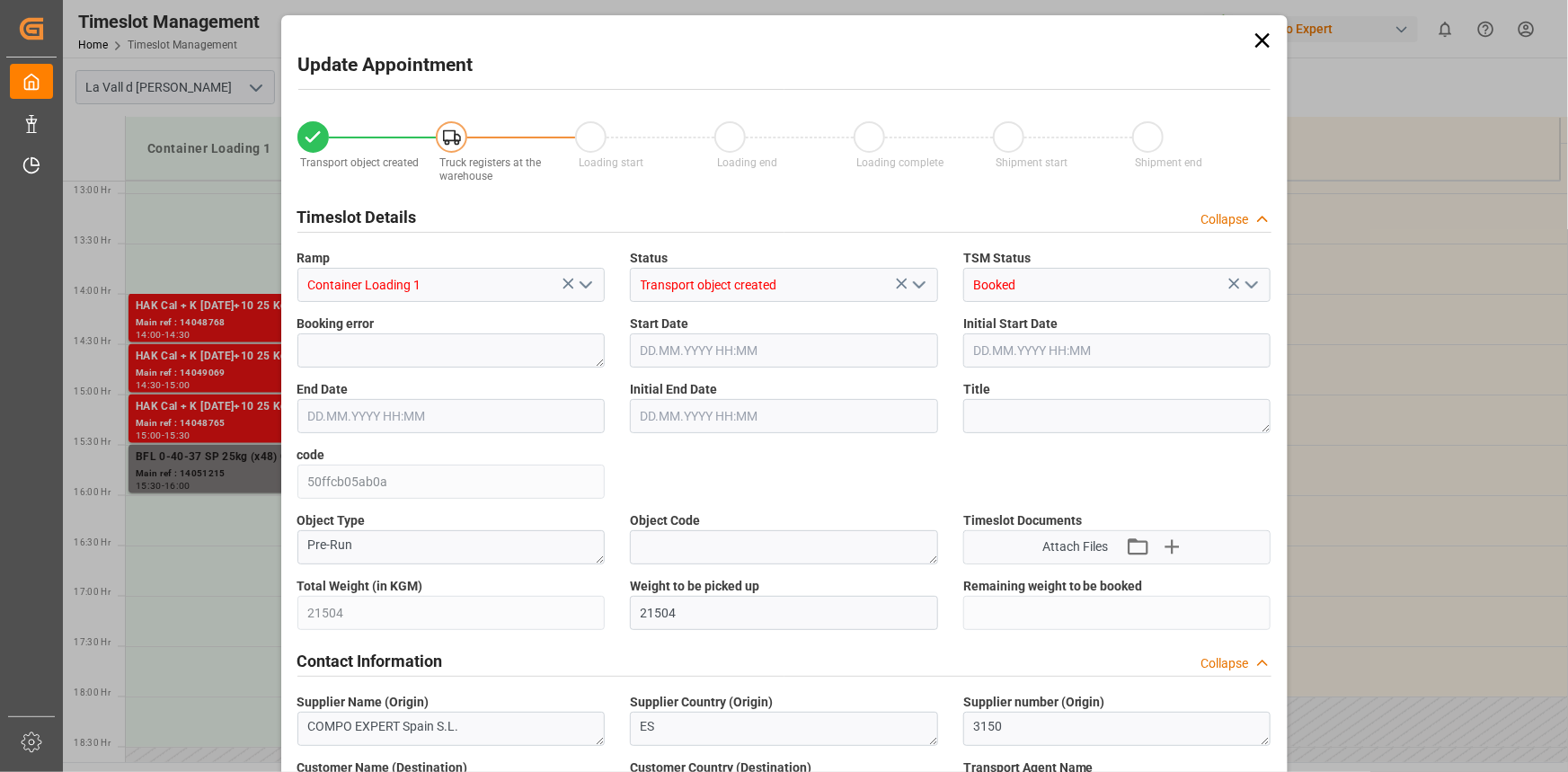
type input "[DATE] 14:30"
type input "[DATE] 08:14"
type input "[DATE] 10:52"
click at [725, 342] on input "[DATE] 14:00" at bounding box center [784, 349] width 308 height 34
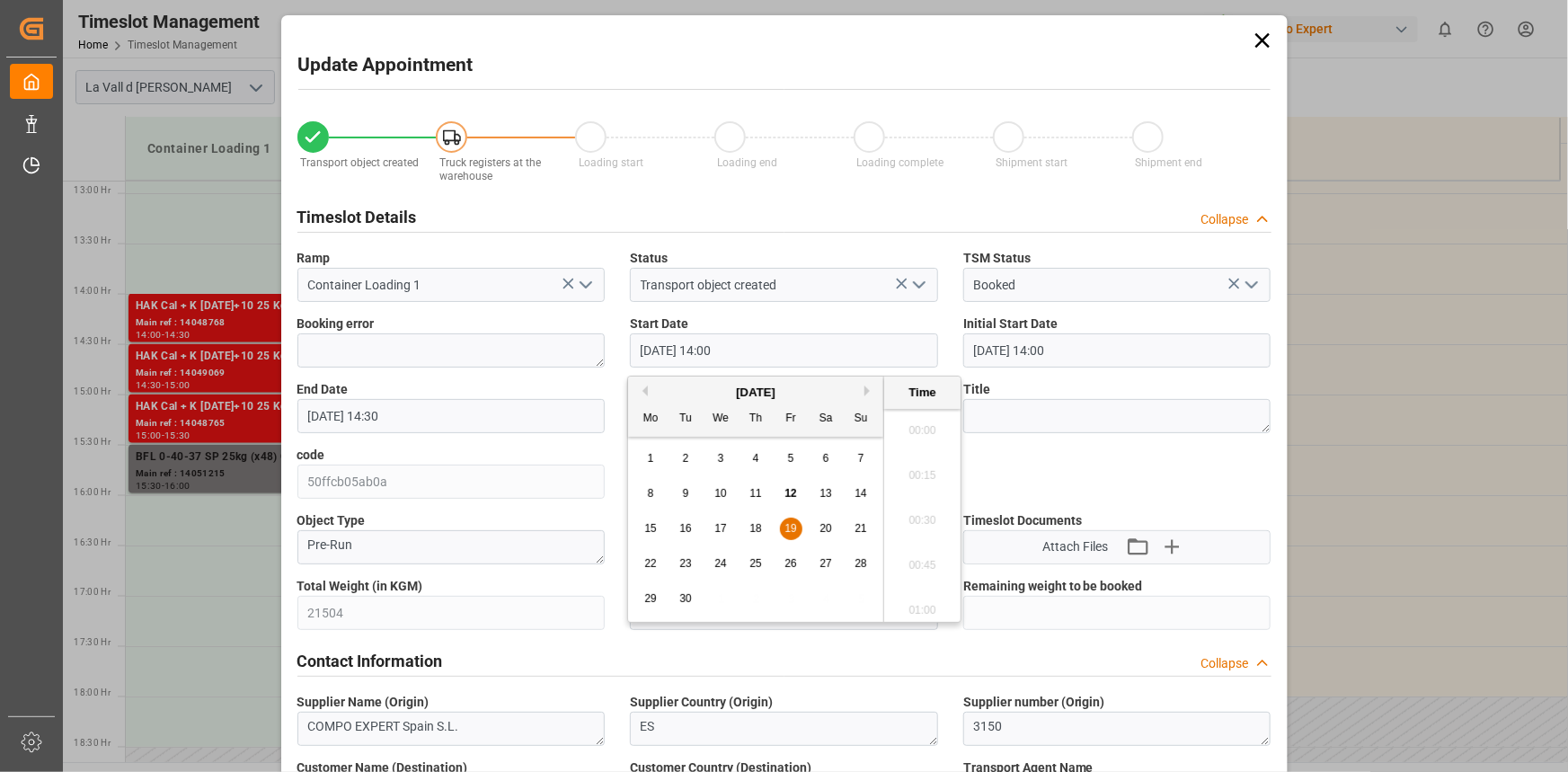
scroll to position [2431, 0]
click at [870, 389] on button "Next Month" at bounding box center [870, 390] width 11 height 11
click at [780, 460] on div "3" at bounding box center [791, 459] width 22 height 21
click at [923, 598] on li "14:30" at bounding box center [922, 606] width 76 height 45
type input "[DATE] 14:30"
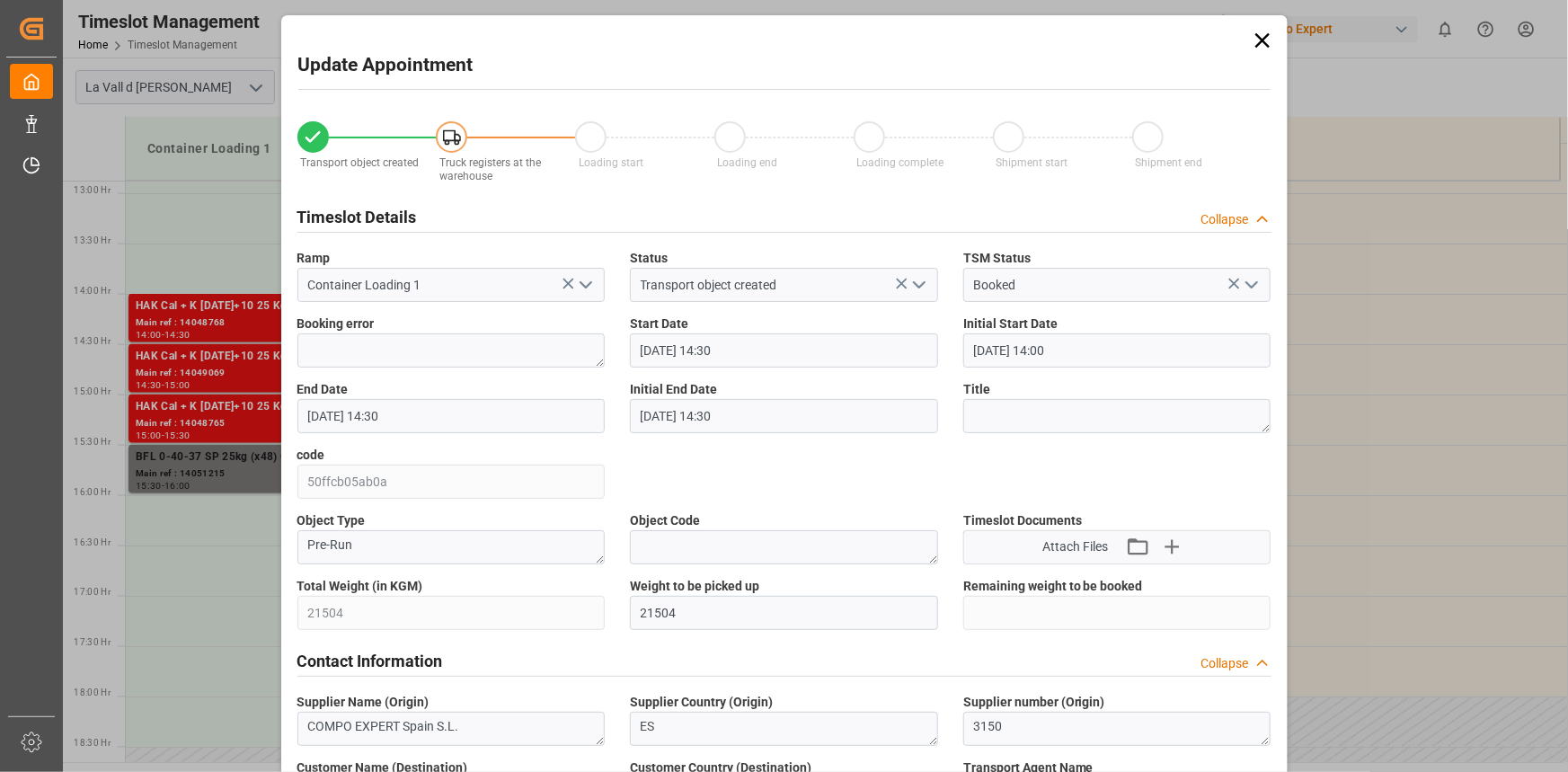
click at [397, 417] on input "[DATE] 14:30" at bounding box center [451, 416] width 308 height 34
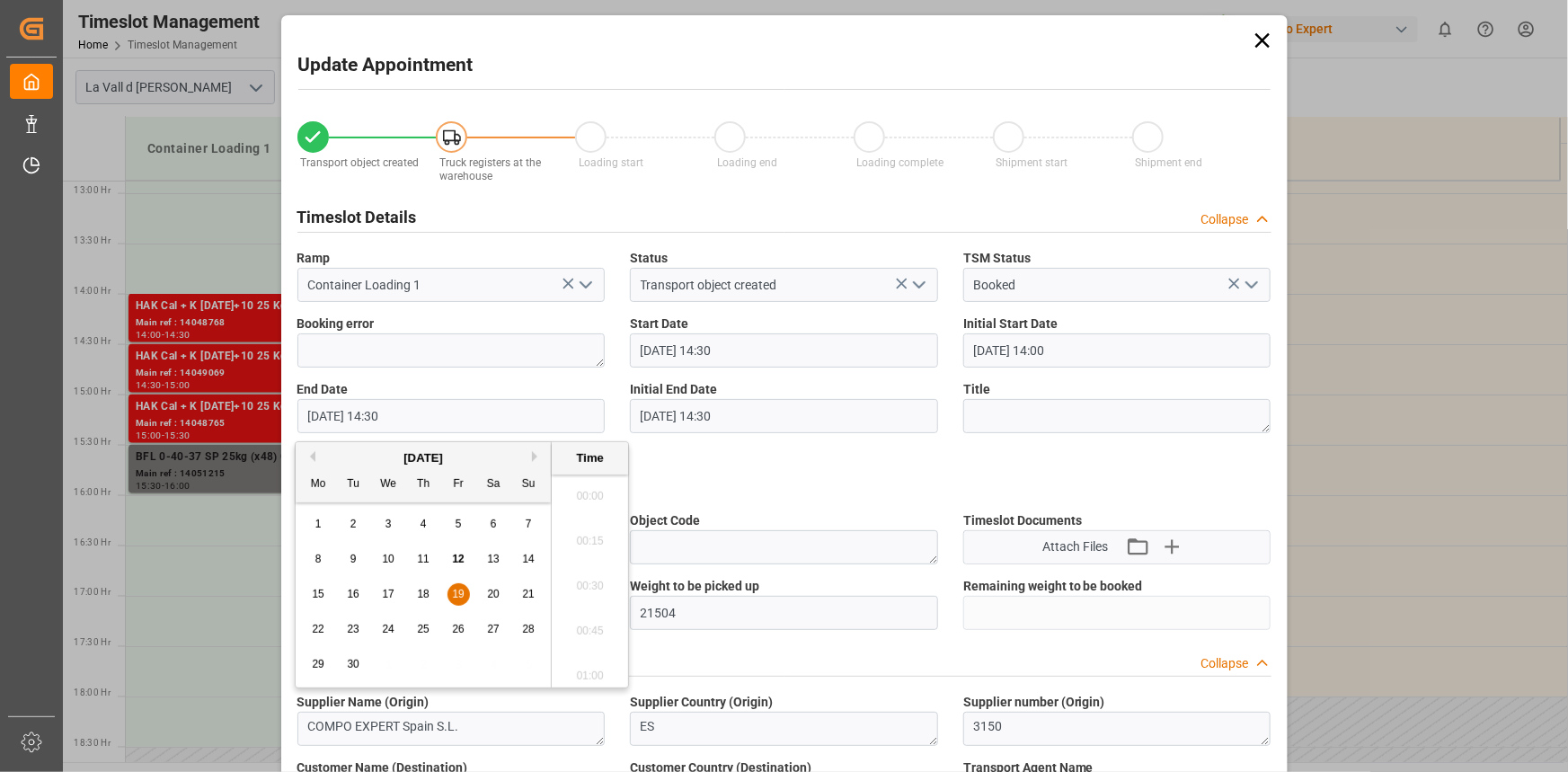
scroll to position [2520, 0]
click at [532, 456] on div "Previous Month Next Month [DATE] Mo Tu We Th Fr Sa Su 1 2 3 4 5 6 7 8 9 10 11 1…" at bounding box center [462, 565] width 334 height 247
click at [533, 453] on button "Next Month" at bounding box center [537, 456] width 11 height 11
click at [452, 526] on div "3" at bounding box center [459, 525] width 22 height 21
click at [586, 674] on li "15:00" at bounding box center [590, 671] width 76 height 45
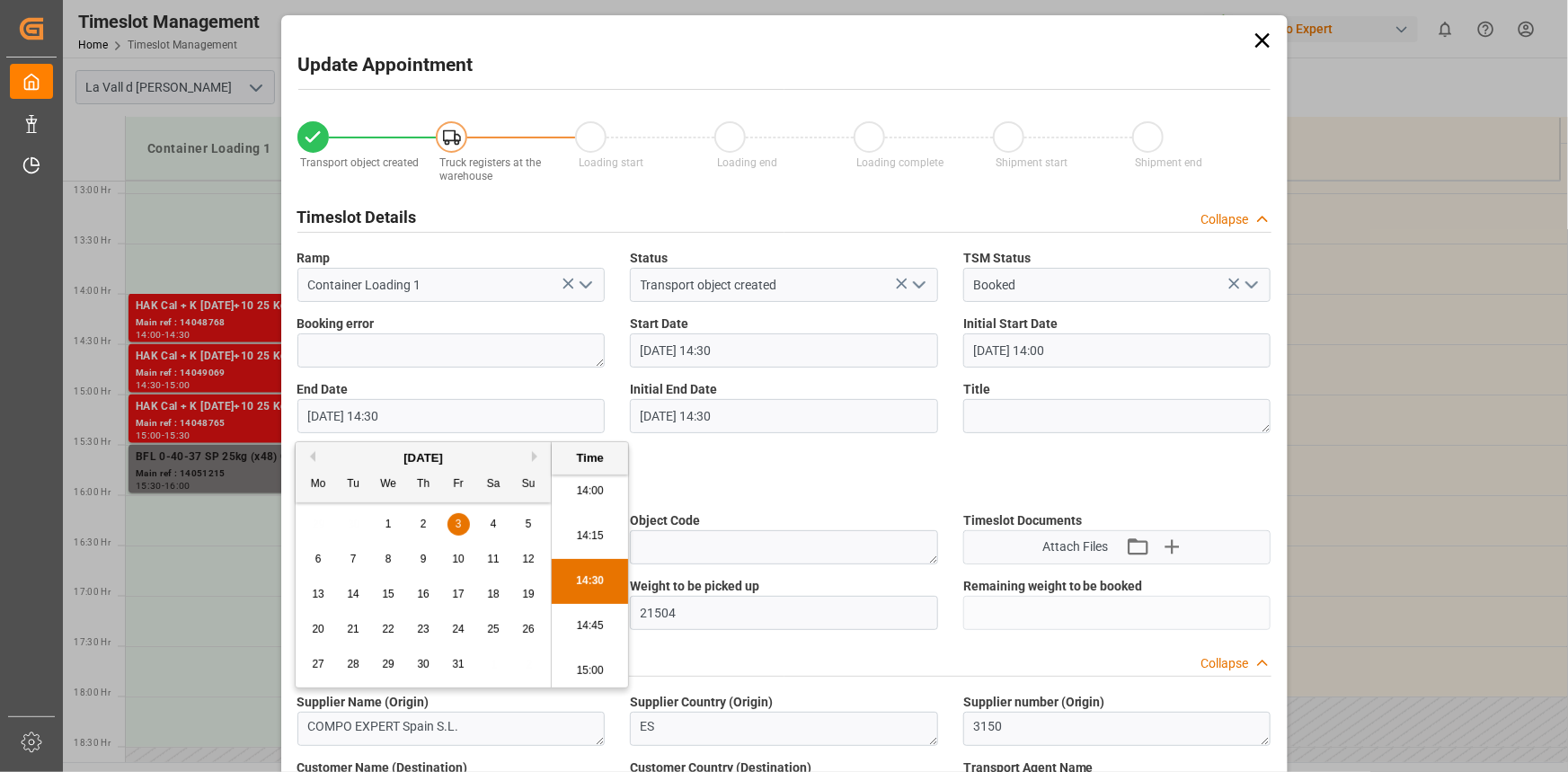
type input "[DATE] 15:00"
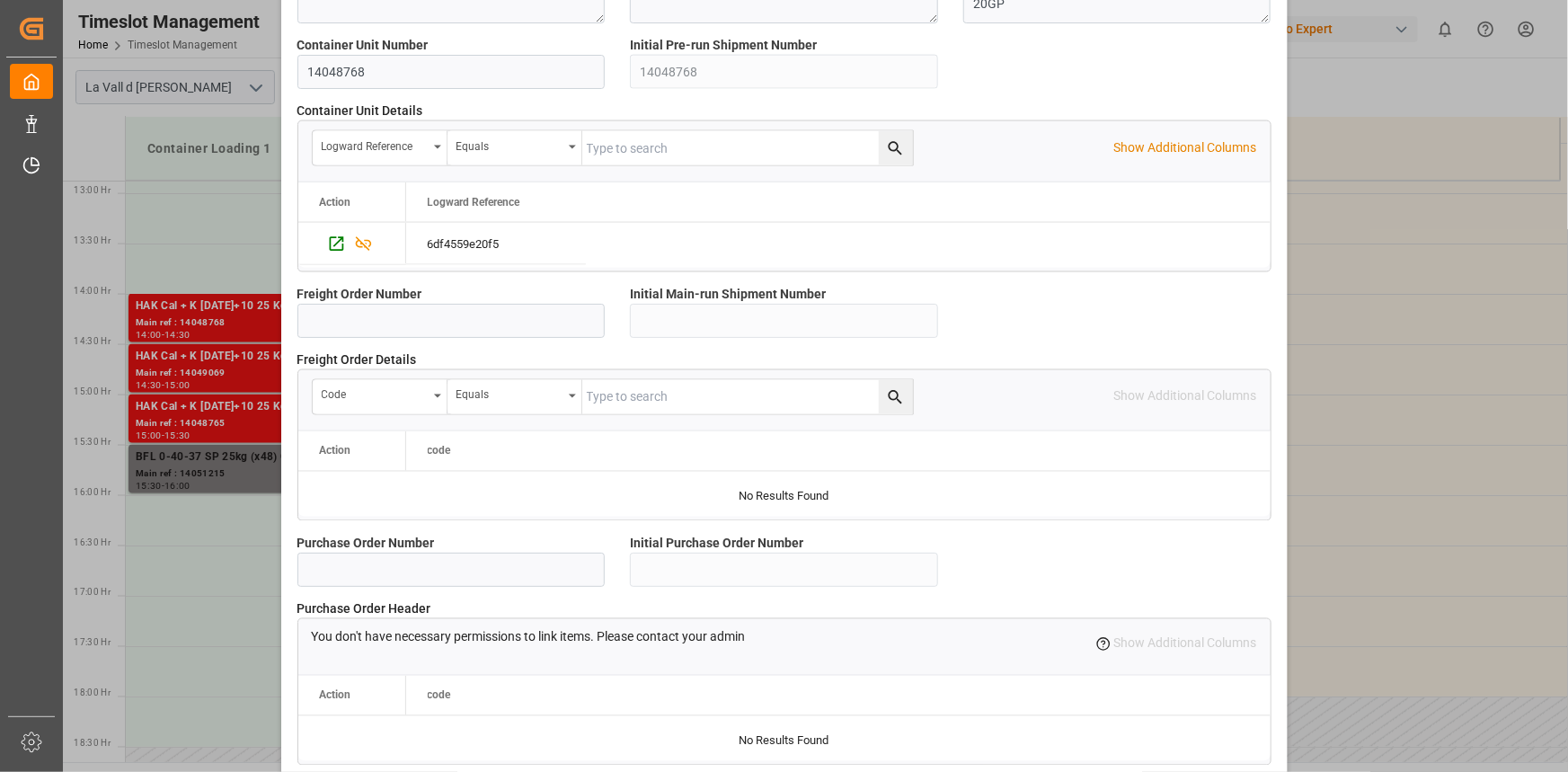
scroll to position [1597, 0]
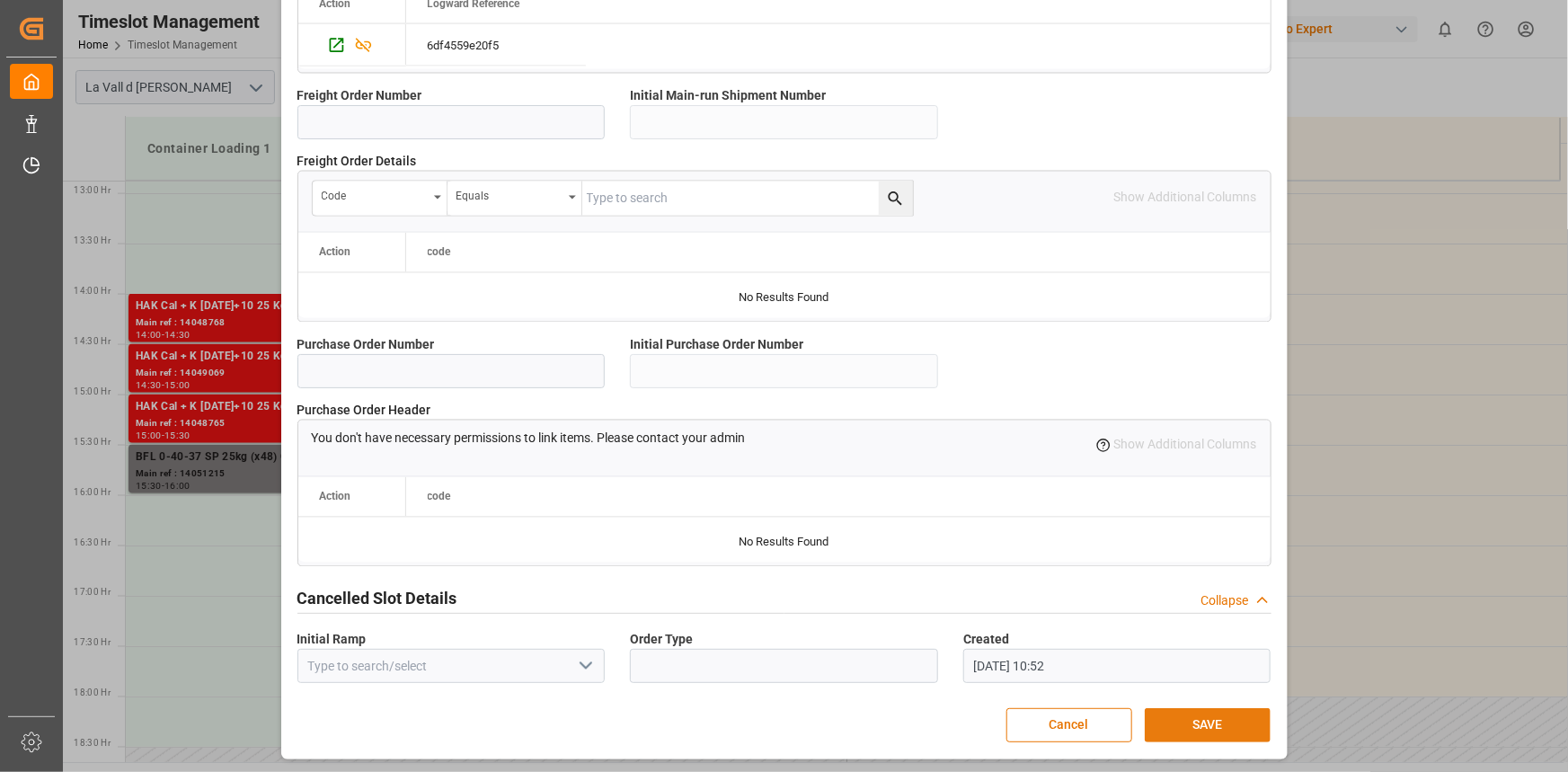
click at [1228, 717] on button "SAVE" at bounding box center [1208, 724] width 126 height 34
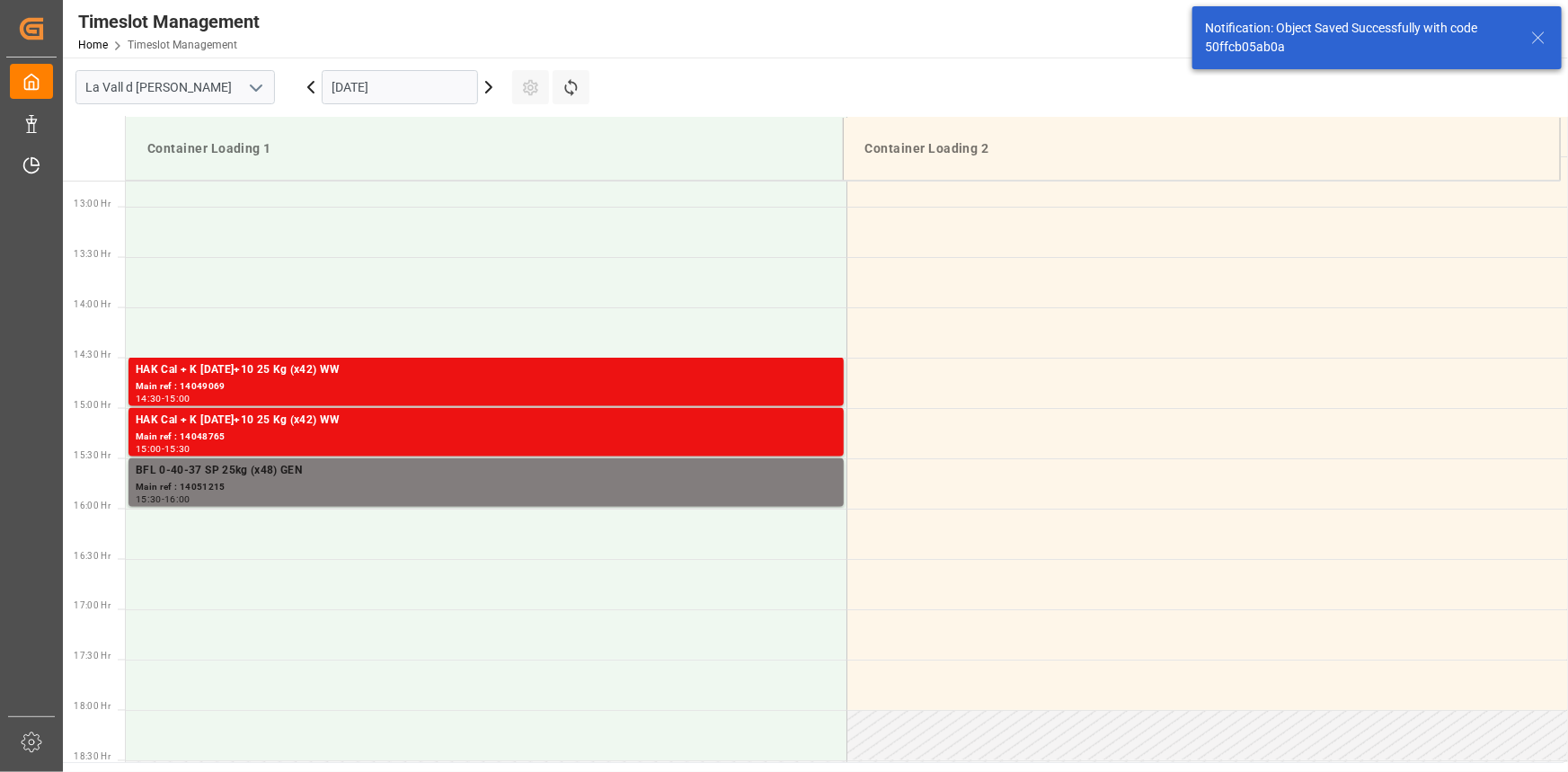
scroll to position [1296, 0]
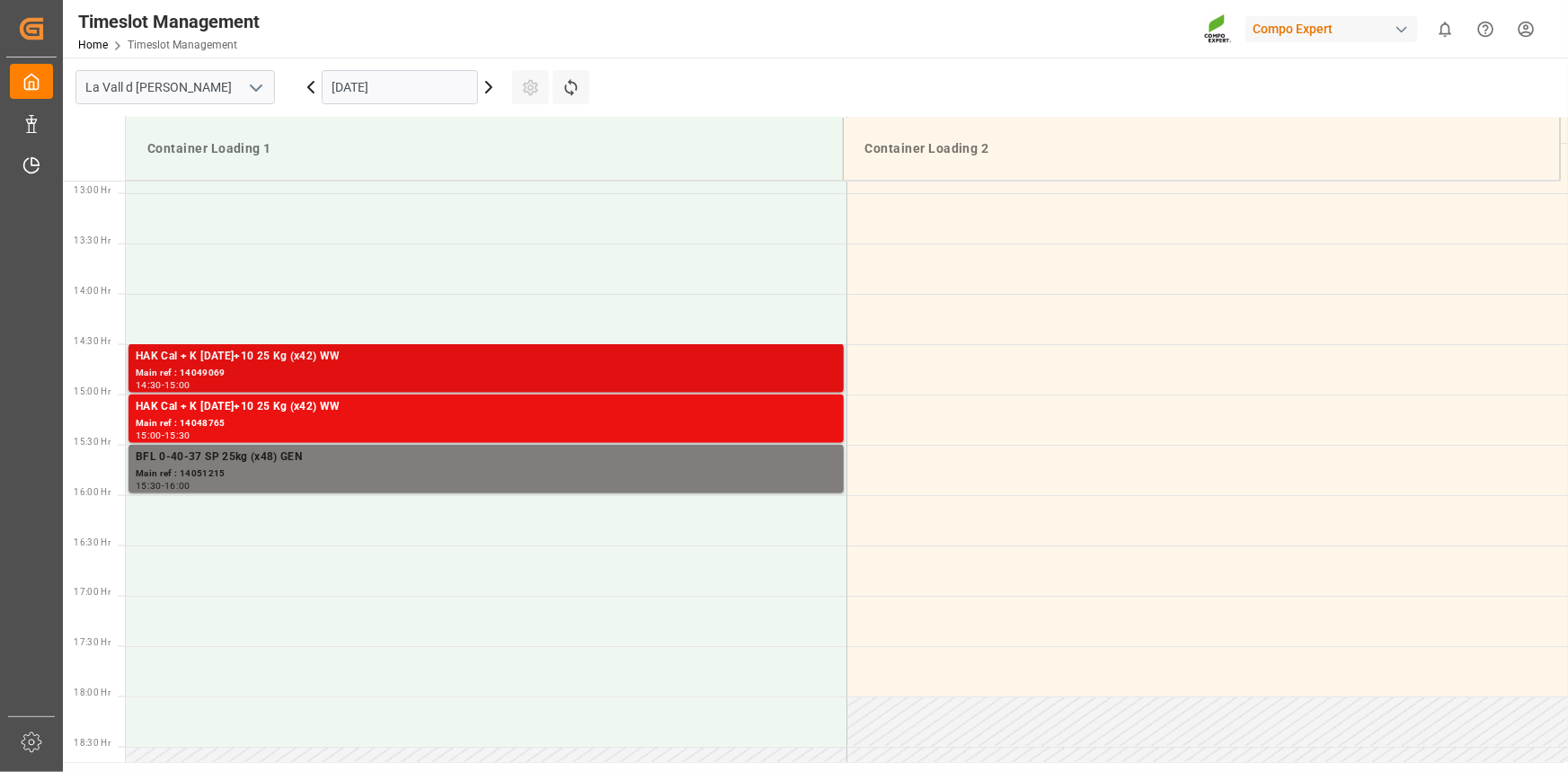
click at [197, 363] on div "HAK Cal + K [DATE]+10 25 Kg (x42) WW" at bounding box center [486, 356] width 701 height 18
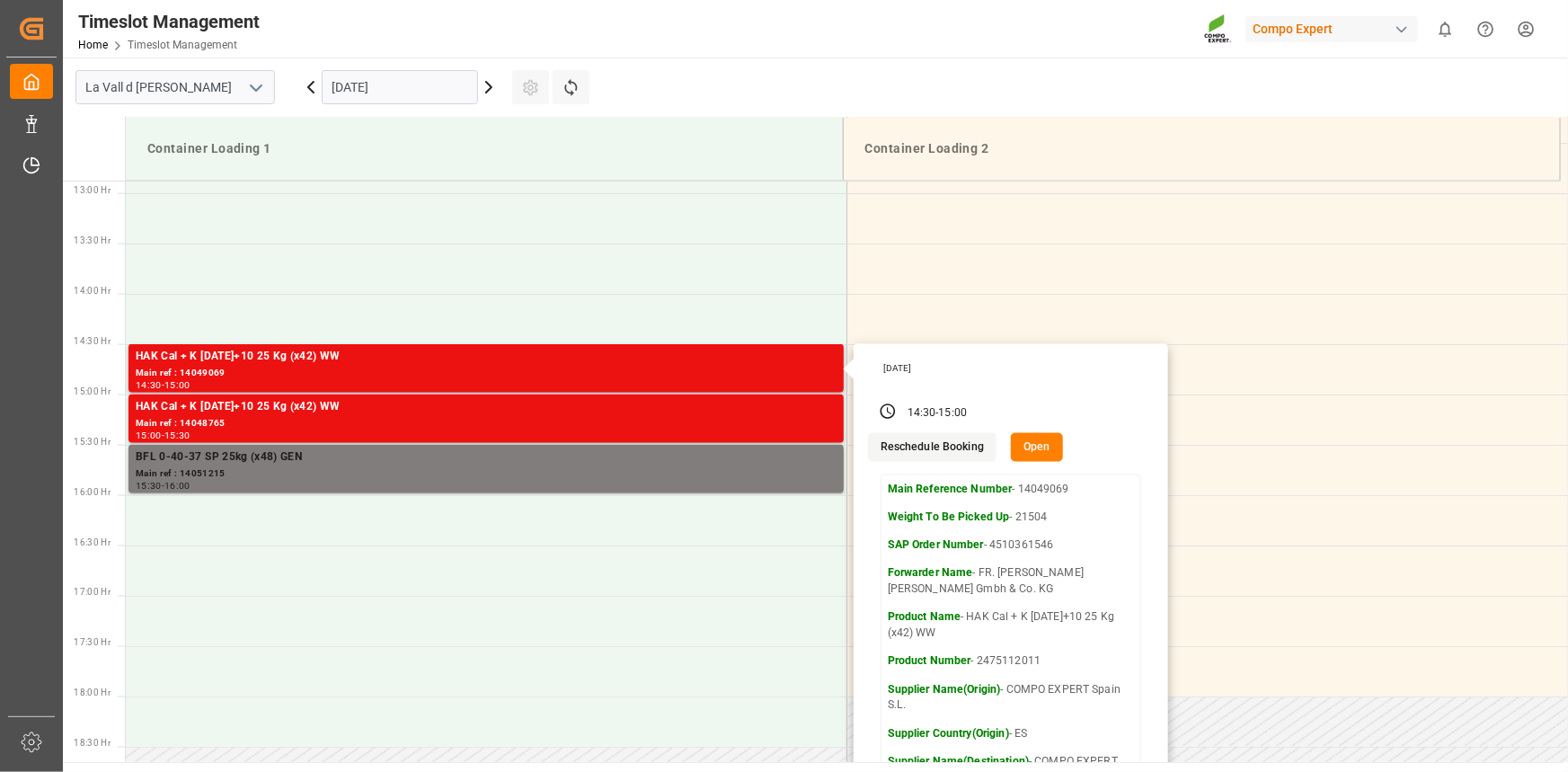
click at [1021, 448] on button "Open" at bounding box center [1037, 448] width 53 height 29
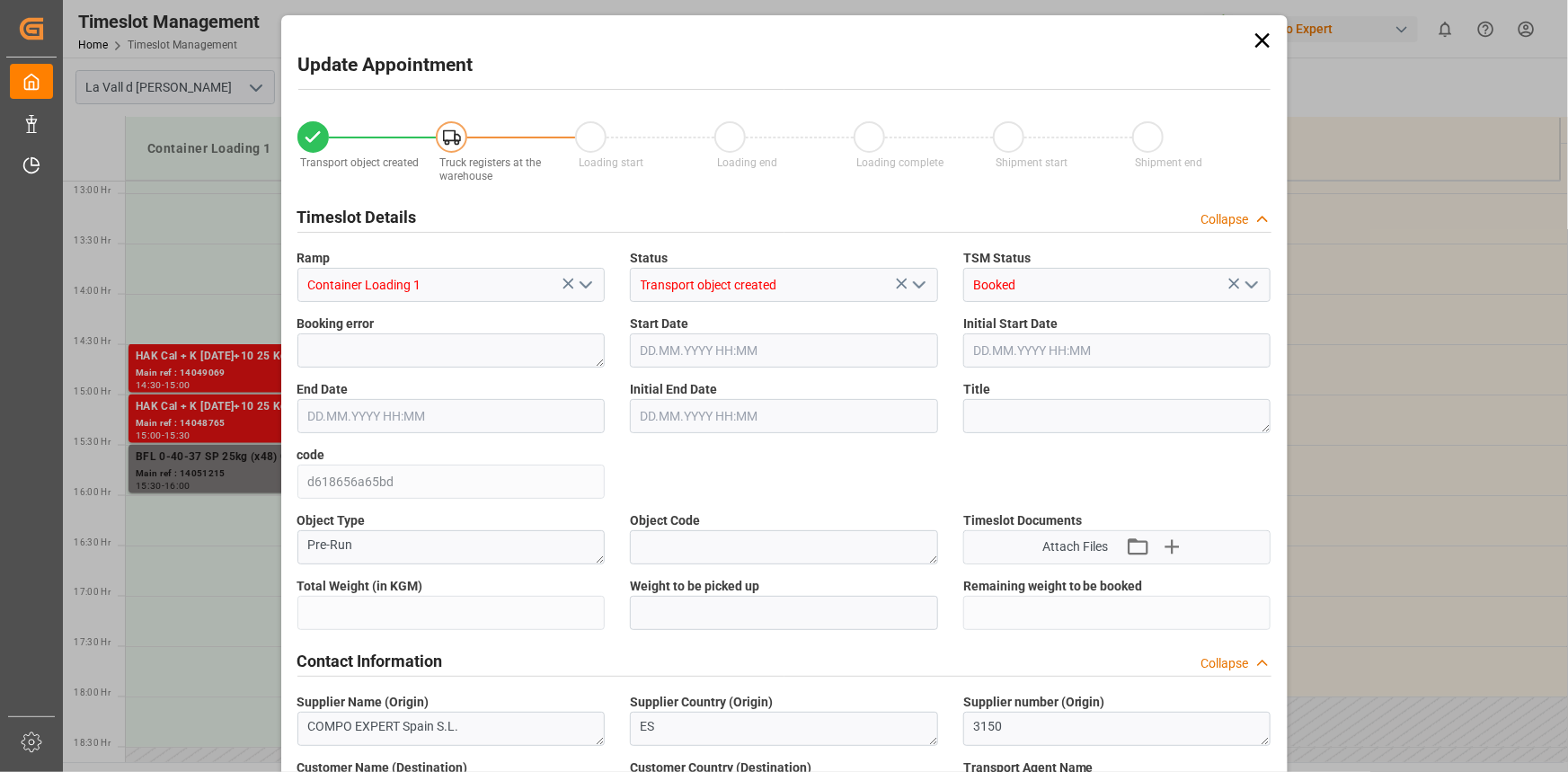
type input "21504"
type input "20"
type input "[DATE] 14:30"
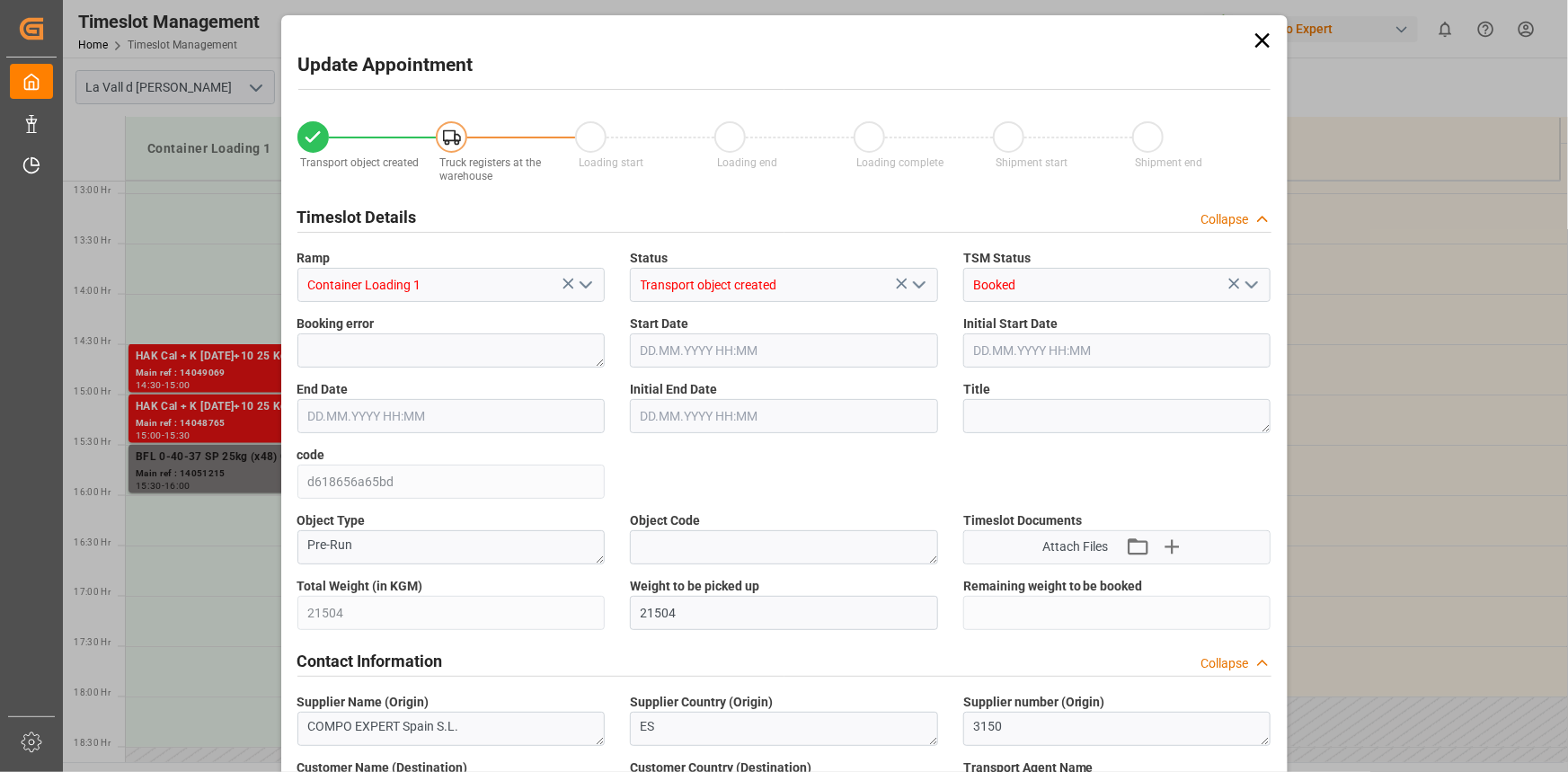
type input "[DATE] 15:00"
type input "[DATE] 08:54"
type input "[DATE] 10:53"
click at [767, 354] on input "[DATE] 14:30" at bounding box center [784, 349] width 308 height 34
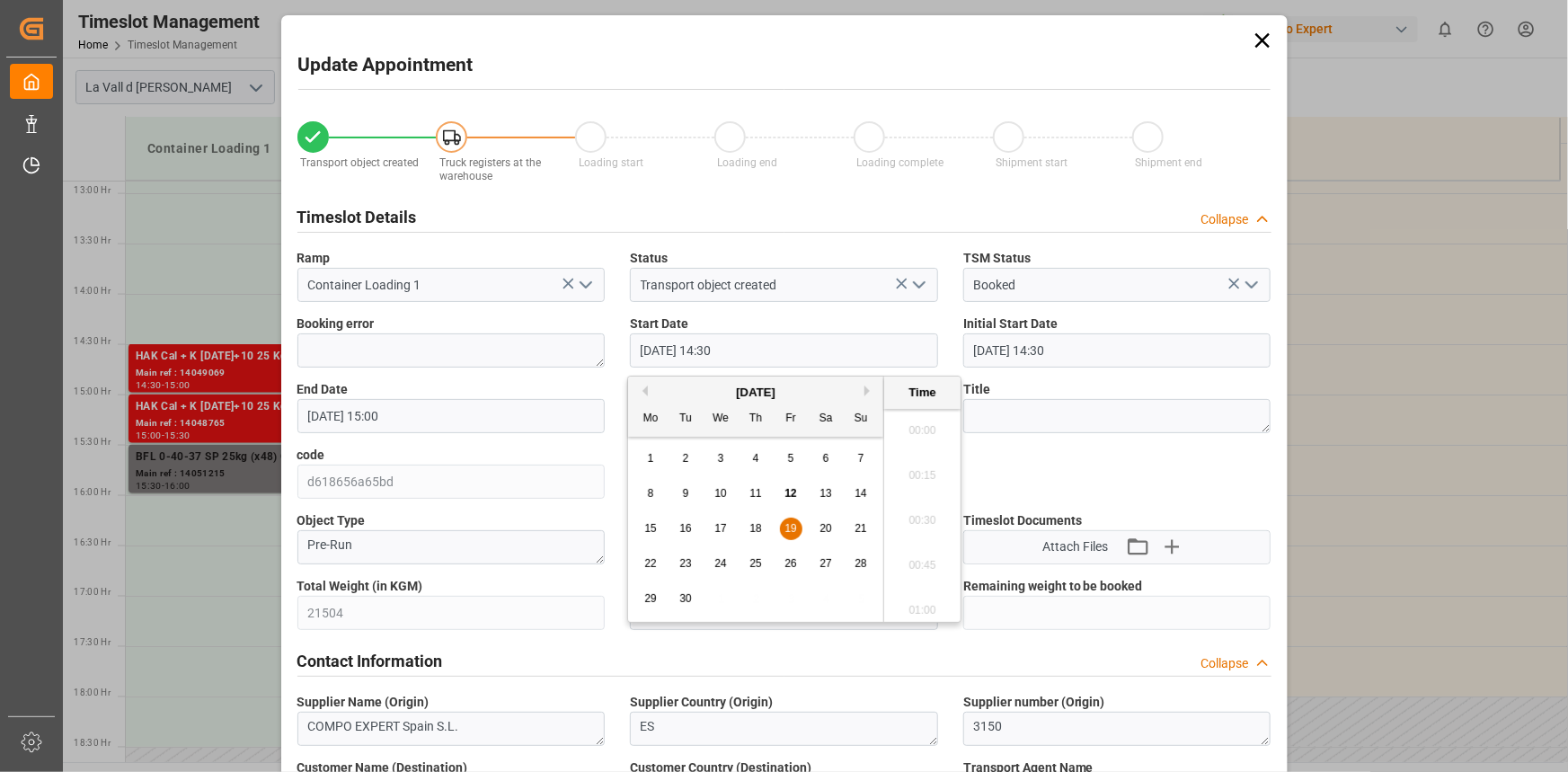
scroll to position [2520, 0]
click at [867, 390] on button "Next Month" at bounding box center [870, 390] width 11 height 11
click at [653, 498] on span "6" at bounding box center [651, 493] width 6 height 13
click at [913, 483] on li "08:00" at bounding box center [922, 492] width 76 height 45
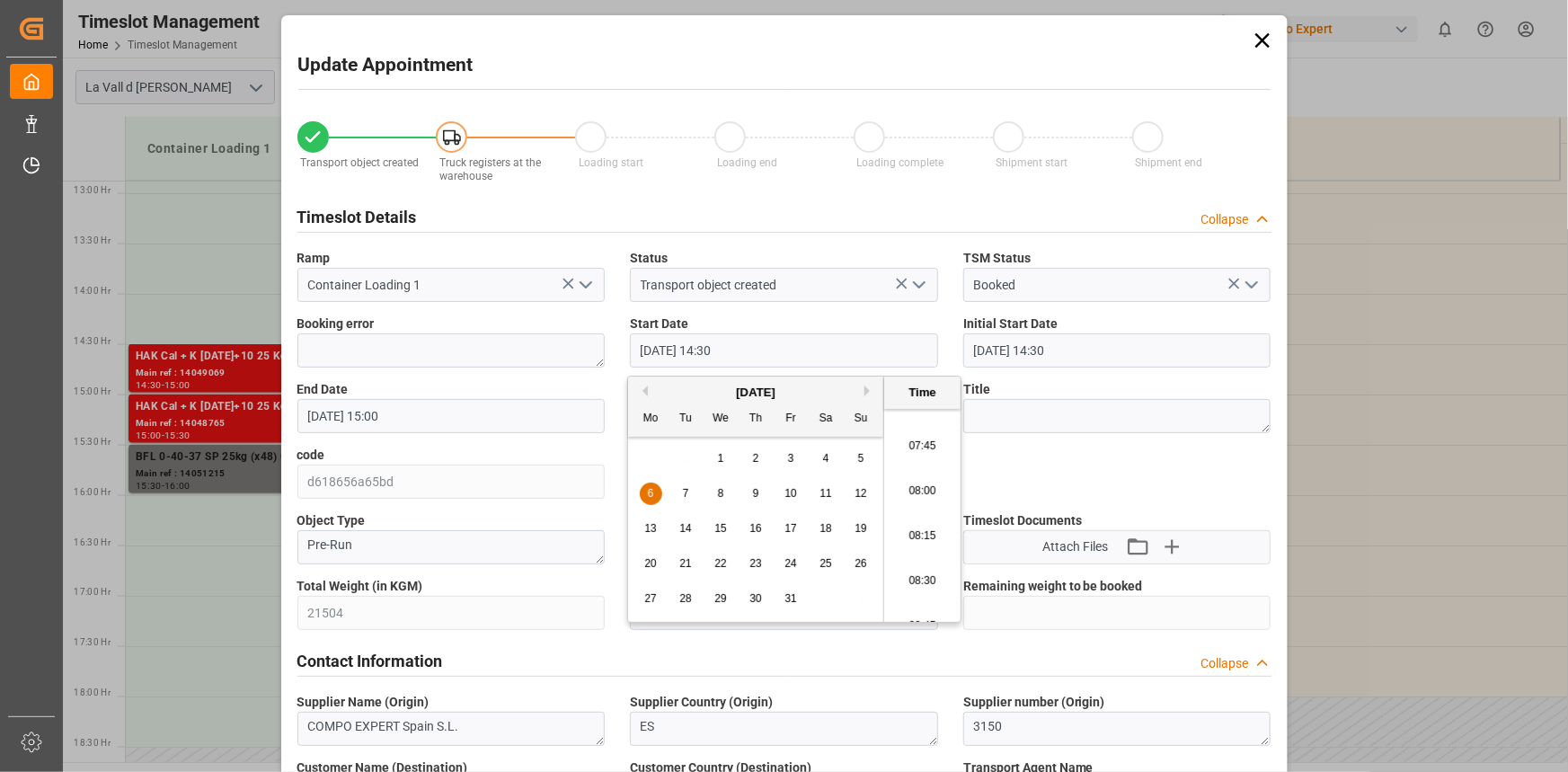
type input "[DATE] 08:00"
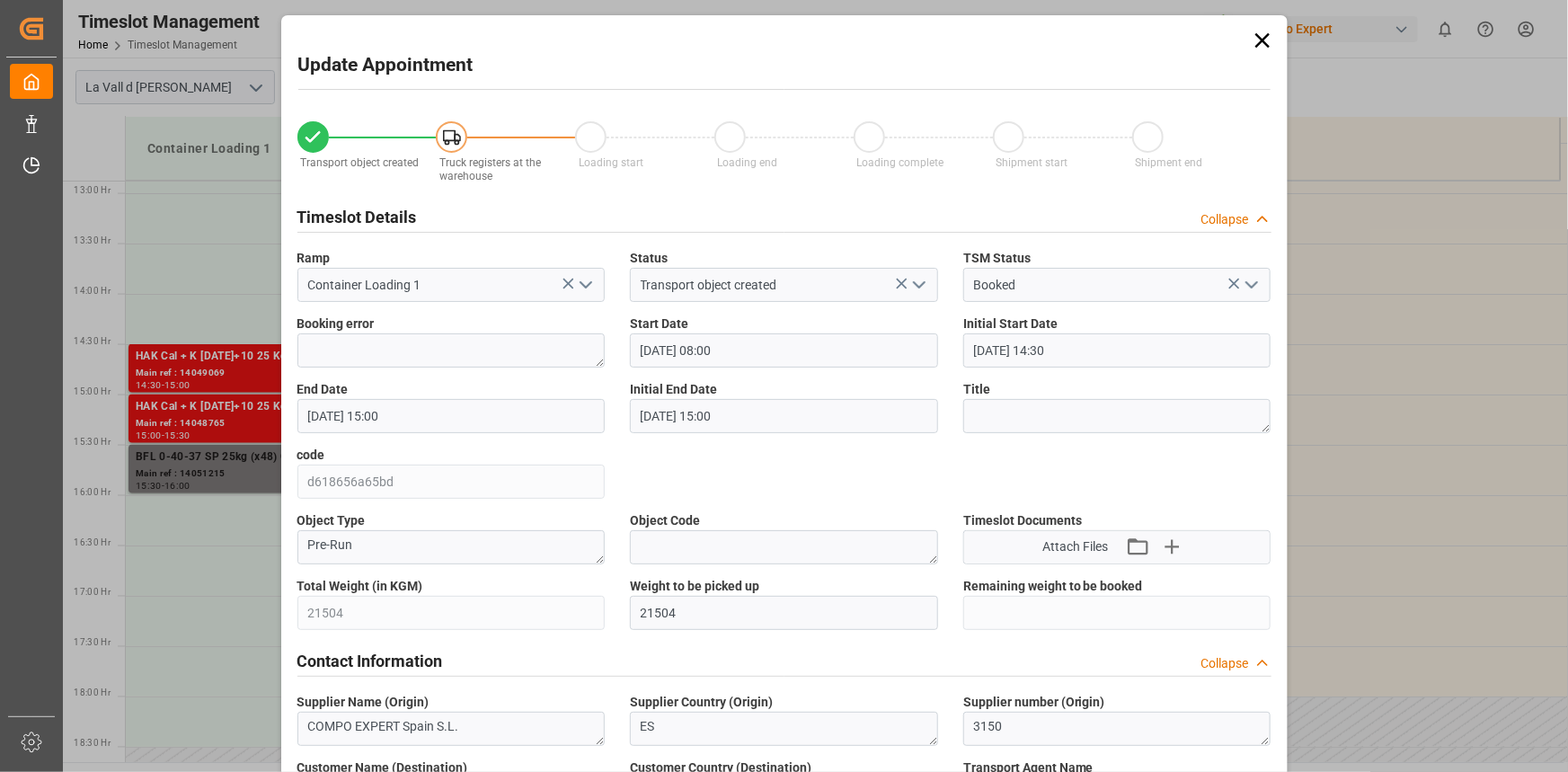
click at [530, 412] on input "[DATE] 15:00" at bounding box center [451, 416] width 308 height 34
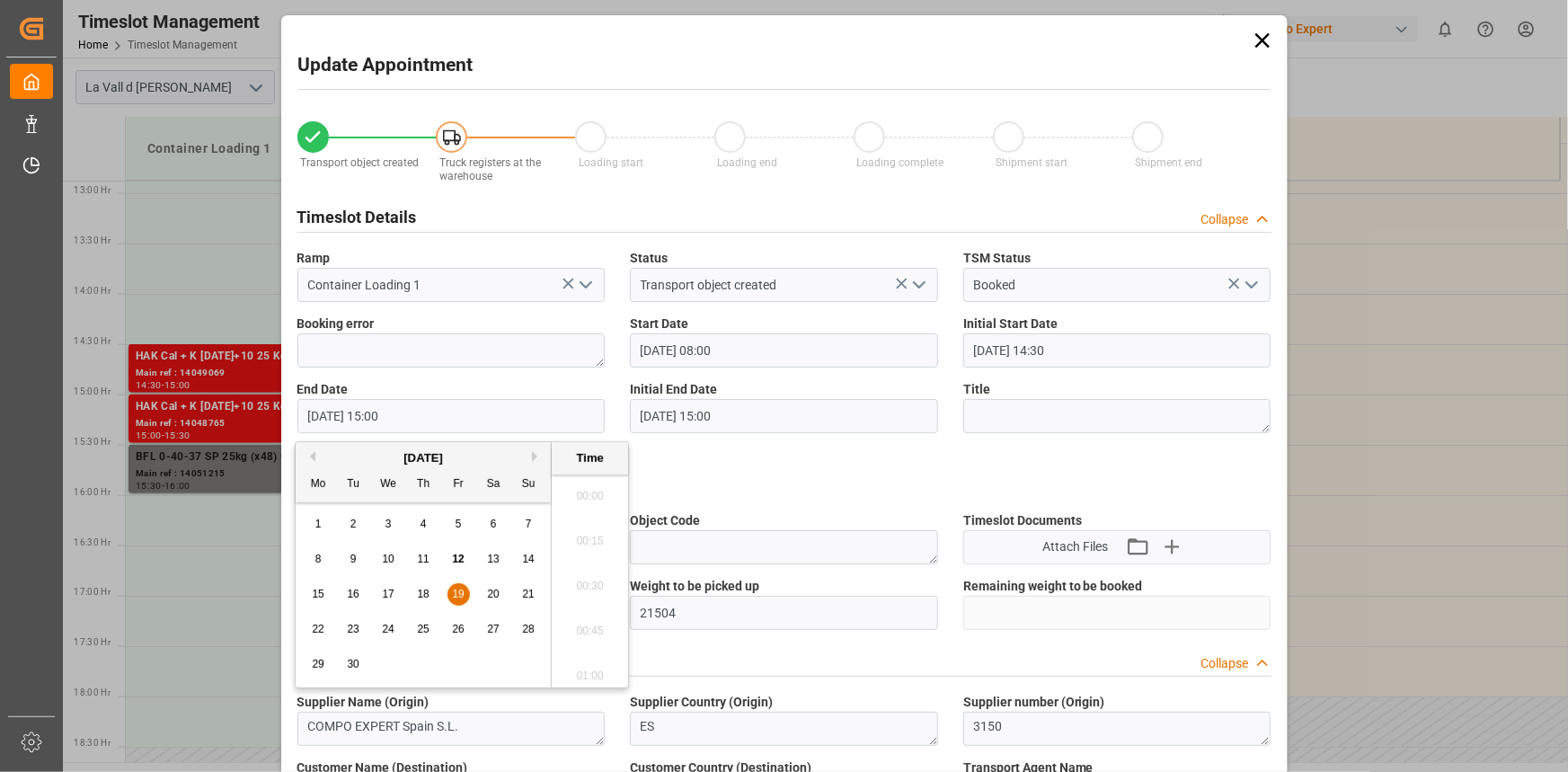
scroll to position [2610, 0]
click at [538, 458] on button "Next Month" at bounding box center [537, 456] width 11 height 11
click at [323, 558] on div "6" at bounding box center [318, 560] width 22 height 21
click at [588, 548] on li "08:30" at bounding box center [590, 557] width 76 height 45
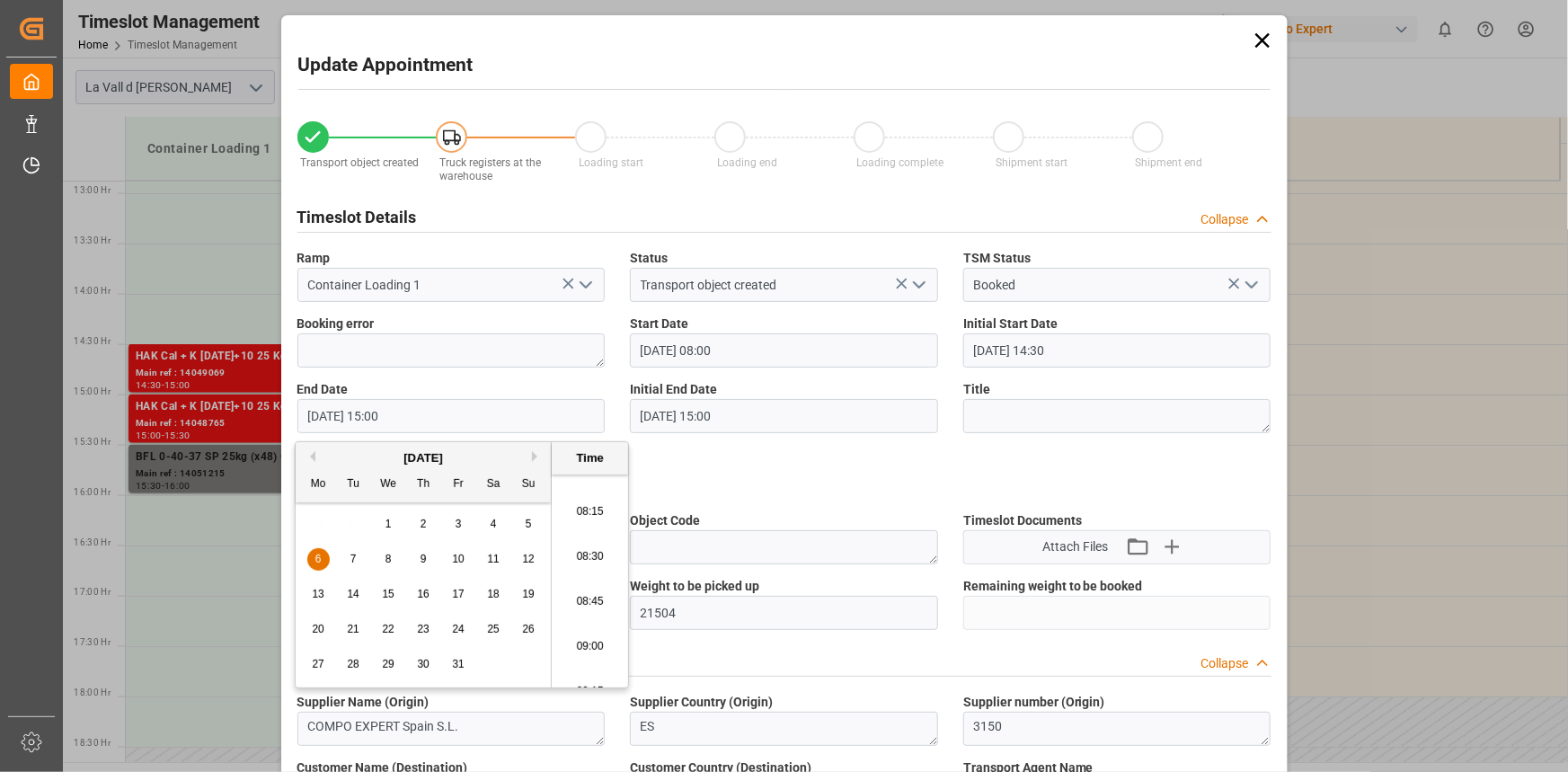
type input "[DATE] 08:30"
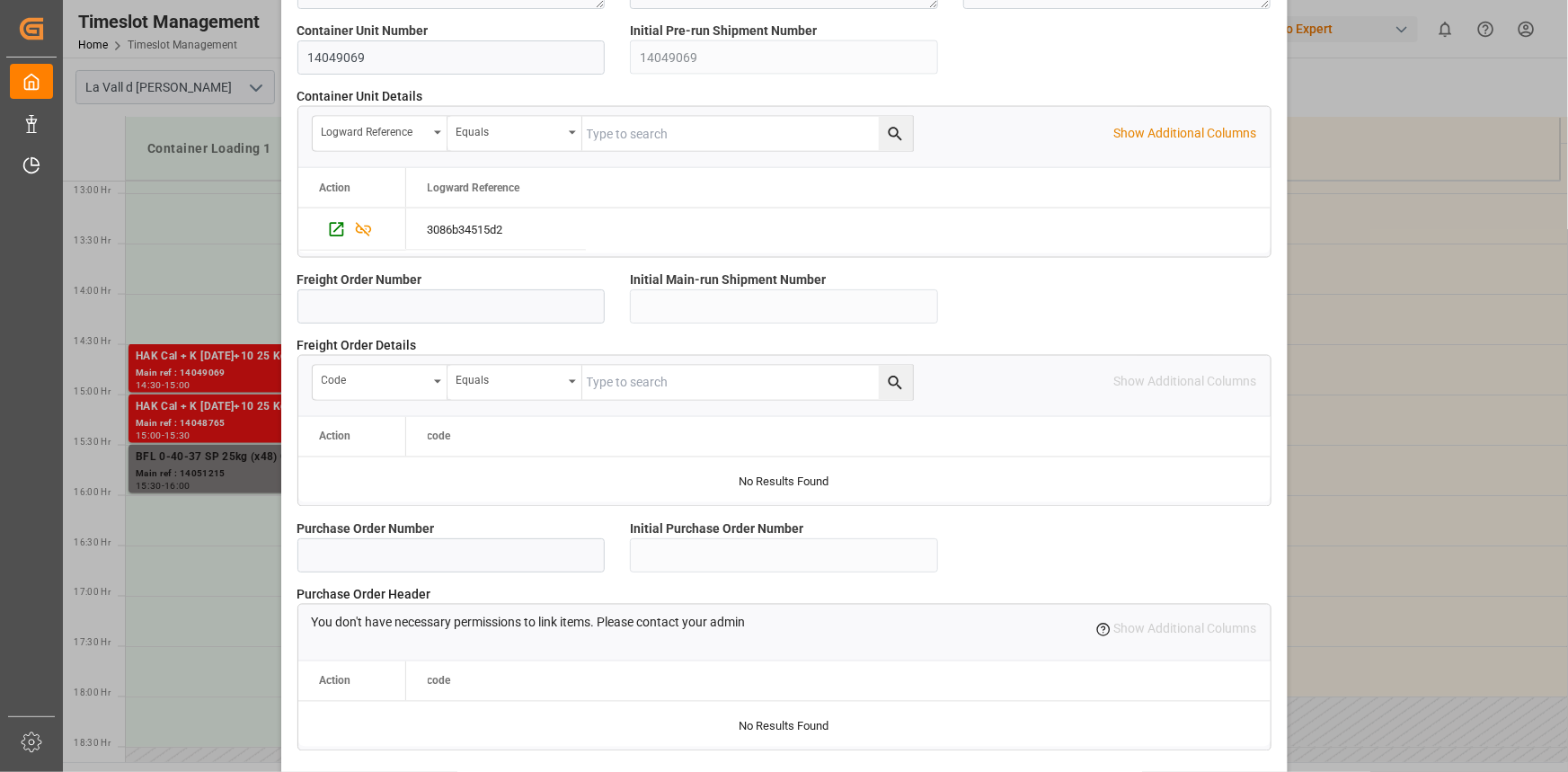
scroll to position [1597, 0]
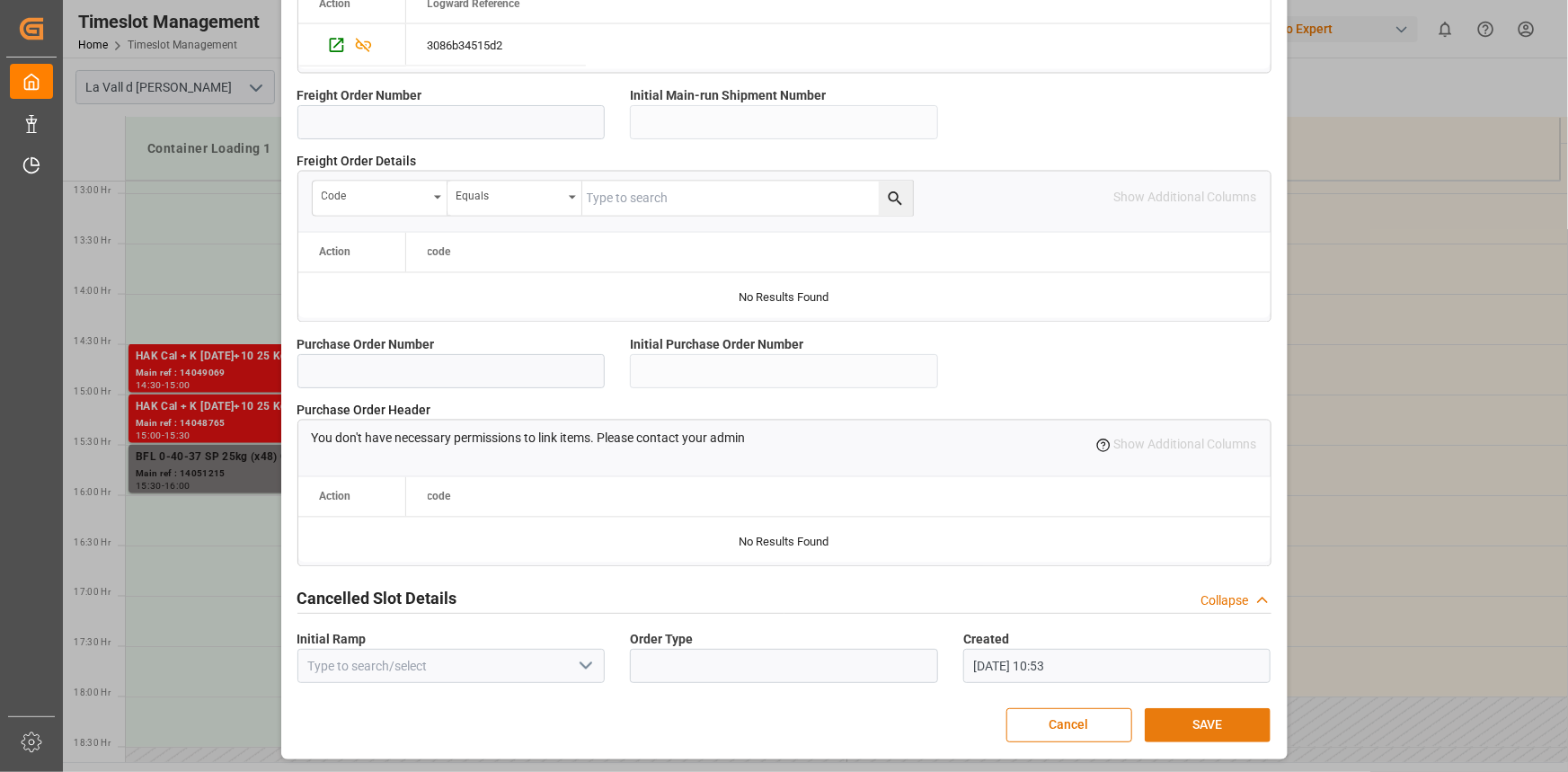
click at [1215, 720] on button "SAVE" at bounding box center [1208, 724] width 126 height 34
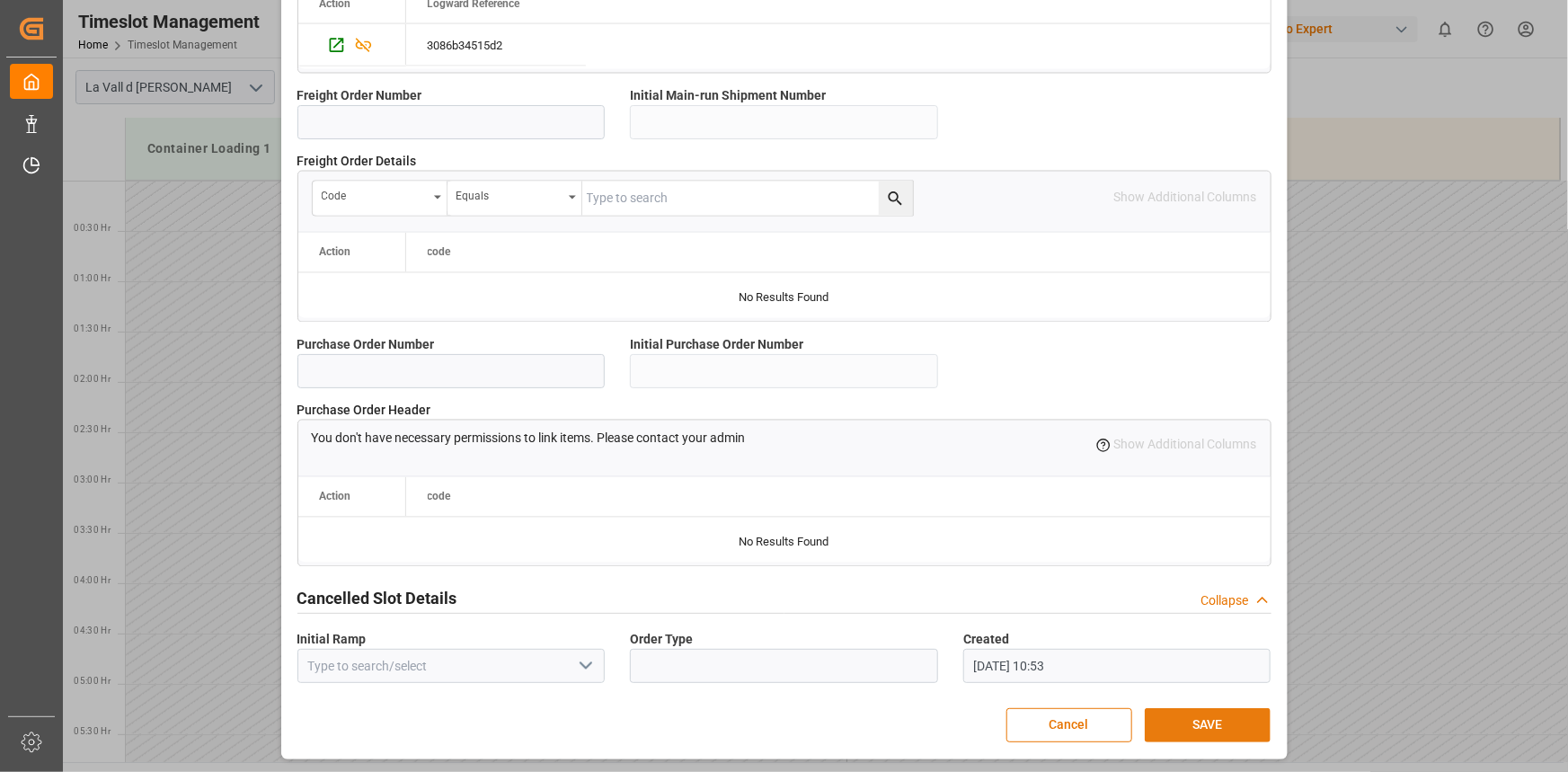
click at [1245, 718] on button "SAVE" at bounding box center [1208, 724] width 126 height 34
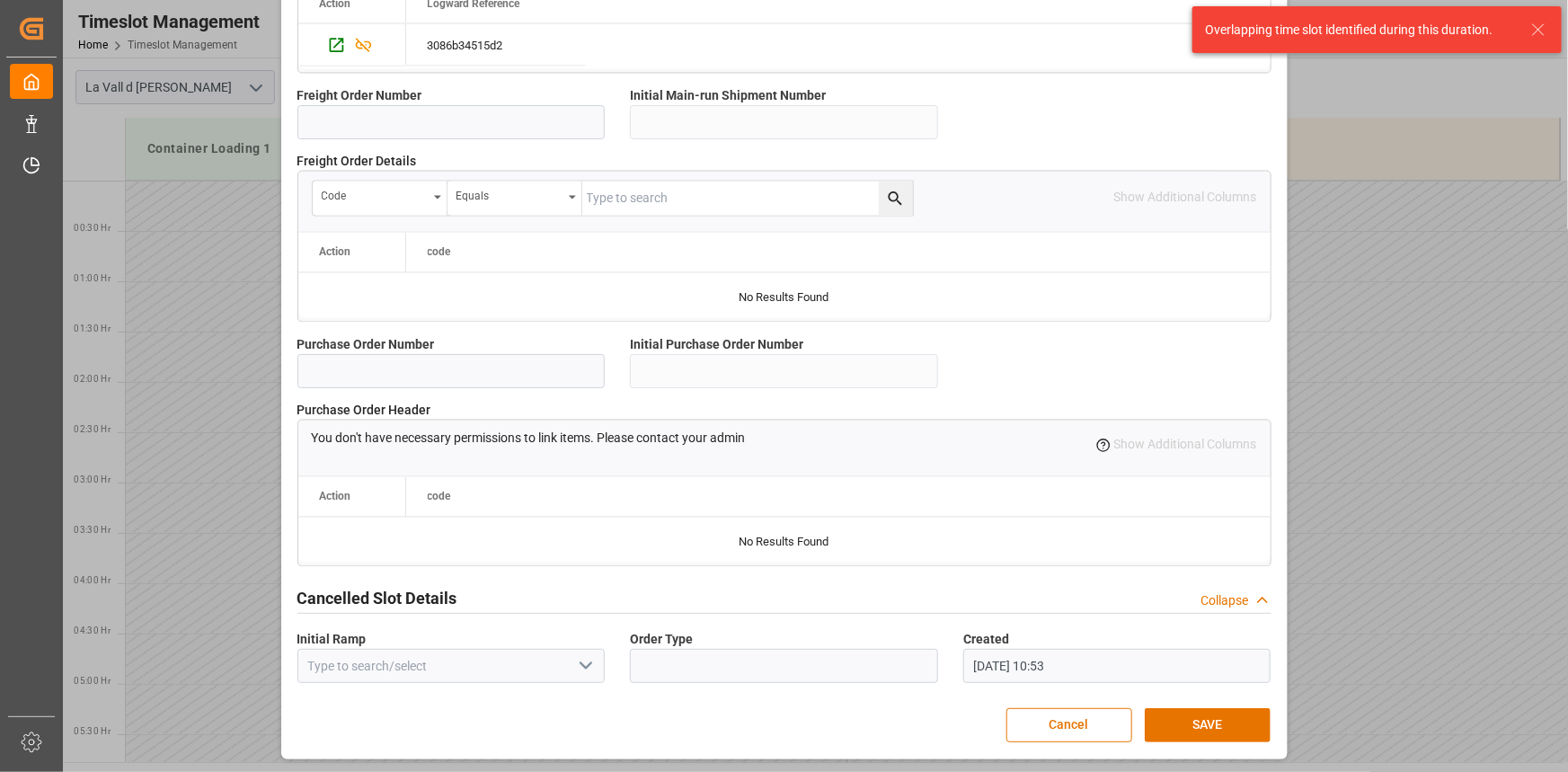
click at [1541, 29] on icon at bounding box center [1539, 29] width 21 height 21
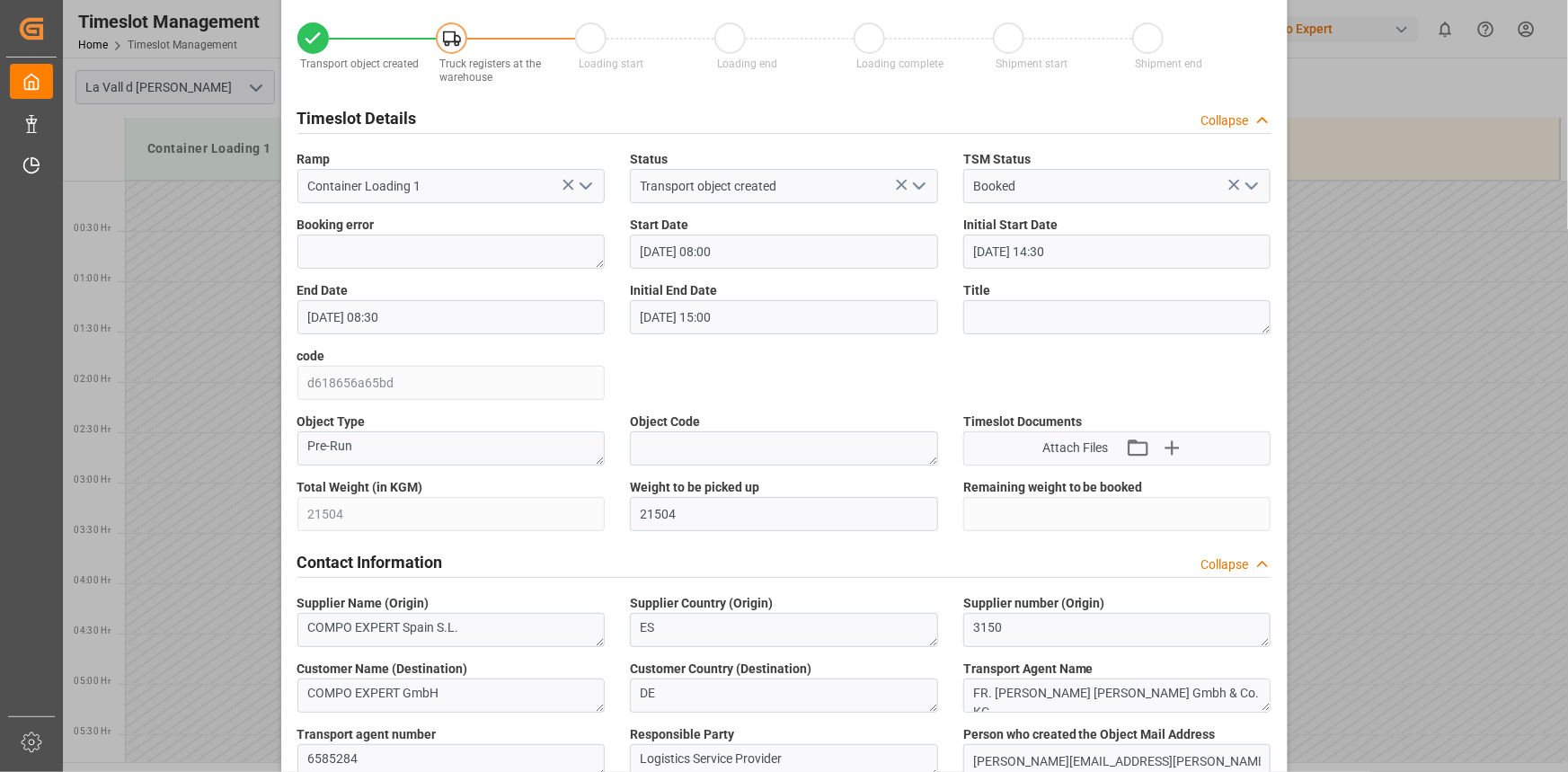
scroll to position [0, 0]
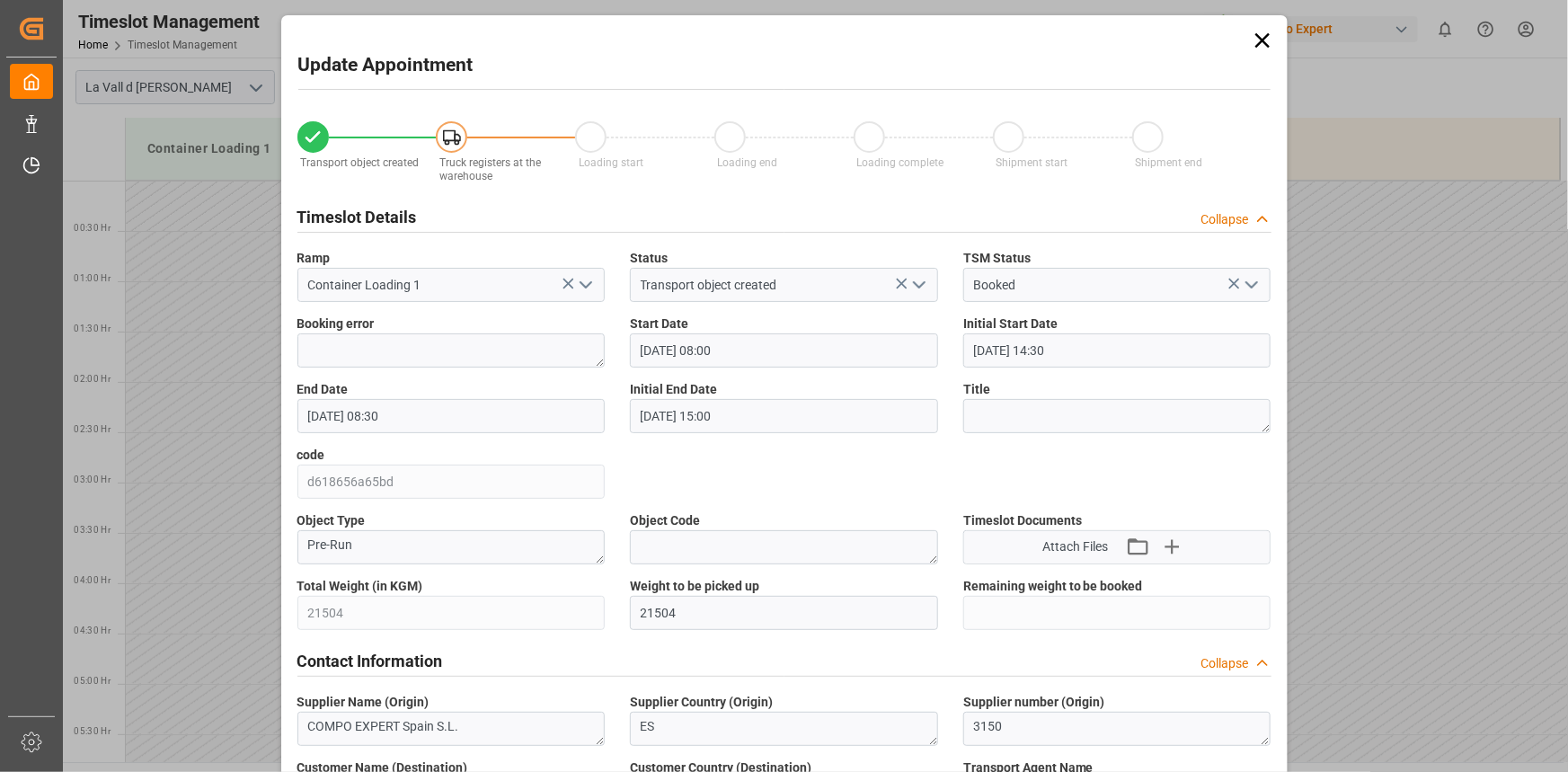
click at [1257, 43] on icon at bounding box center [1261, 40] width 15 height 15
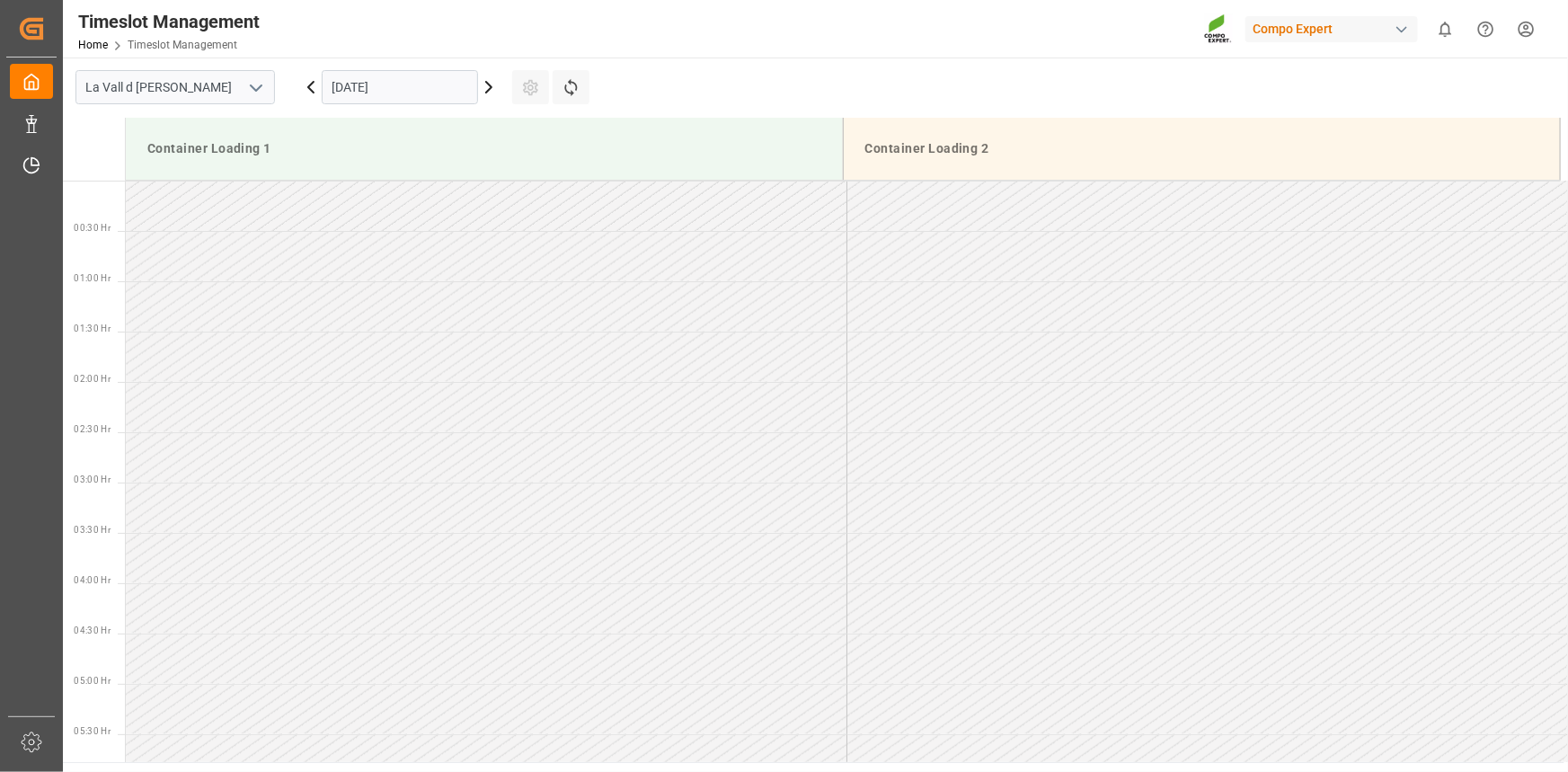
click at [413, 79] on input "[DATE]" at bounding box center [399, 87] width 157 height 34
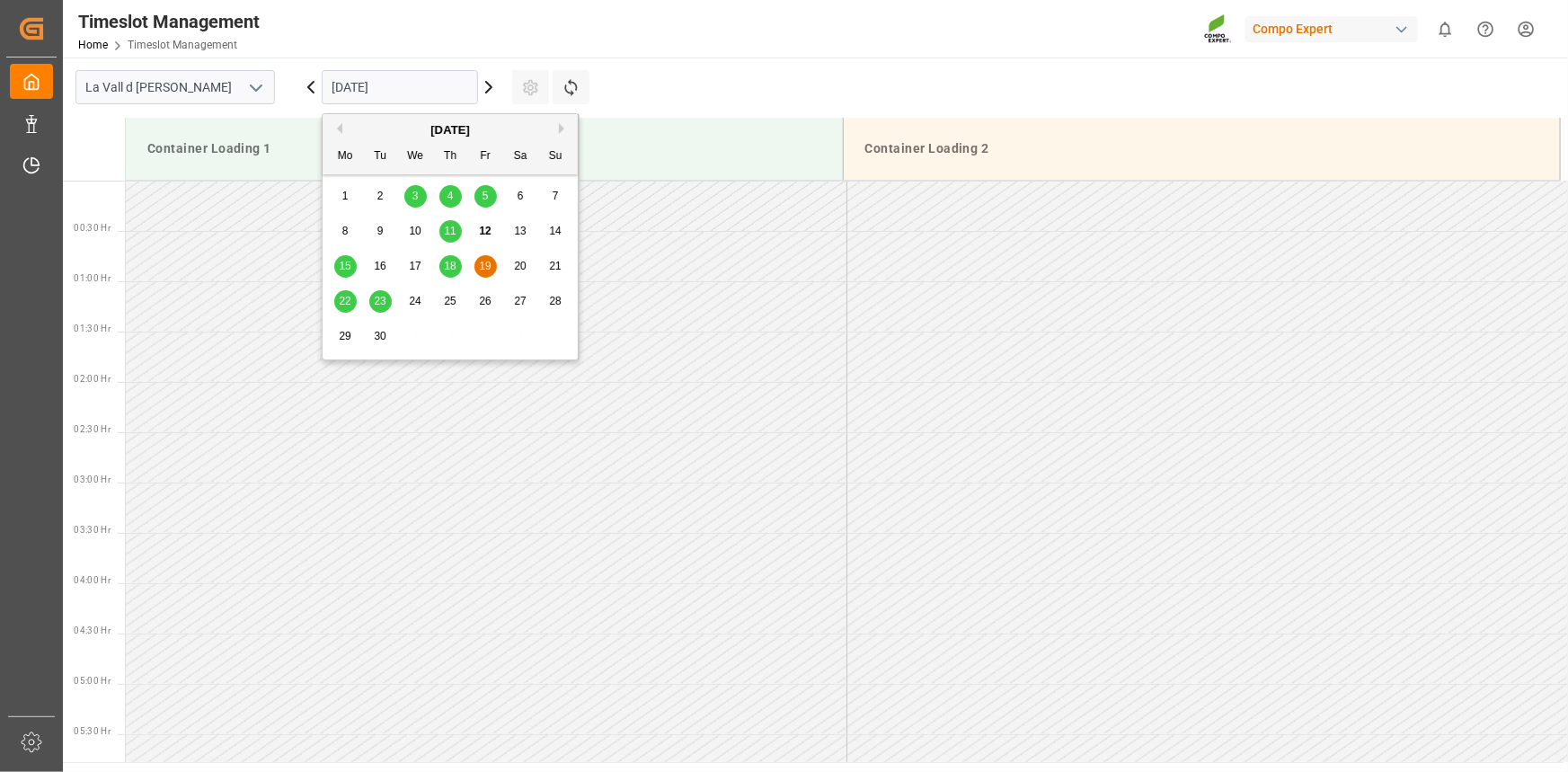
click at [413, 79] on input "[DATE]" at bounding box center [399, 87] width 157 height 34
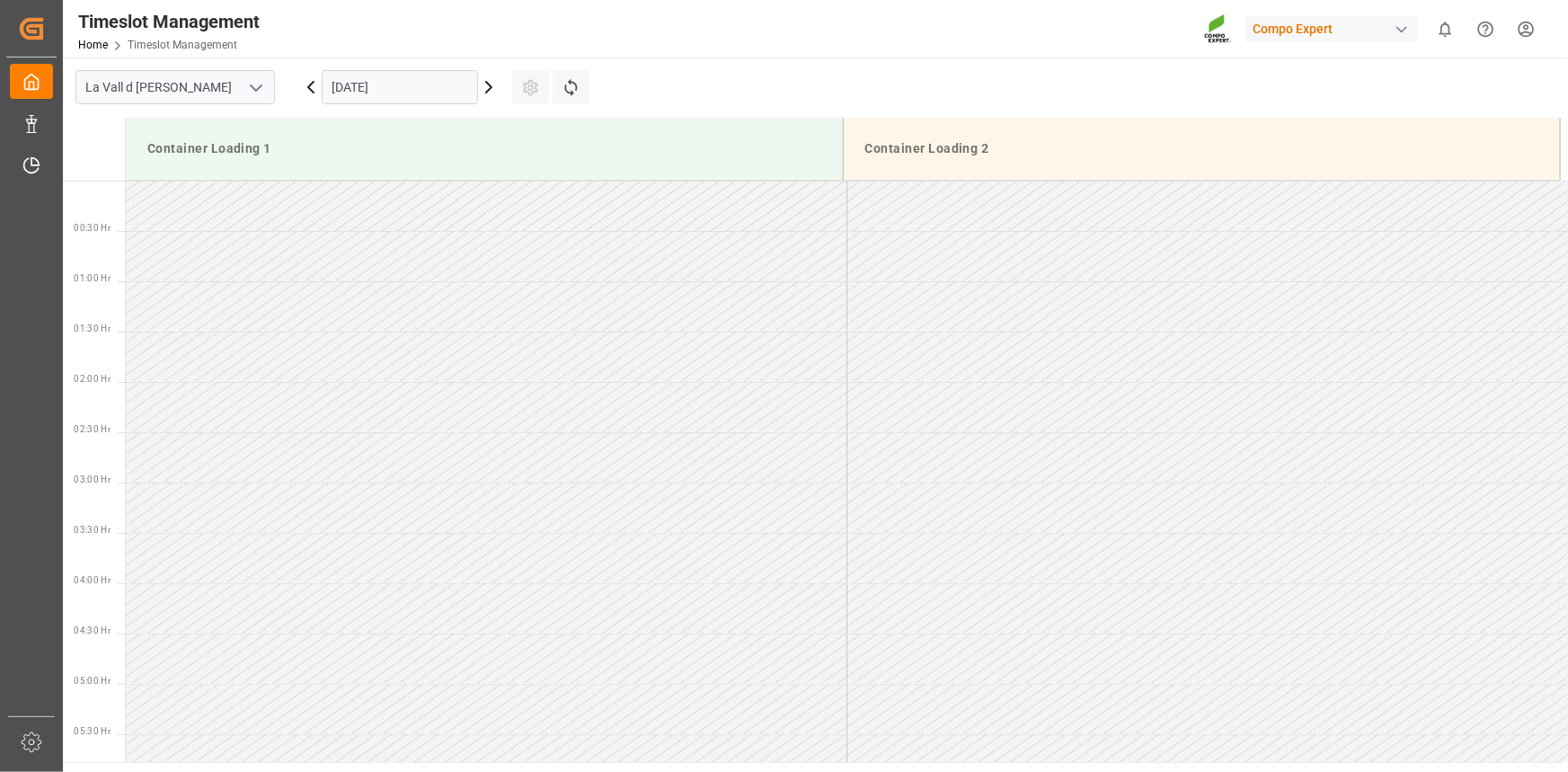
click at [692, 72] on main "[GEOGRAPHIC_DATA] [DATE] Settings Refresh Time Slots Container Loading 1 Contai…" at bounding box center [814, 409] width 1502 height 704
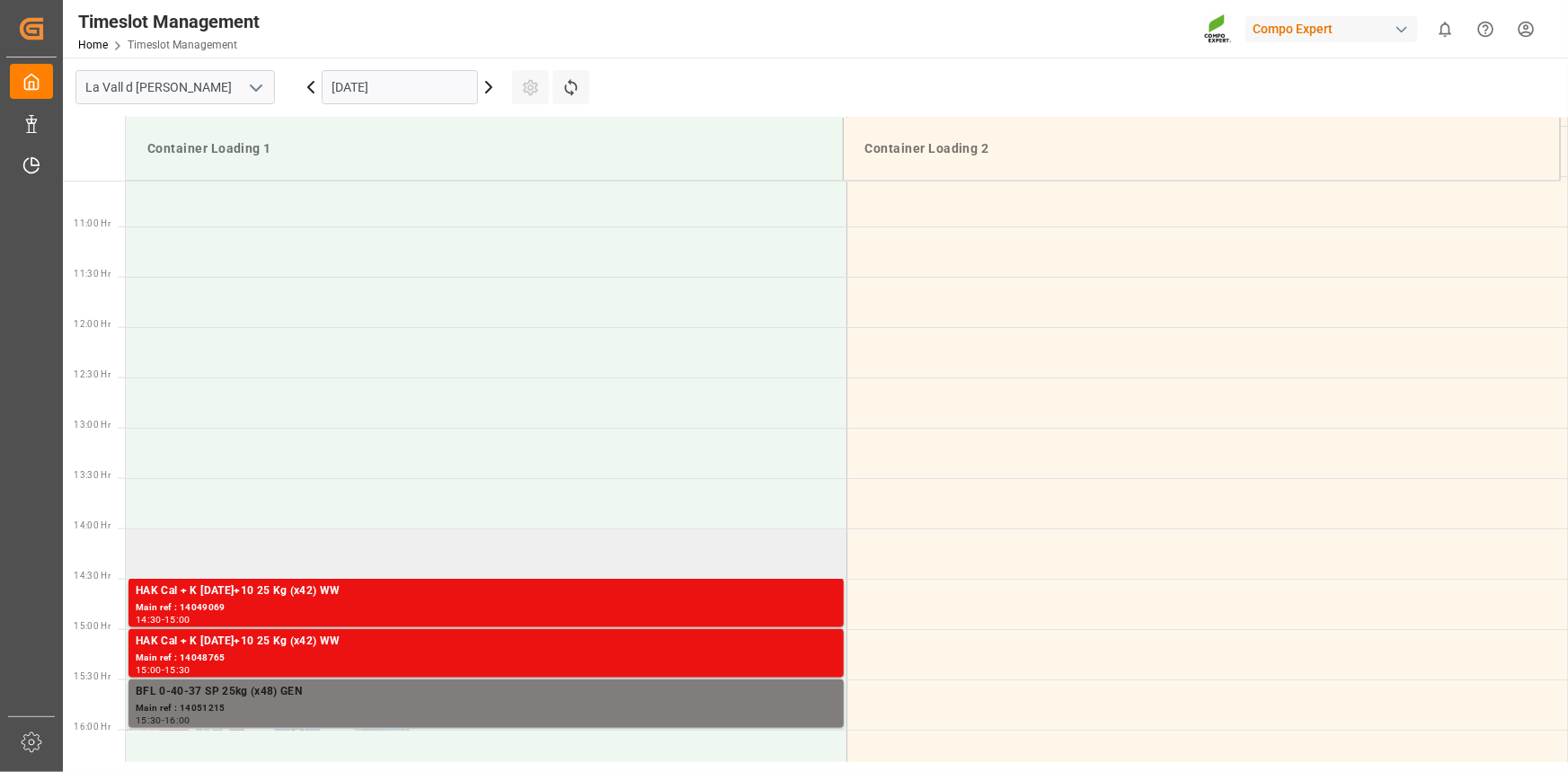
scroll to position [1143, 0]
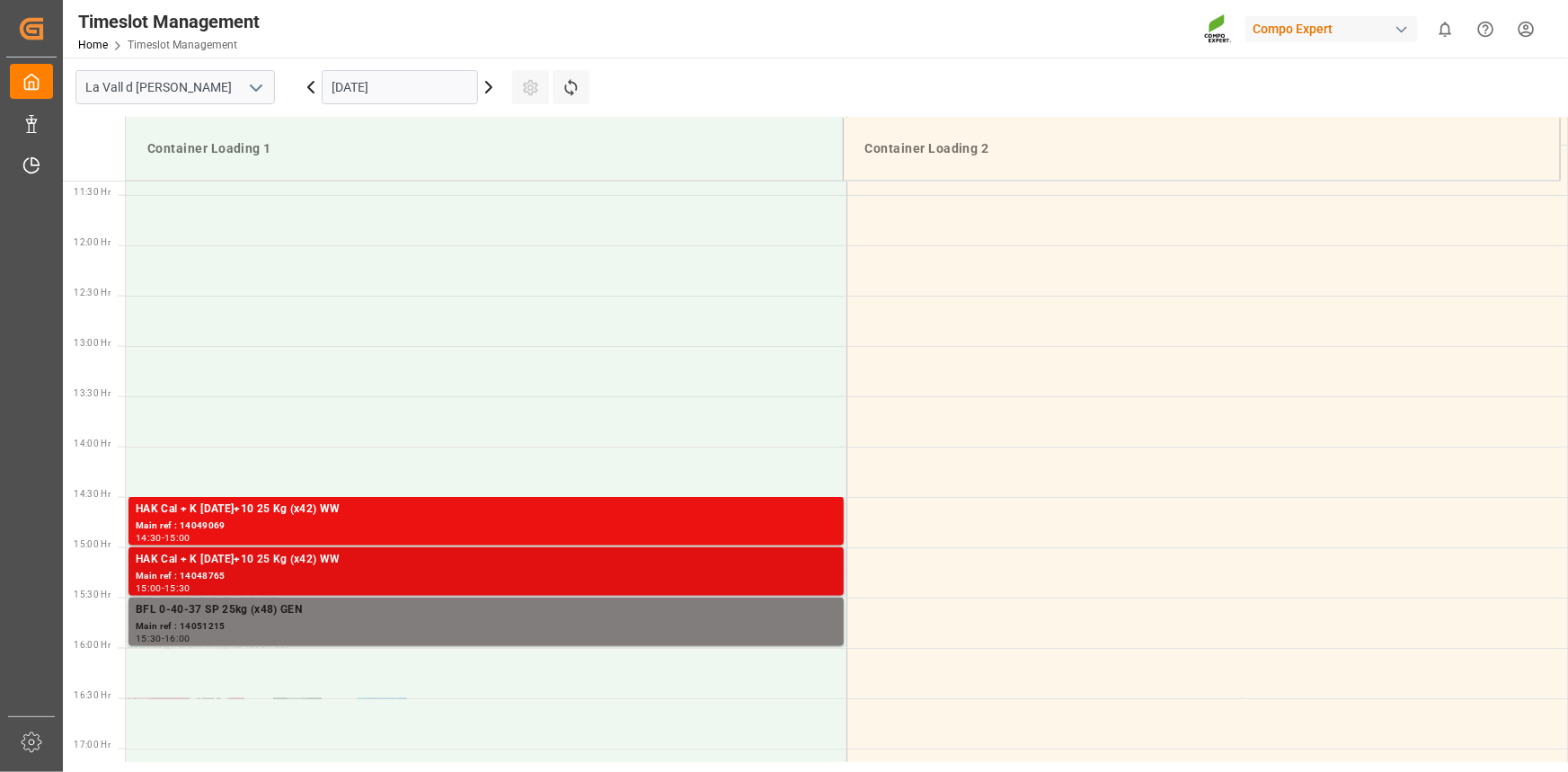
click at [467, 575] on div "Main ref : 14048765" at bounding box center [486, 576] width 701 height 16
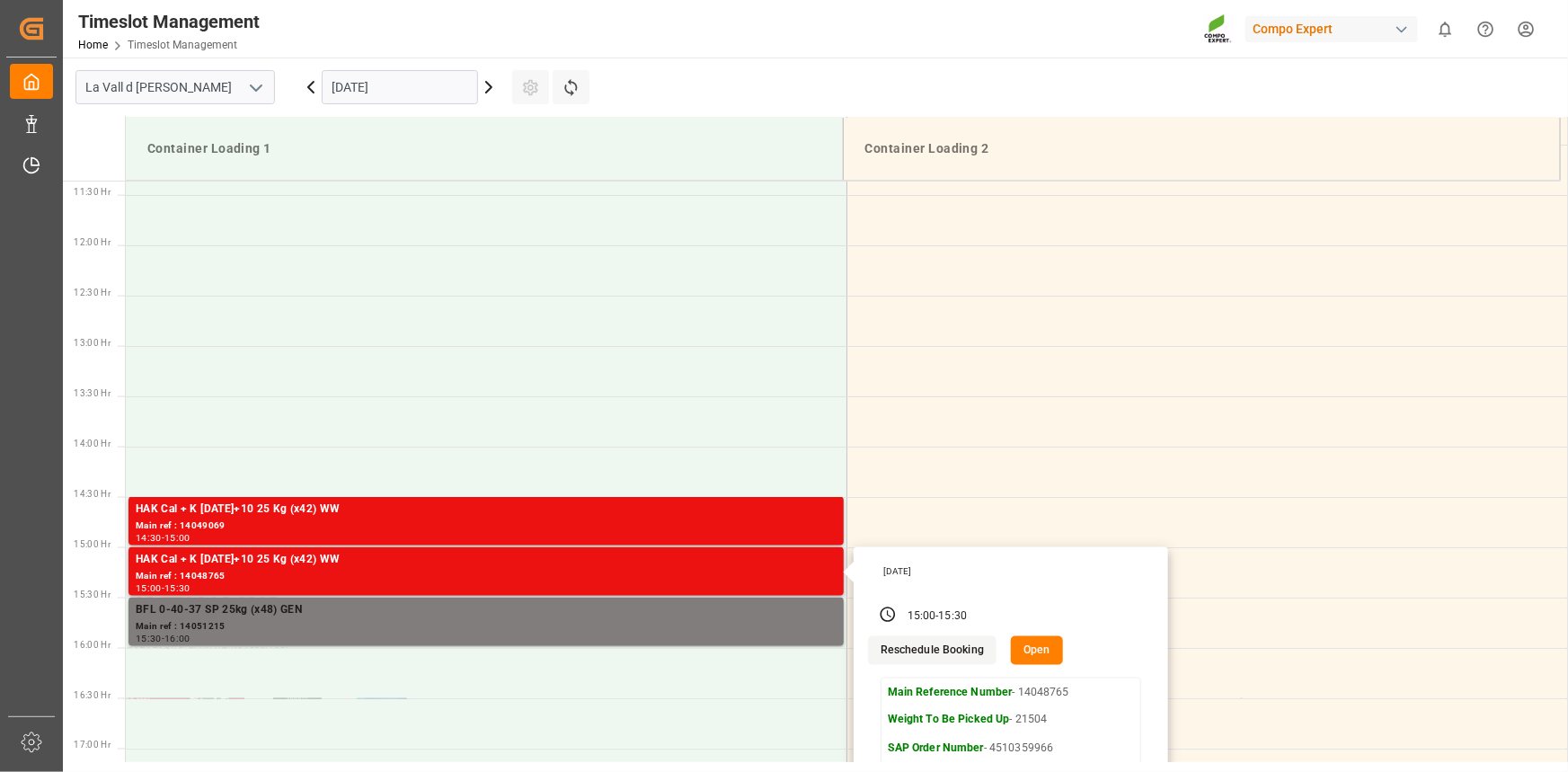
click at [1042, 659] on button "Open" at bounding box center [1037, 650] width 53 height 29
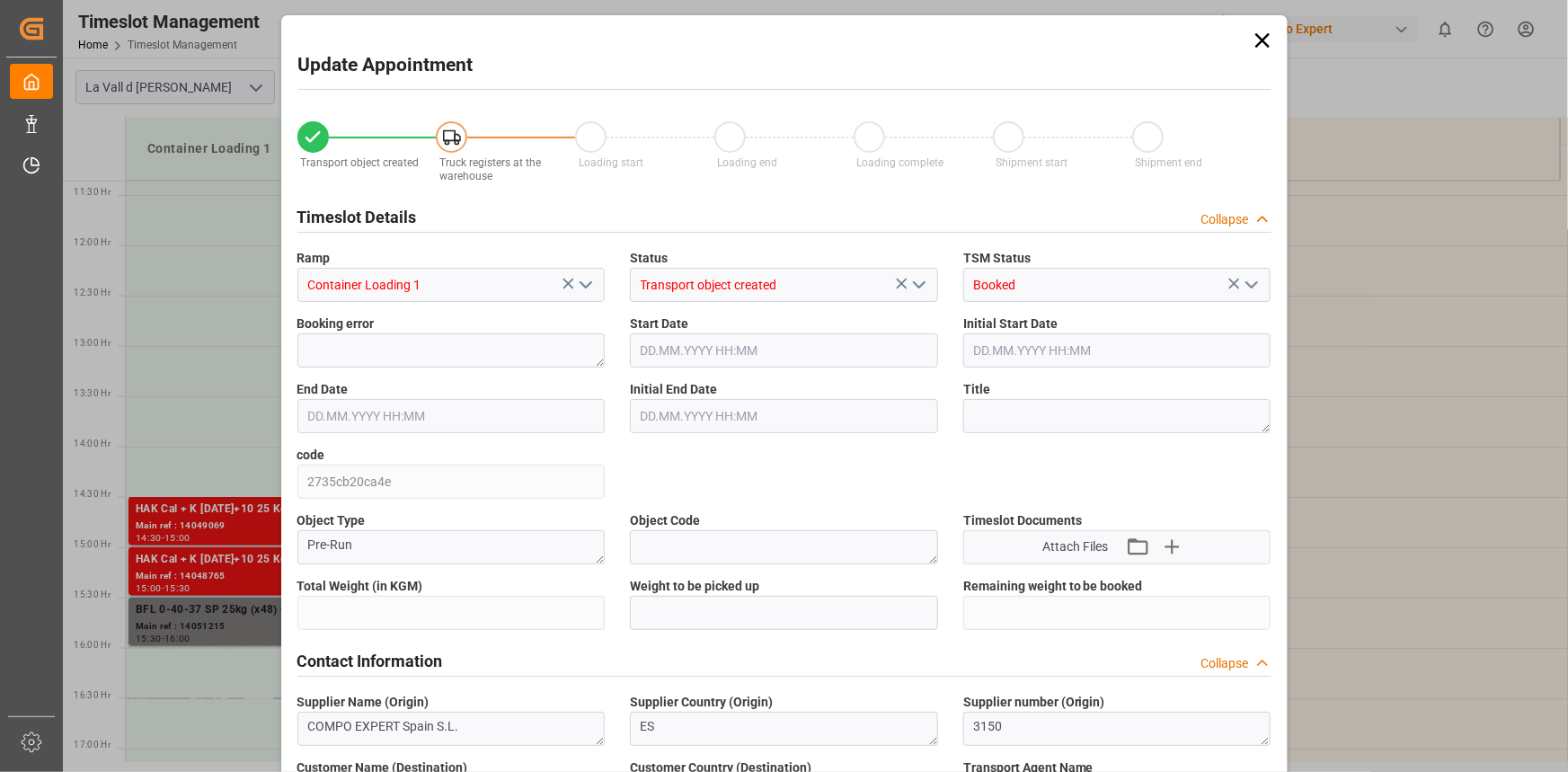
type input "21504"
type input "20"
type input "[DATE] 15:00"
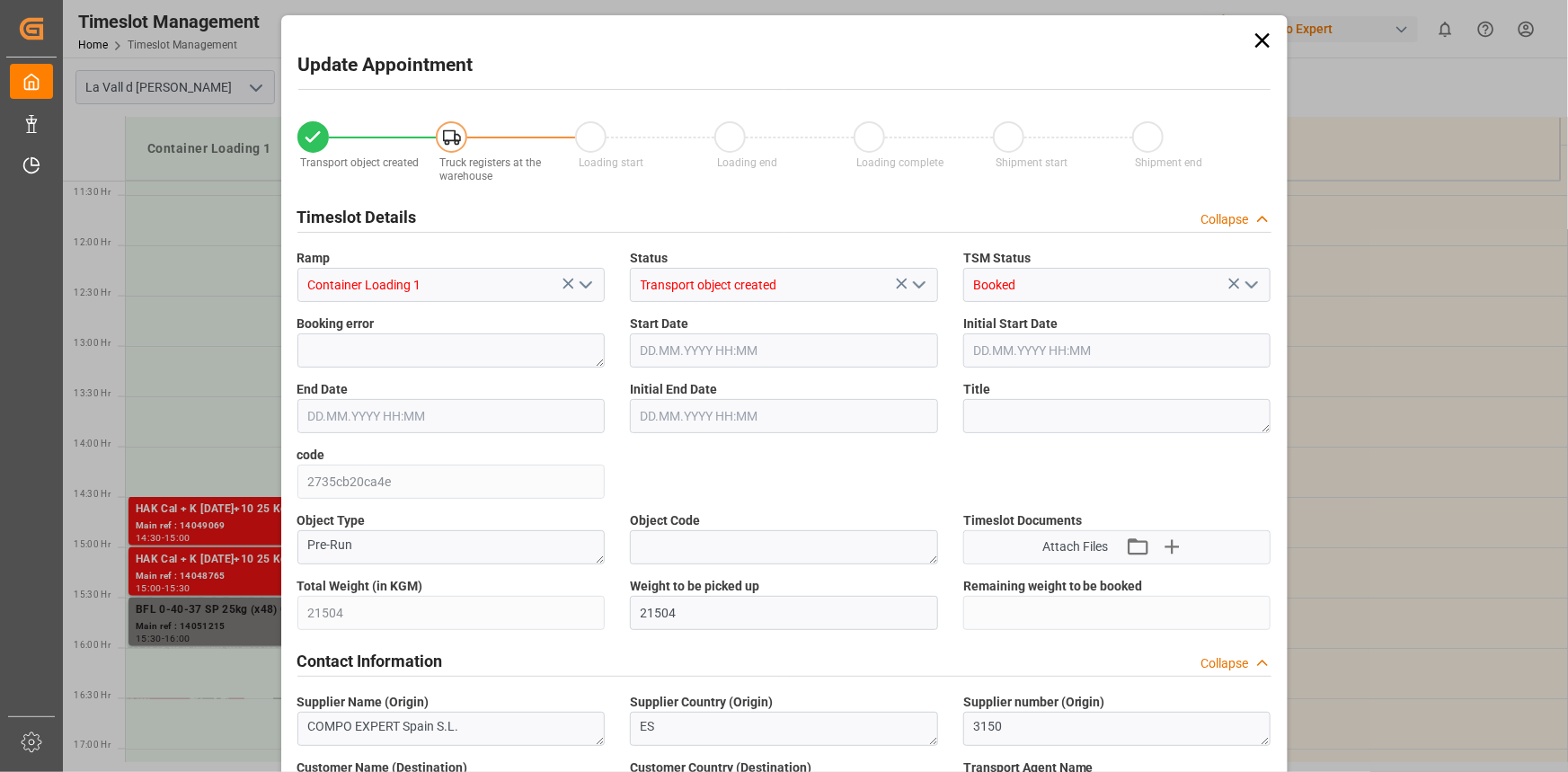
type input "[DATE] 15:30"
type input "[DATE] 07:52"
type input "[DATE] 10:55"
click at [823, 363] on input "[DATE] 15:00" at bounding box center [784, 349] width 308 height 34
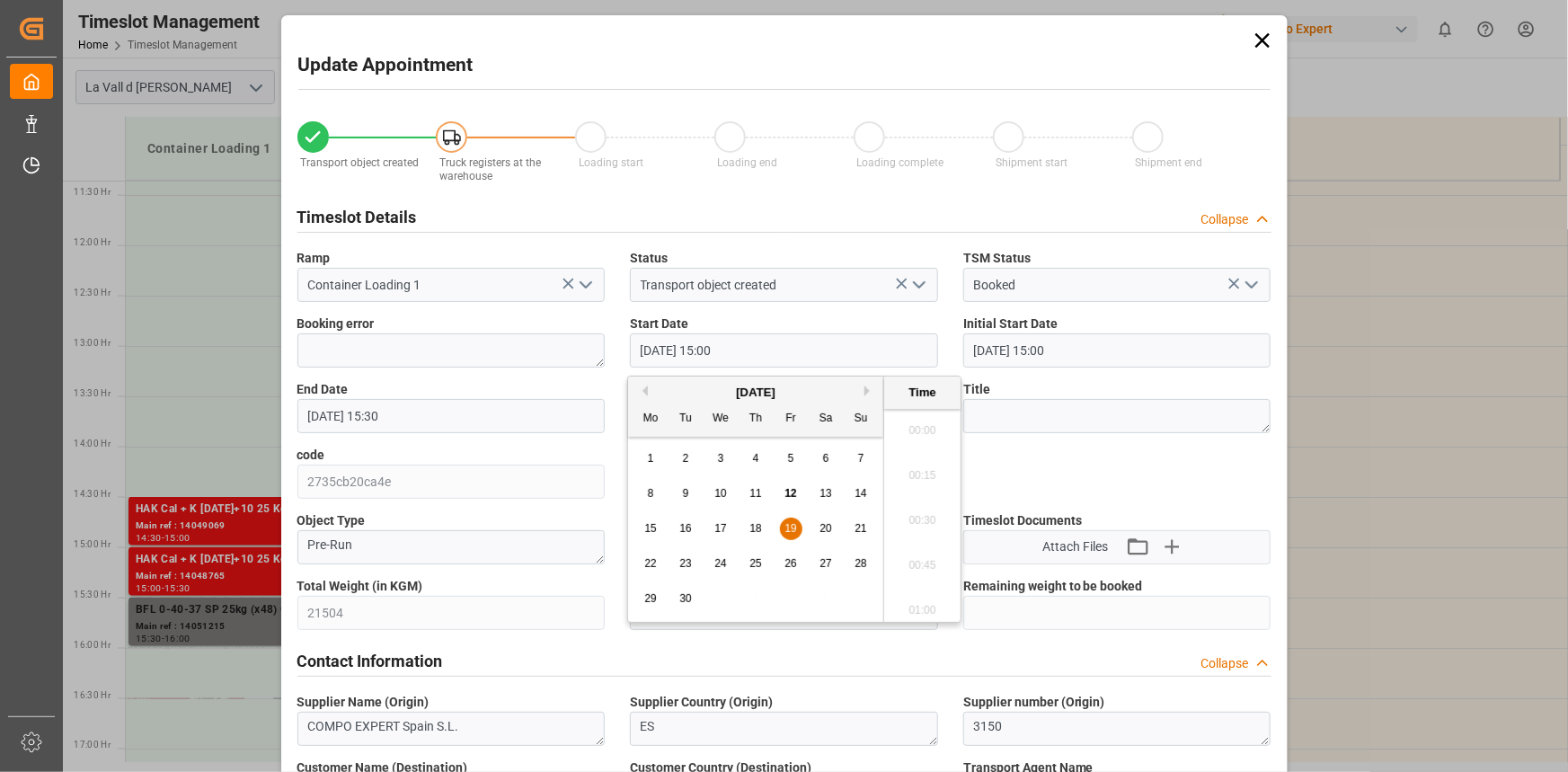
scroll to position [2610, 0]
click at [863, 387] on div "[DATE]" at bounding box center [756, 392] width 255 height 18
click at [871, 390] on button "Next Month" at bounding box center [870, 390] width 11 height 11
click at [656, 494] on div "6" at bounding box center [651, 494] width 22 height 21
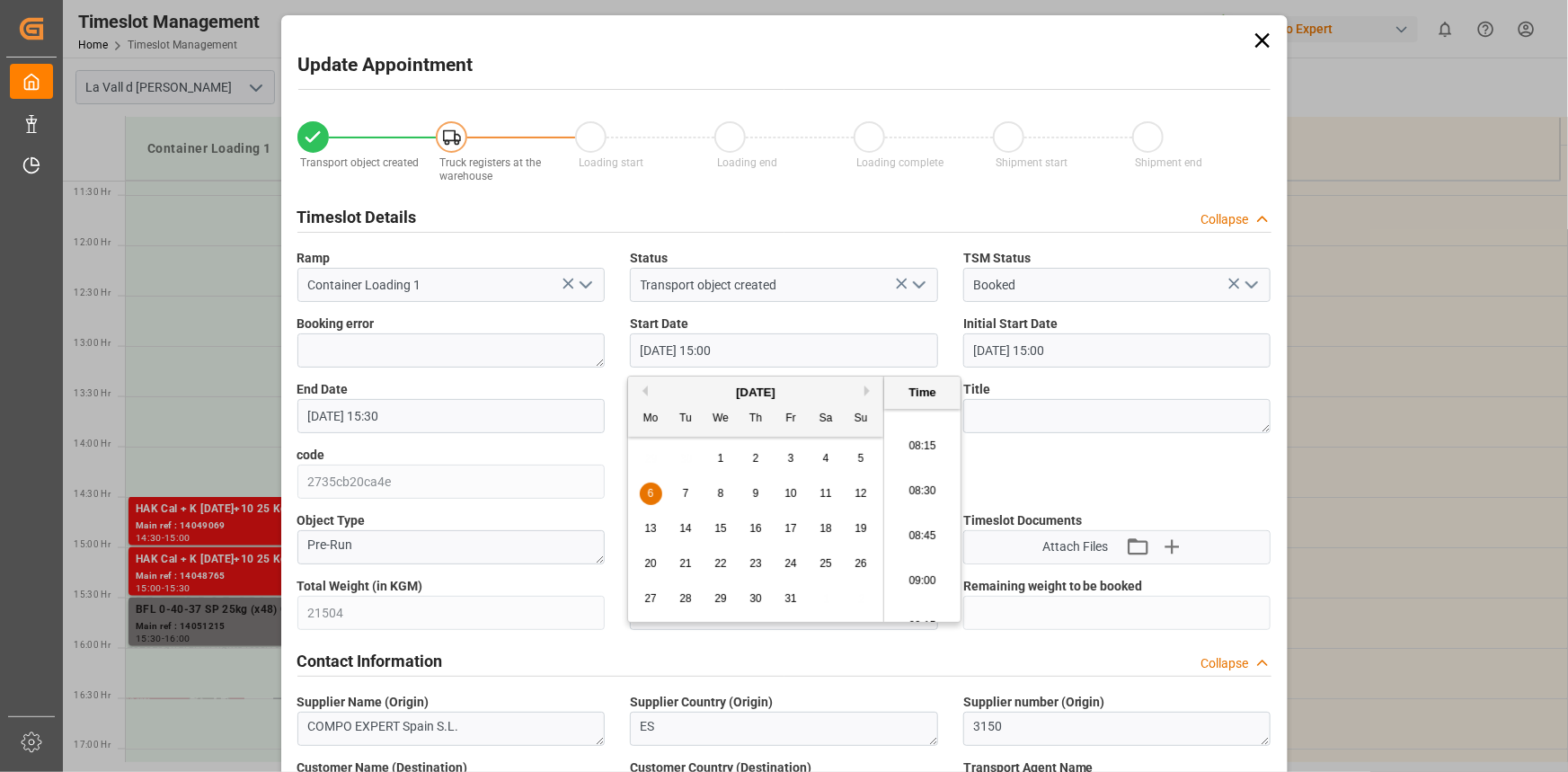
drag, startPoint x: 927, startPoint y: 488, endPoint x: 921, endPoint y: 496, distance: 10.0
click at [926, 494] on li "08:30" at bounding box center [922, 492] width 76 height 45
type input "[DATE] 08:30"
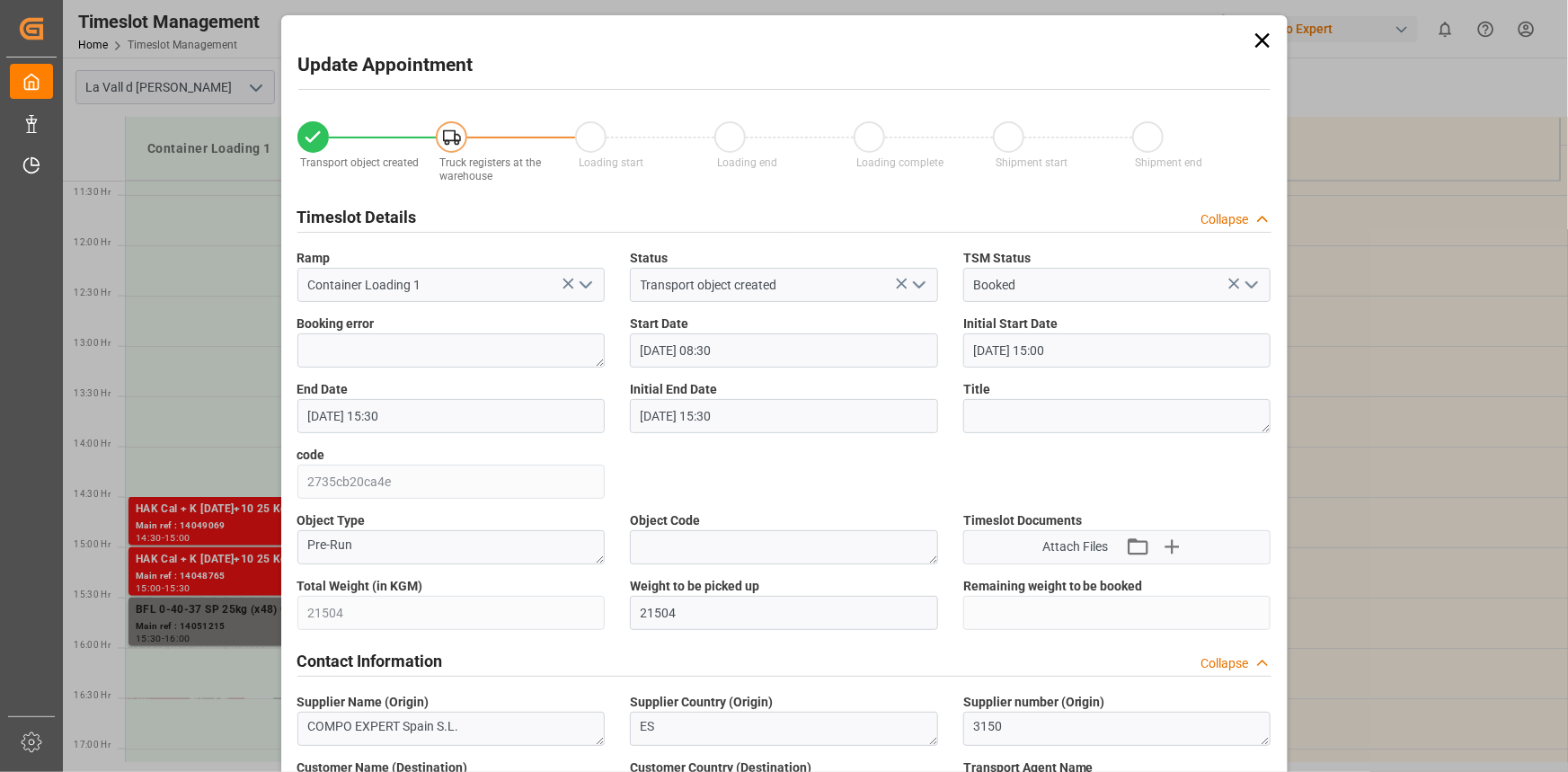
click at [491, 413] on input "[DATE] 15:30" at bounding box center [451, 416] width 308 height 34
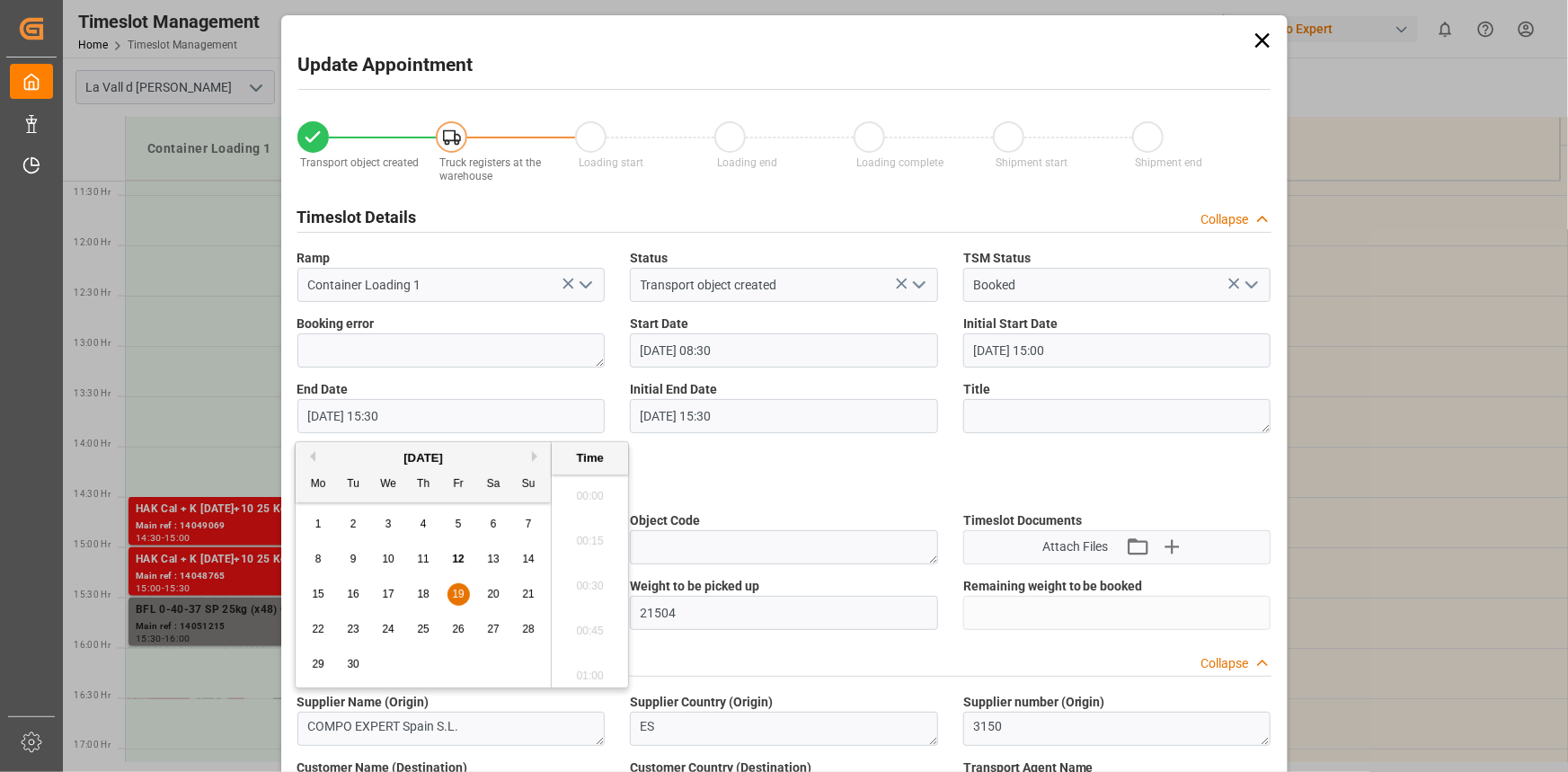
scroll to position [2701, 0]
click at [537, 457] on button "Next Month" at bounding box center [537, 456] width 11 height 11
click at [313, 553] on div "6" at bounding box center [318, 560] width 22 height 21
click at [587, 556] on li "09:00" at bounding box center [590, 557] width 76 height 45
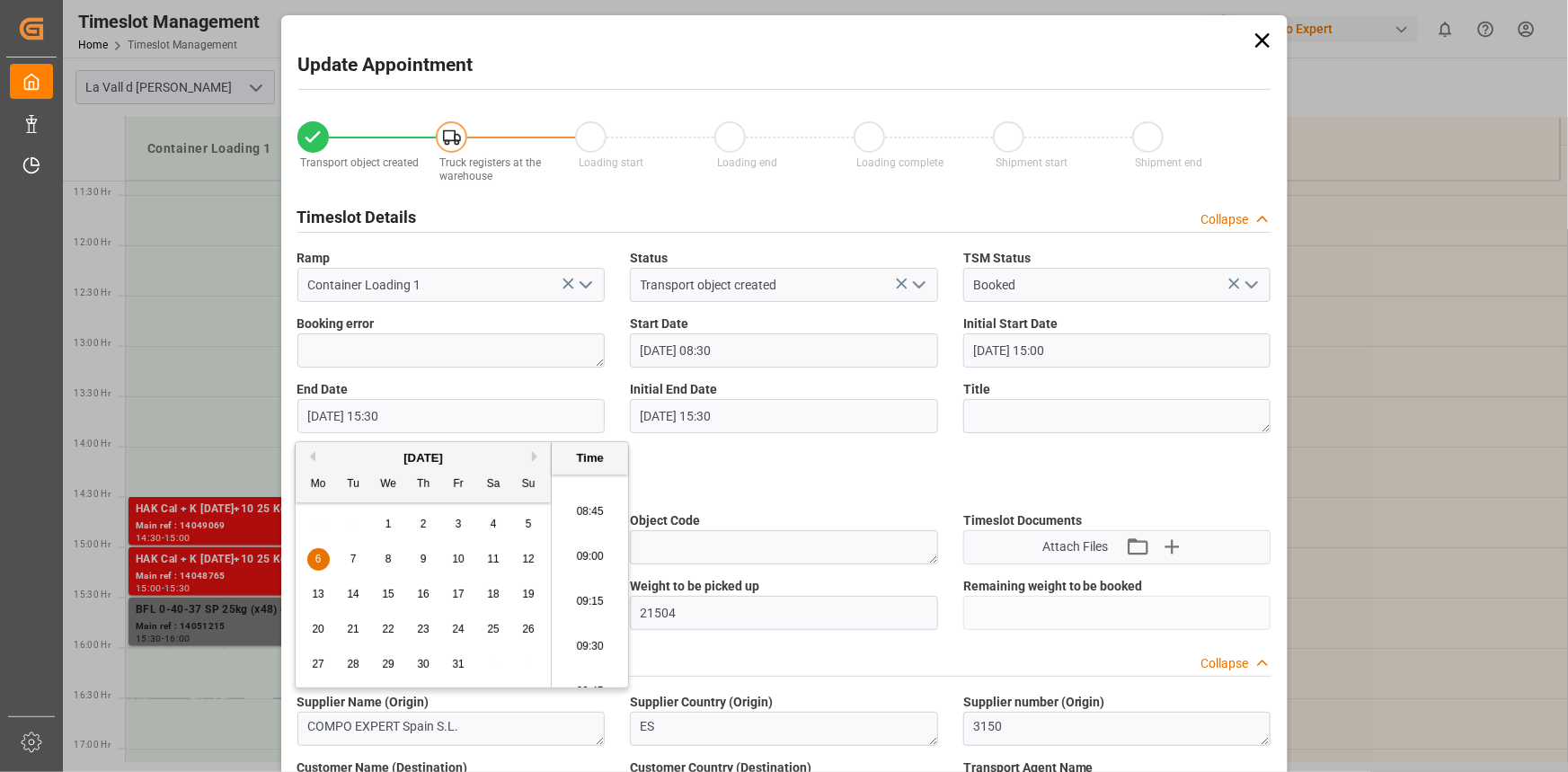
type input "[DATE] 09:00"
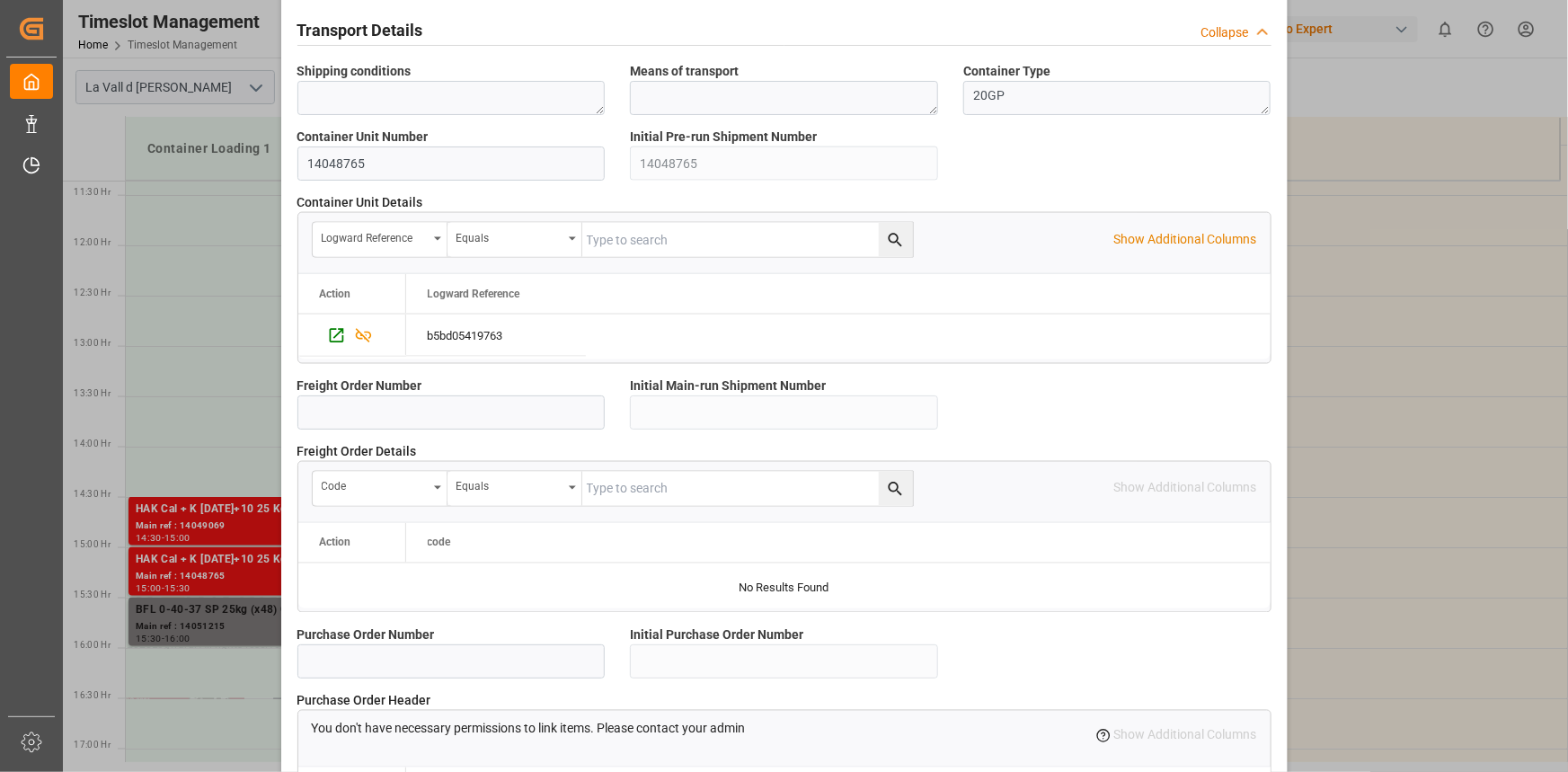
scroll to position [1597, 0]
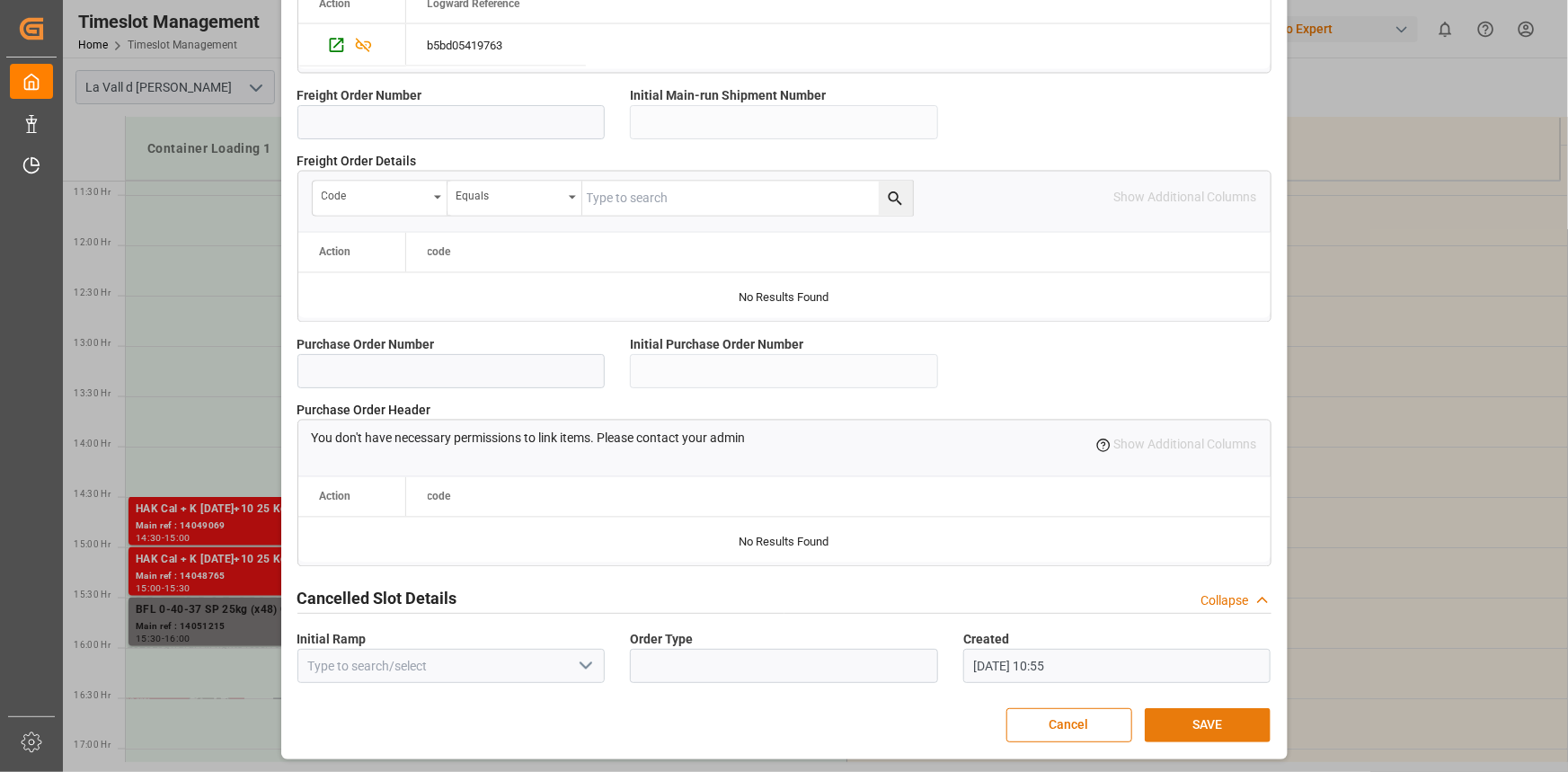
click at [1239, 712] on button "SAVE" at bounding box center [1208, 724] width 126 height 34
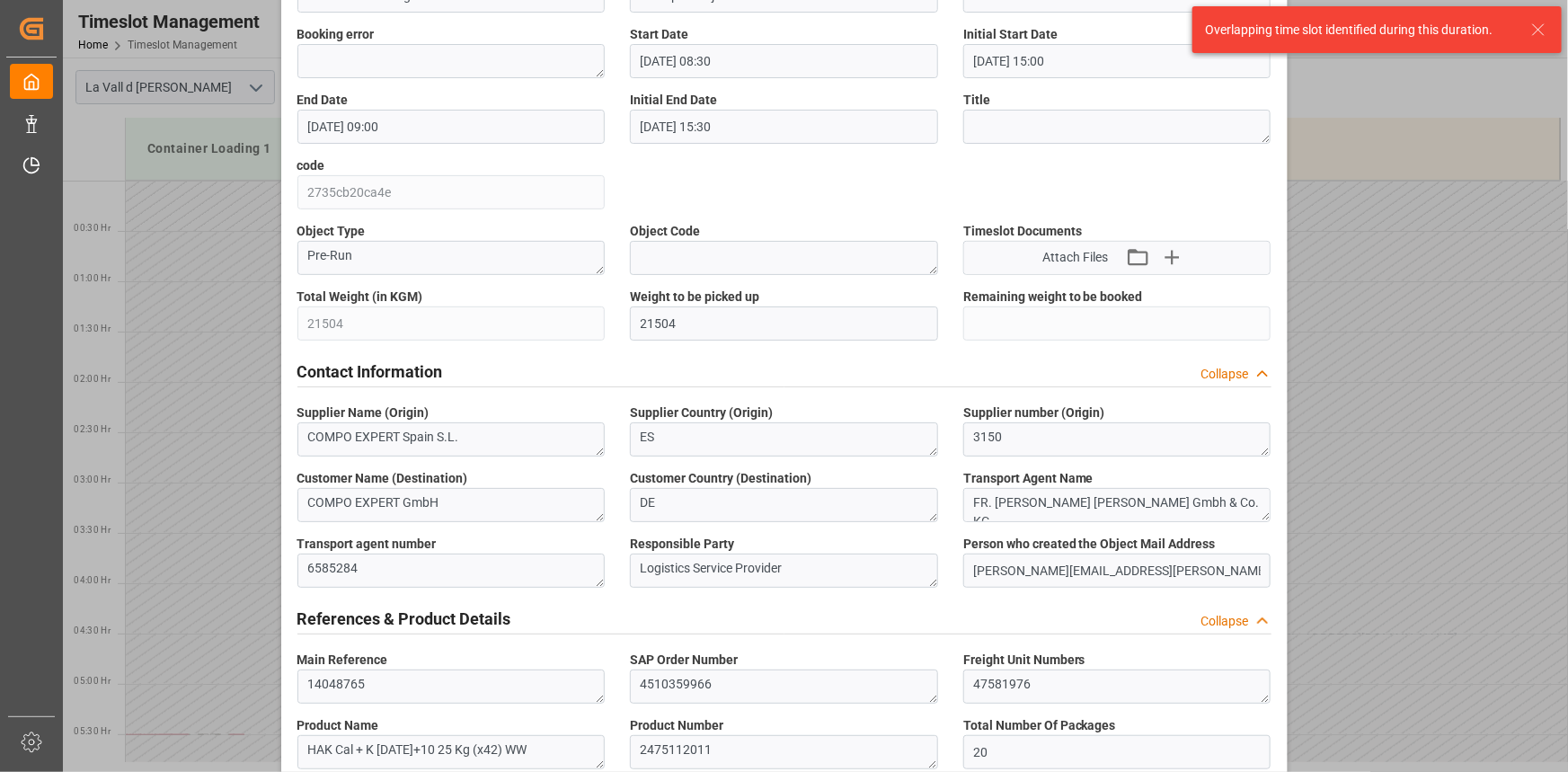
scroll to position [0, 0]
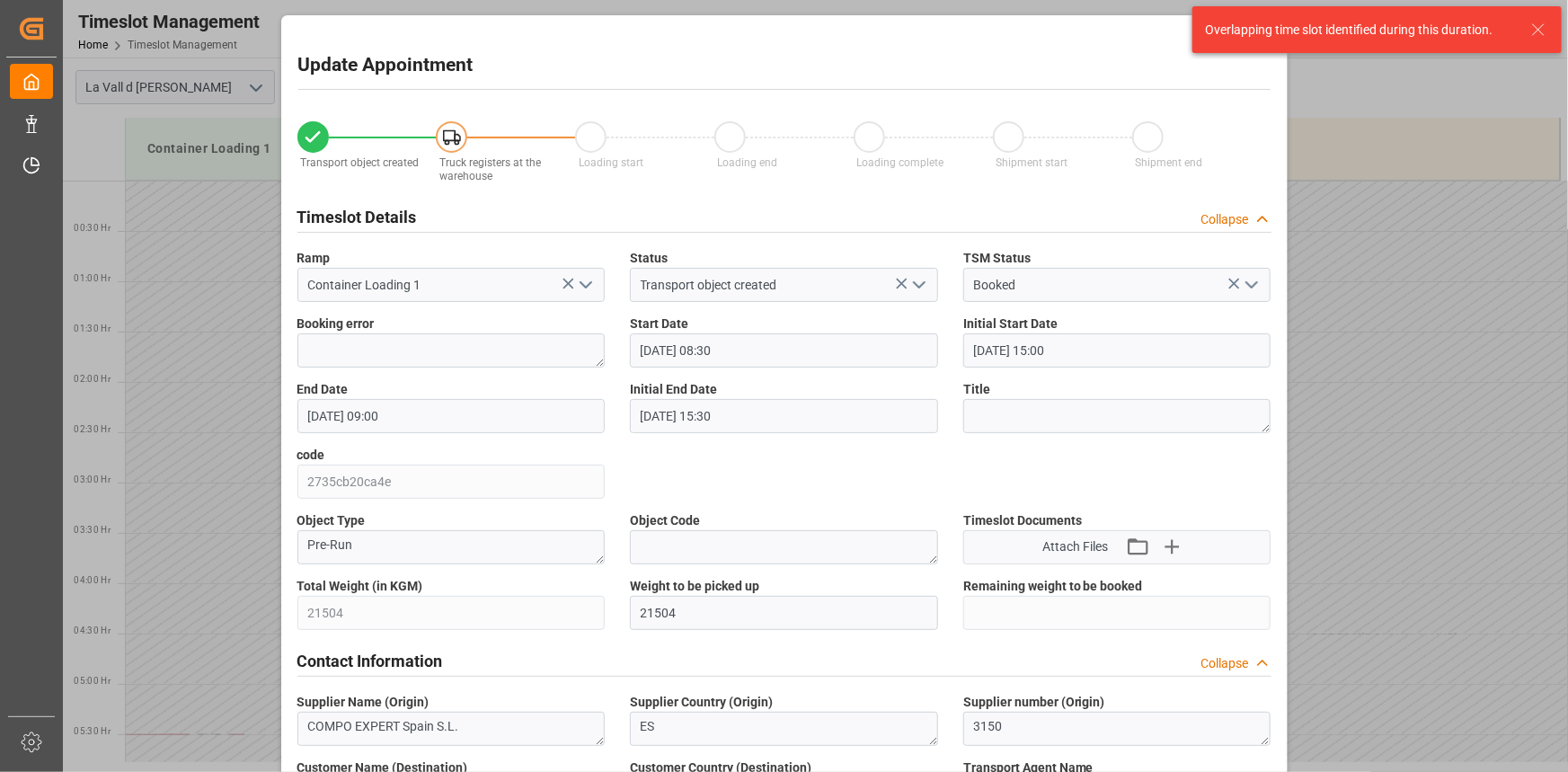
click at [1547, 23] on icon at bounding box center [1539, 29] width 21 height 21
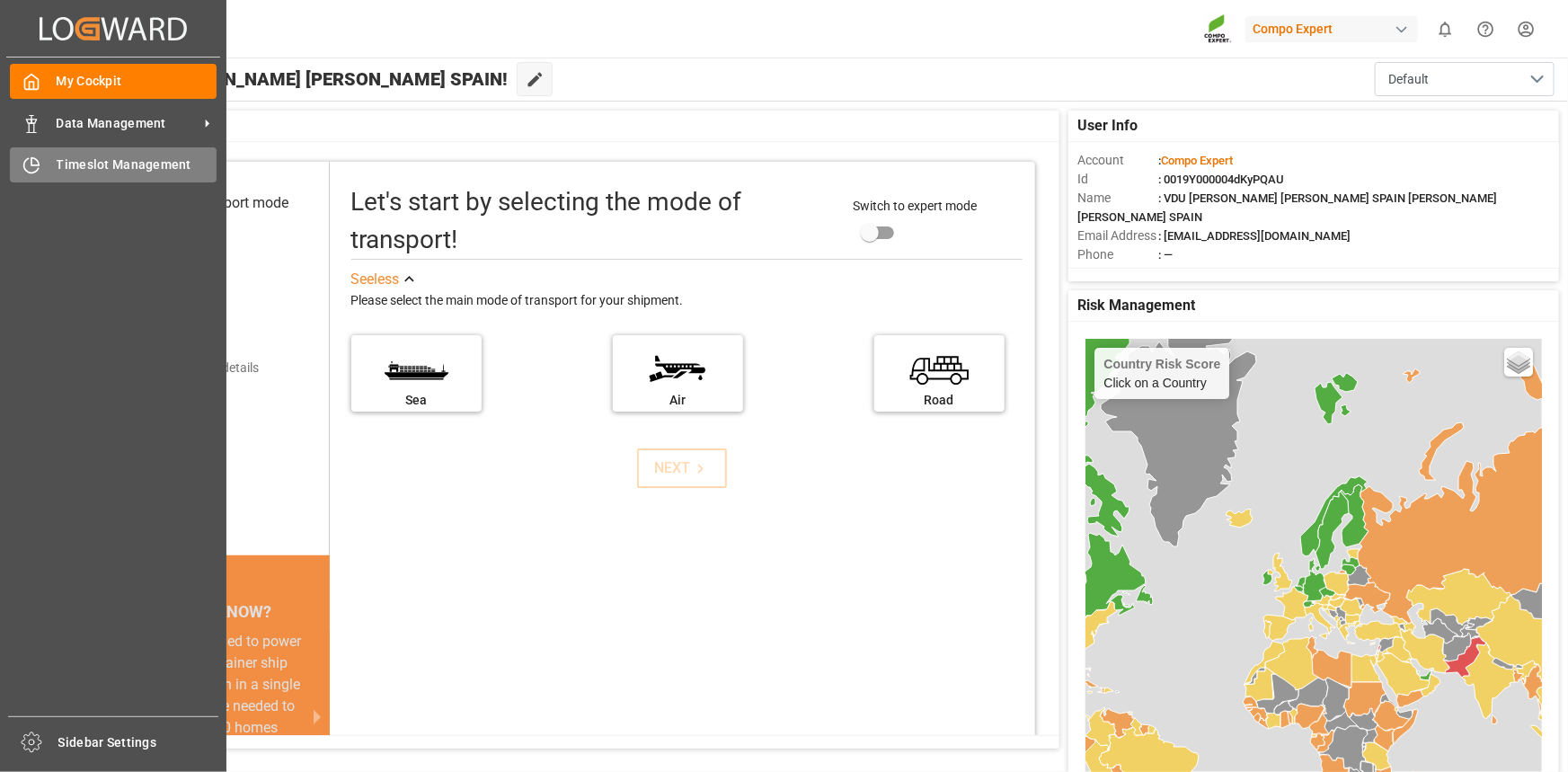
click at [98, 152] on div "Timeslot Management Timeslot Management" at bounding box center [113, 165] width 206 height 35
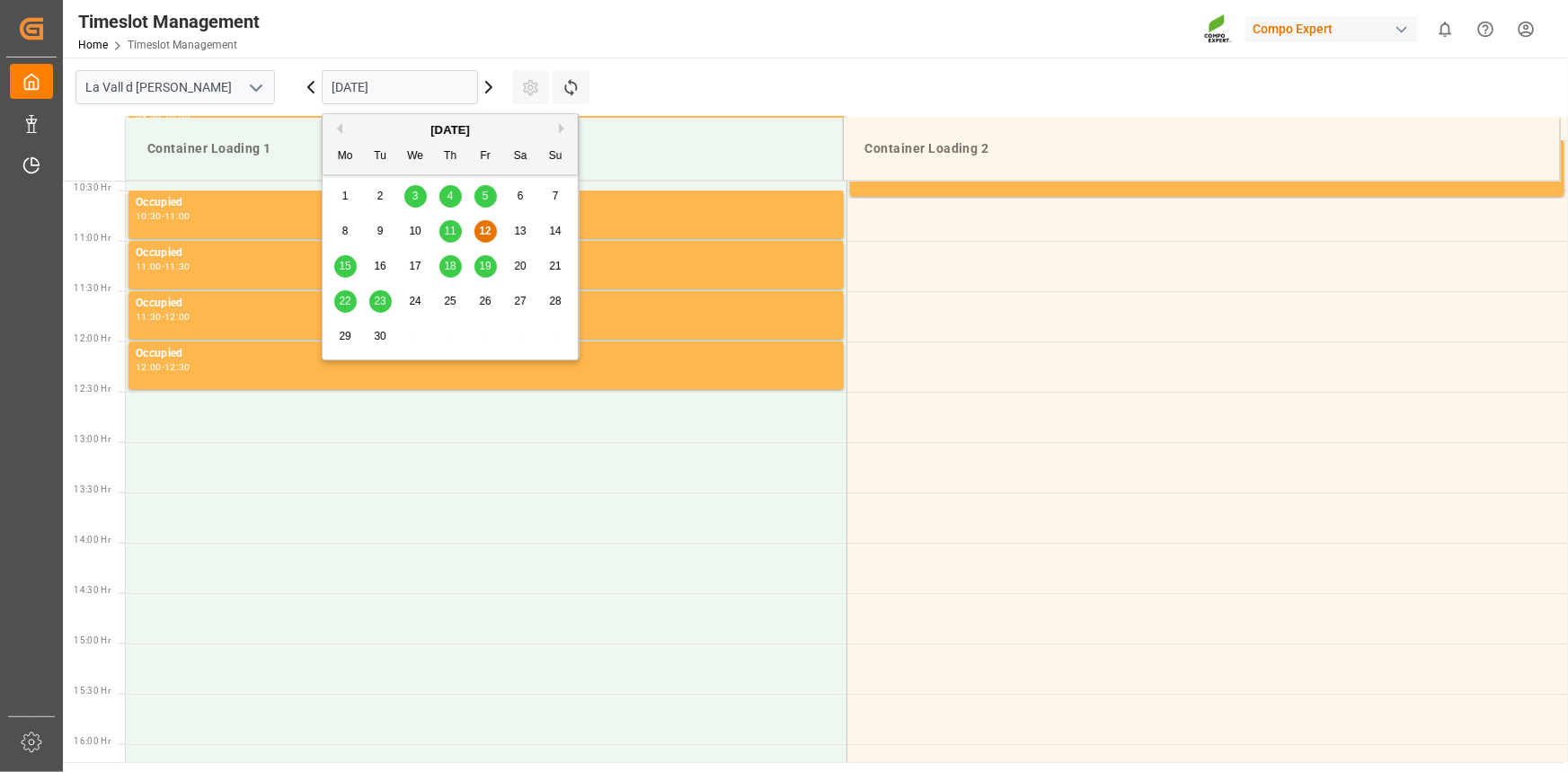
click at [366, 89] on input "[DATE]" at bounding box center [399, 87] width 157 height 34
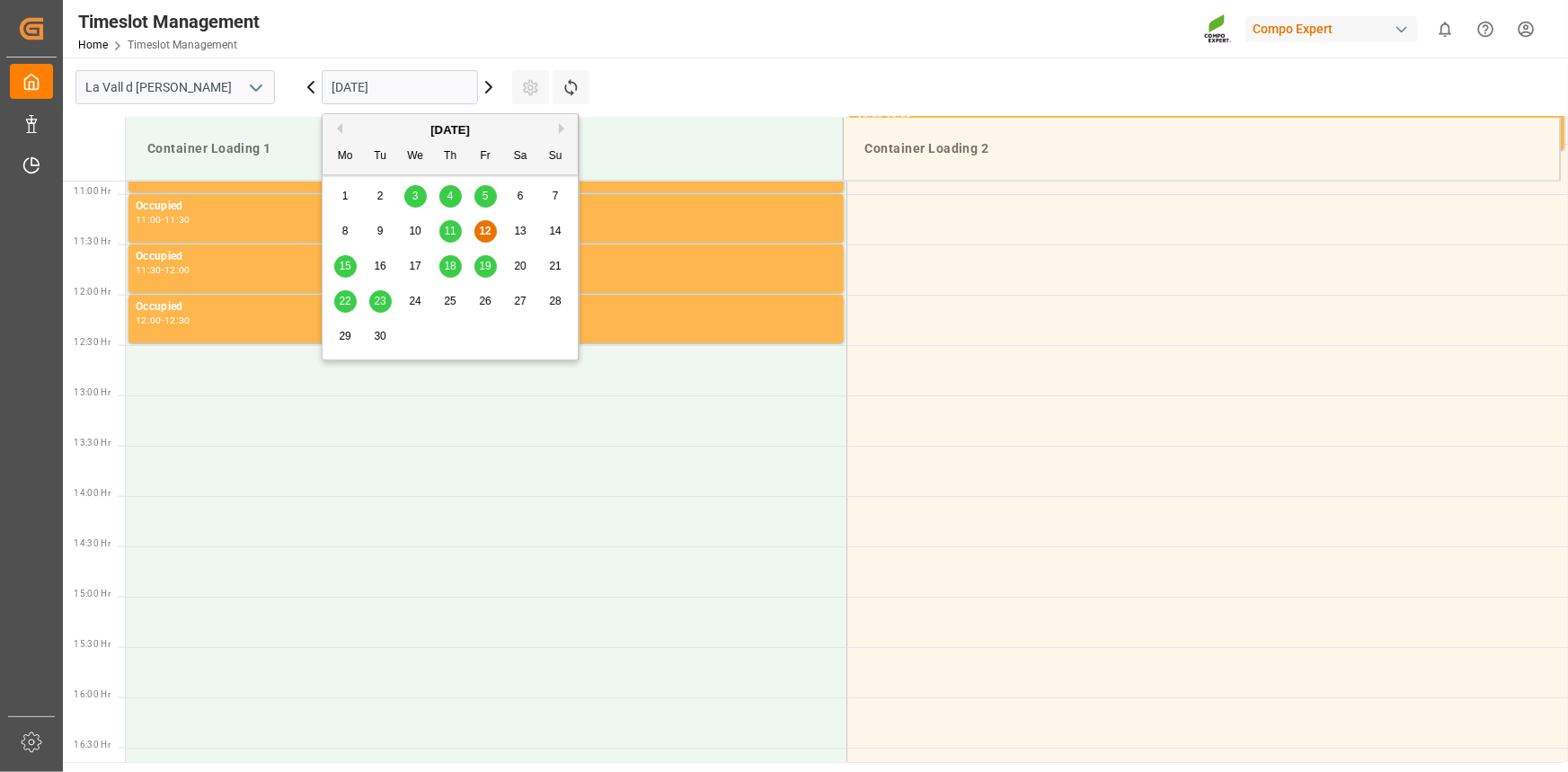
scroll to position [1095, 0]
click at [561, 131] on button "Next Month" at bounding box center [564, 128] width 11 height 11
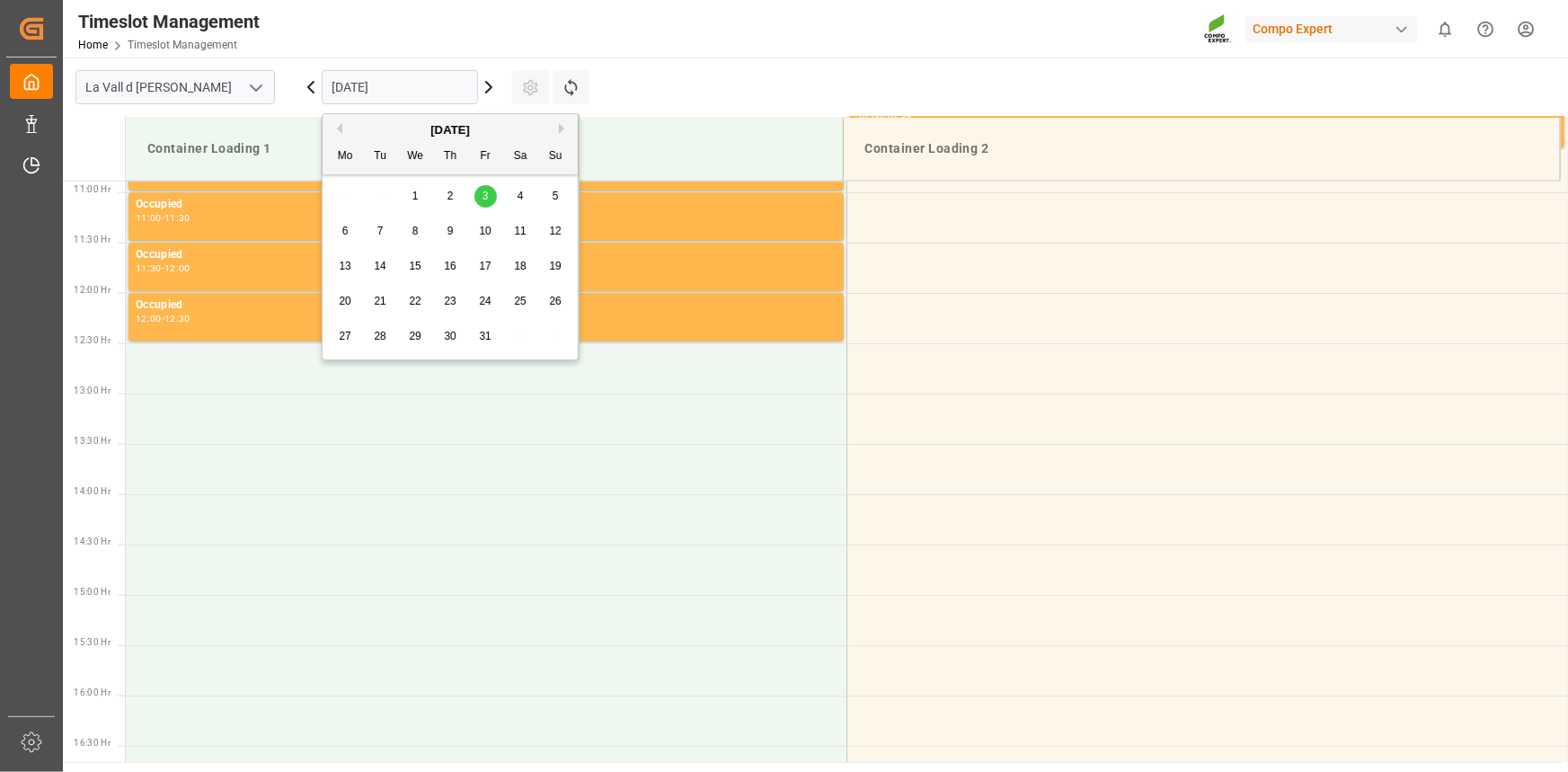
click at [347, 234] on span "6" at bounding box center [346, 231] width 6 height 13
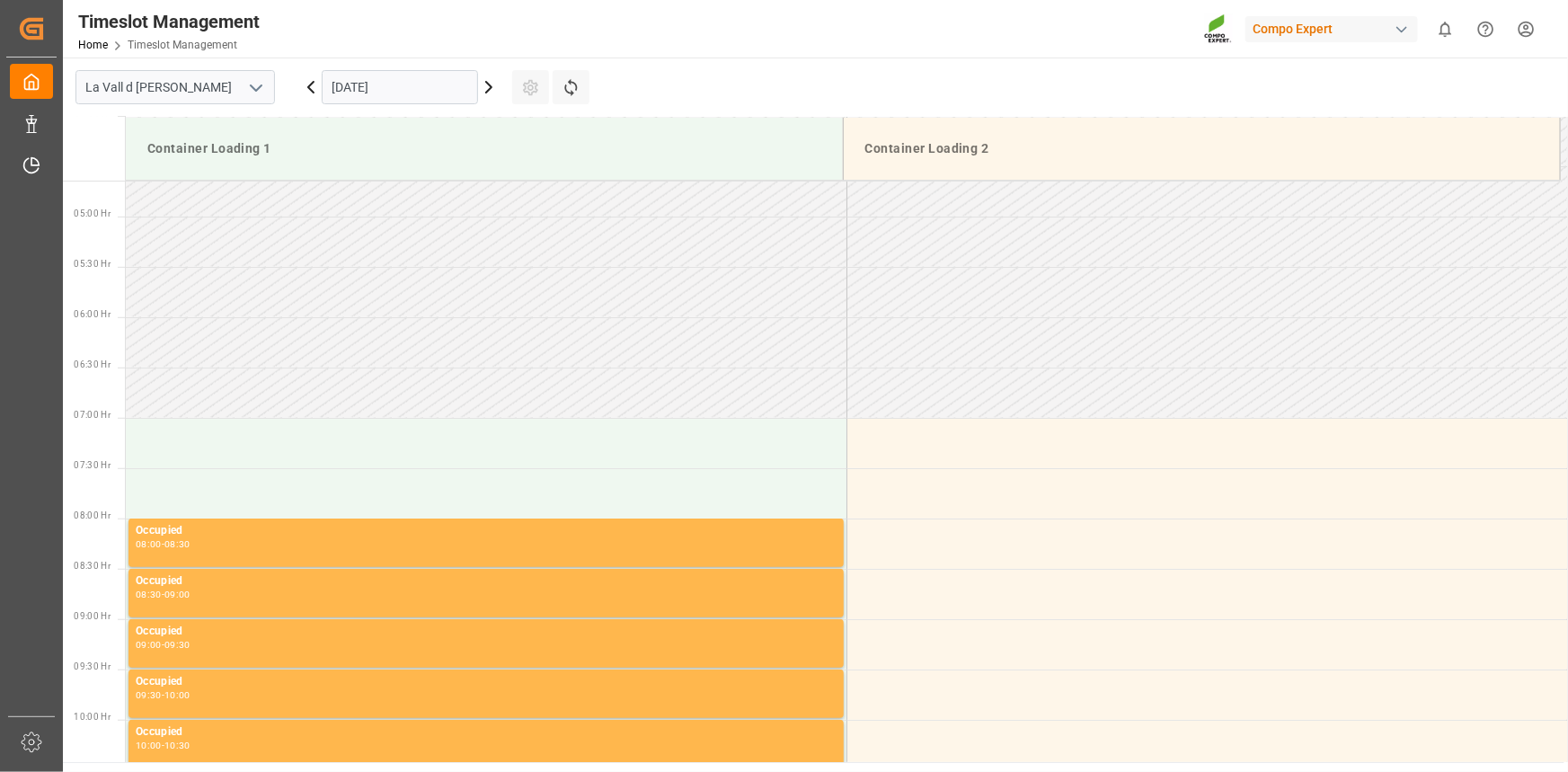
scroll to position [441, 0]
